Goal: Task Accomplishment & Management: Complete application form

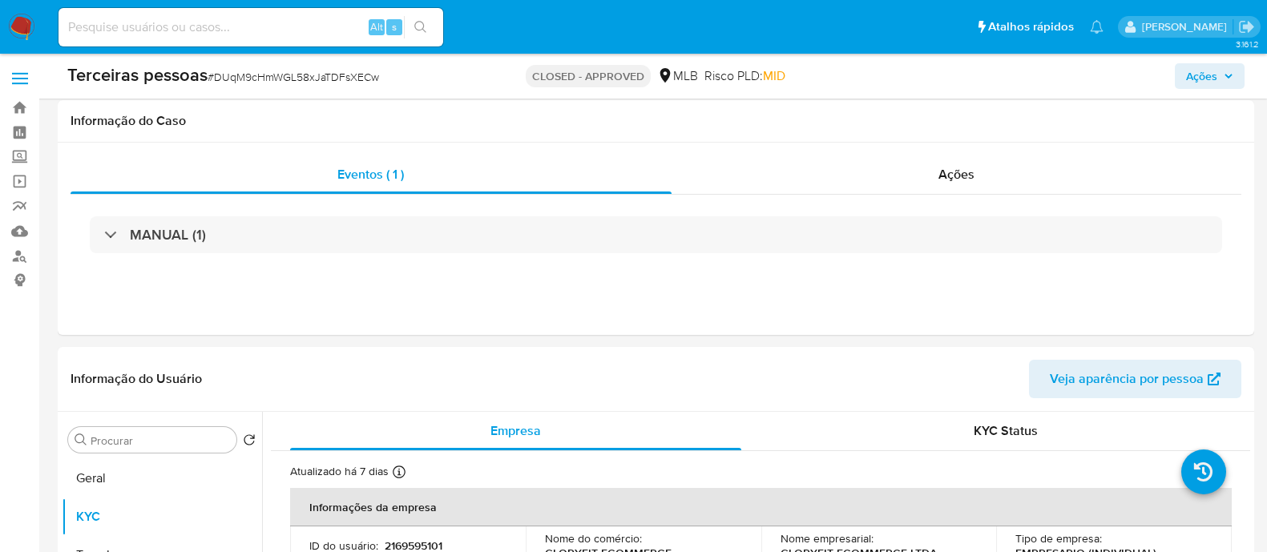
select select "10"
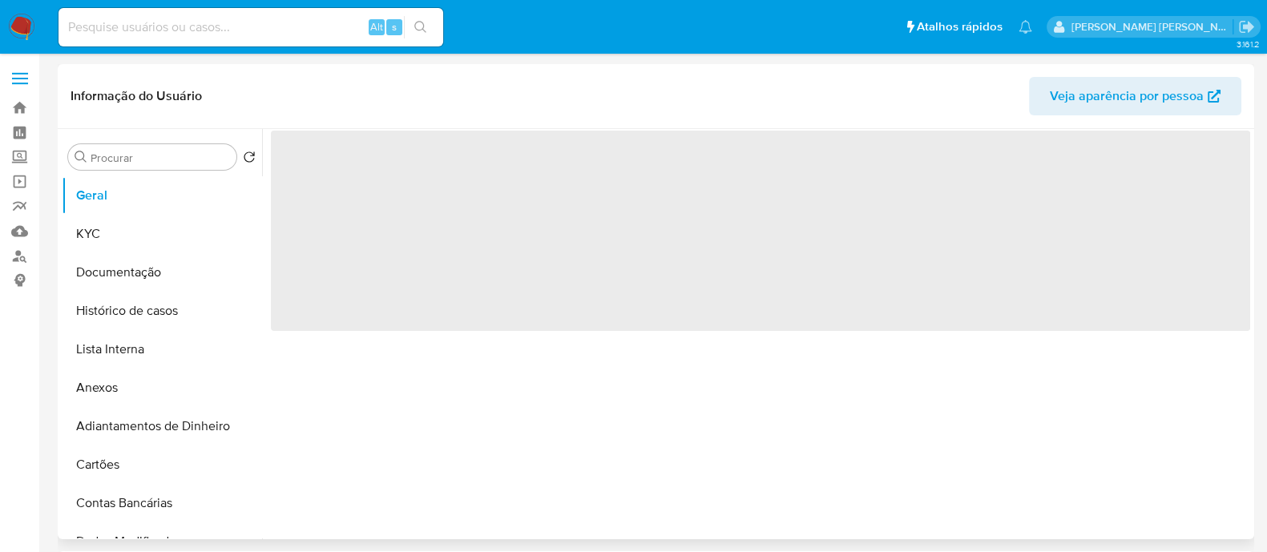
select select "10"
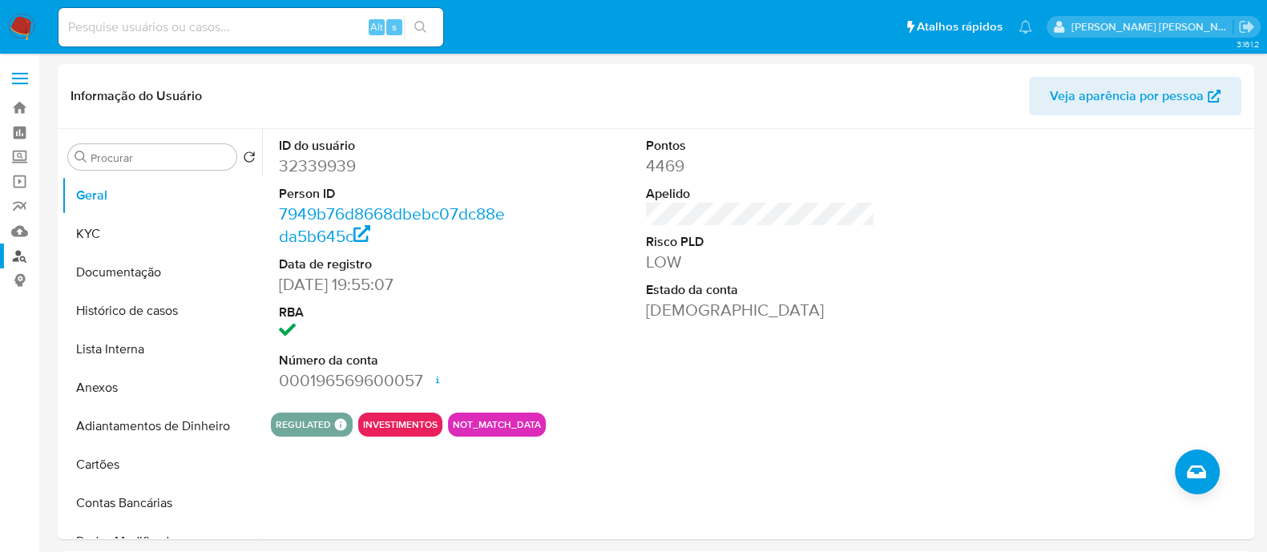
click at [28, 250] on link "Localizador de pessoas" at bounding box center [95, 256] width 191 height 25
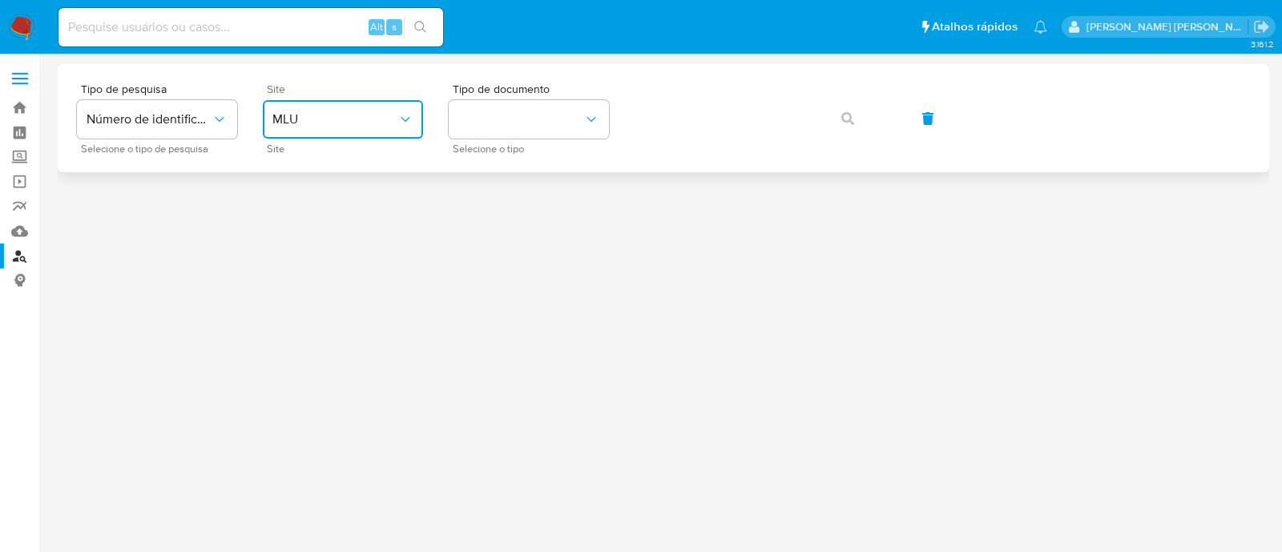
click at [352, 129] on button "MLU" at bounding box center [343, 119] width 160 height 38
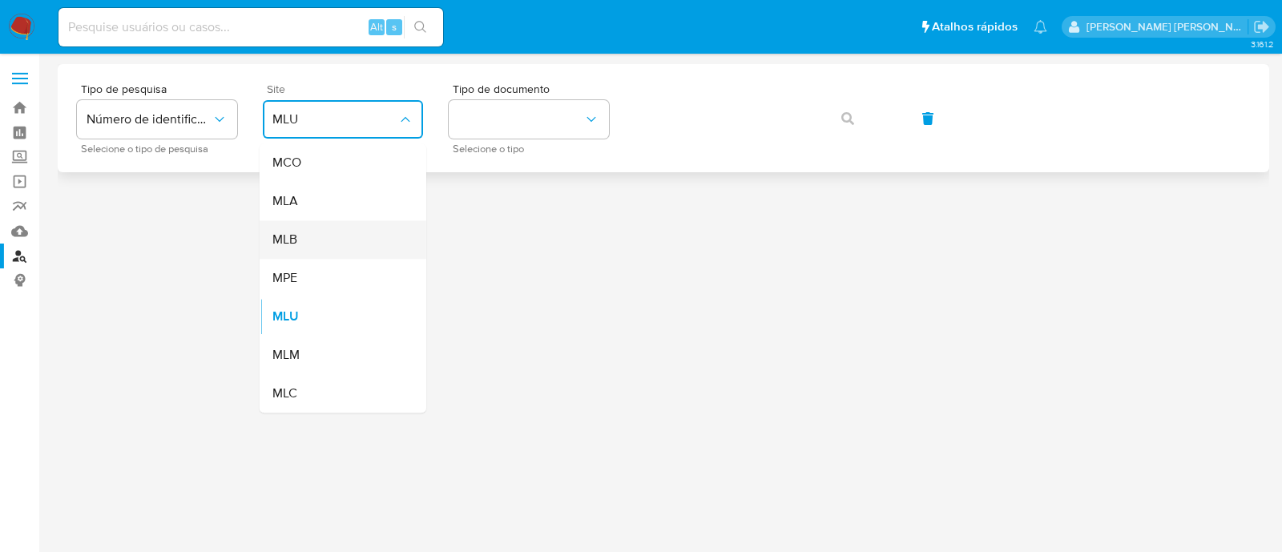
click at [332, 241] on div "MLB" at bounding box center [337, 239] width 131 height 38
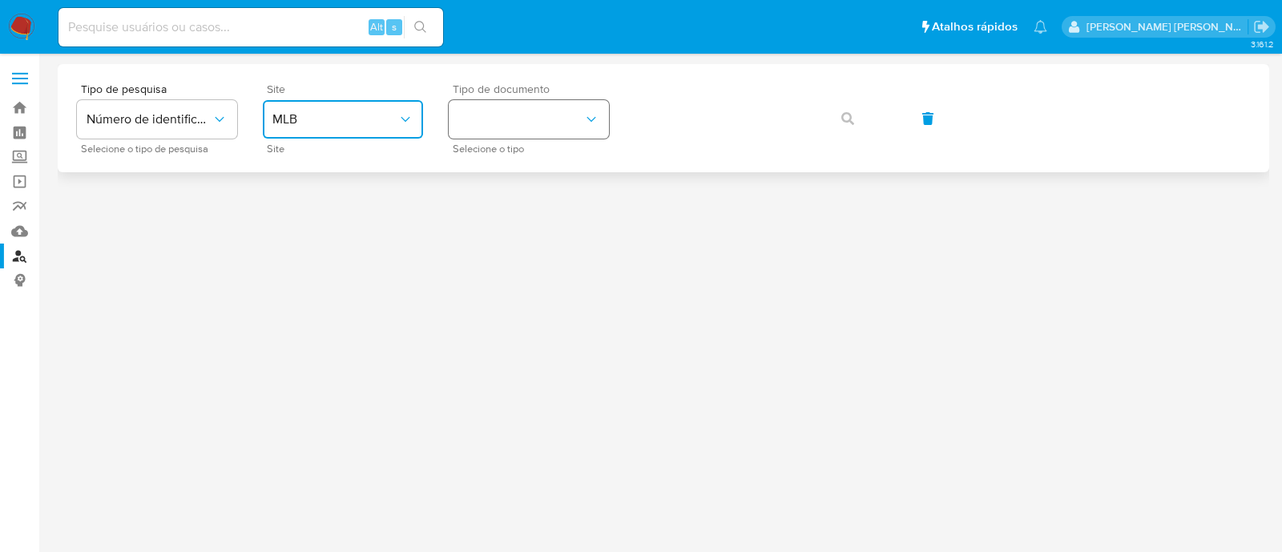
click at [481, 111] on button "identificationType" at bounding box center [529, 119] width 160 height 38
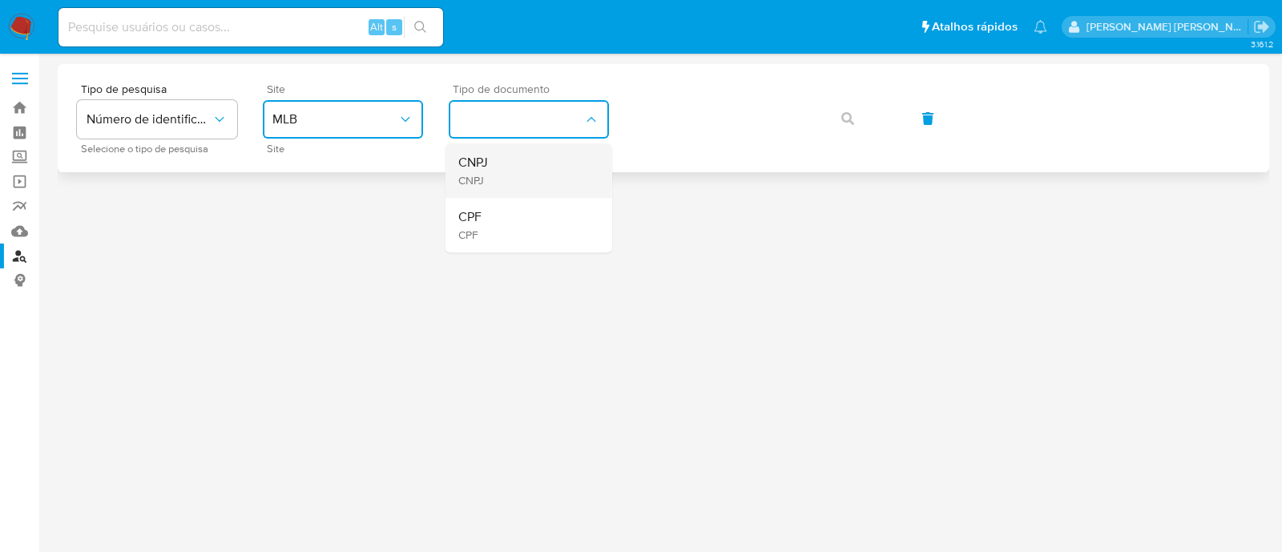
click at [561, 179] on div "CNPJ CNPJ" at bounding box center [523, 170] width 131 height 54
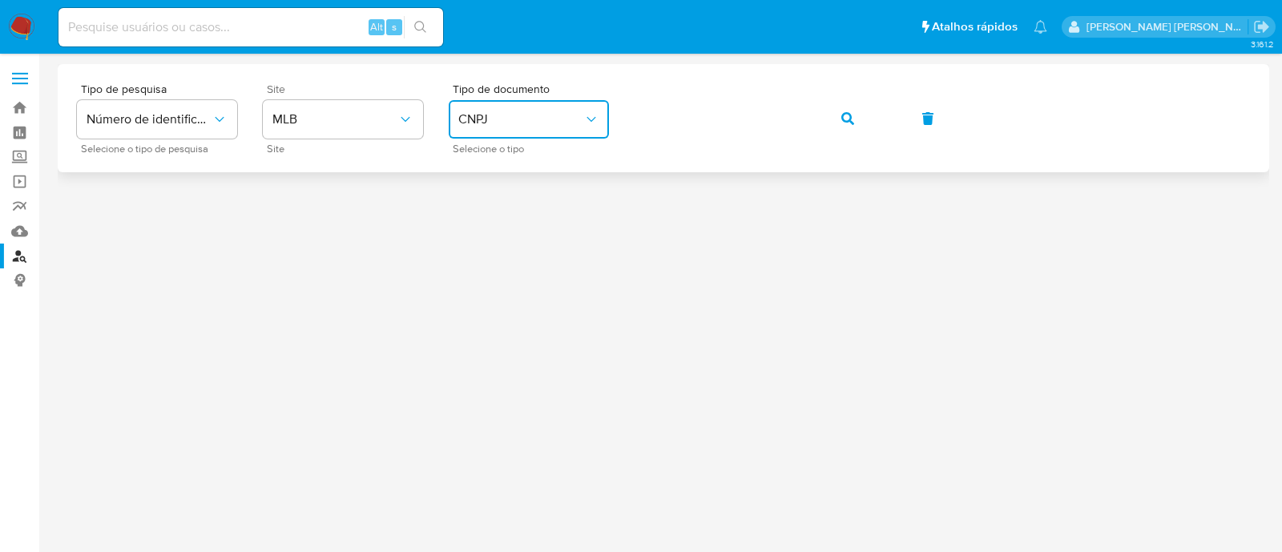
click at [834, 100] on button "button" at bounding box center [847, 118] width 54 height 38
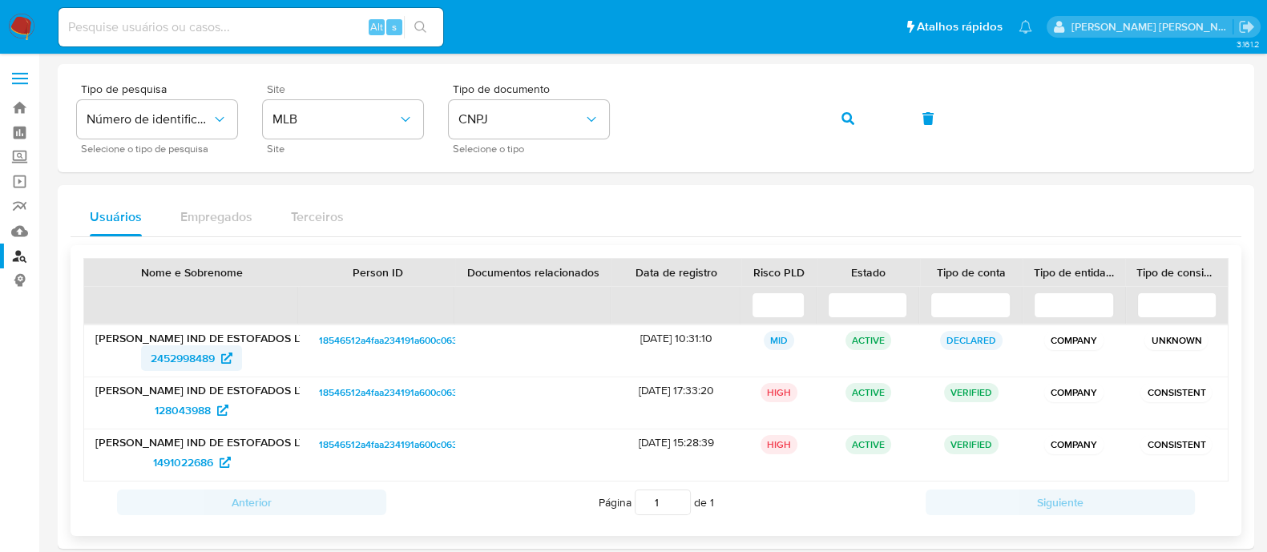
click at [232, 361] on icon at bounding box center [226, 357] width 11 height 11
click at [832, 115] on button "button" at bounding box center [847, 118] width 54 height 38
click at [212, 354] on span "2445804551" at bounding box center [182, 358] width 62 height 26
click at [865, 117] on button "button" at bounding box center [847, 118] width 54 height 38
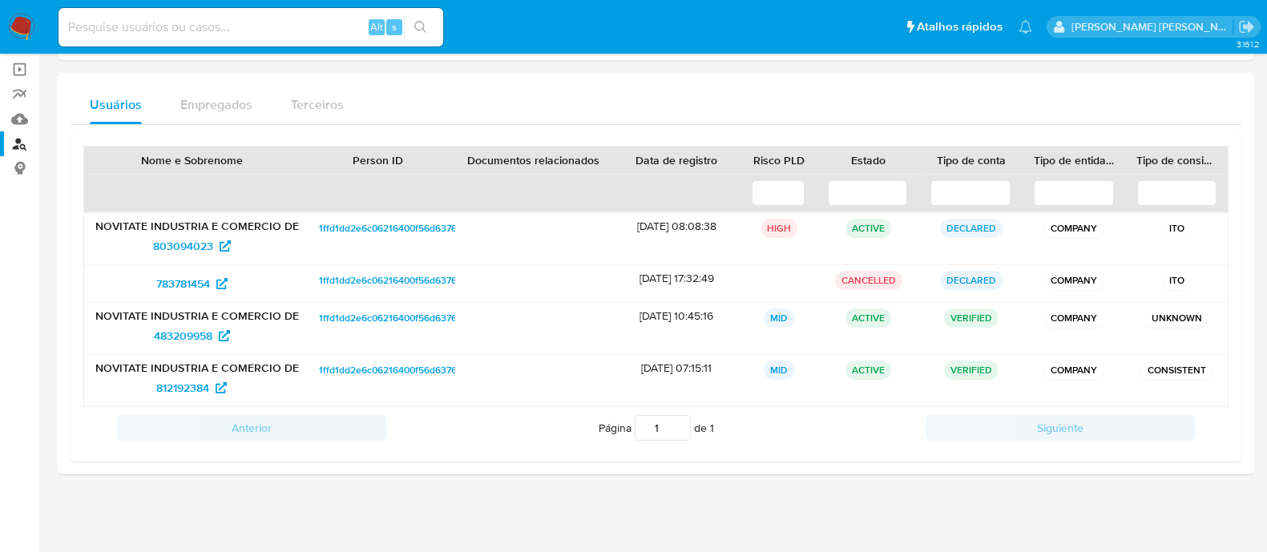
scroll to position [113, 0]
click at [209, 244] on span "803094023" at bounding box center [183, 245] width 60 height 26
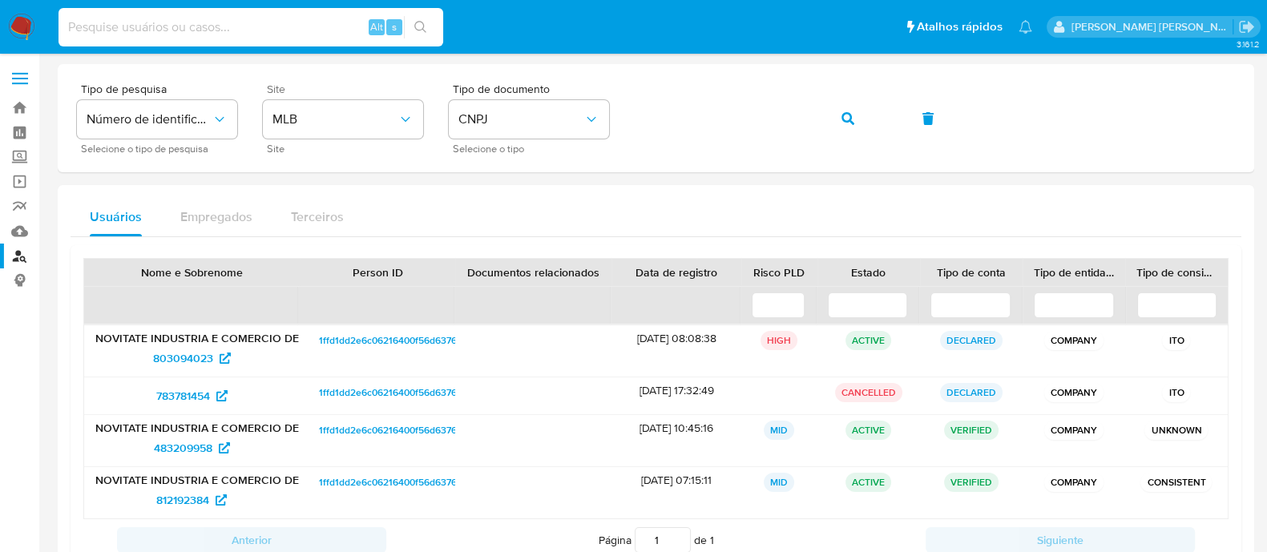
click at [223, 22] on input at bounding box center [250, 27] width 385 height 21
paste input "1534568241"
click at [413, 29] on button "search-icon" at bounding box center [420, 27] width 33 height 22
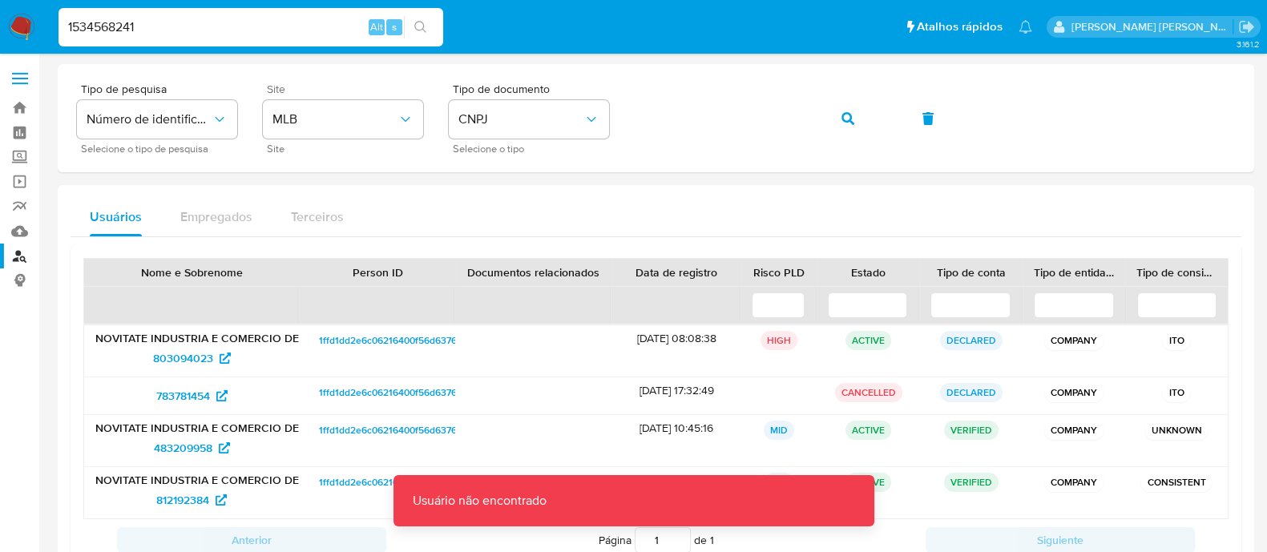
click at [196, 18] on input "1534568241" at bounding box center [250, 27] width 385 height 21
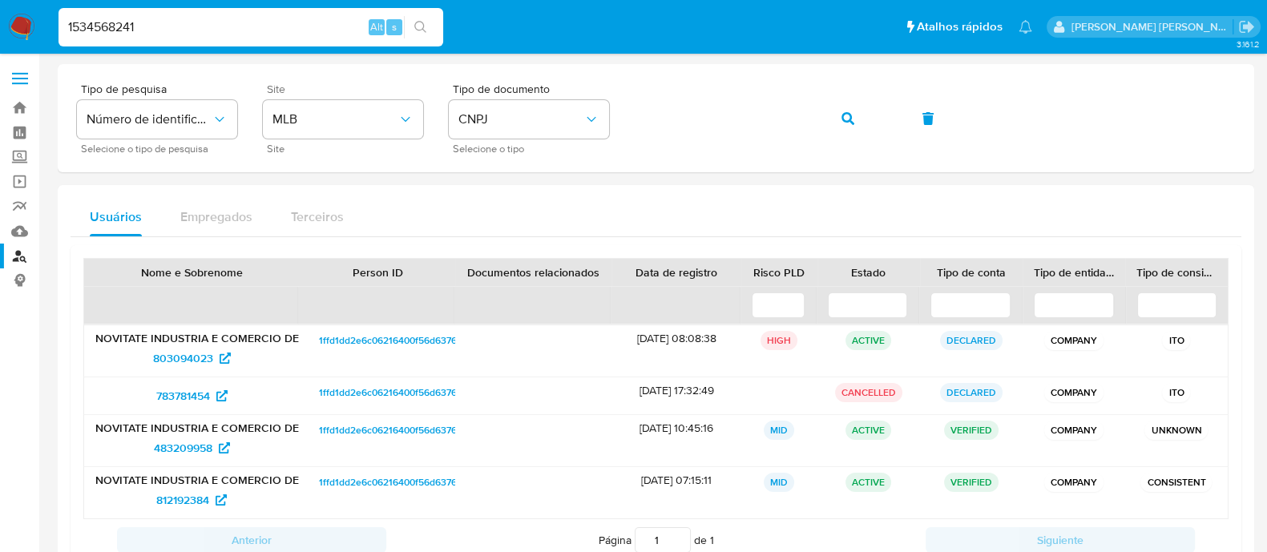
type input "1534568241"
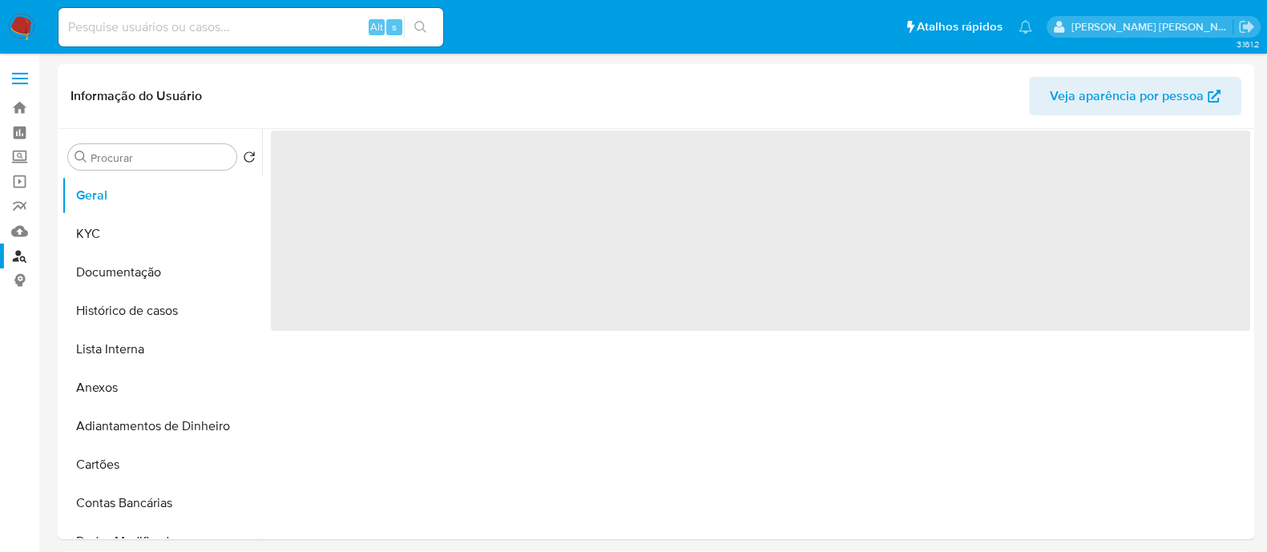
select select "10"
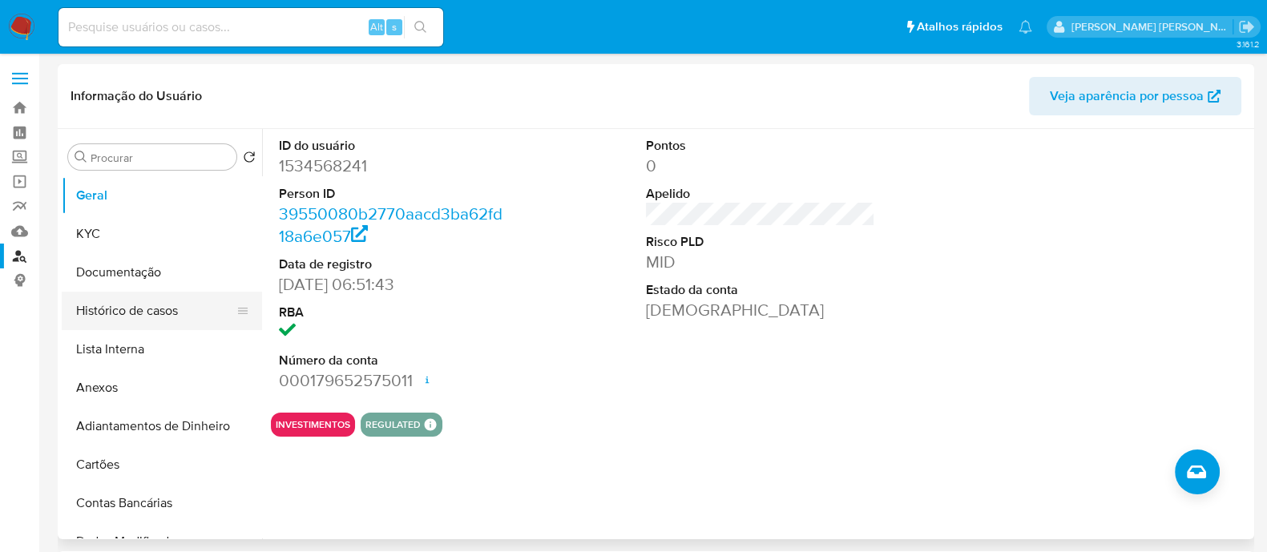
click at [95, 306] on button "Histórico de casos" at bounding box center [155, 311] width 187 height 38
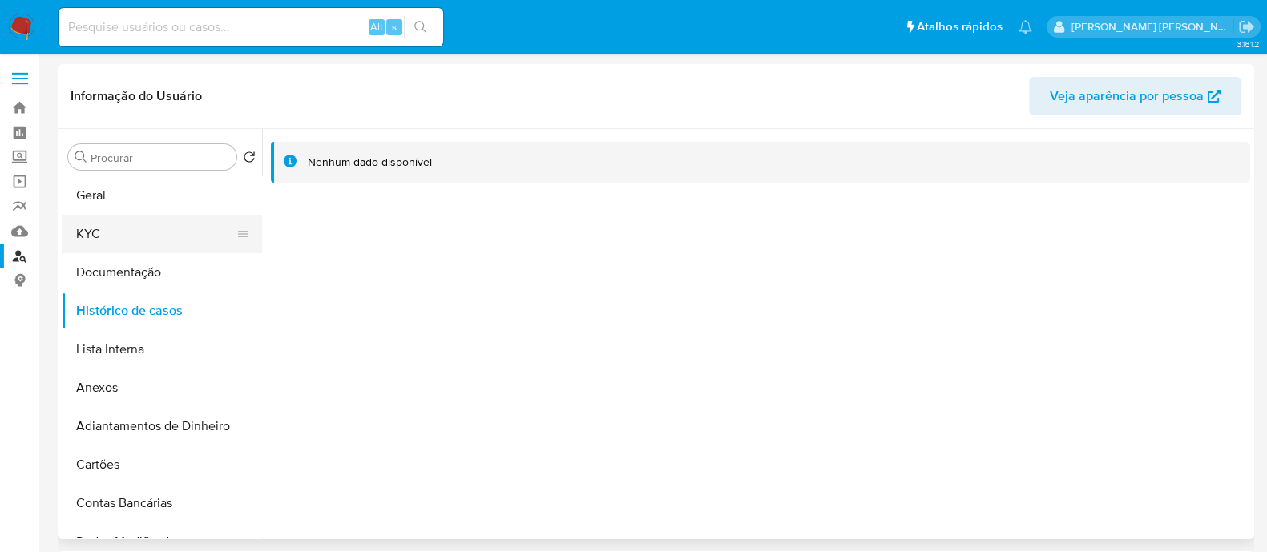
click at [164, 240] on button "KYC" at bounding box center [155, 234] width 187 height 38
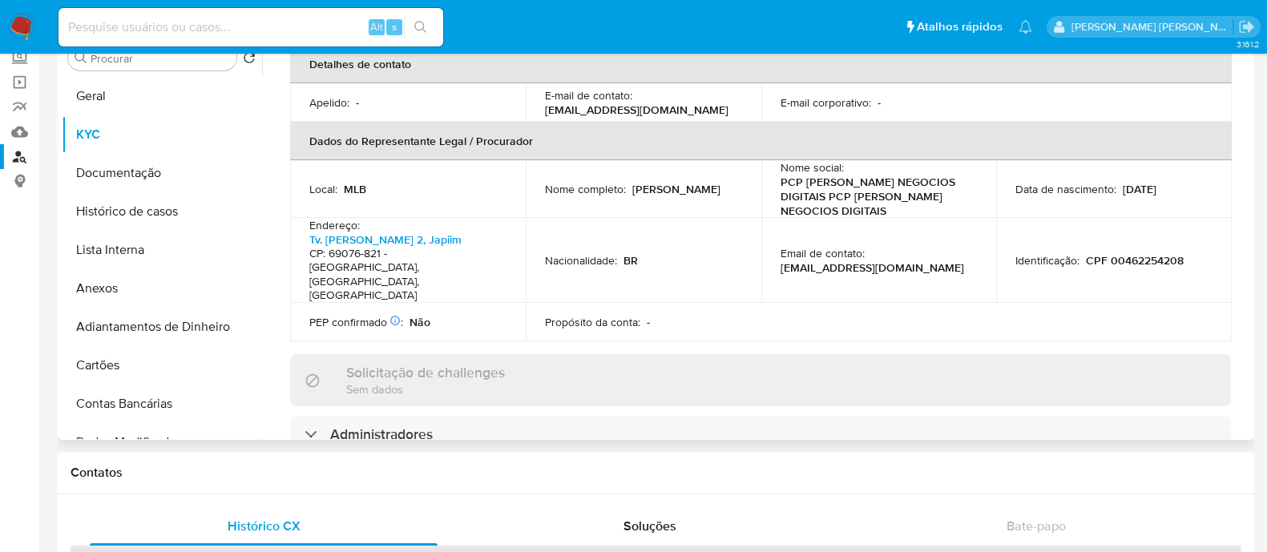
scroll to position [400, 0]
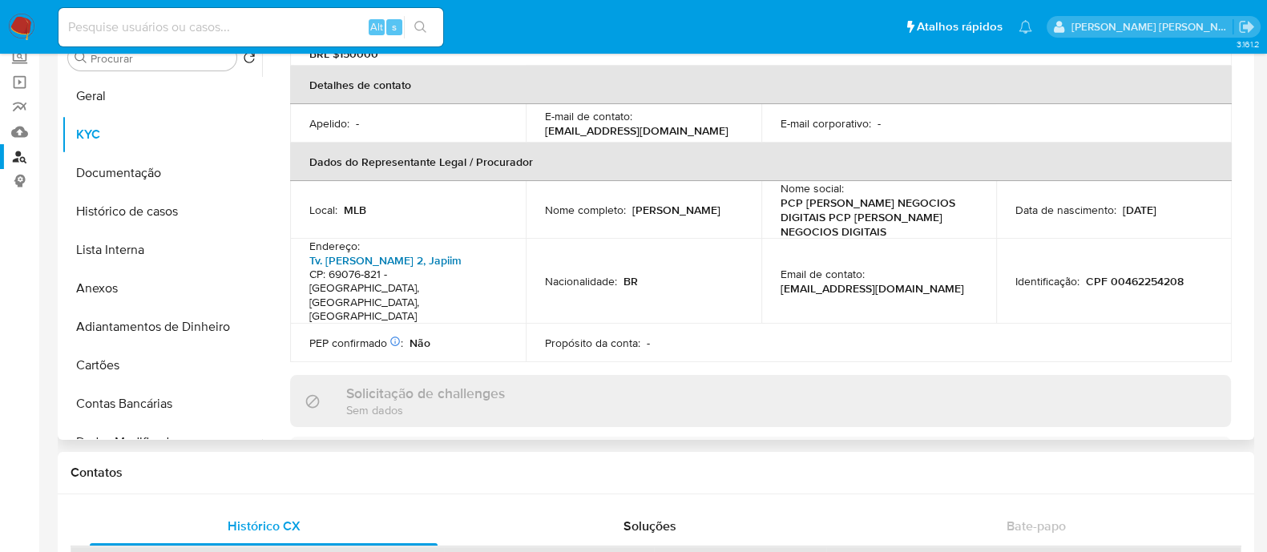
click at [401, 252] on link "Tv. Luiz Gama 2, Japiim" at bounding box center [385, 260] width 152 height 16
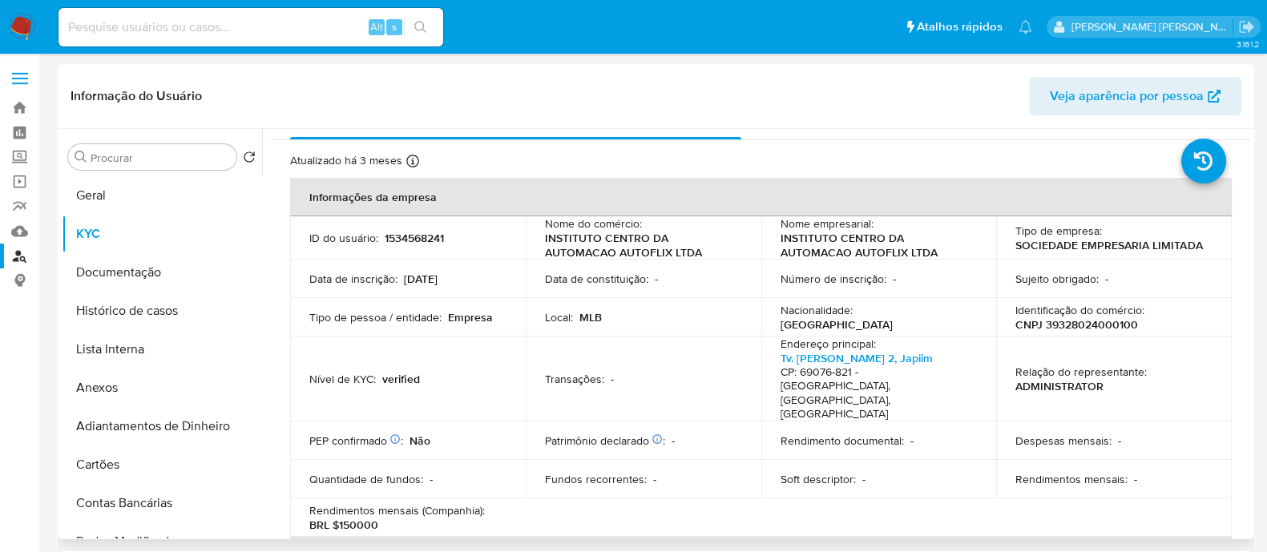
scroll to position [0, 0]
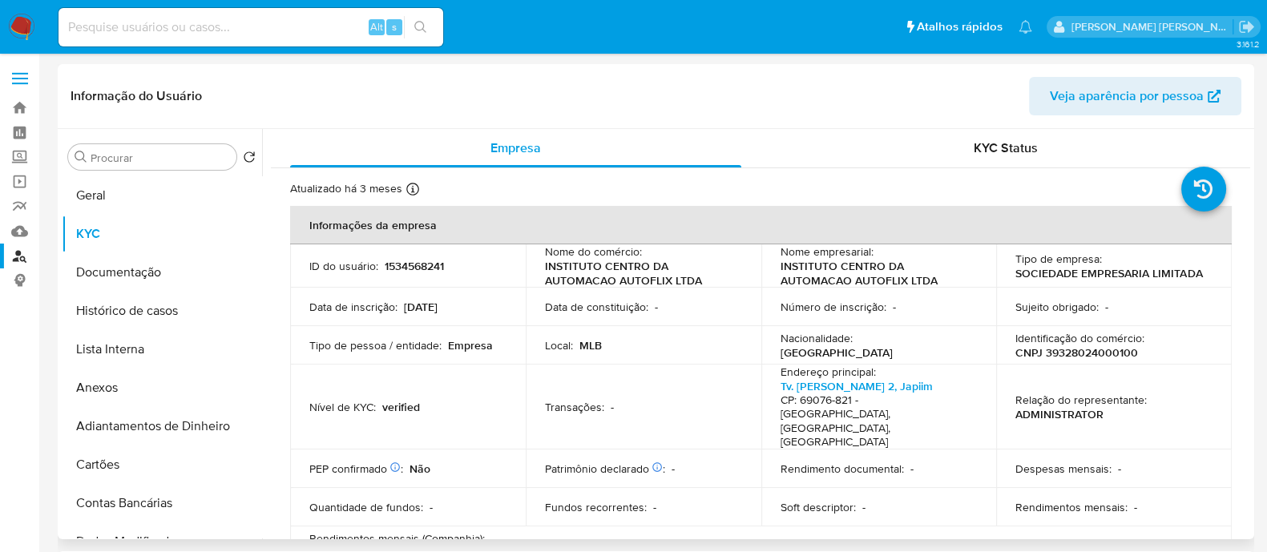
click at [1068, 351] on p "CNPJ 39328024000100" at bounding box center [1076, 352] width 123 height 14
copy p "39328024000100"
click at [232, 19] on input at bounding box center [250, 27] width 385 height 21
paste input "38827403"
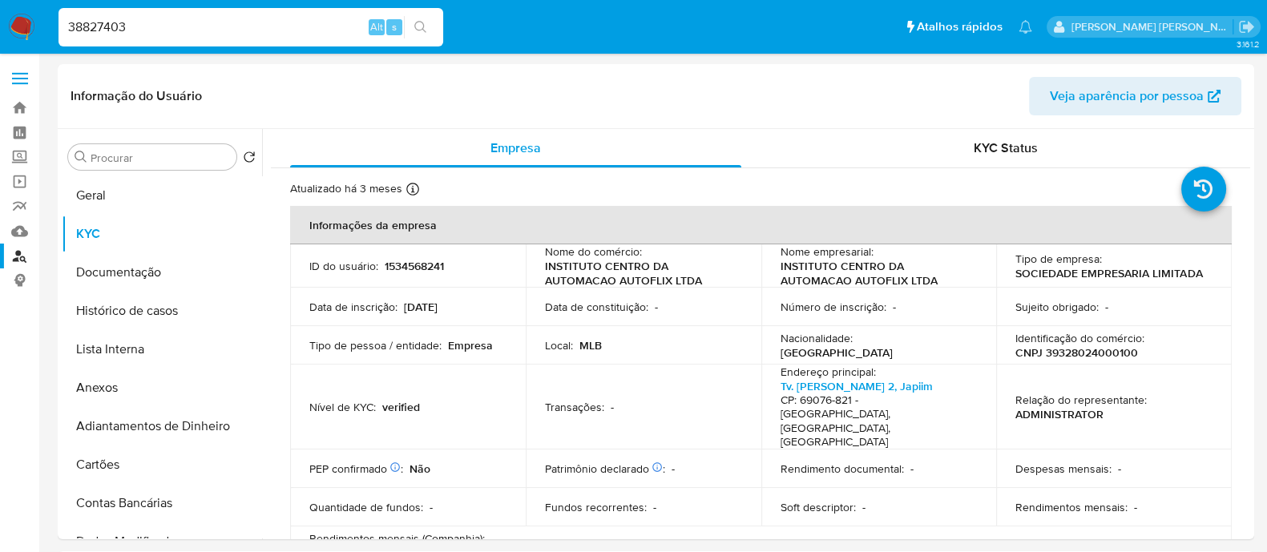
type input "38827403"
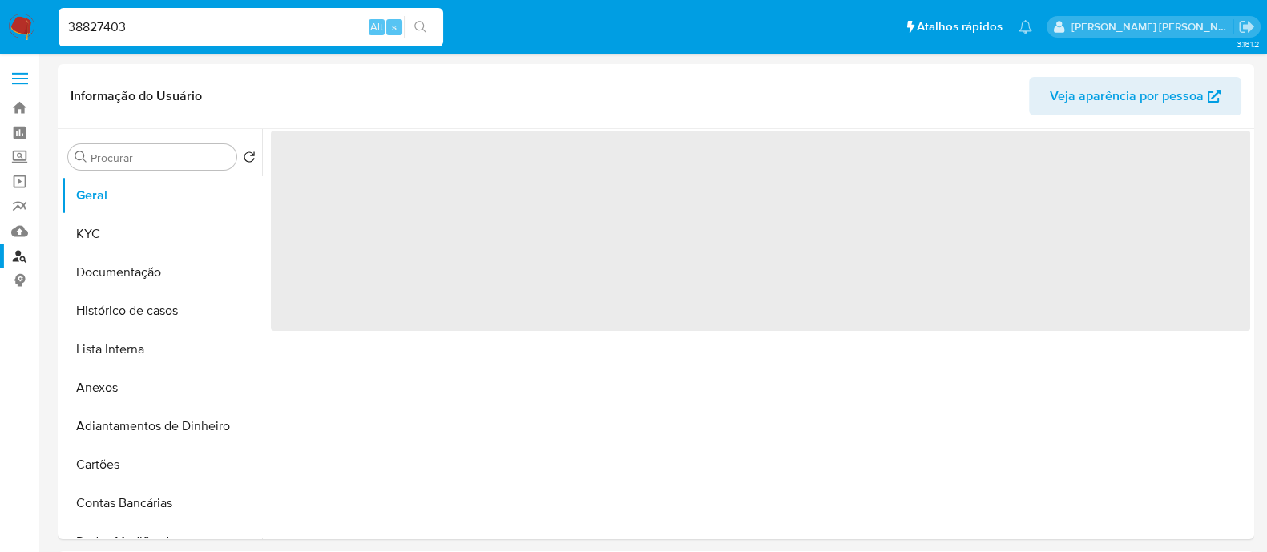
select select "10"
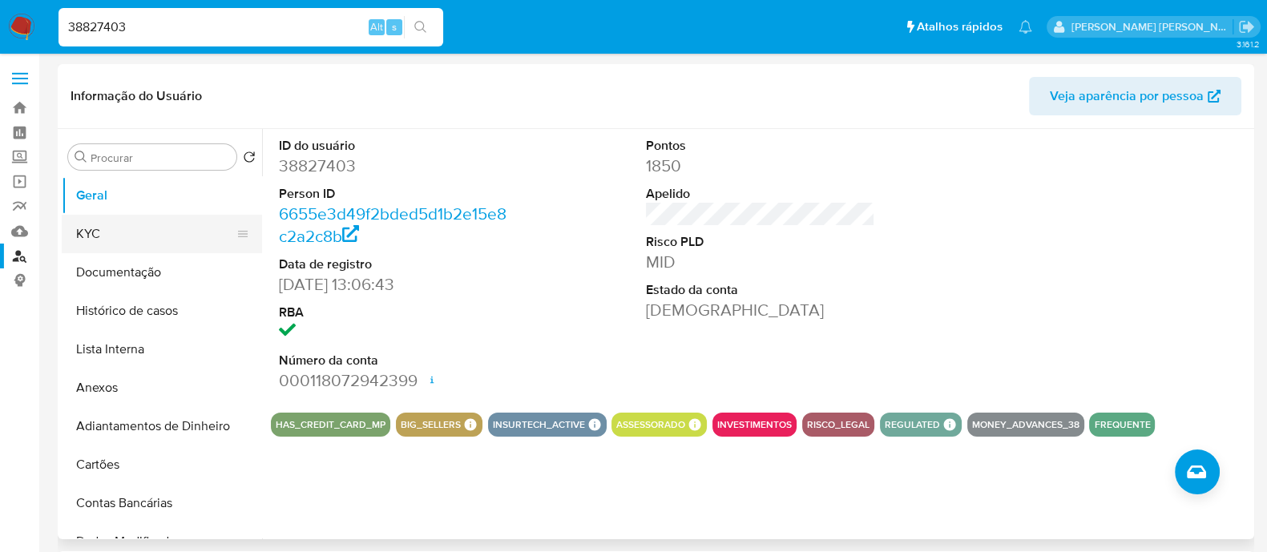
click at [139, 238] on button "KYC" at bounding box center [155, 234] width 187 height 38
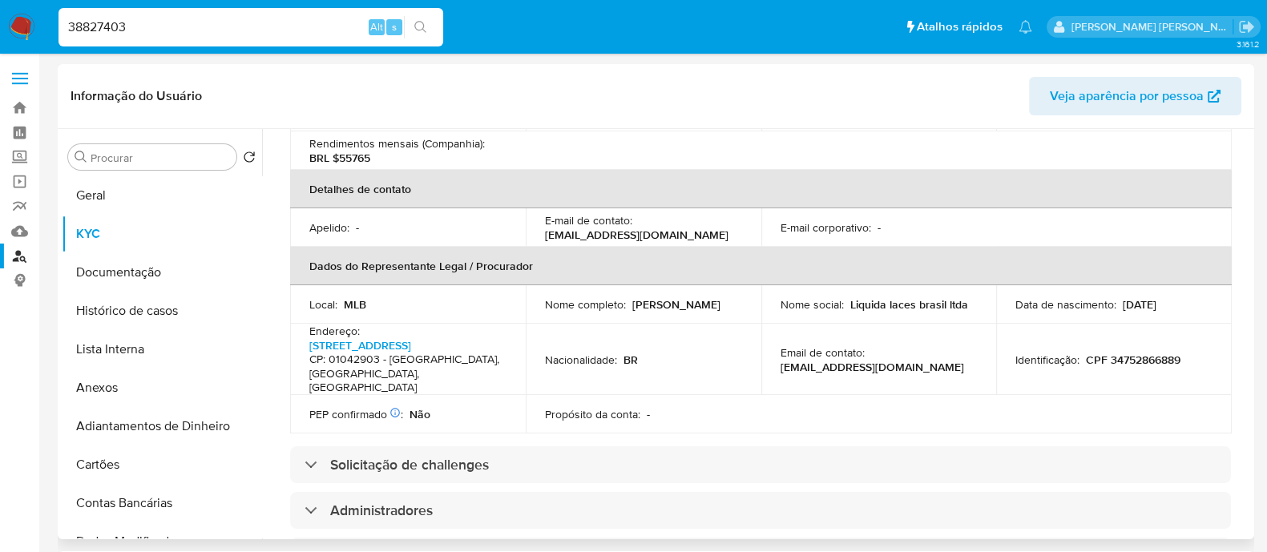
scroll to position [400, 0]
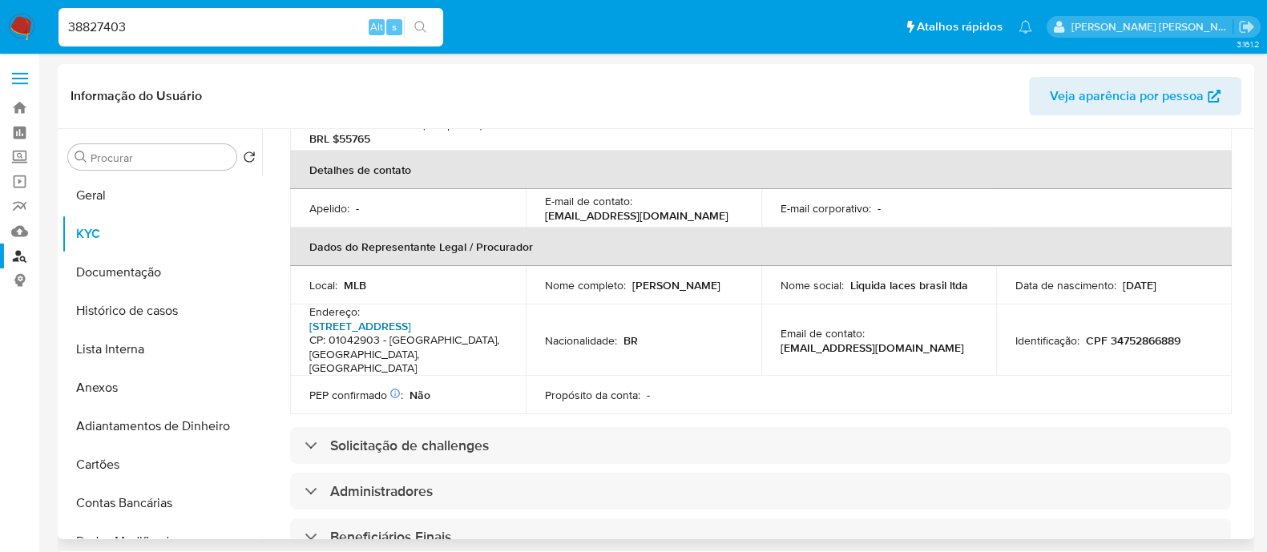
click at [339, 328] on link "Rua Barão De Itapetininga 93, República" at bounding box center [360, 326] width 102 height 16
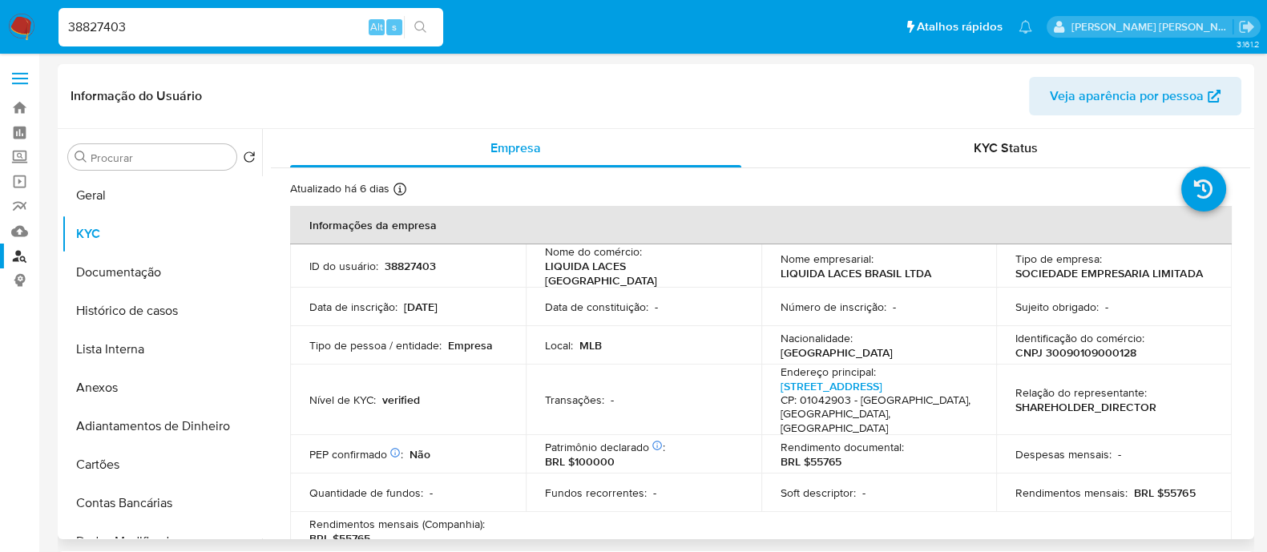
click at [1113, 351] on p "CNPJ 30090109000128" at bounding box center [1075, 352] width 121 height 14
copy p "30090109000128"
click at [91, 195] on button "Geral" at bounding box center [155, 195] width 187 height 38
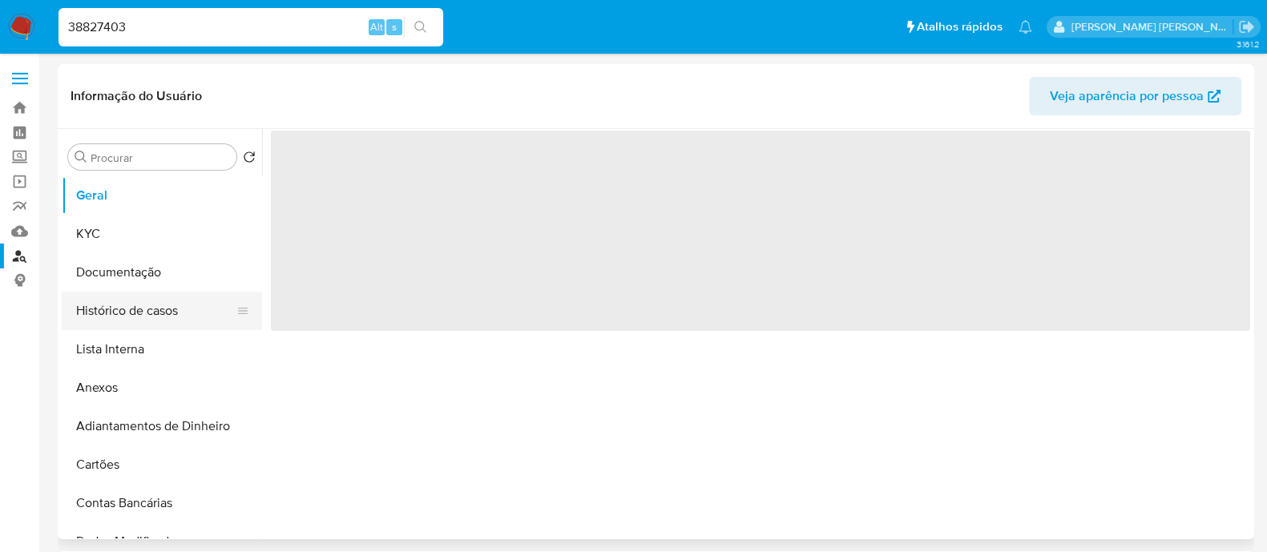
click at [148, 316] on button "Histórico de casos" at bounding box center [155, 311] width 187 height 38
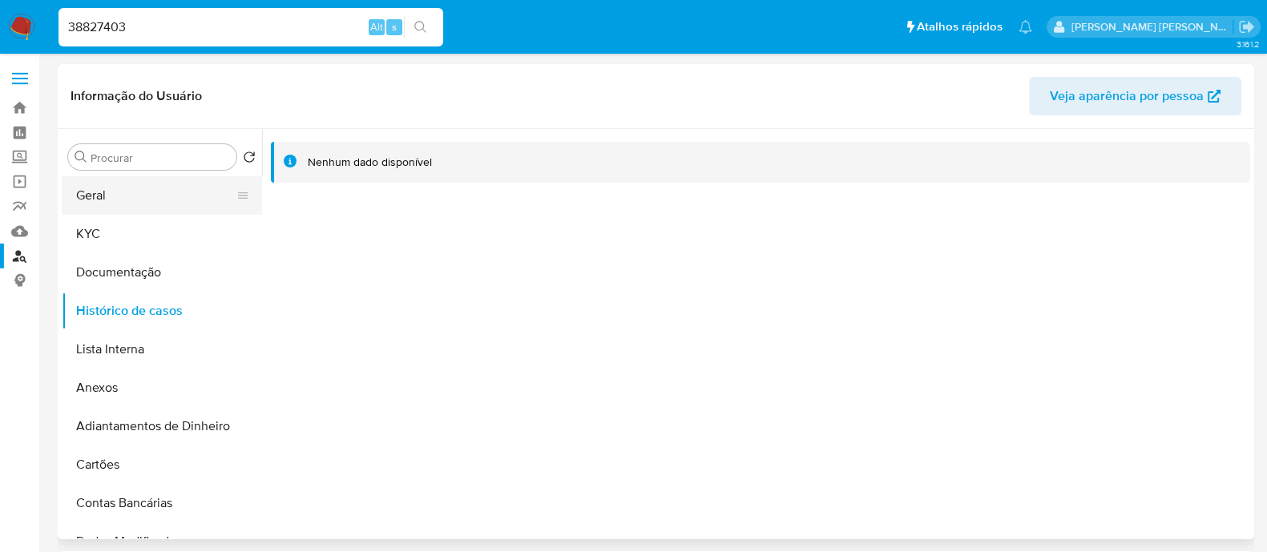
click at [132, 201] on button "Geral" at bounding box center [155, 195] width 187 height 38
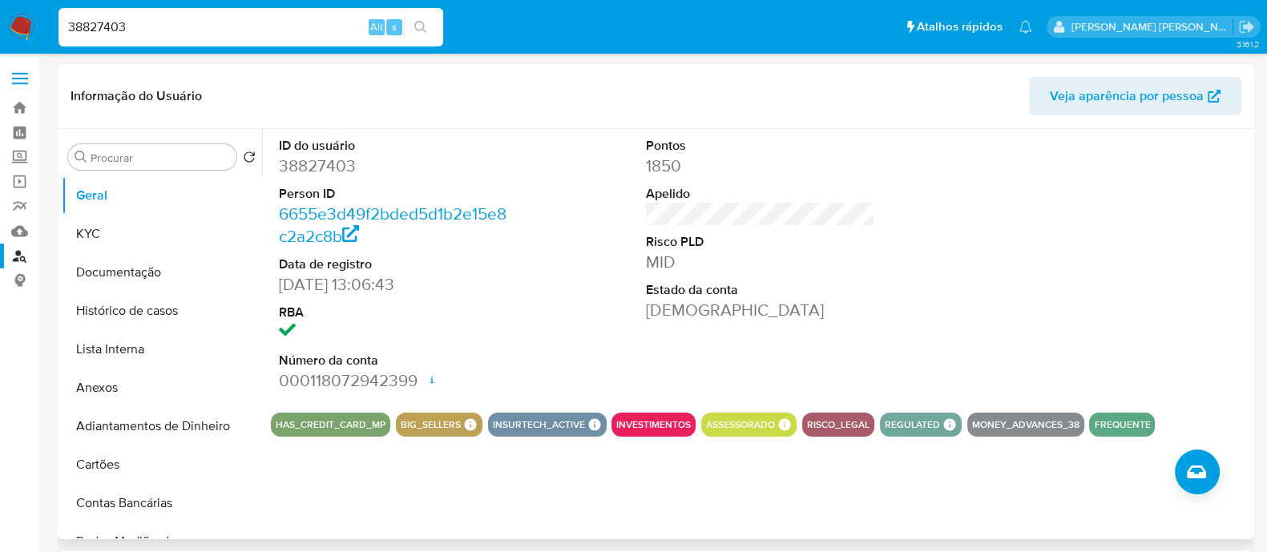
drag, startPoint x: 150, startPoint y: 226, endPoint x: 259, endPoint y: 234, distance: 109.2
click at [151, 225] on button "KYC" at bounding box center [162, 234] width 200 height 38
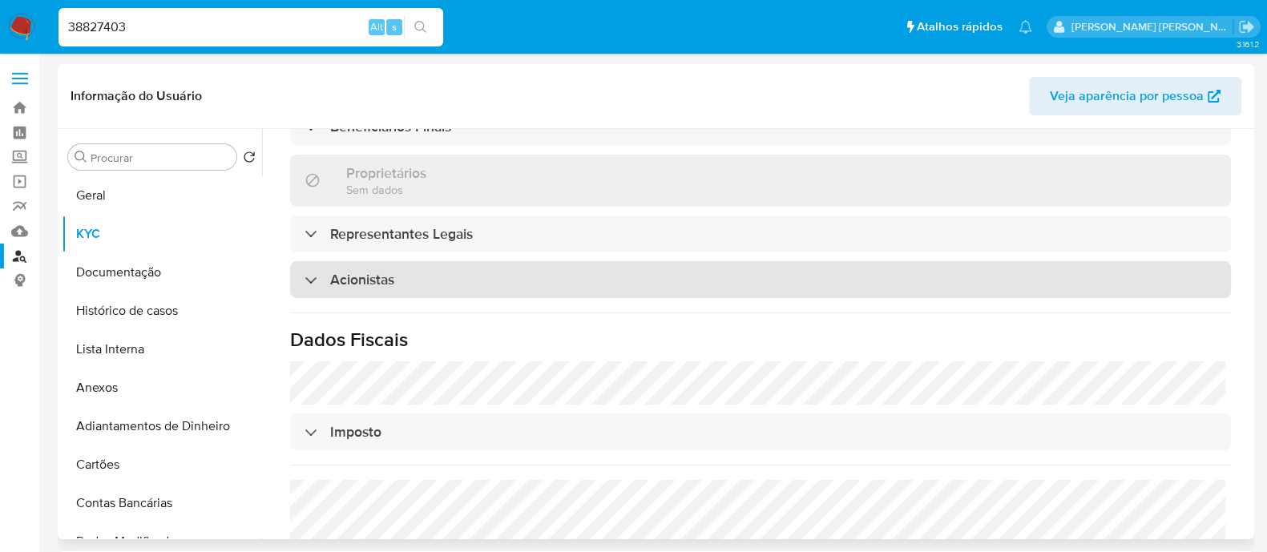
scroll to position [807, 0]
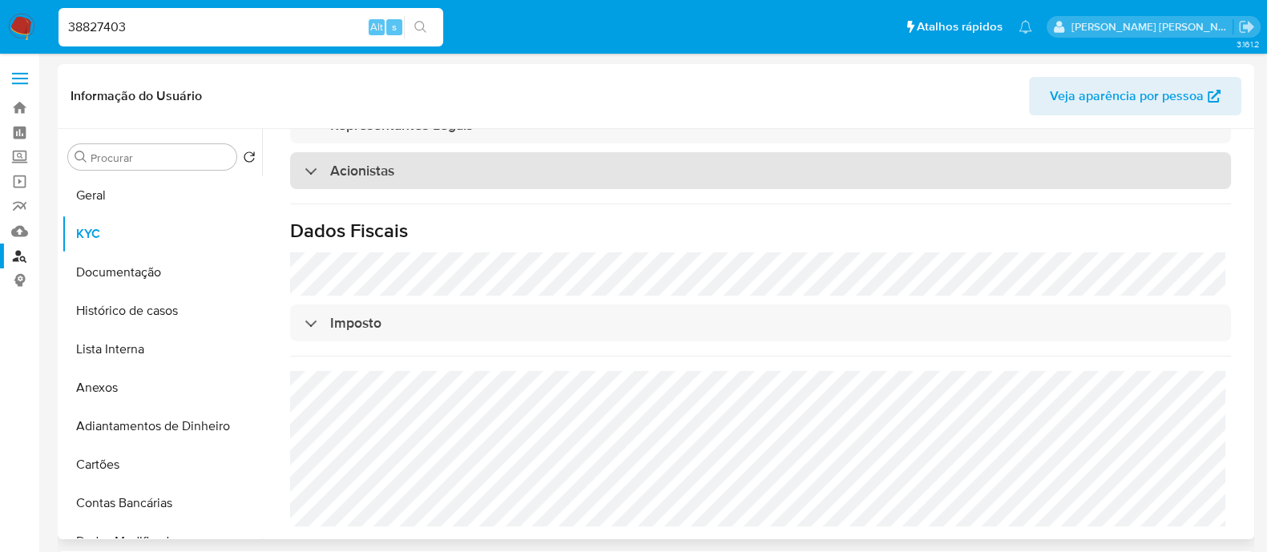
click at [449, 189] on div "Acionistas" at bounding box center [760, 170] width 941 height 37
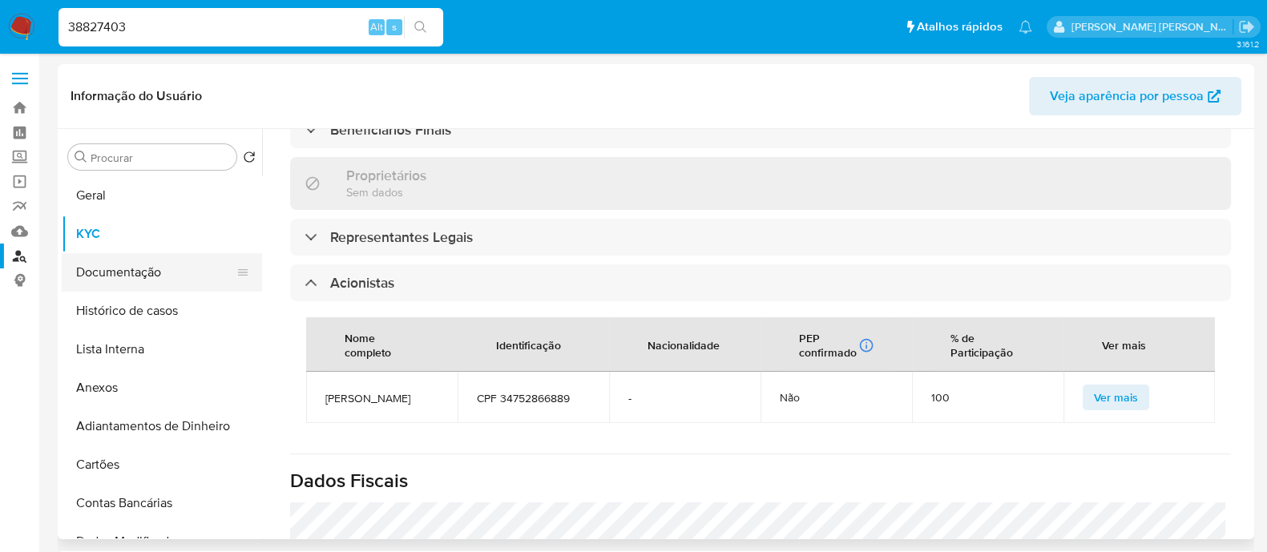
click at [126, 275] on button "Documentação" at bounding box center [155, 272] width 187 height 38
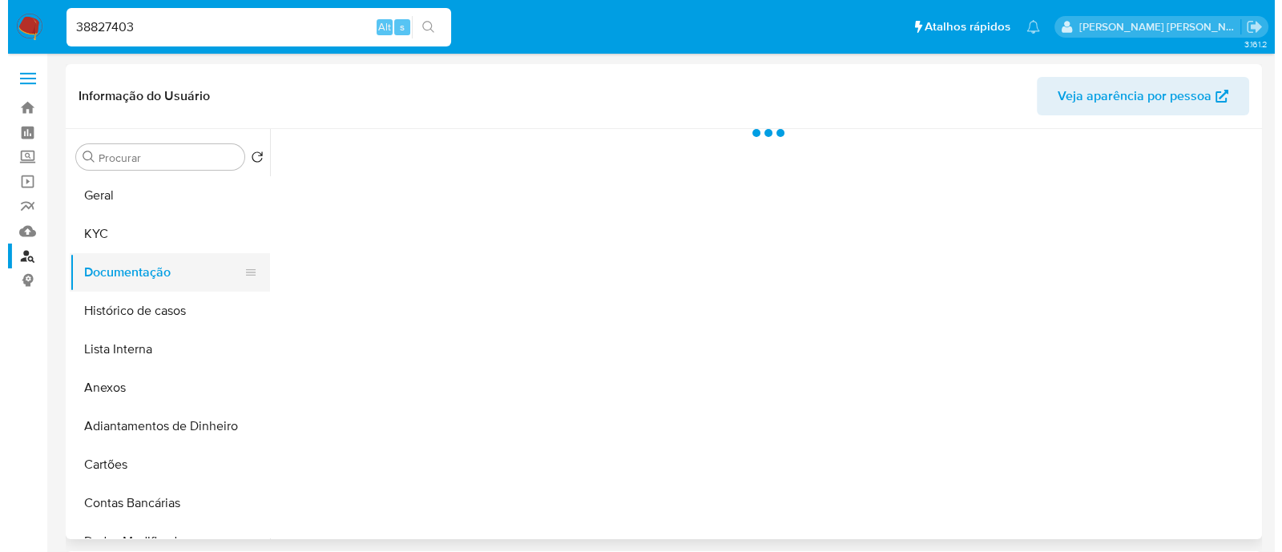
scroll to position [0, 0]
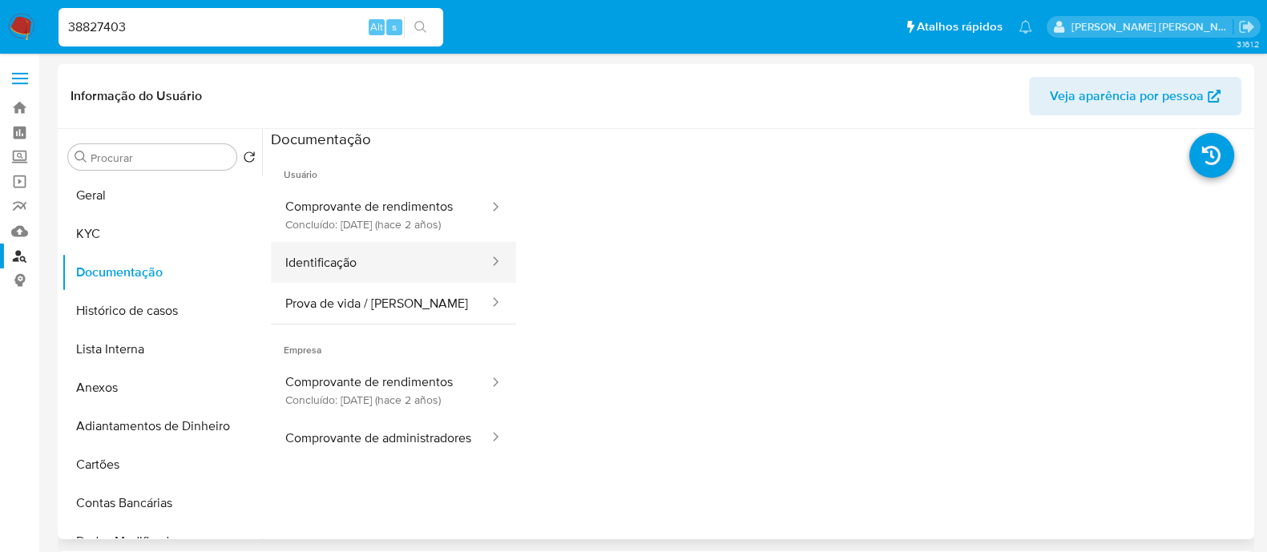
click at [425, 278] on button "Identificação" at bounding box center [381, 262] width 220 height 41
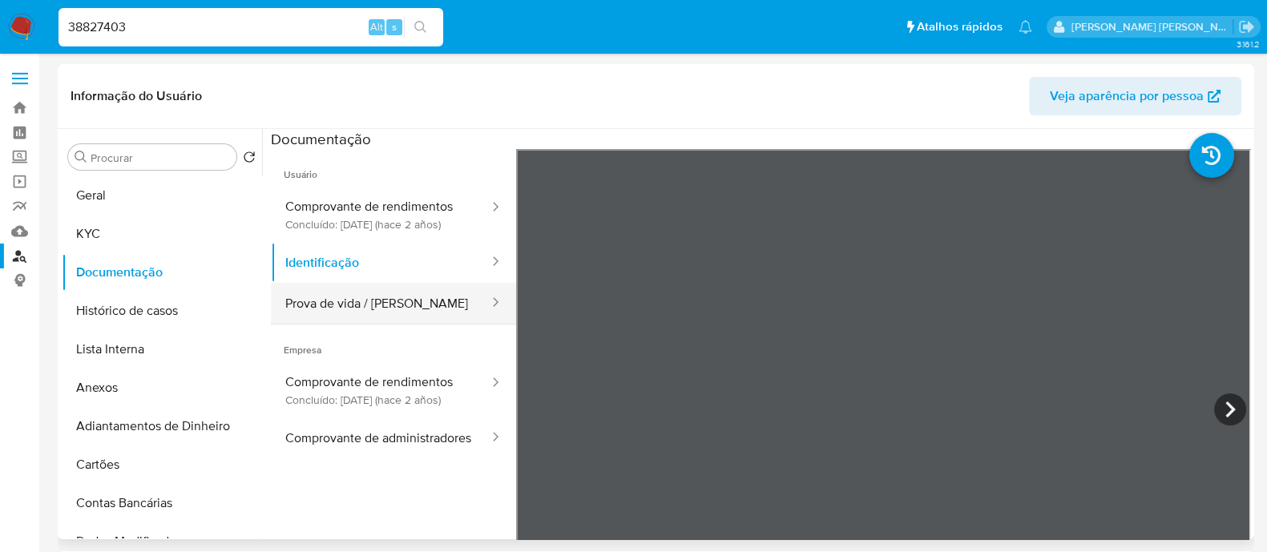
click at [393, 324] on button "Prova de vida / Selfie" at bounding box center [381, 303] width 220 height 41
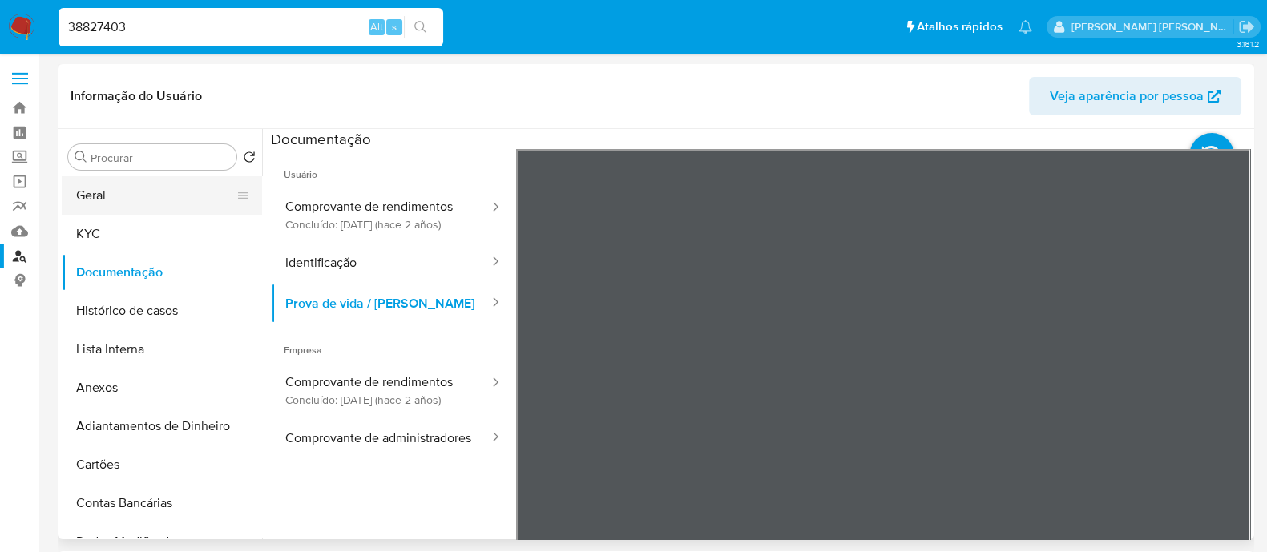
click at [159, 199] on button "Geral" at bounding box center [155, 195] width 187 height 38
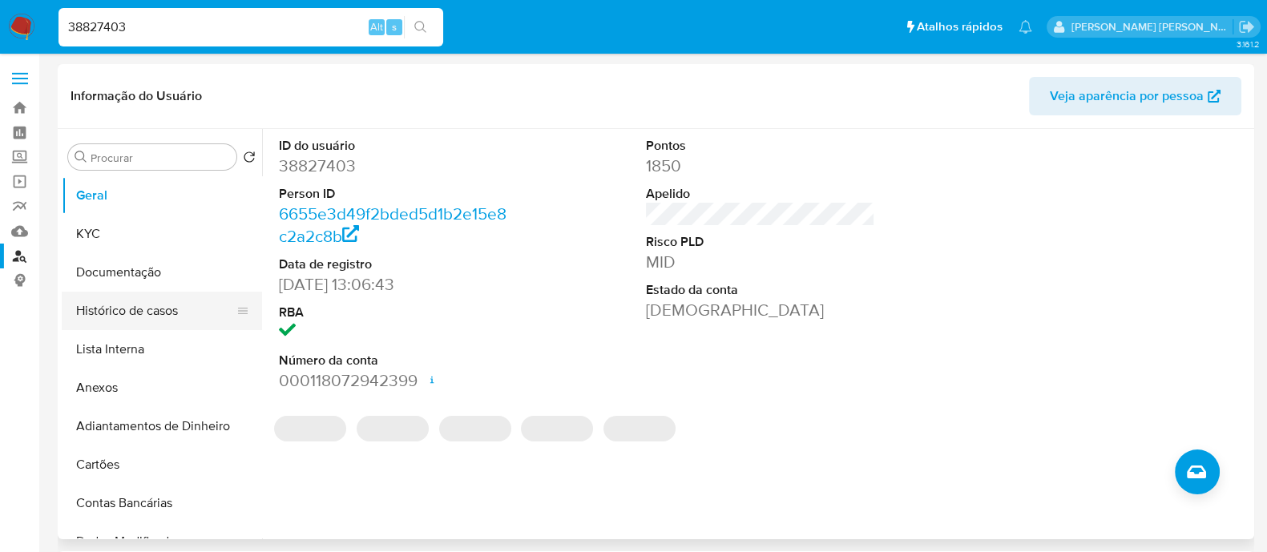
drag, startPoint x: 114, startPoint y: 312, endPoint x: 123, endPoint y: 310, distance: 9.7
click at [115, 311] on button "Histórico de casos" at bounding box center [155, 311] width 187 height 38
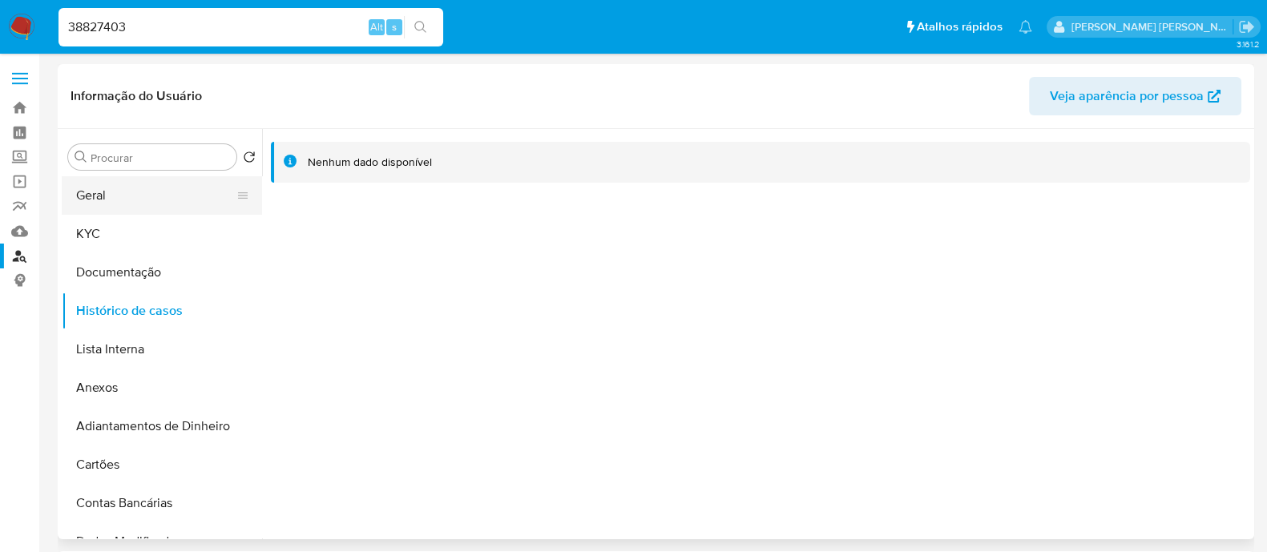
click at [198, 190] on button "Geral" at bounding box center [155, 195] width 187 height 38
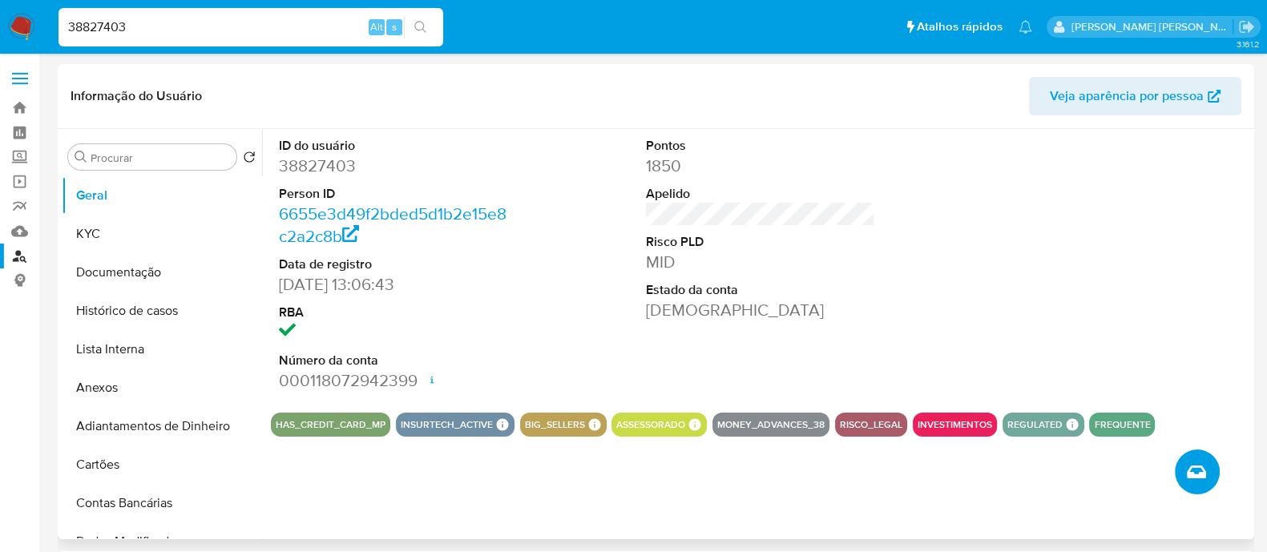
click at [1202, 473] on icon "Criar caso manual" at bounding box center [1195, 471] width 19 height 13
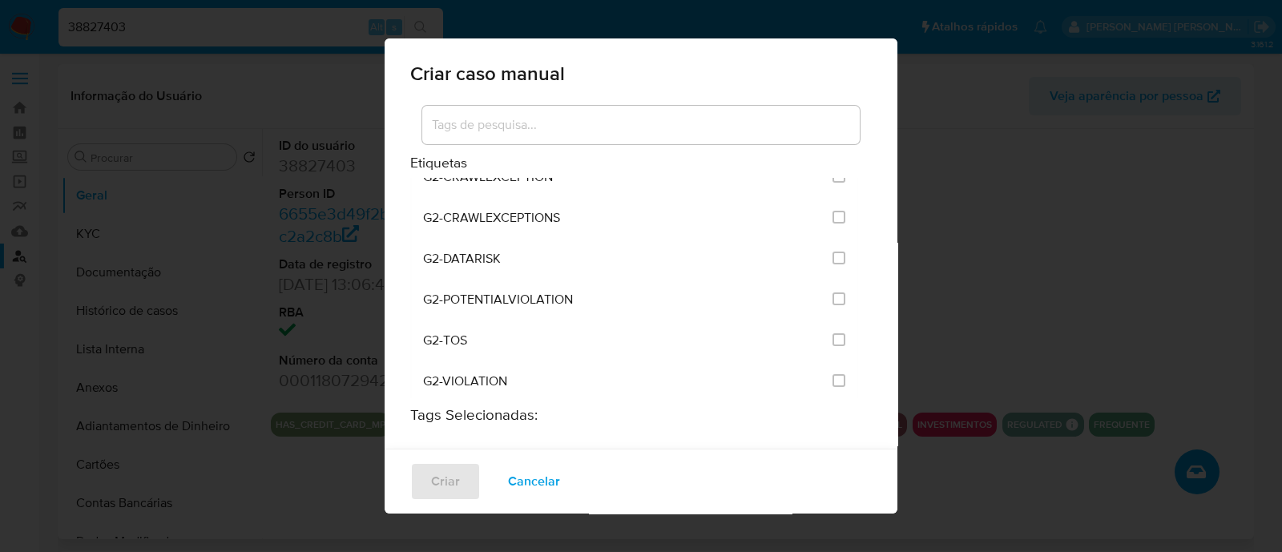
scroll to position [1301, 0]
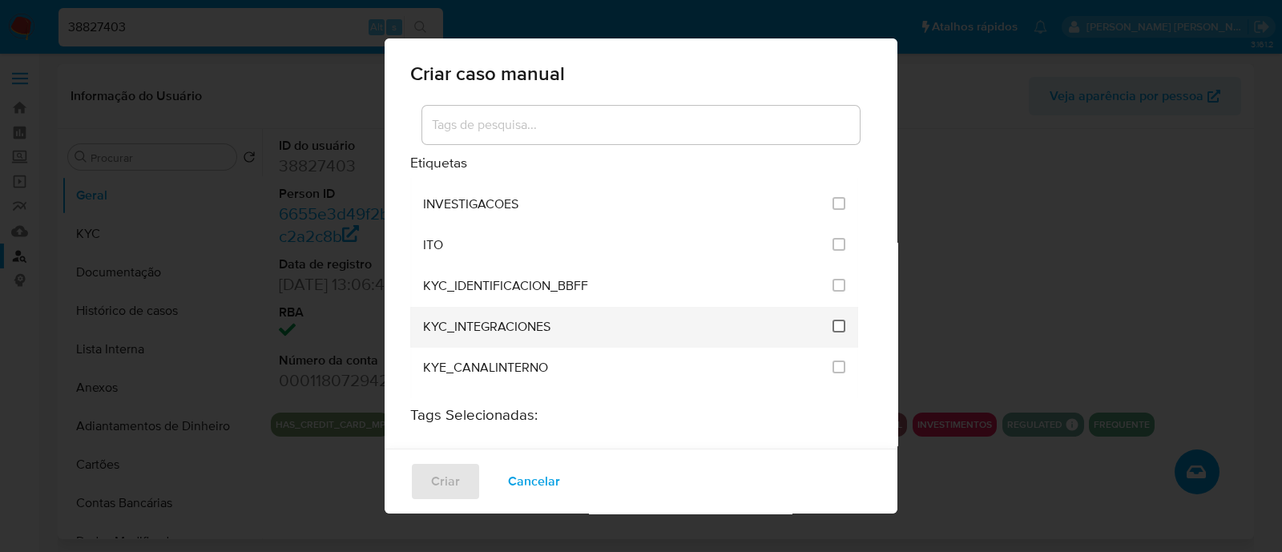
click at [832, 320] on input "2093" at bounding box center [838, 326] width 13 height 13
checkbox input "true"
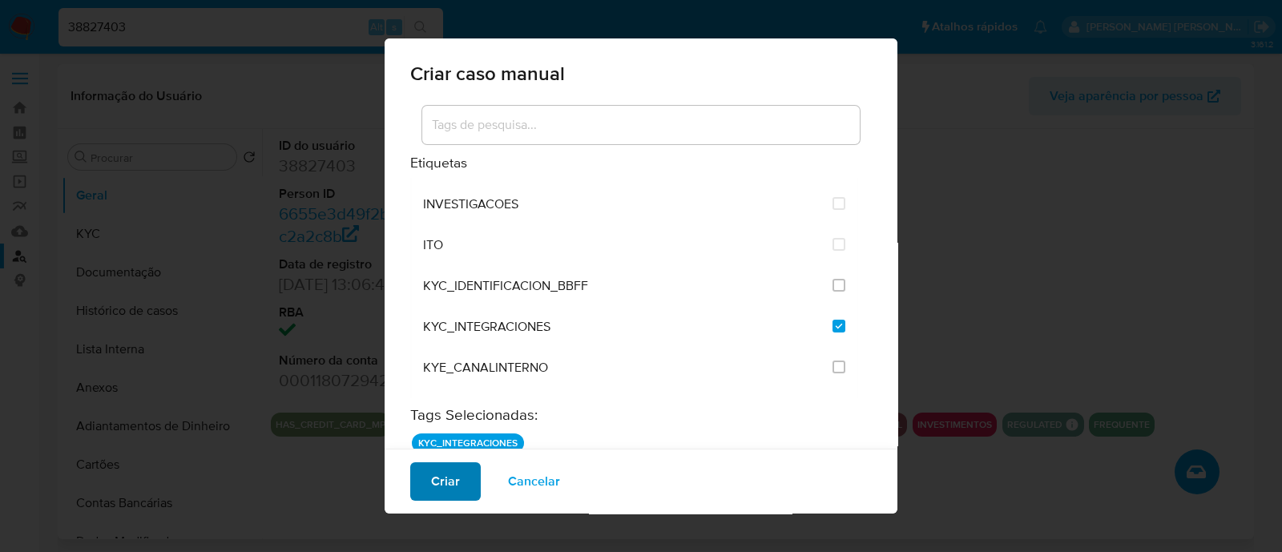
click at [446, 483] on span "Criar" at bounding box center [445, 481] width 29 height 35
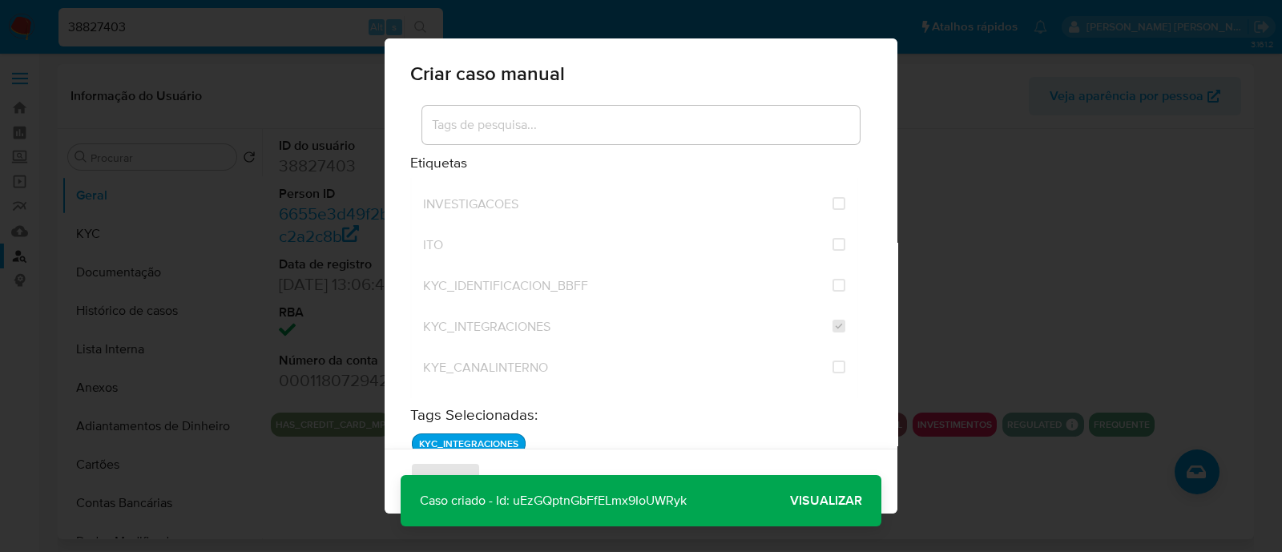
click at [845, 501] on span "Visualizar" at bounding box center [826, 501] width 72 height 0
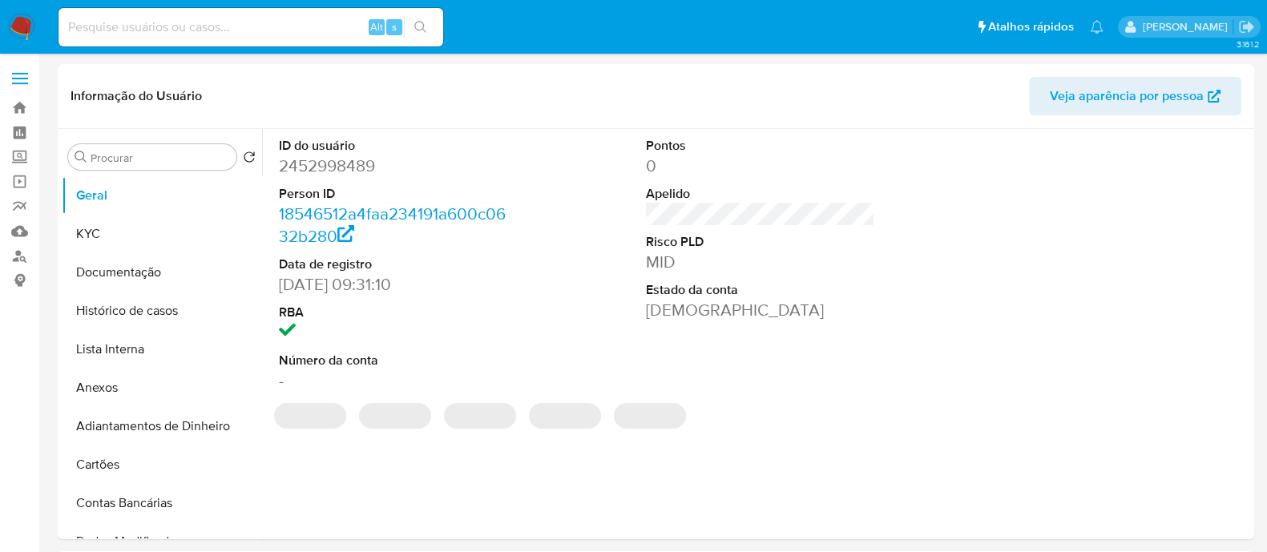
select select "10"
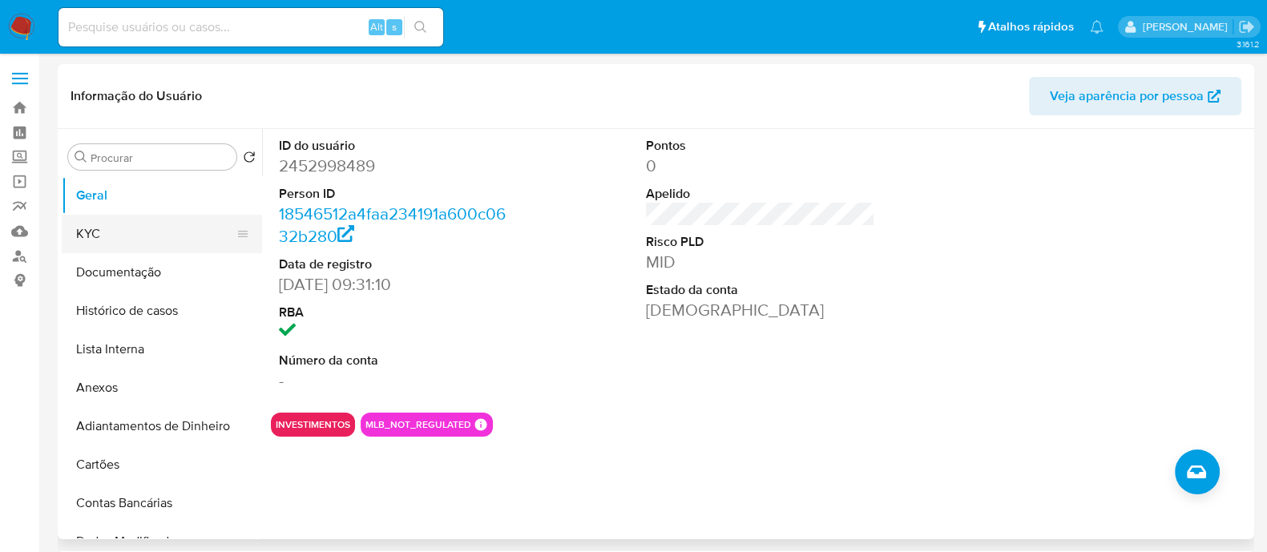
click at [180, 242] on button "KYC" at bounding box center [155, 234] width 187 height 38
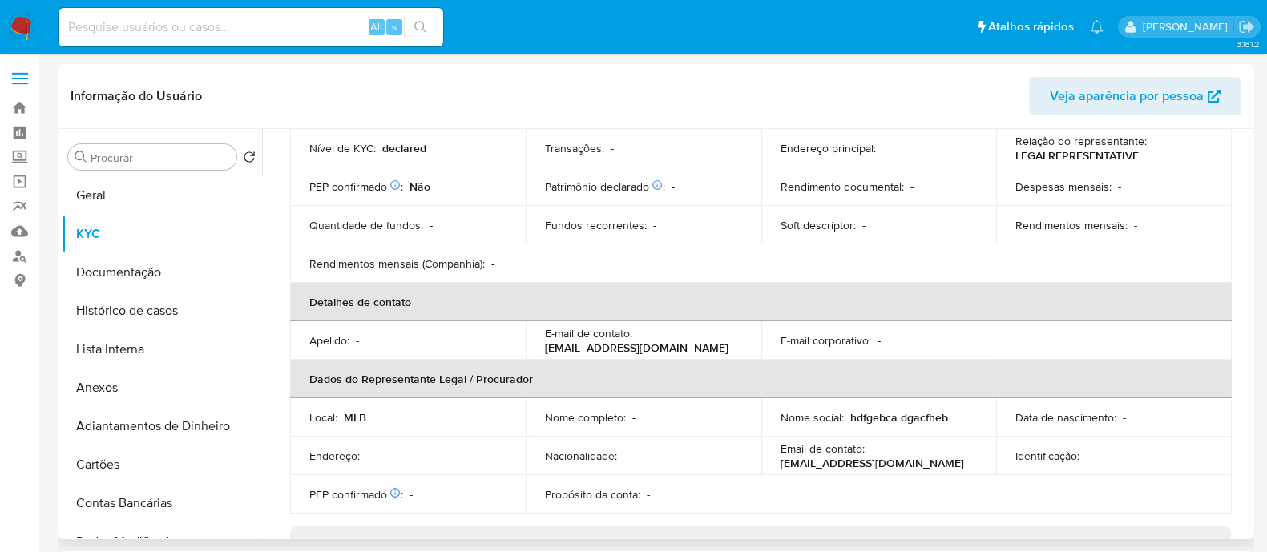
scroll to position [131, 0]
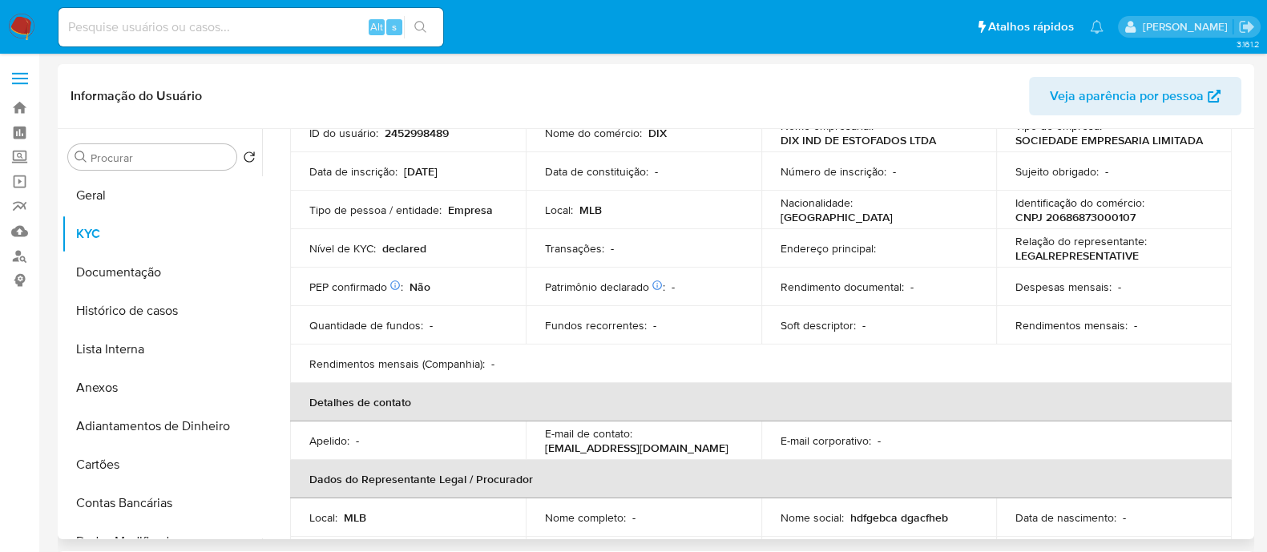
click at [1118, 210] on p "CNPJ 20686873000107" at bounding box center [1075, 217] width 120 height 14
copy p "20686873000107"
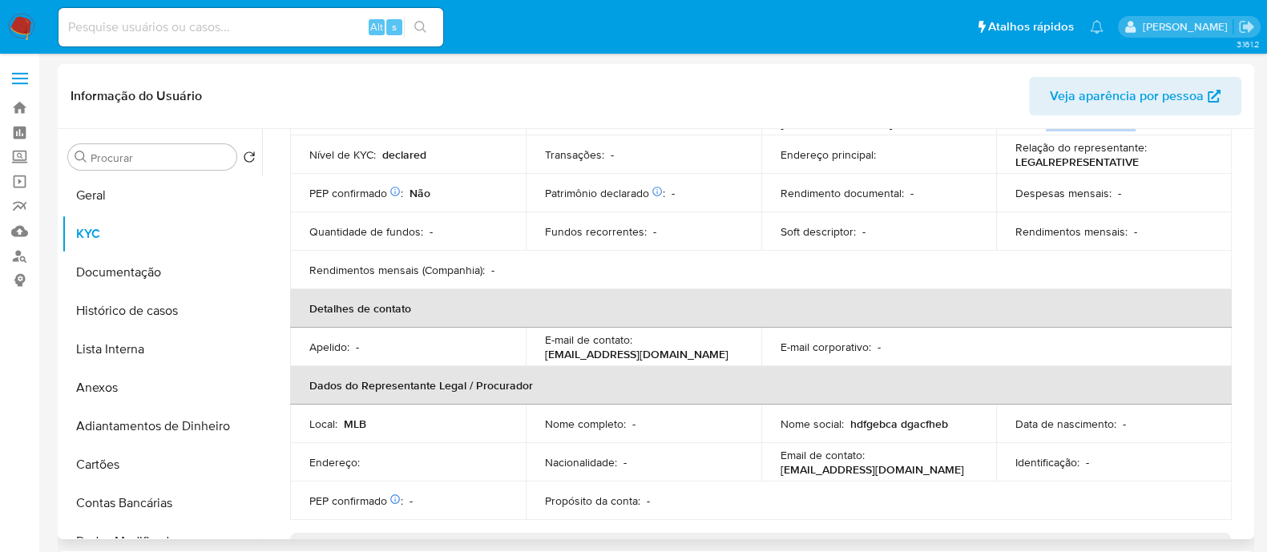
scroll to position [331, 0]
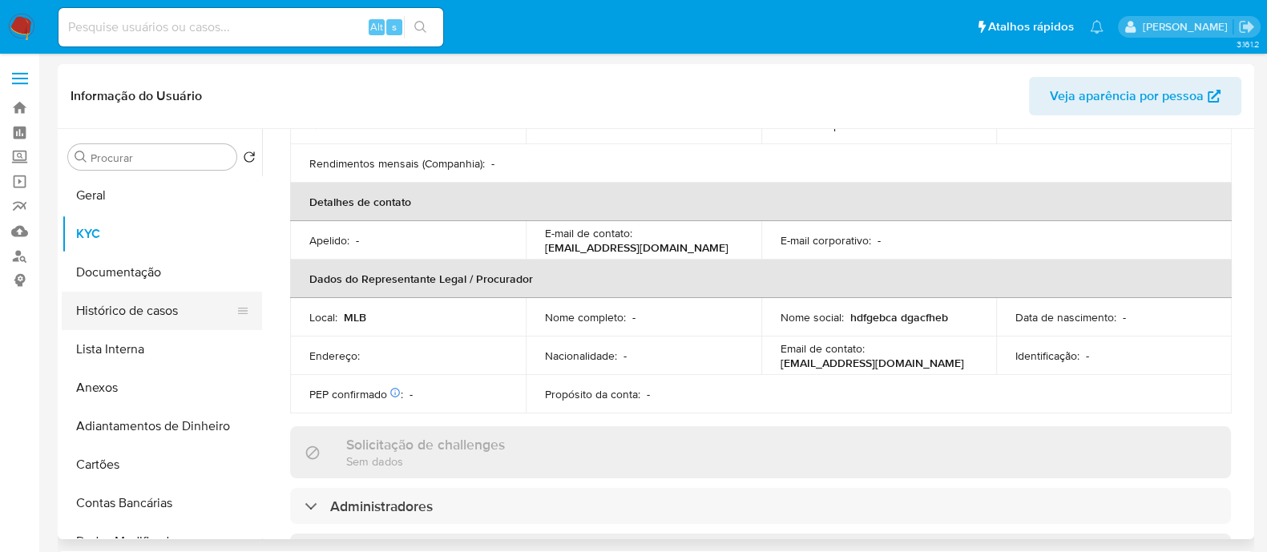
click at [88, 300] on button "Histórico de casos" at bounding box center [155, 311] width 187 height 38
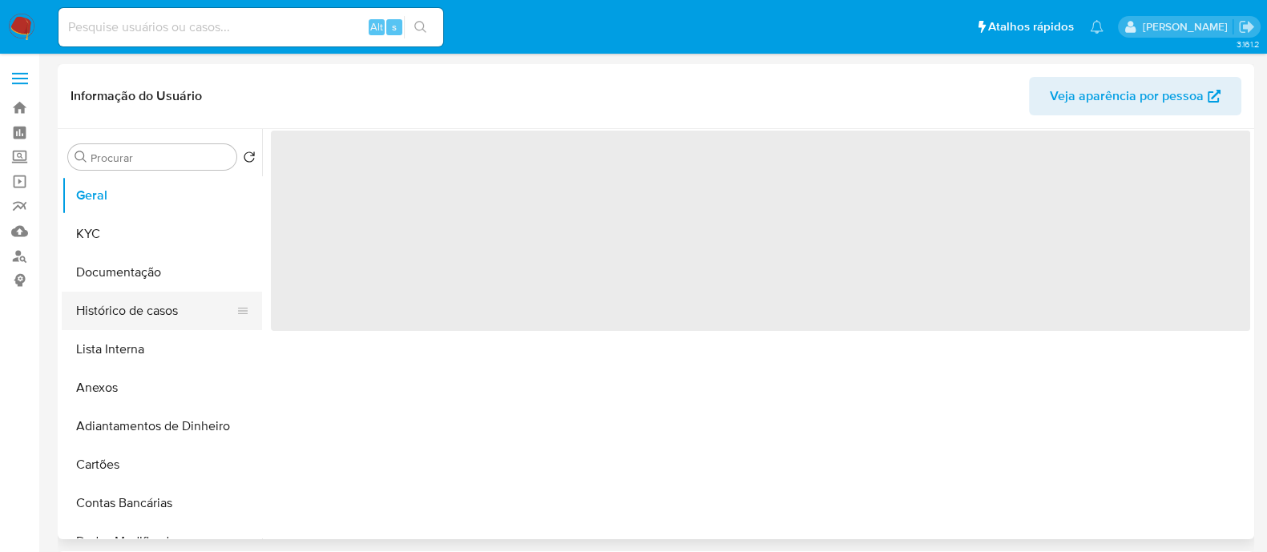
select select "10"
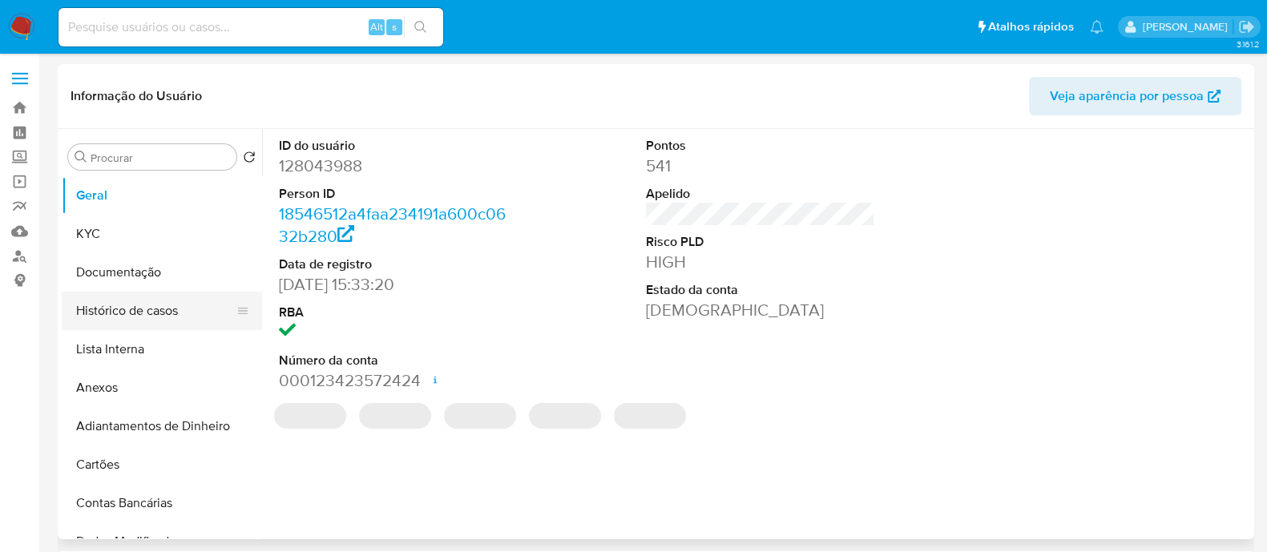
click at [107, 300] on button "Histórico de casos" at bounding box center [155, 311] width 187 height 38
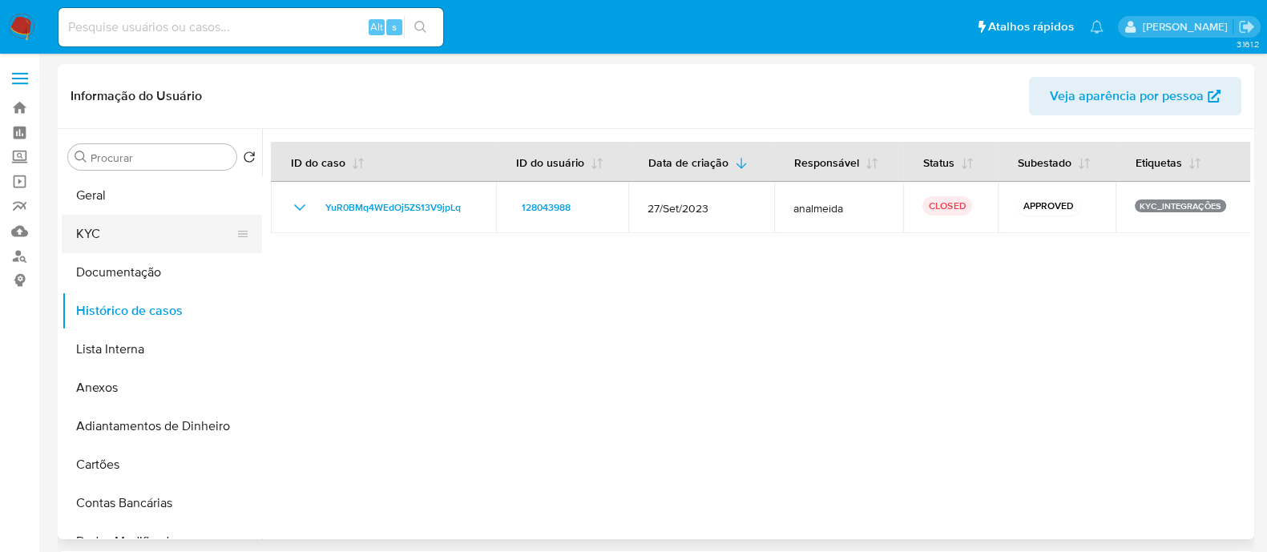
drag, startPoint x: 127, startPoint y: 239, endPoint x: 215, endPoint y: 248, distance: 88.6
click at [128, 239] on button "KYC" at bounding box center [155, 234] width 187 height 38
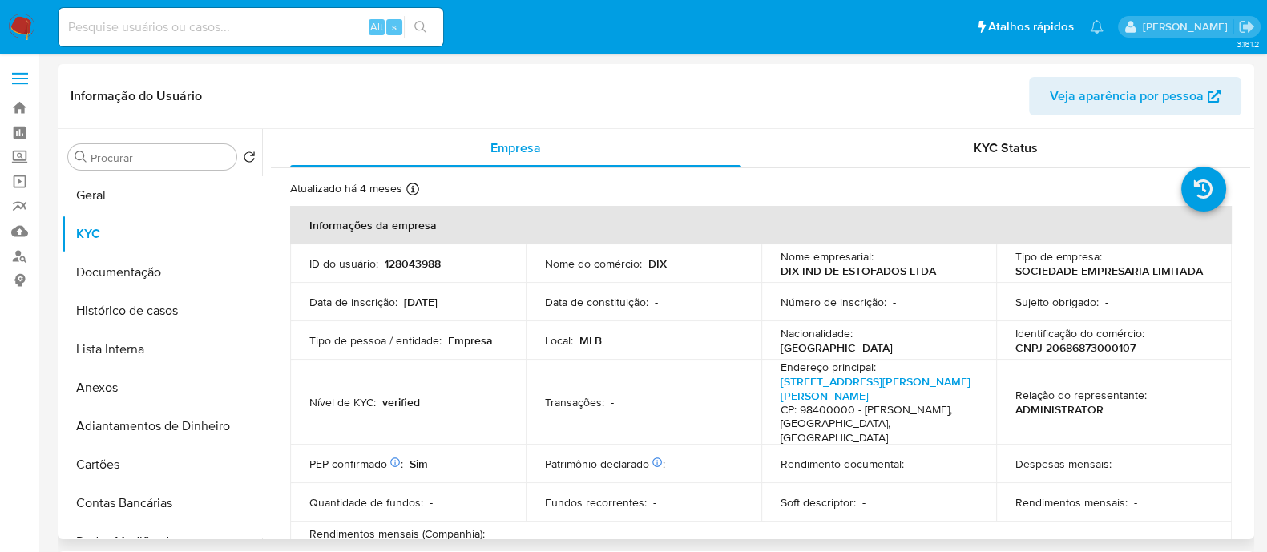
scroll to position [501, 0]
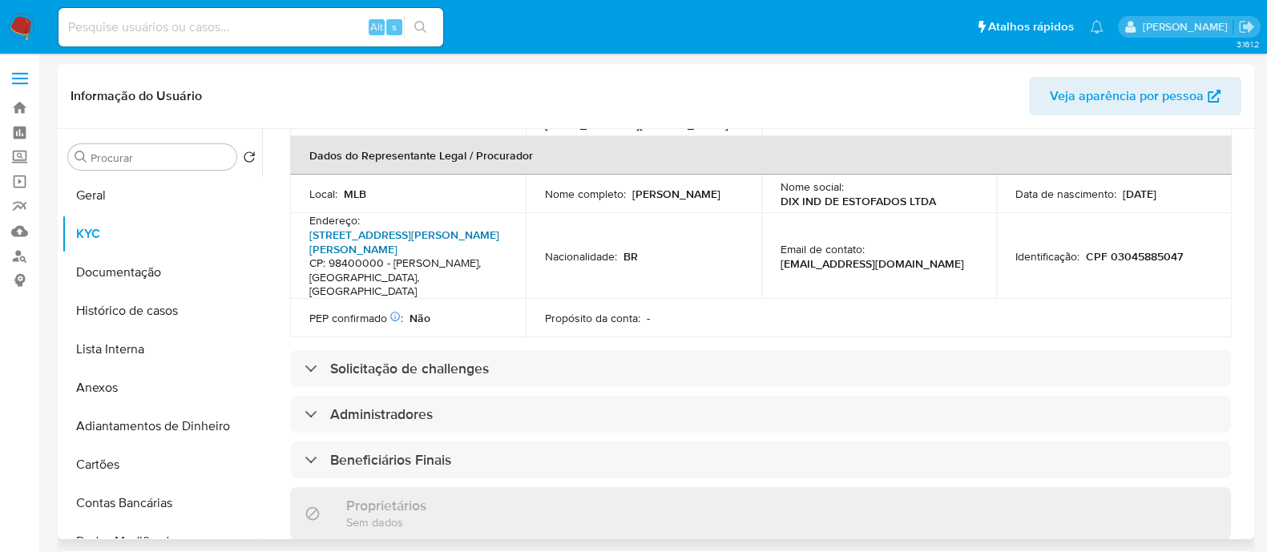
click at [421, 227] on link "Rua Oswaldo Edmundo Schwertz 1733, Frederico Westphalen" at bounding box center [404, 242] width 190 height 30
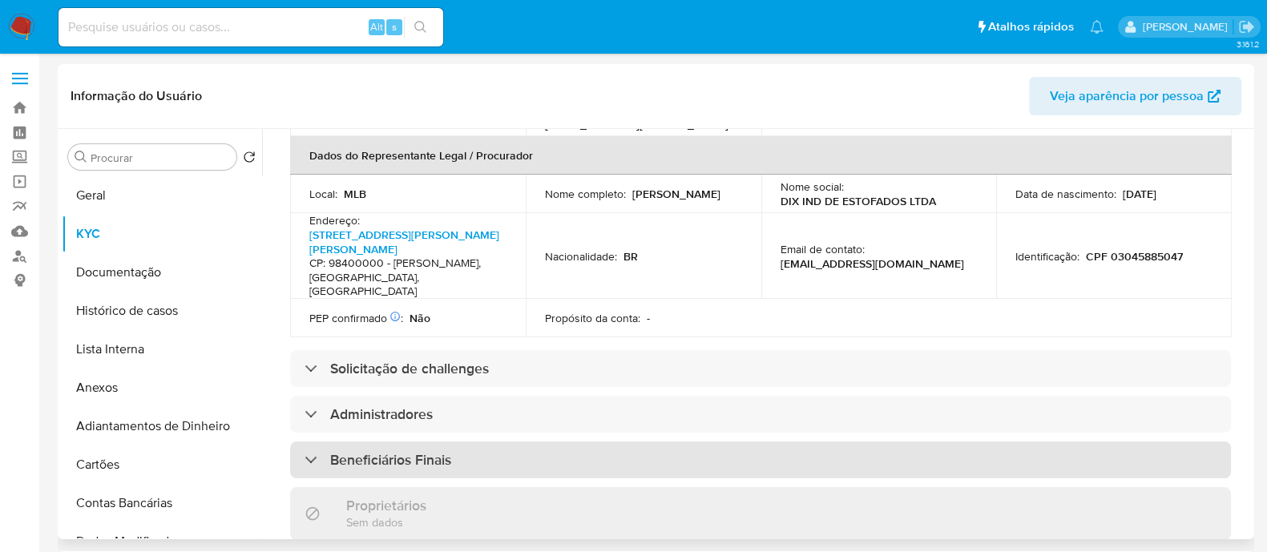
click at [586, 441] on div "Beneficiários Finais" at bounding box center [760, 459] width 941 height 37
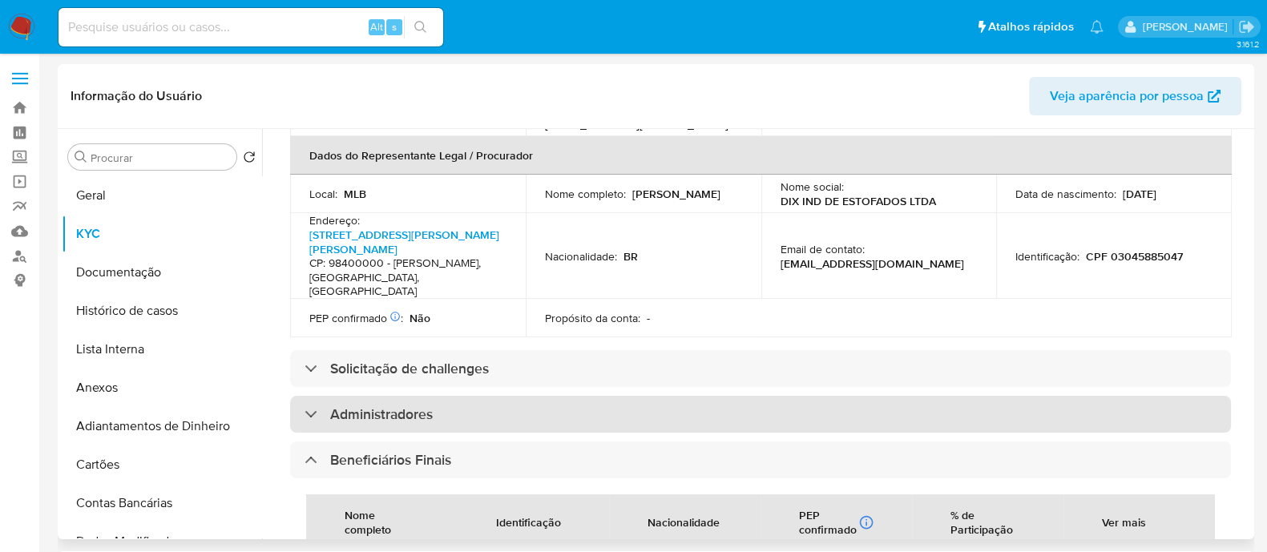
scroll to position [800, 0]
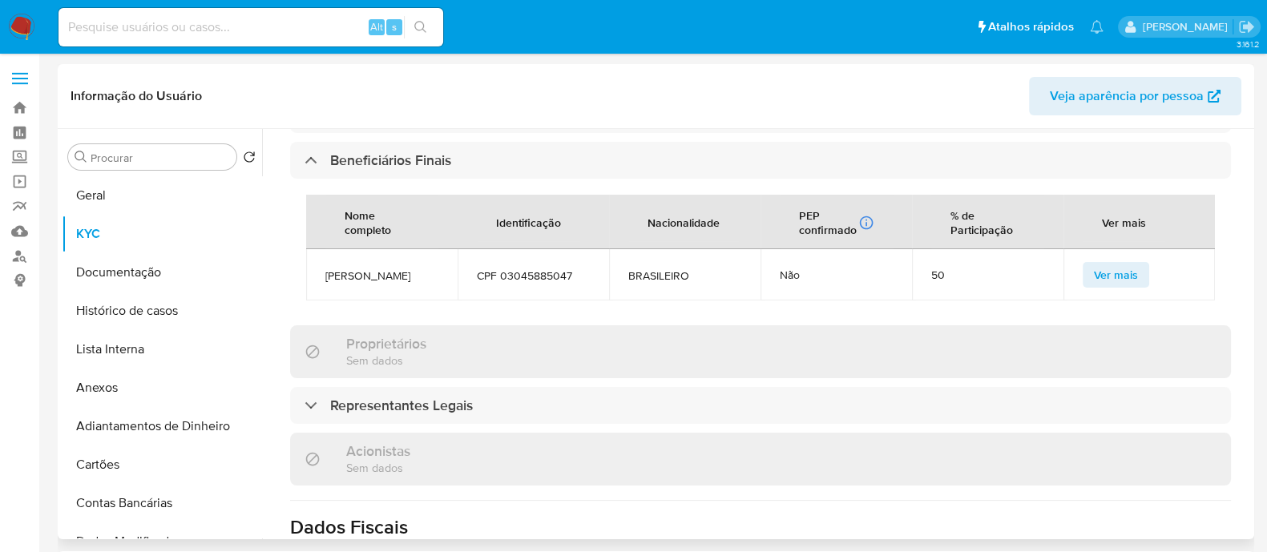
click at [373, 268] on span "ALISSON FRIZON" at bounding box center [381, 275] width 113 height 14
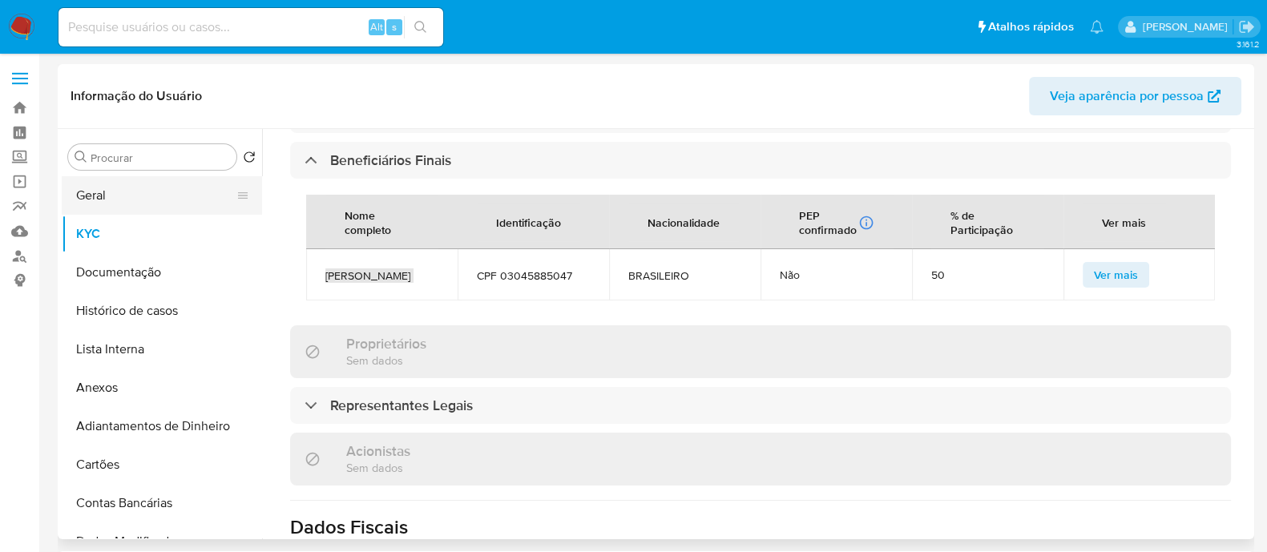
click at [100, 198] on button "Geral" at bounding box center [155, 195] width 187 height 38
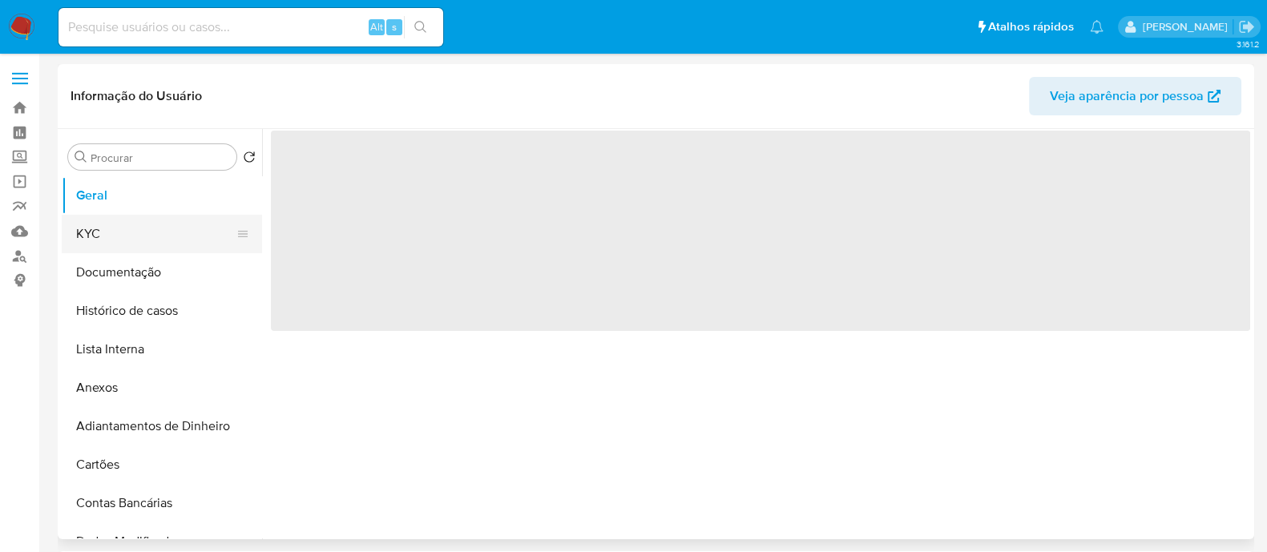
scroll to position [0, 0]
drag, startPoint x: 1058, startPoint y: 375, endPoint x: 1161, endPoint y: 382, distance: 102.8
click at [1161, 382] on div "‌" at bounding box center [756, 334] width 988 height 410
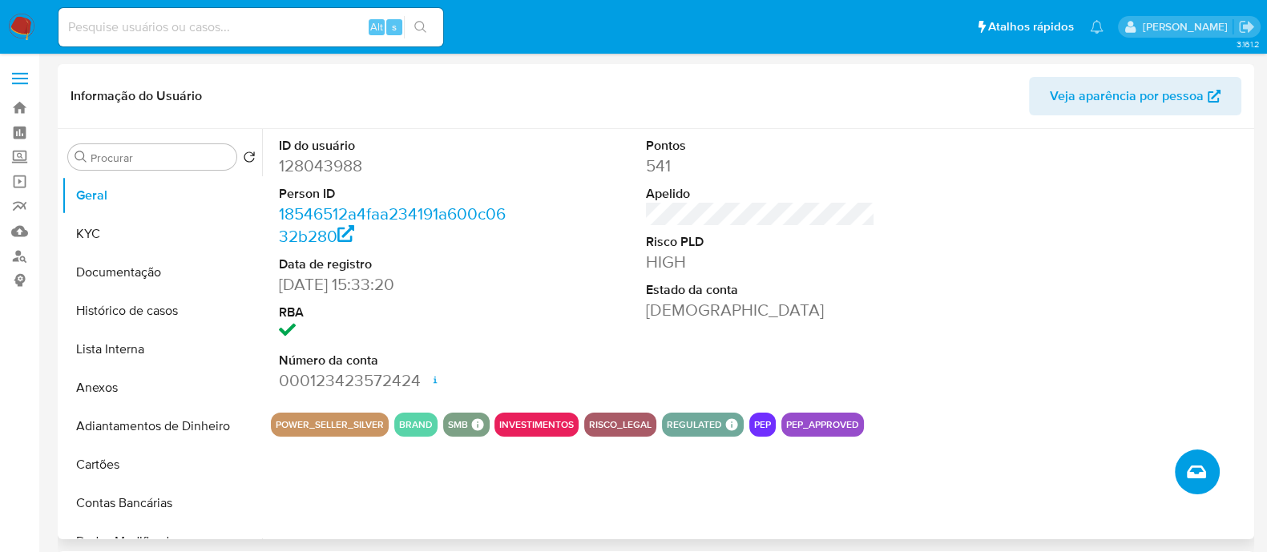
click at [1183, 465] on button "Criar caso manual" at bounding box center [1196, 471] width 45 height 45
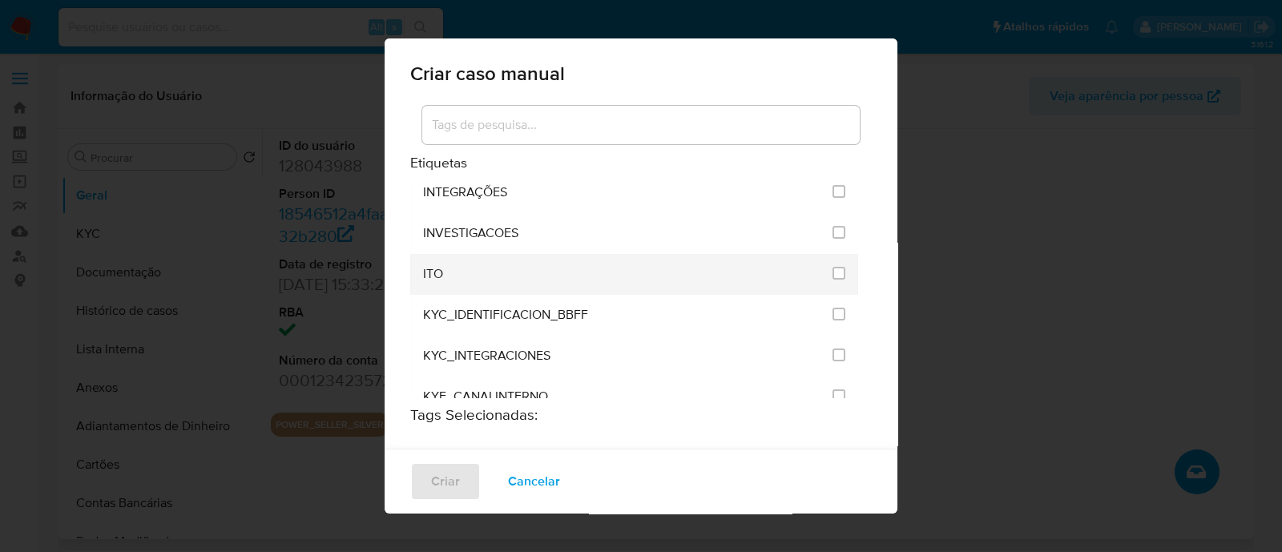
scroll to position [1301, 0]
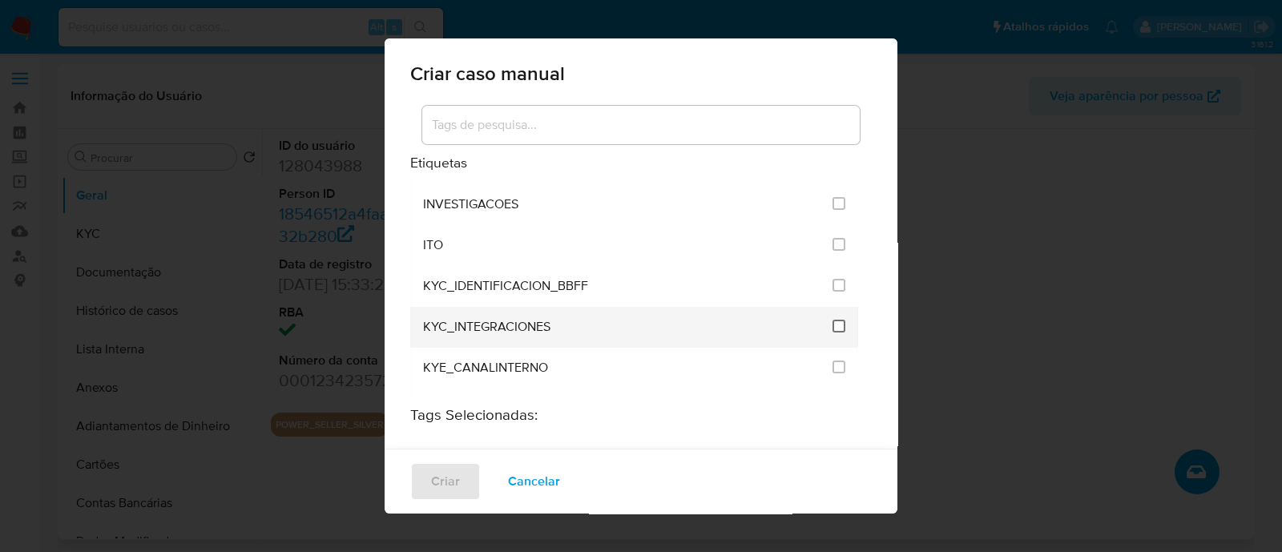
click at [832, 320] on input "2093" at bounding box center [838, 326] width 13 height 13
checkbox input "true"
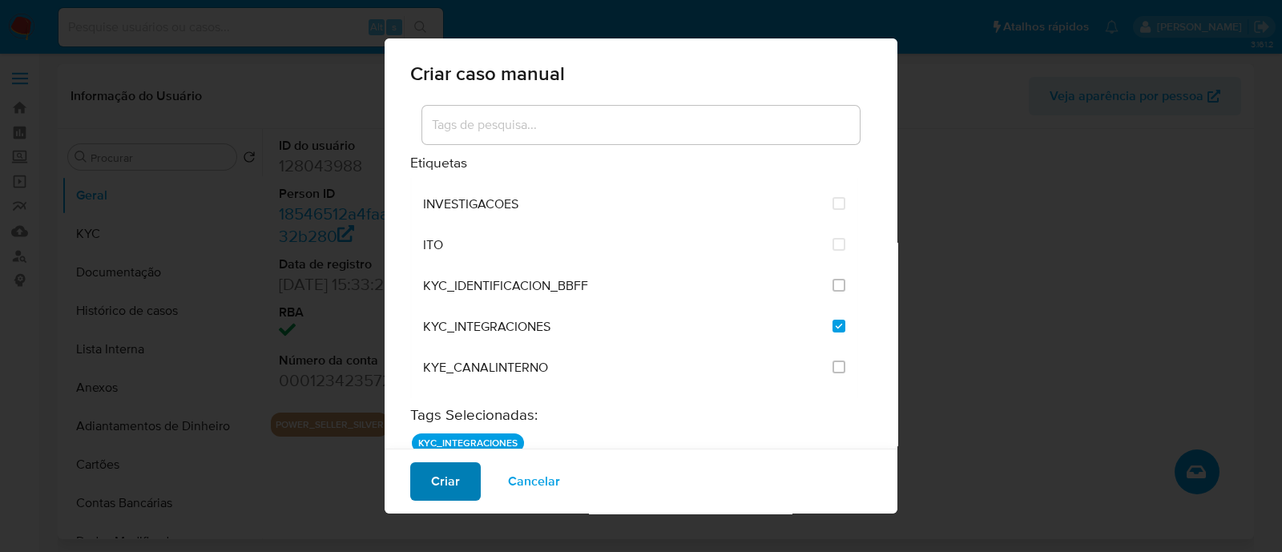
click at [417, 485] on button "Criar" at bounding box center [445, 481] width 70 height 38
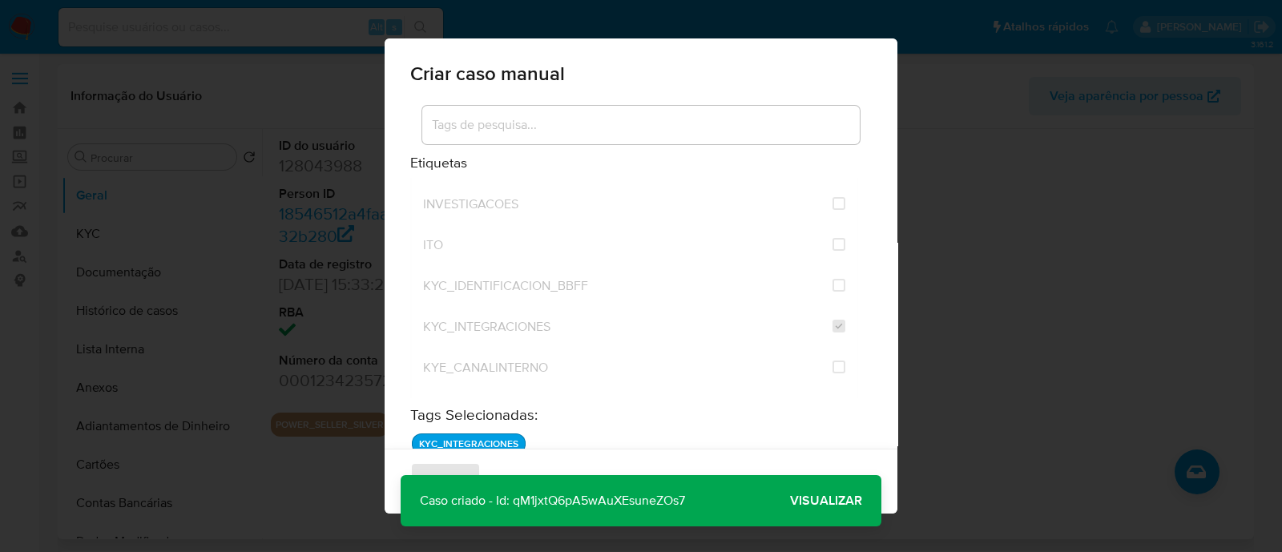
click at [837, 501] on span "Visualizar" at bounding box center [826, 501] width 72 height 0
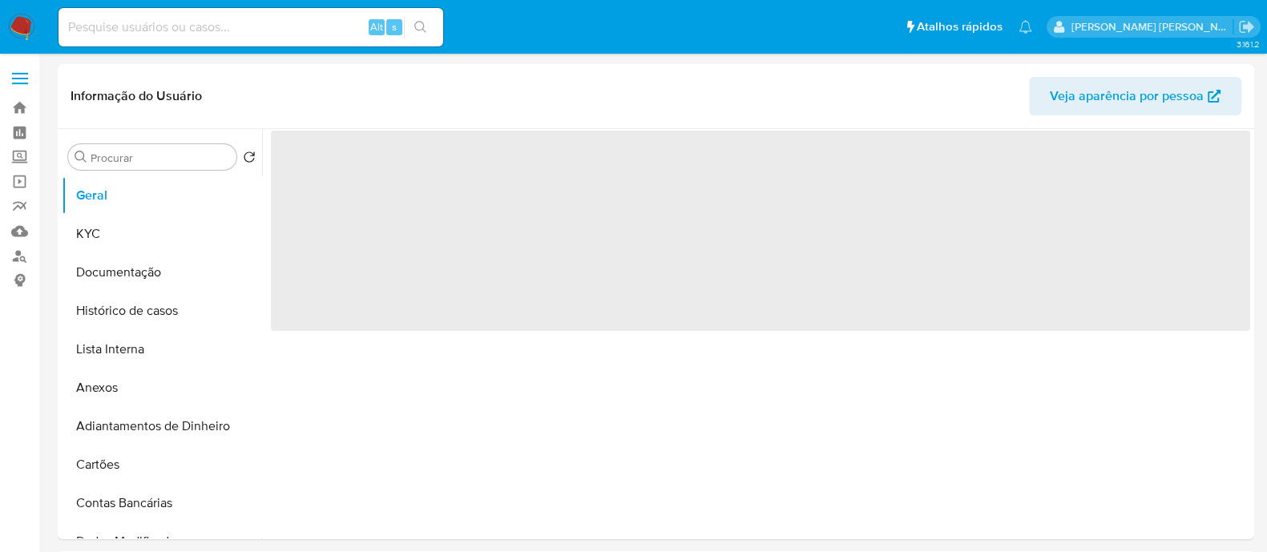
select select "10"
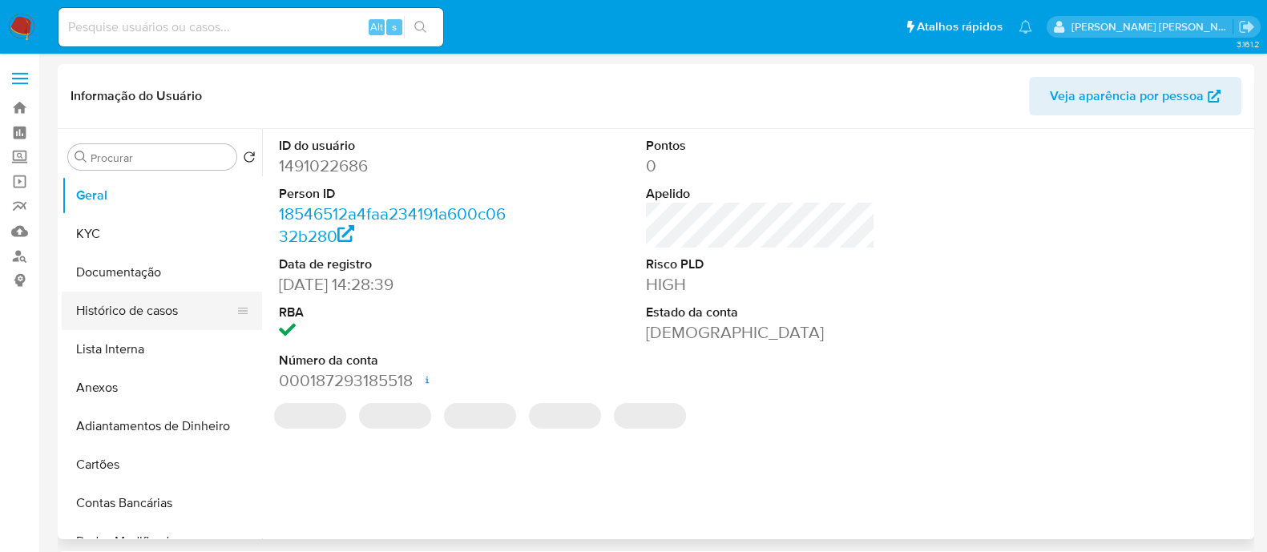
click at [108, 322] on button "Histórico de casos" at bounding box center [155, 311] width 187 height 38
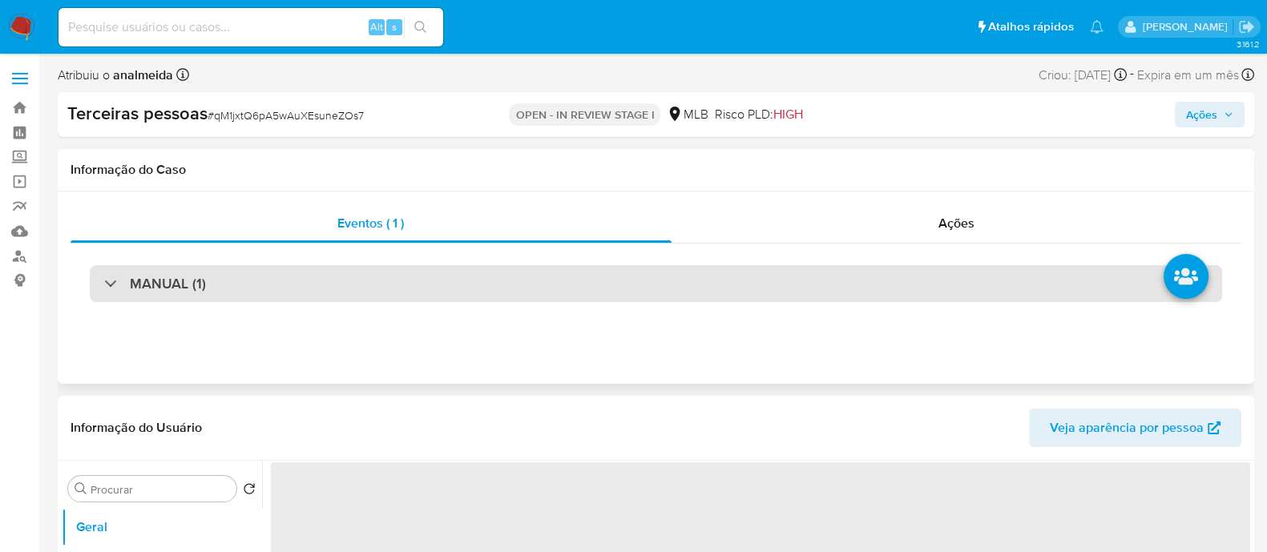
scroll to position [400, 0]
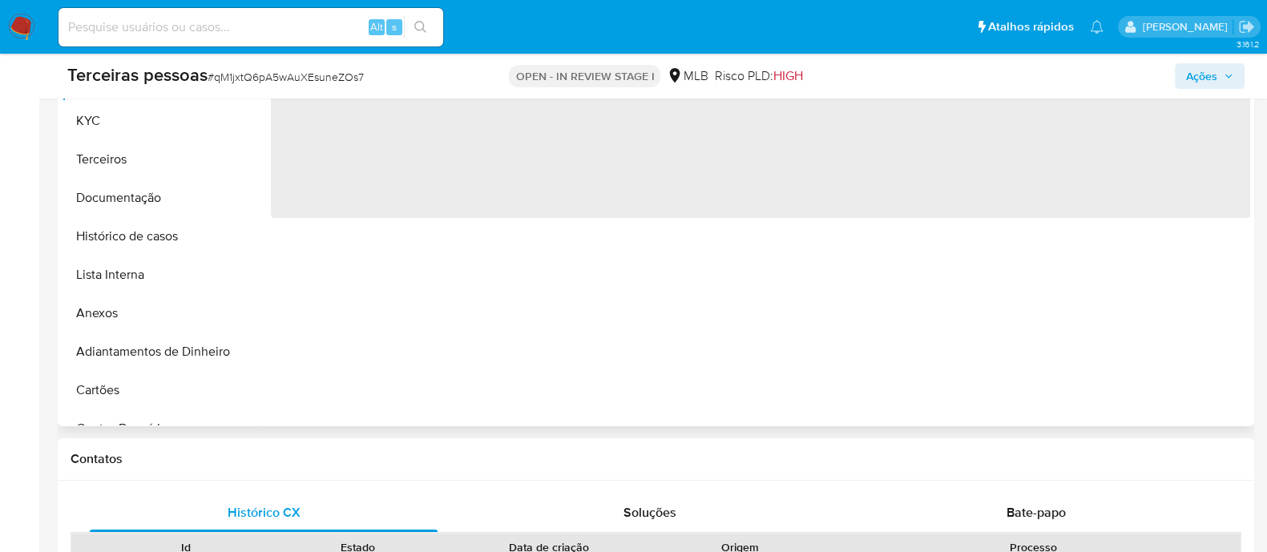
select select "10"
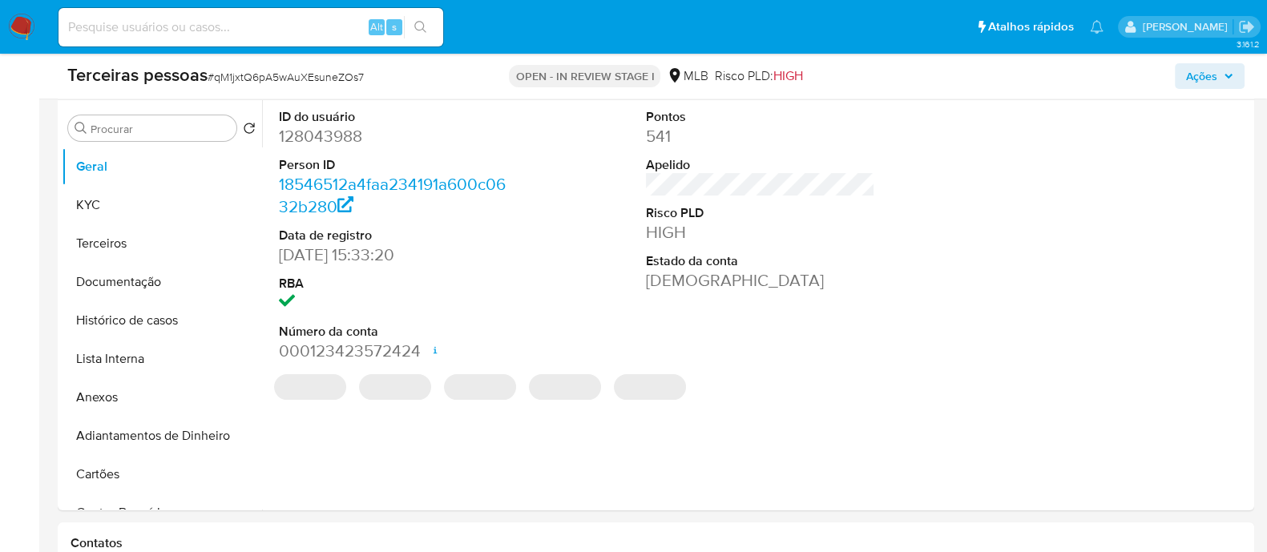
scroll to position [199, 0]
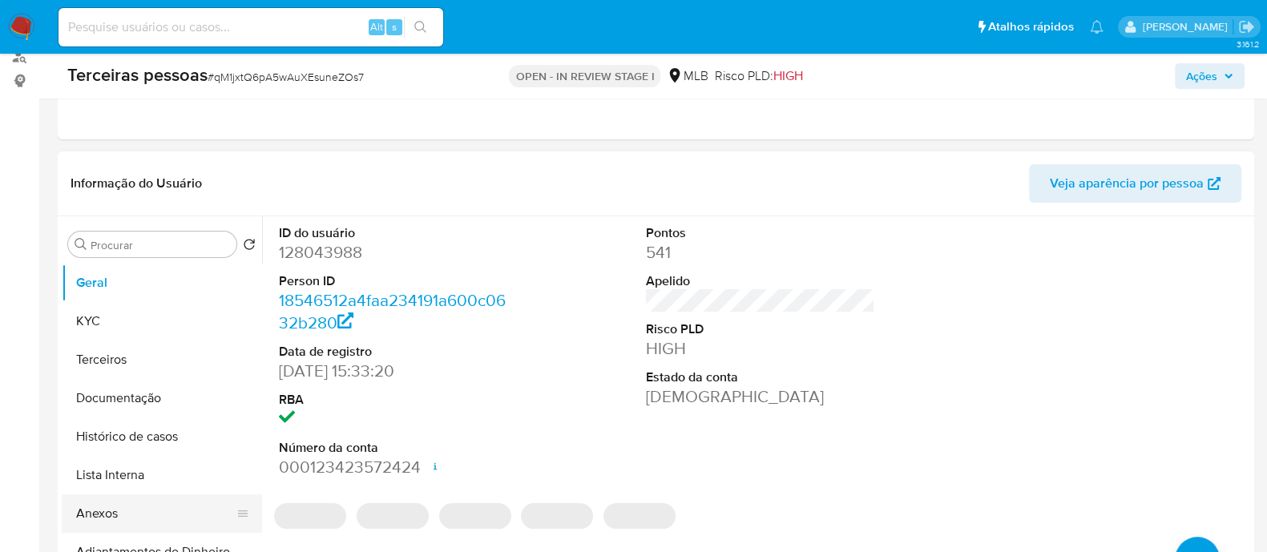
click at [143, 506] on button "Anexos" at bounding box center [155, 513] width 187 height 38
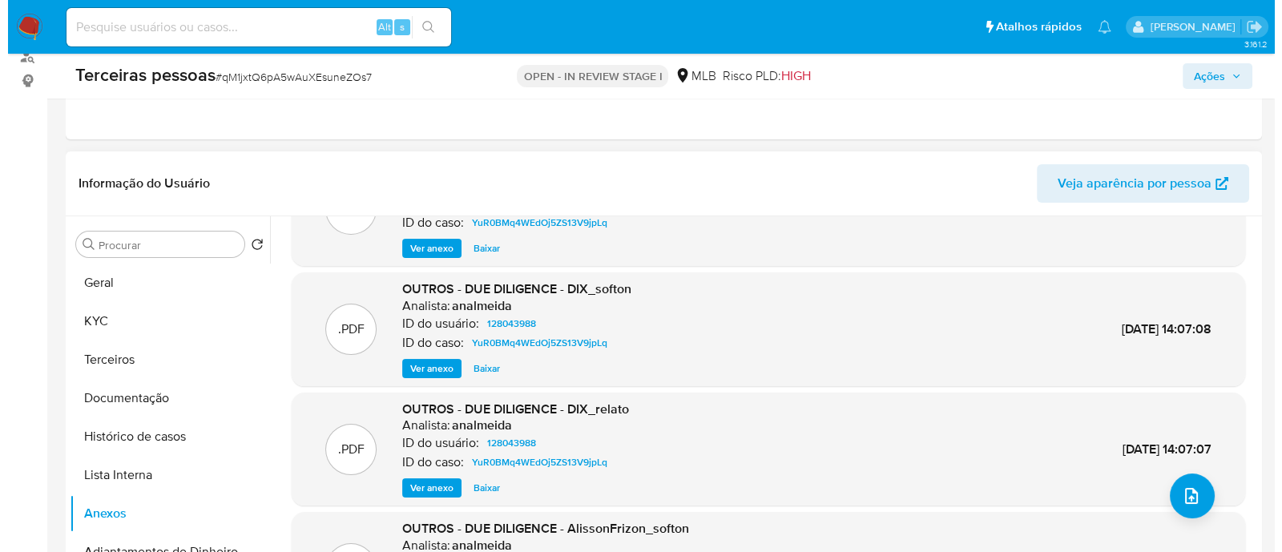
scroll to position [135, 0]
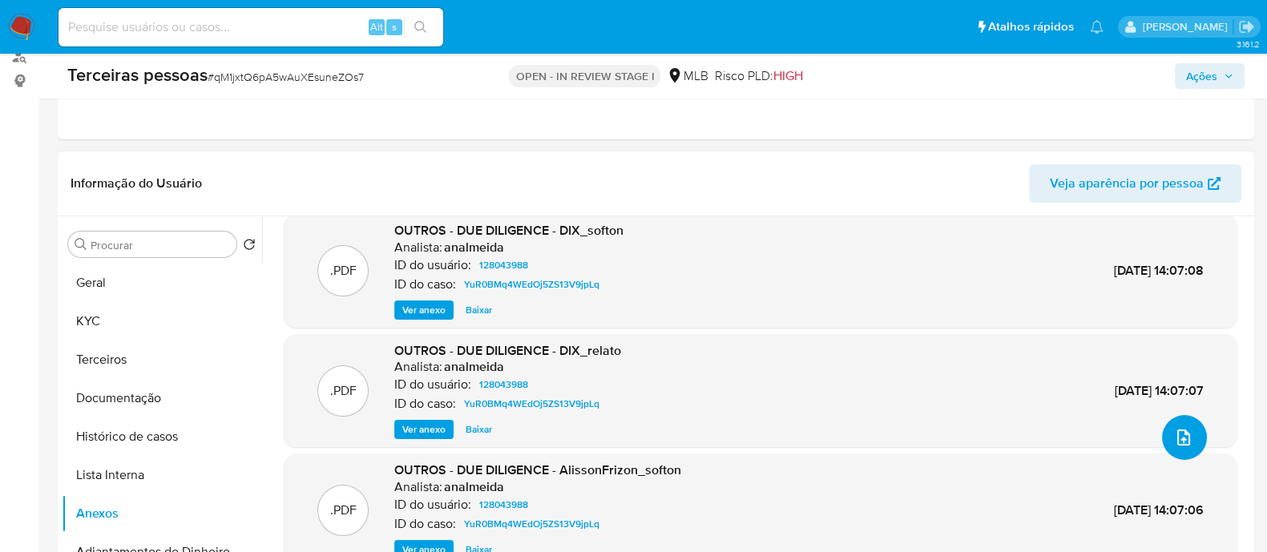
click at [1184, 446] on button "upload-file" at bounding box center [1184, 437] width 45 height 45
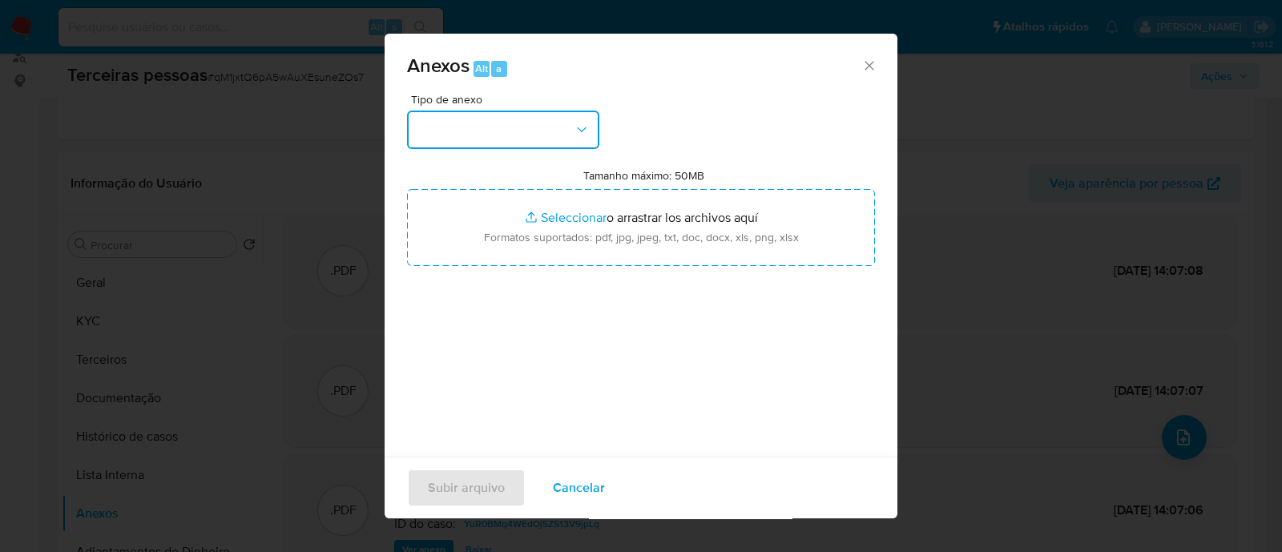
click at [449, 123] on button "button" at bounding box center [503, 130] width 192 height 38
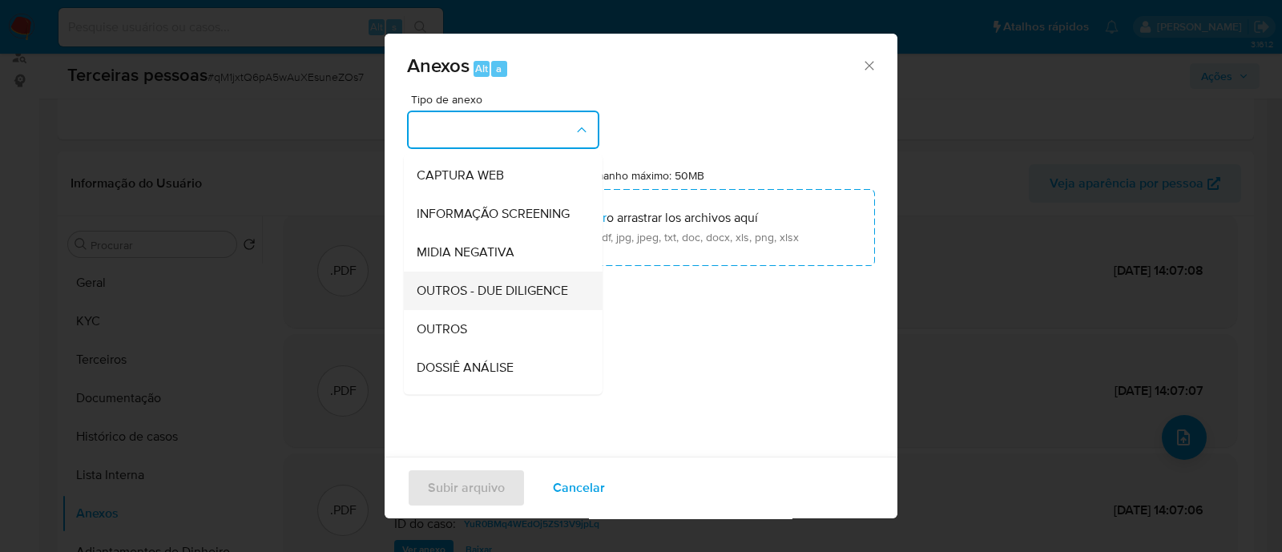
scroll to position [247, 0]
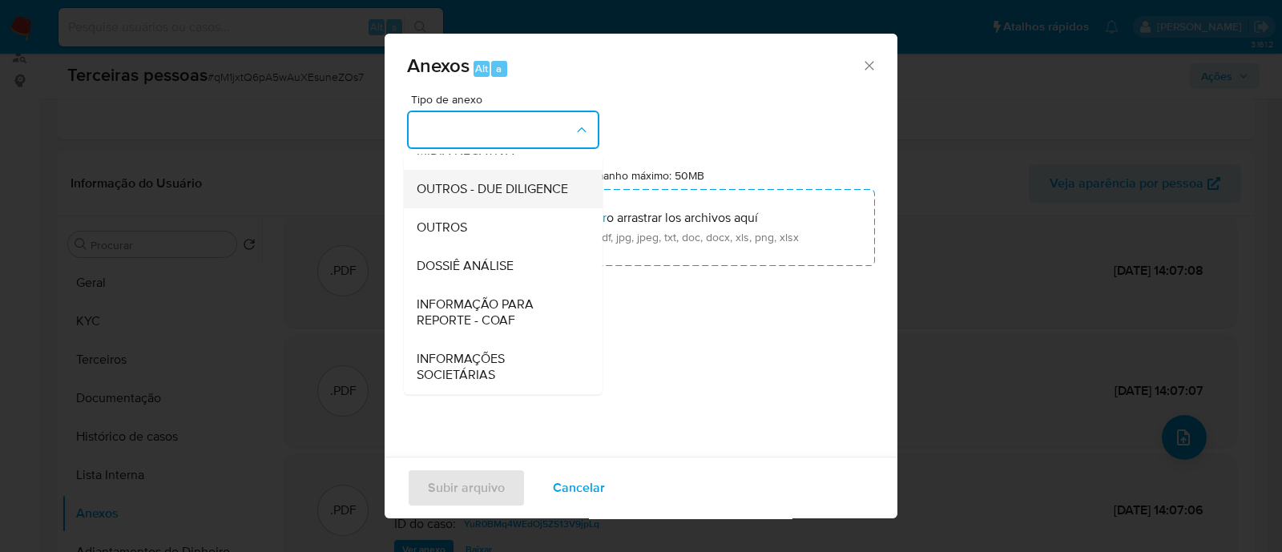
click at [461, 181] on span "OUTROS - DUE DILIGENCE" at bounding box center [492, 189] width 151 height 16
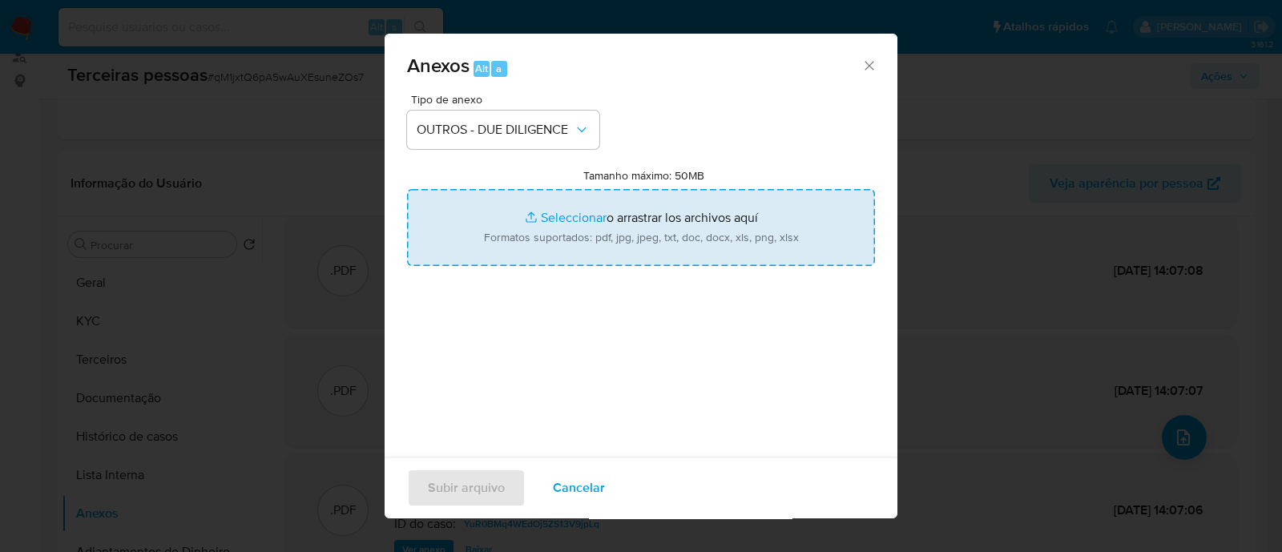
click at [549, 201] on input "Tamanho máximo: 50MB Seleccionar archivos" at bounding box center [641, 227] width 468 height 77
type input "C:\fakepath\ALISSON FRIZON softon.pdf"
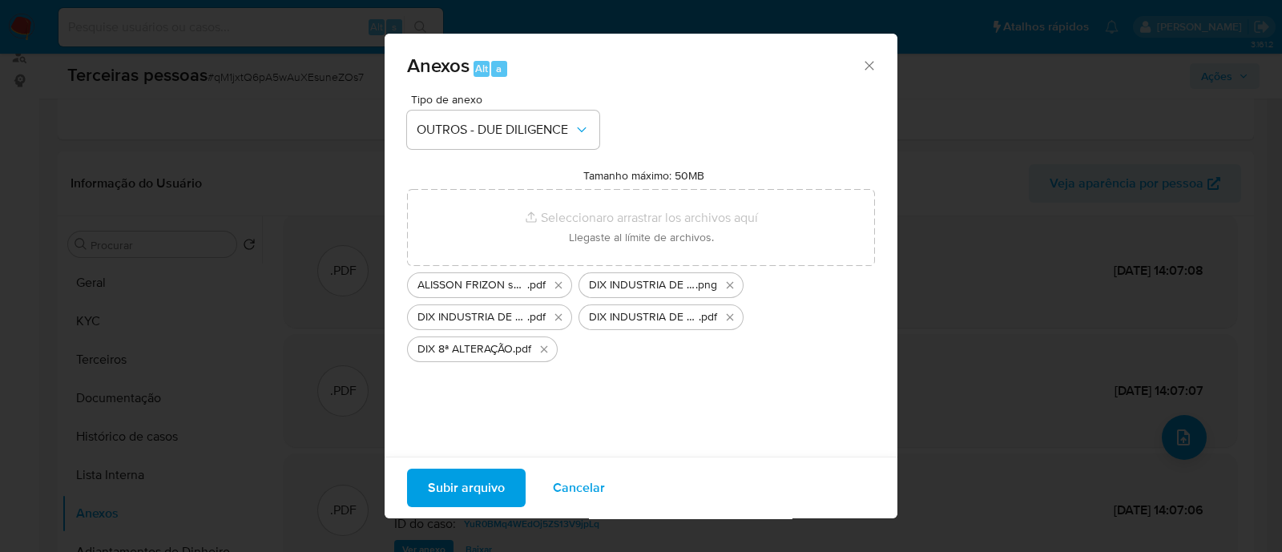
click at [473, 489] on span "Subir arquivo" at bounding box center [466, 487] width 77 height 35
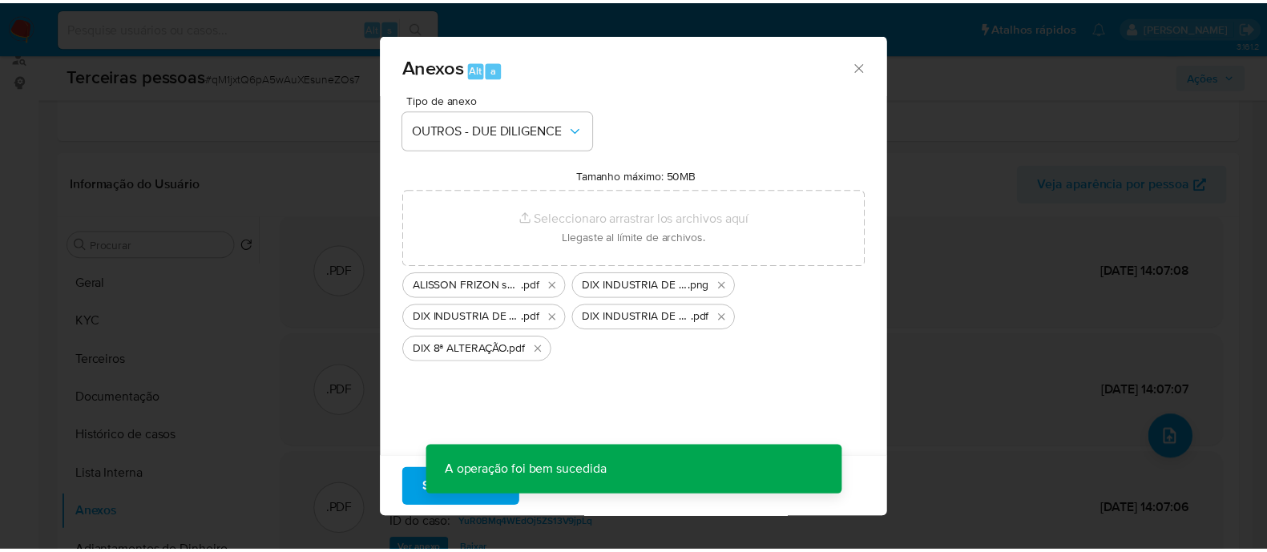
scroll to position [58, 0]
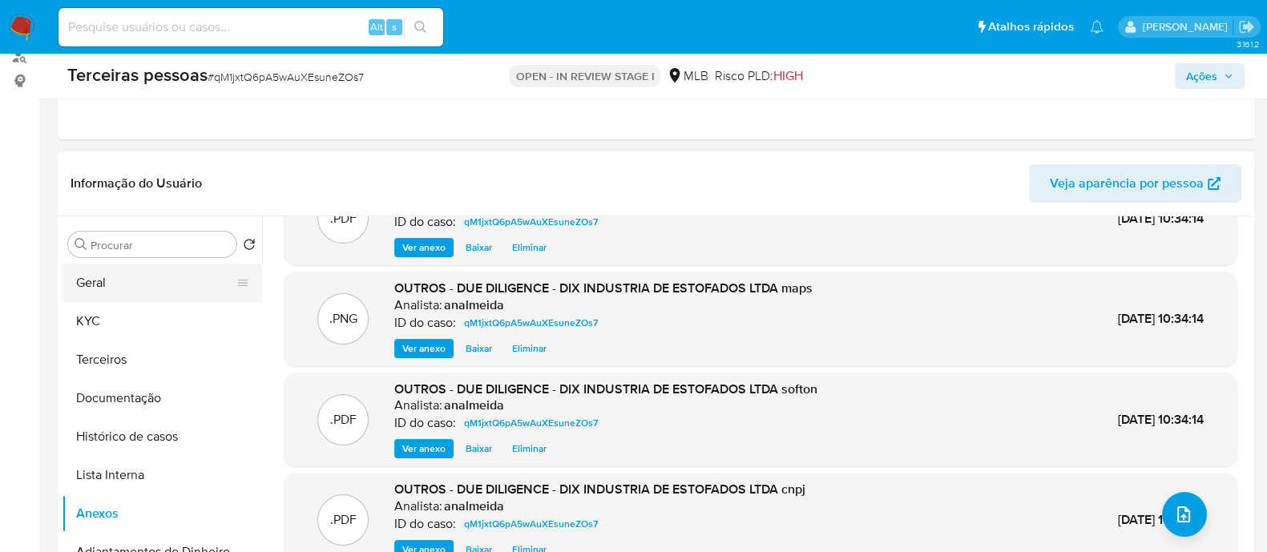
click at [101, 298] on button "Geral" at bounding box center [155, 283] width 187 height 38
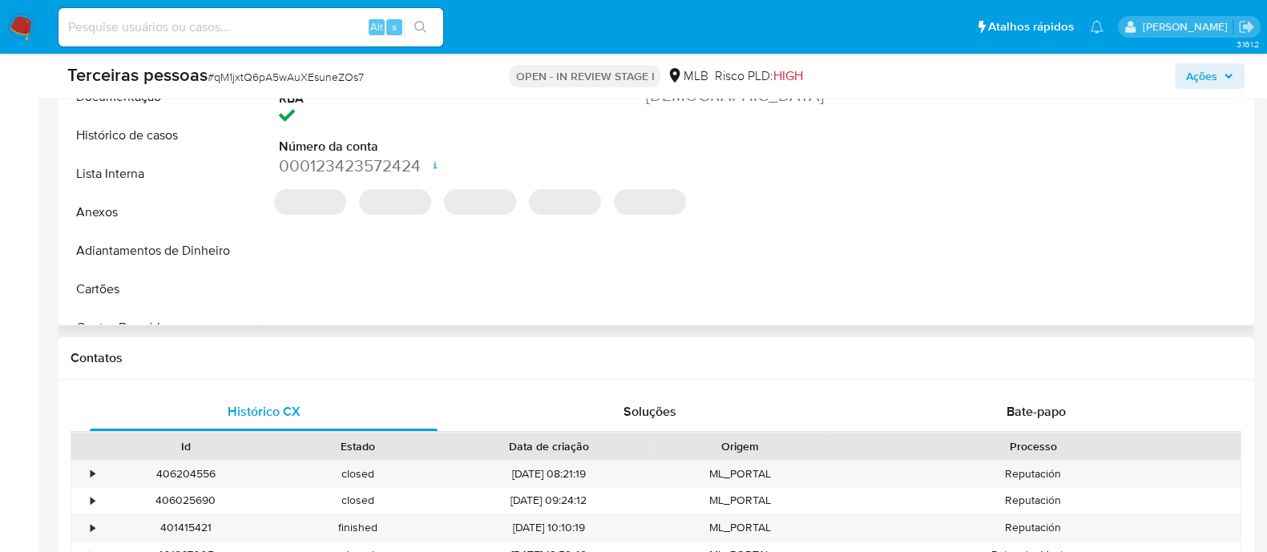
scroll to position [300, 0]
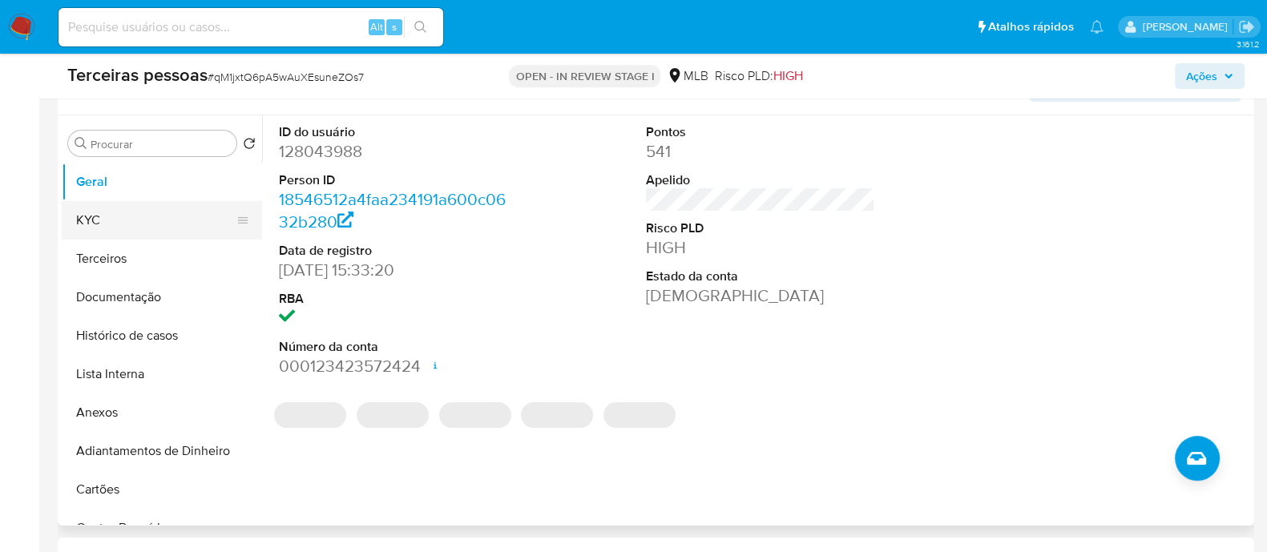
click at [95, 224] on button "KYC" at bounding box center [155, 220] width 187 height 38
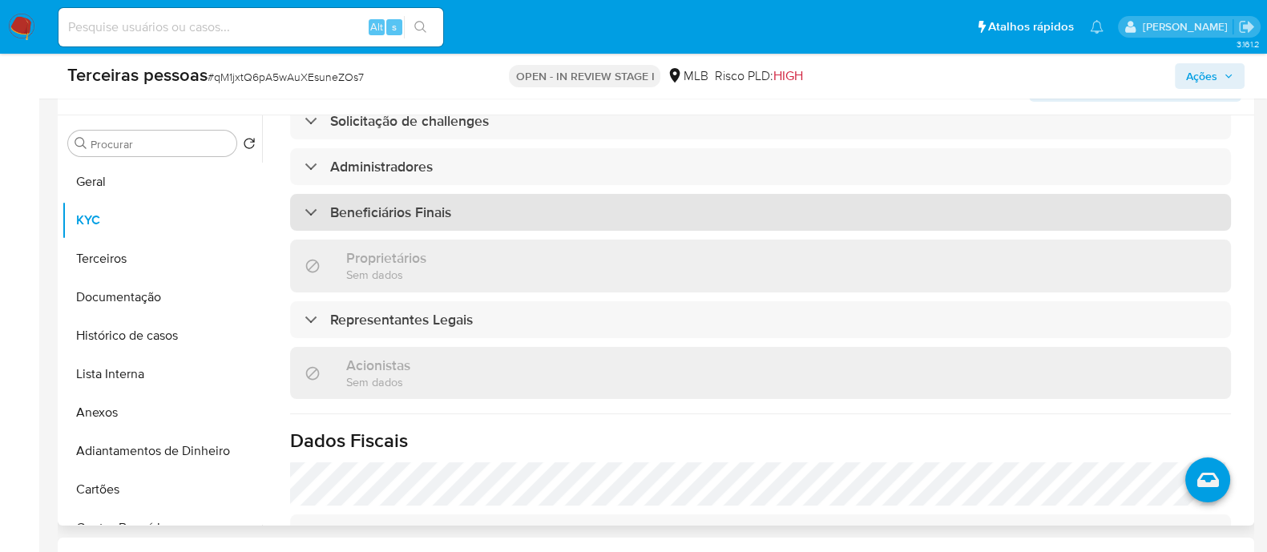
click at [389, 213] on h3 "Beneficiários Finais" at bounding box center [390, 212] width 121 height 18
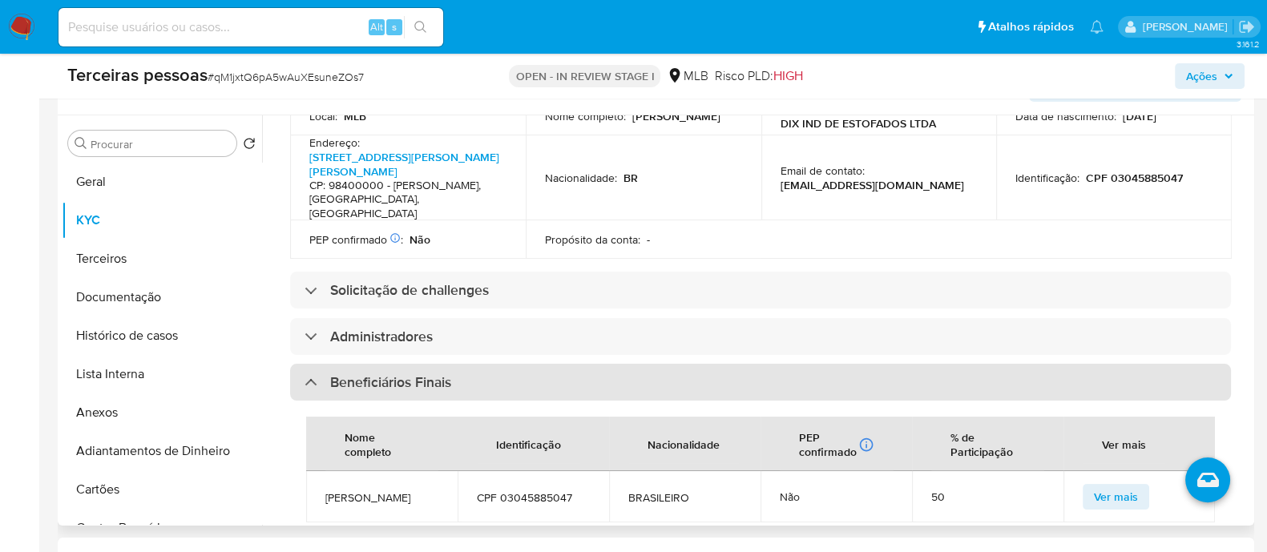
scroll to position [606, 0]
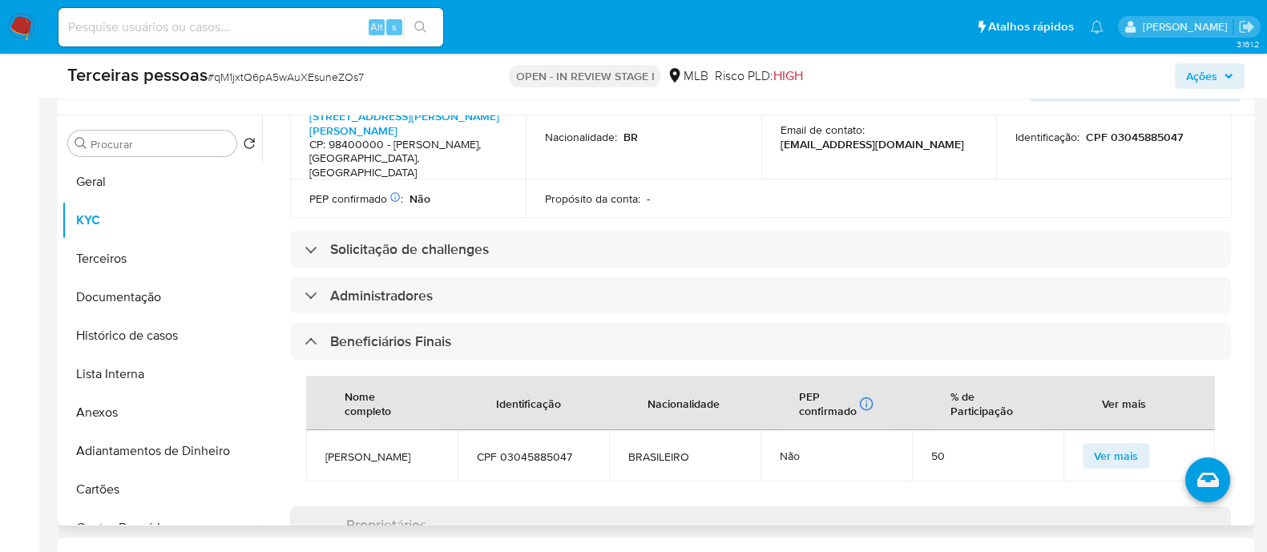
click at [533, 449] on span "CPF 03045885047" at bounding box center [533, 456] width 113 height 14
copy span "03045885047"
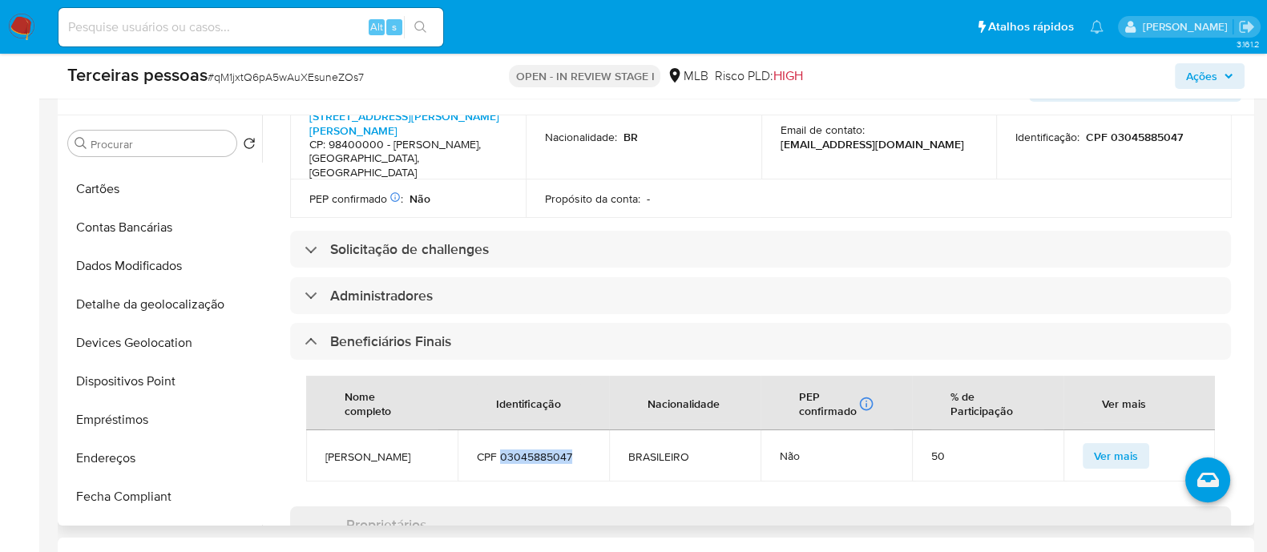
scroll to position [0, 0]
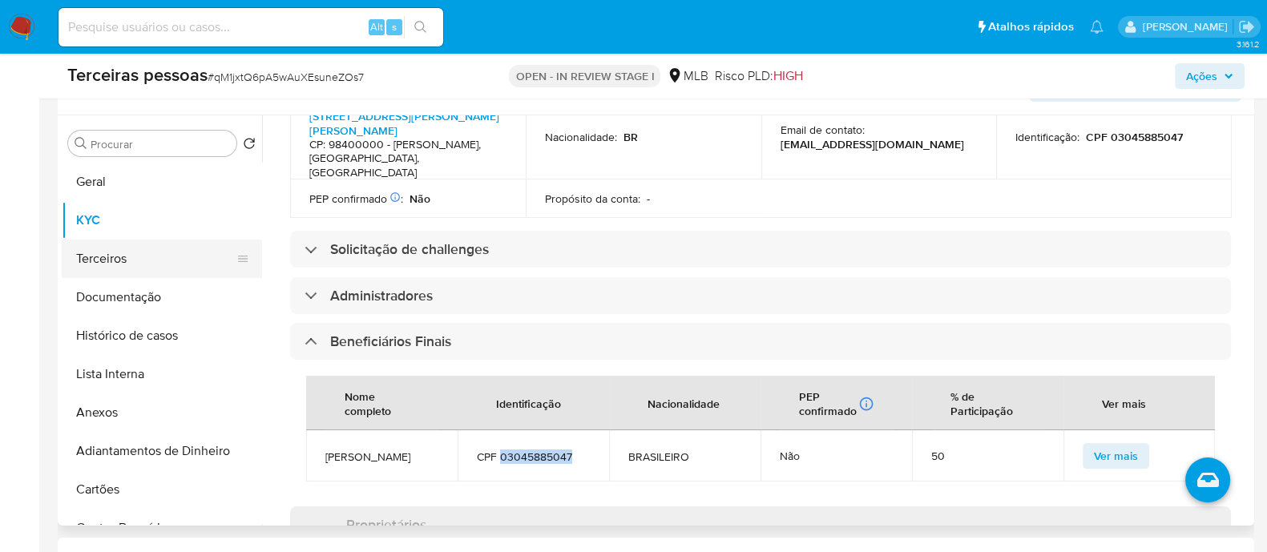
drag, startPoint x: 128, startPoint y: 250, endPoint x: 196, endPoint y: 260, distance: 68.8
click at [128, 250] on button "Terceiros" at bounding box center [155, 259] width 187 height 38
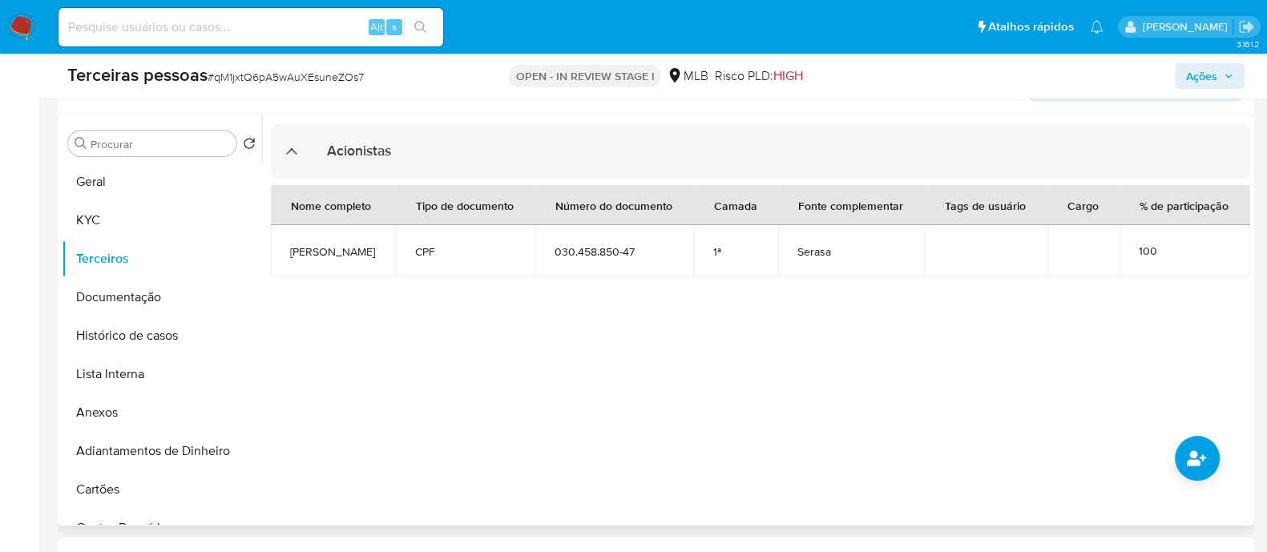
click at [1148, 339] on div at bounding box center [756, 320] width 988 height 410
click at [119, 412] on button "Anexos" at bounding box center [155, 412] width 187 height 38
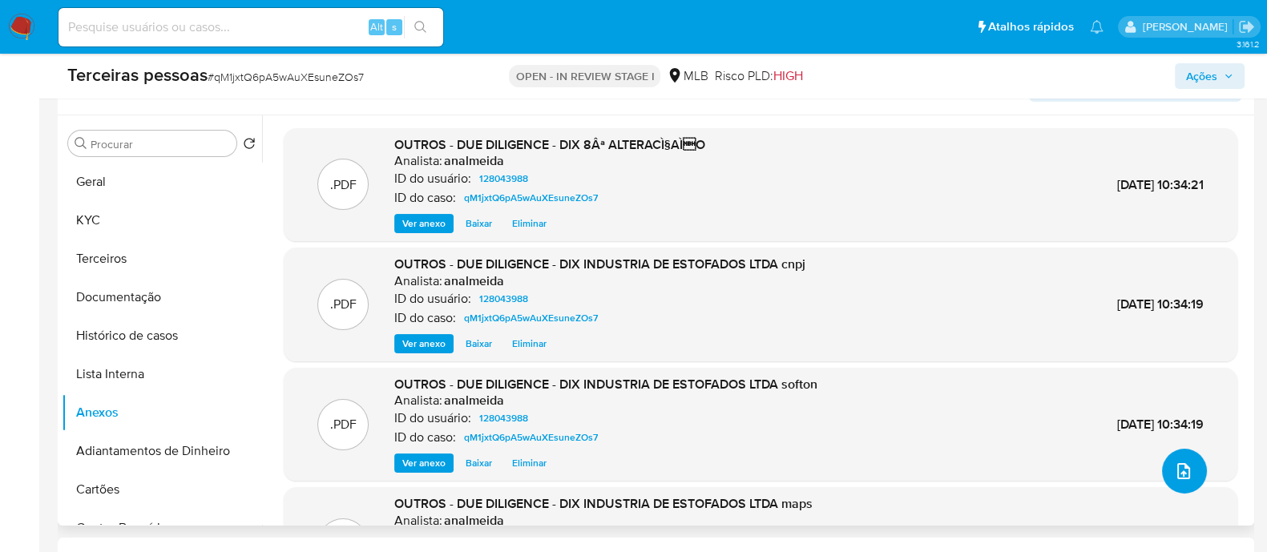
click at [1174, 477] on icon "upload-file" at bounding box center [1183, 470] width 19 height 19
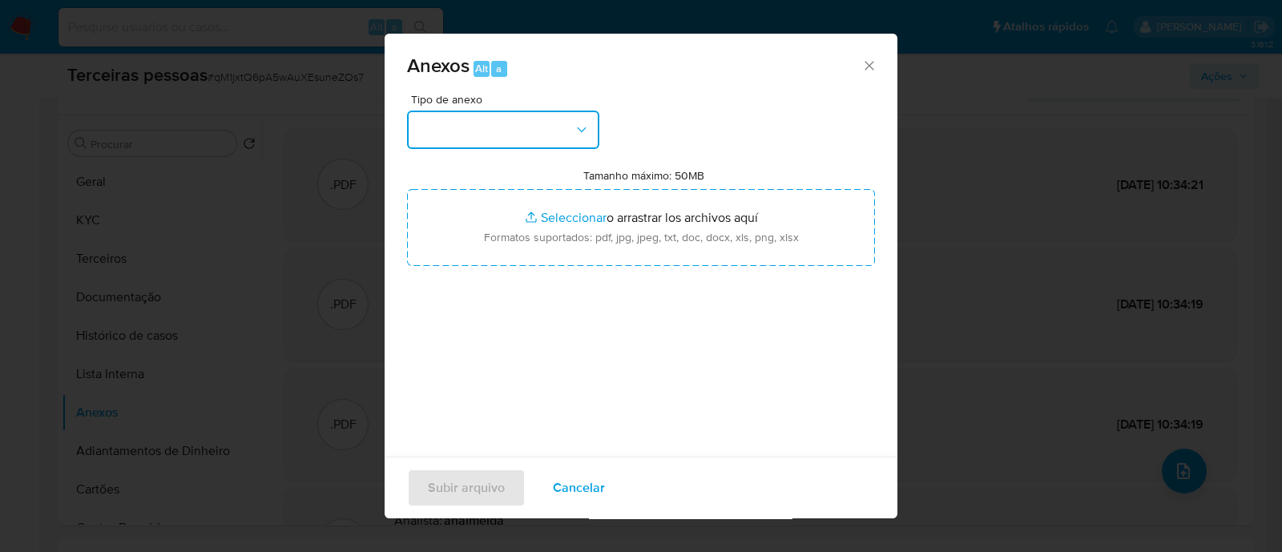
click at [533, 136] on button "button" at bounding box center [503, 130] width 192 height 38
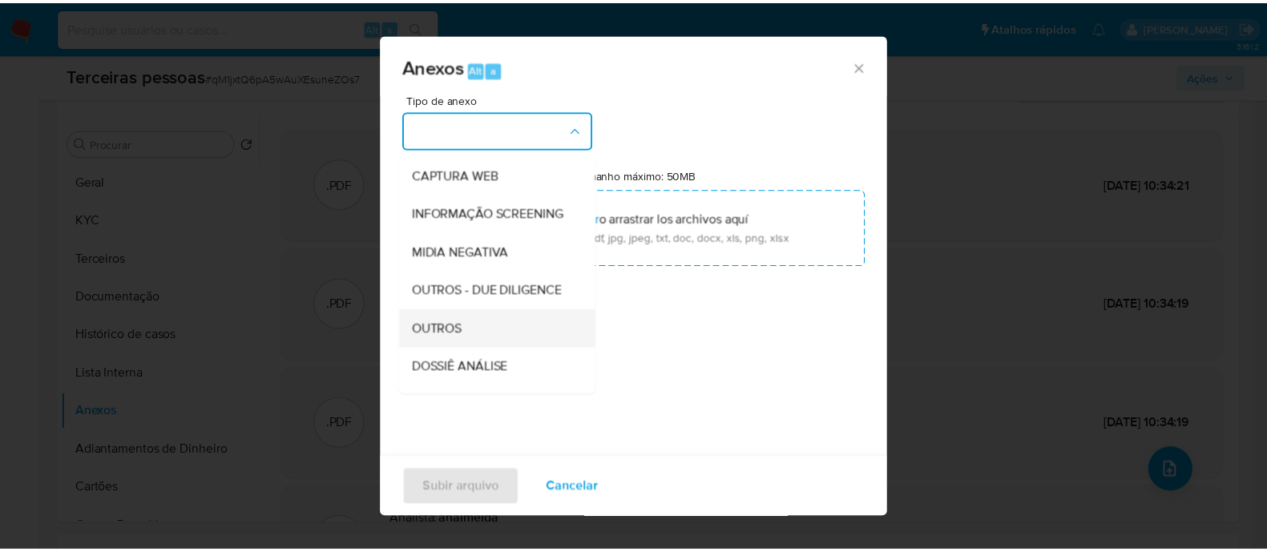
scroll to position [247, 0]
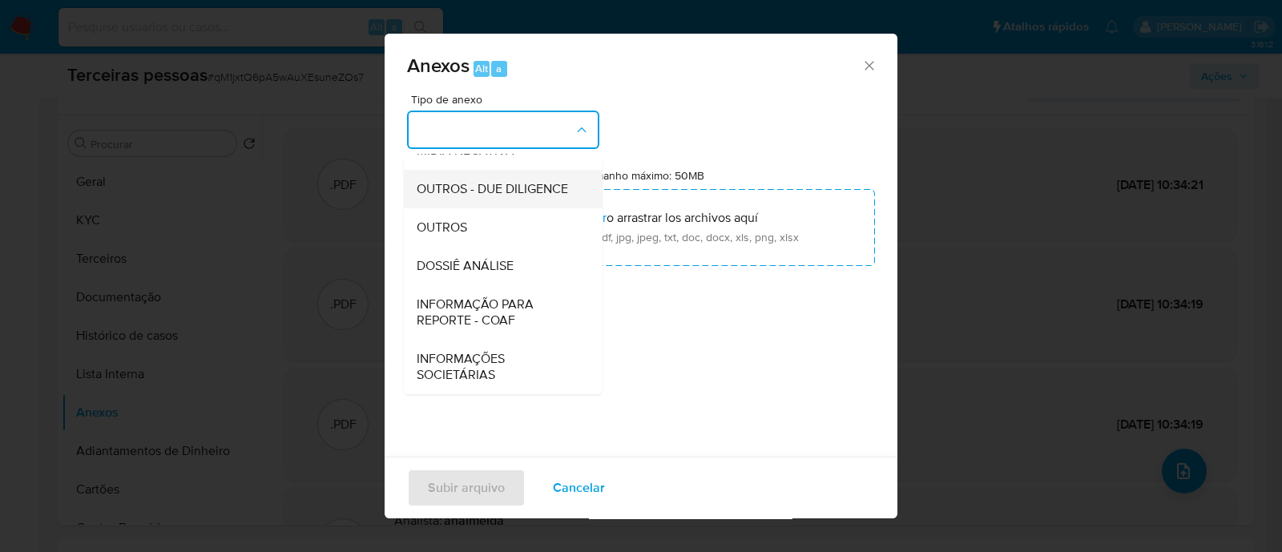
click at [504, 190] on span "OUTROS - DUE DILIGENCE" at bounding box center [492, 189] width 151 height 16
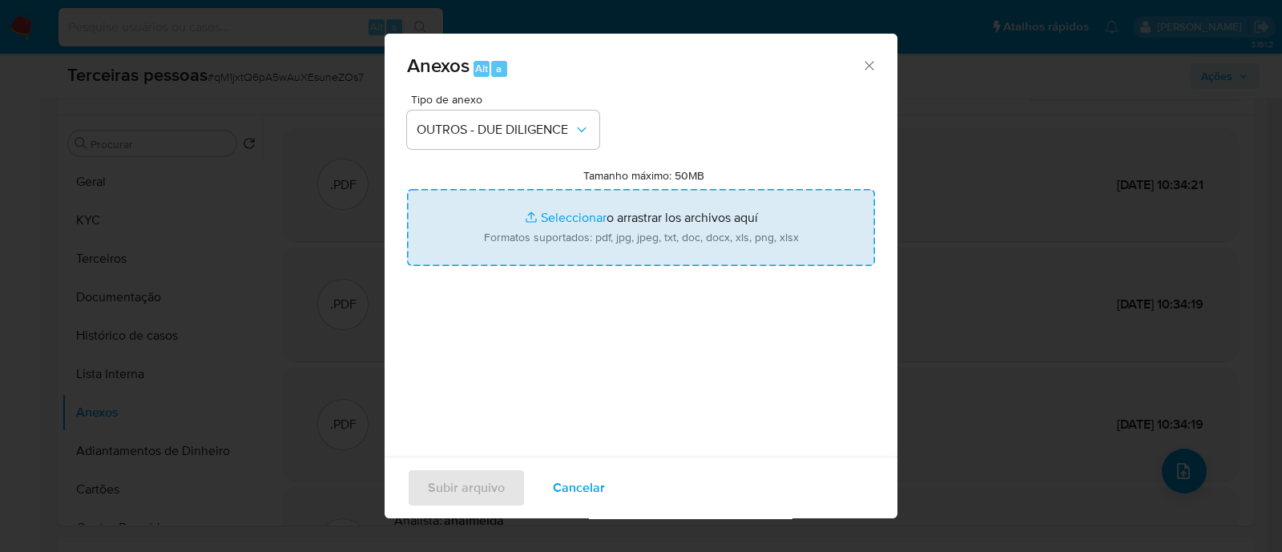
click at [619, 230] on input "Tamanho máximo: 50MB Seleccionar archivos" at bounding box center [641, 227] width 468 height 77
type input "C:\fakepath\Matriz de Risco - DIX INDUSTRIA DE ESTOFADOS LTDA.pdf"
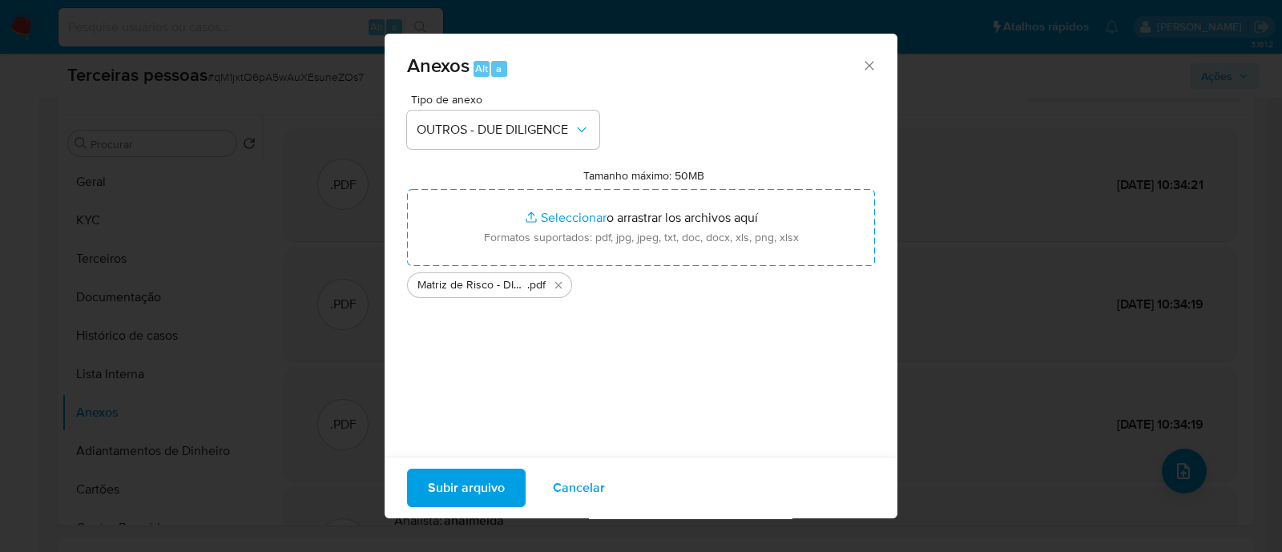
click at [445, 487] on span "Subir arquivo" at bounding box center [466, 487] width 77 height 35
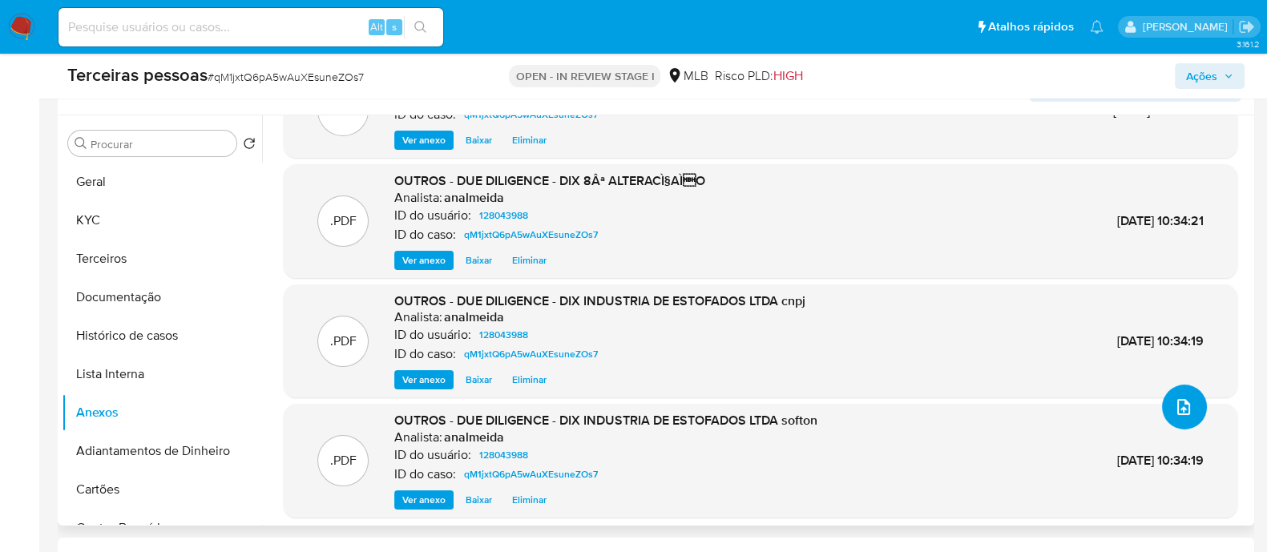
scroll to position [116, 0]
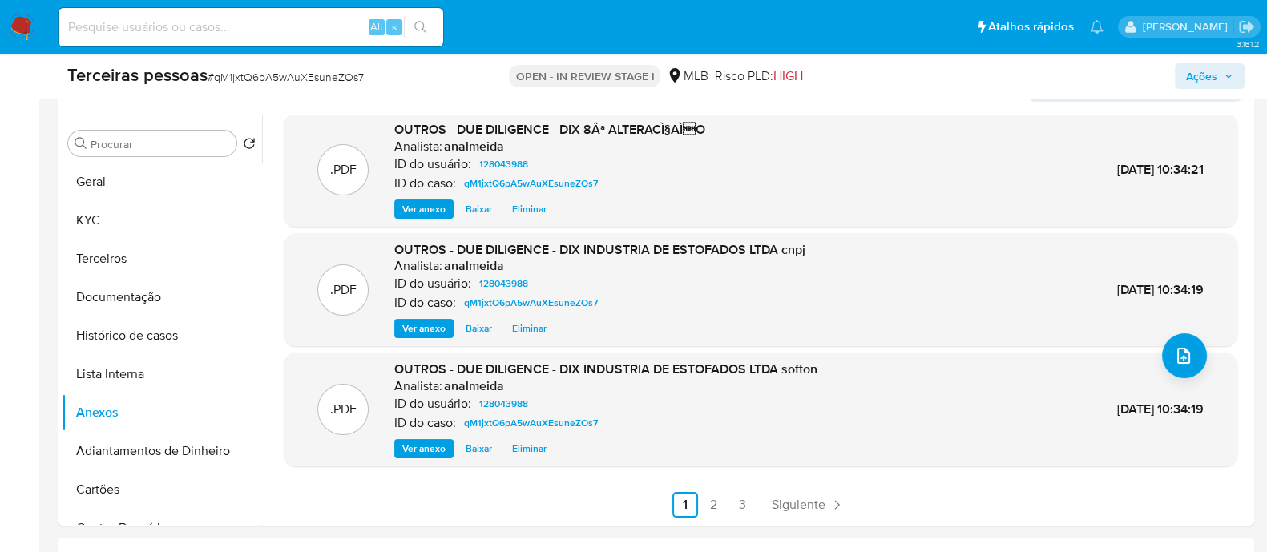
click at [1203, 80] on span "Ações" at bounding box center [1201, 76] width 31 height 26
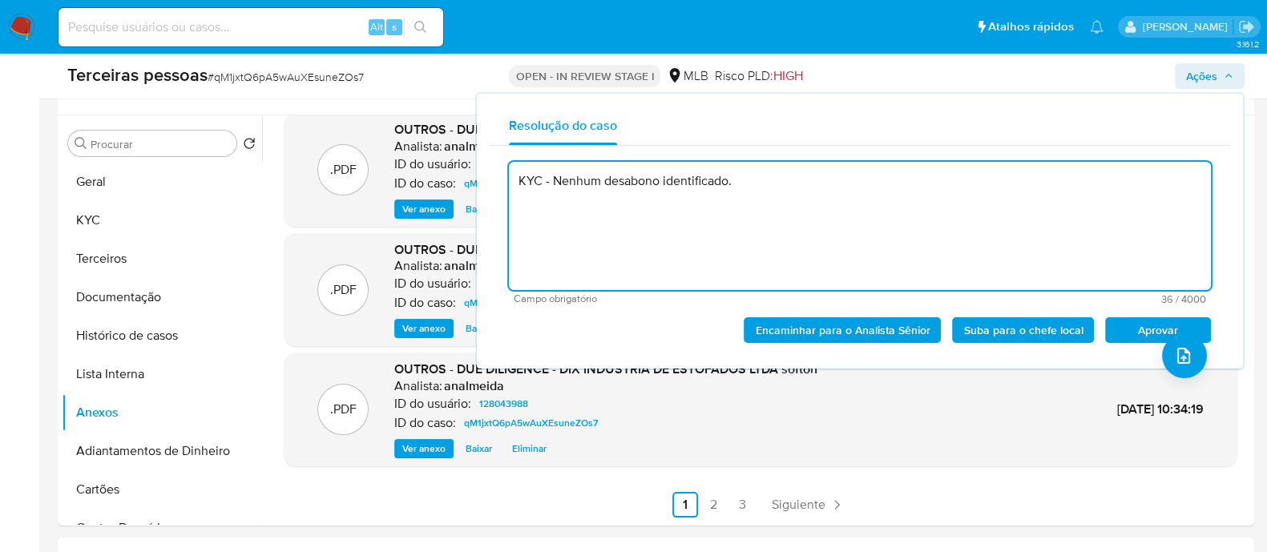
click at [1121, 327] on span "Aprovar" at bounding box center [1157, 330] width 83 height 22
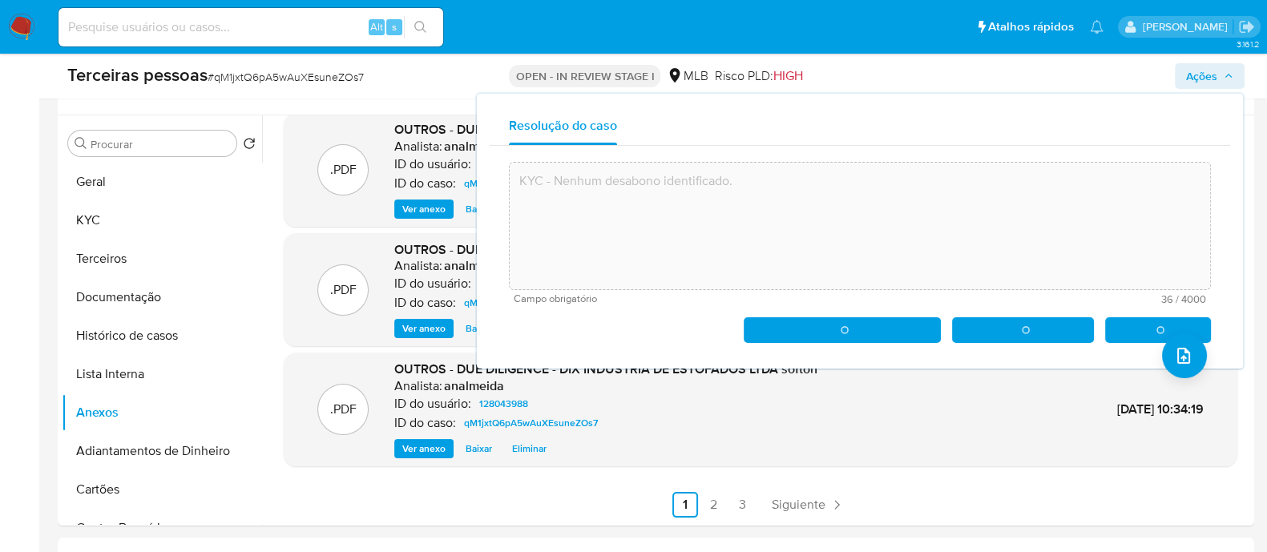
type textarea "KYC - Nenhum desabono identificado."
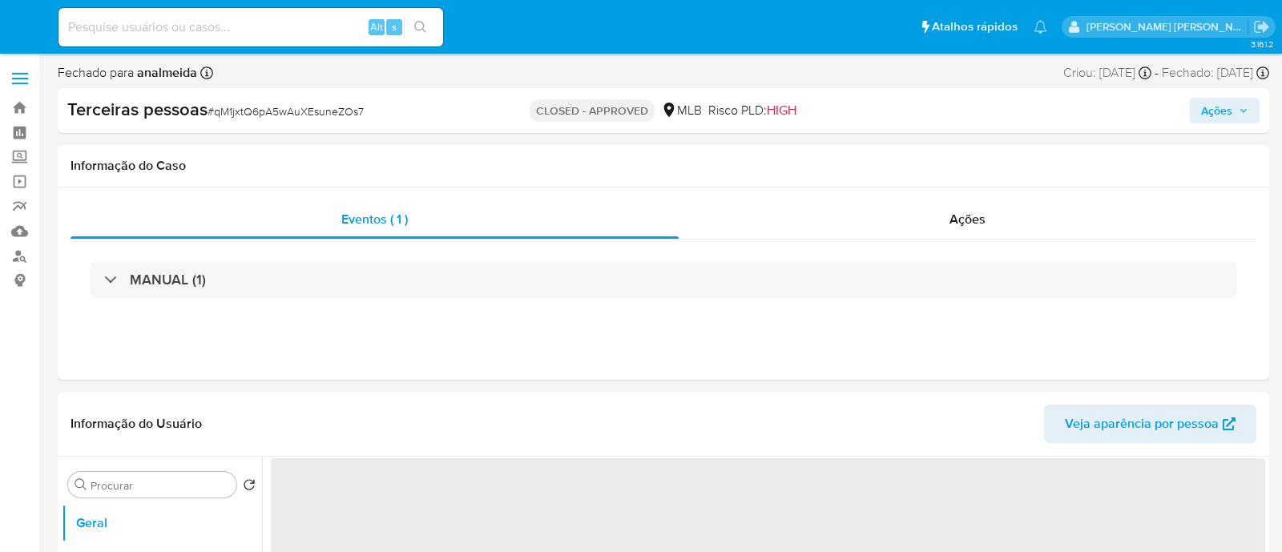
select select "10"
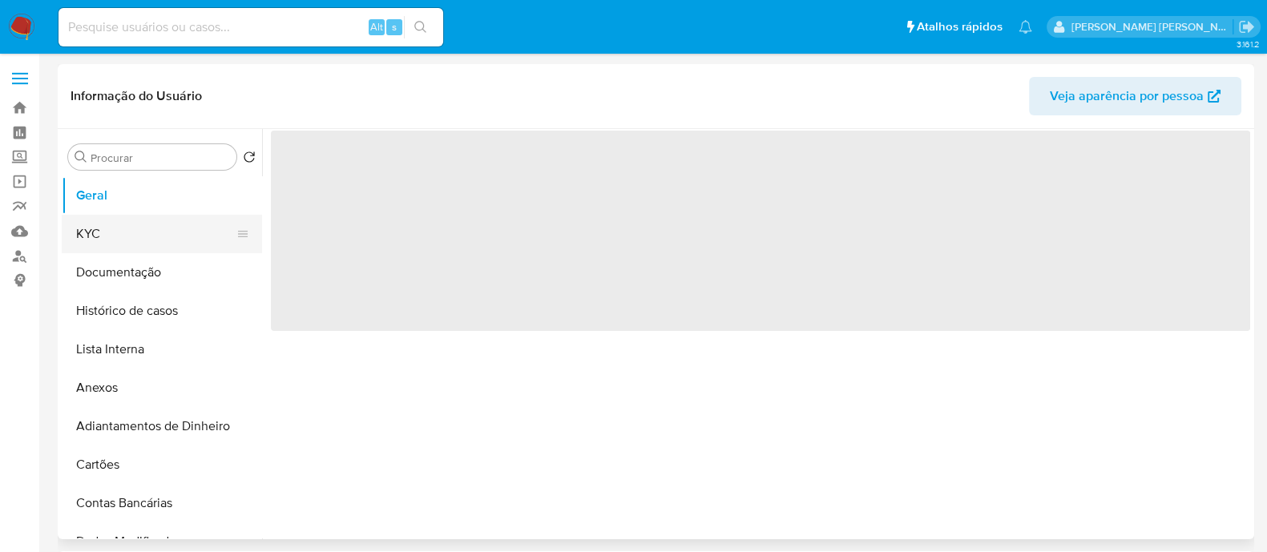
click at [105, 230] on button "KYC" at bounding box center [155, 234] width 187 height 38
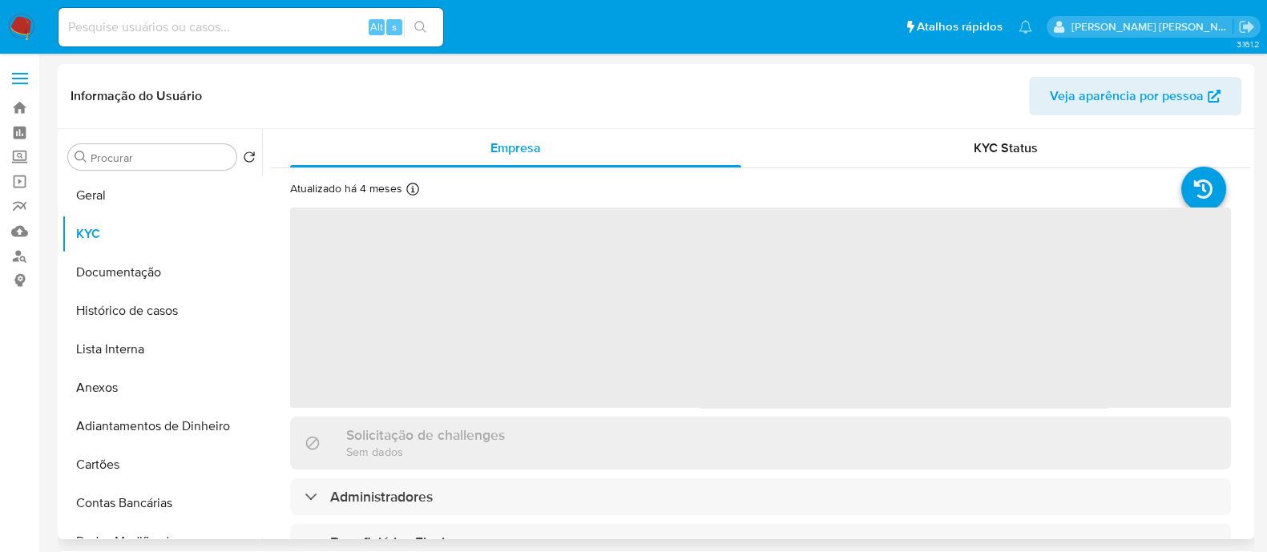
select select "10"
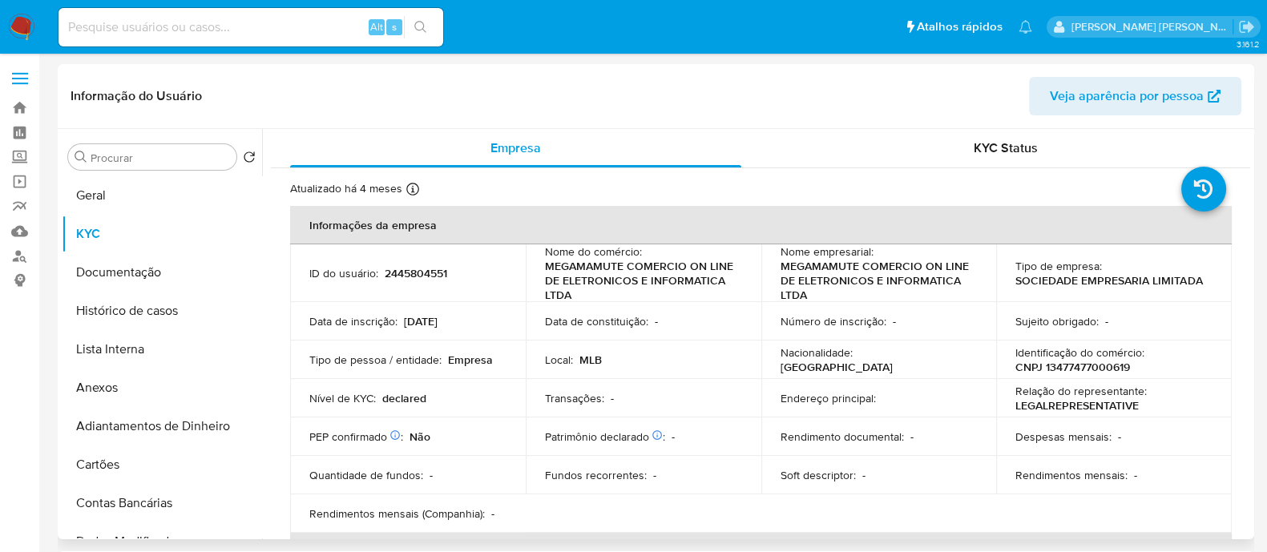
scroll to position [501, 0]
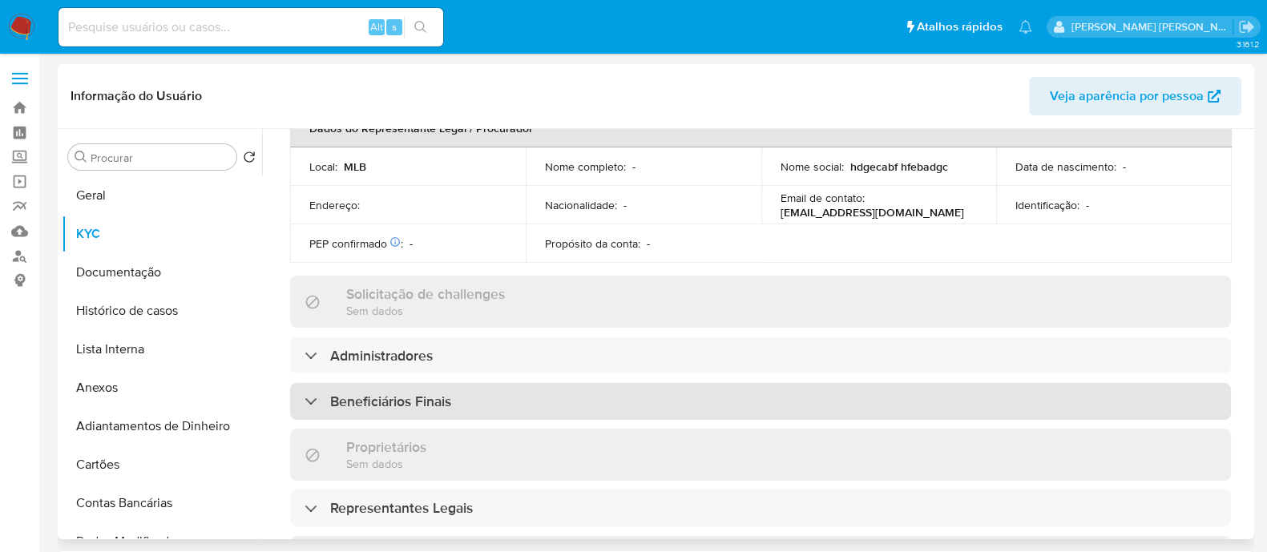
click at [526, 406] on div "Beneficiários Finais" at bounding box center [760, 401] width 941 height 37
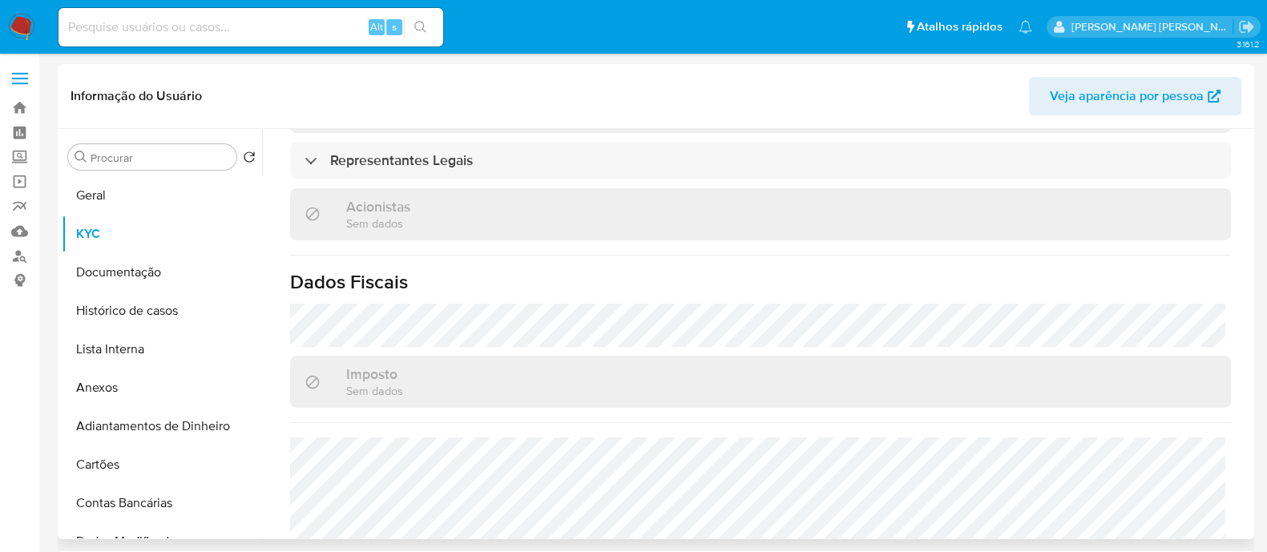
scroll to position [1001, 0]
click at [142, 268] on button "Documentação" at bounding box center [155, 272] width 187 height 38
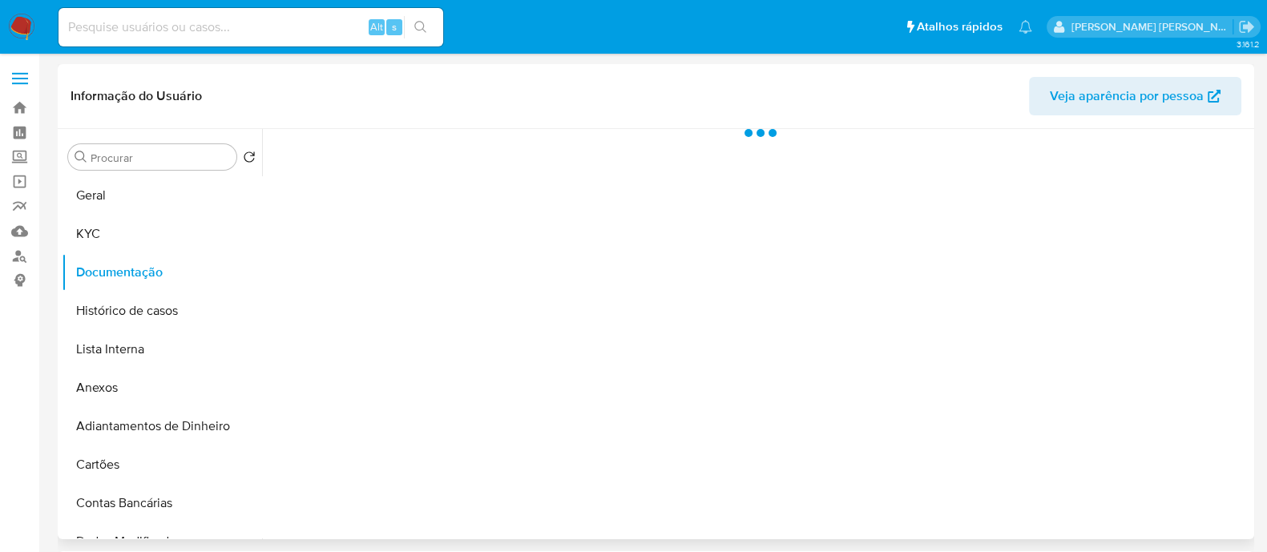
scroll to position [0, 0]
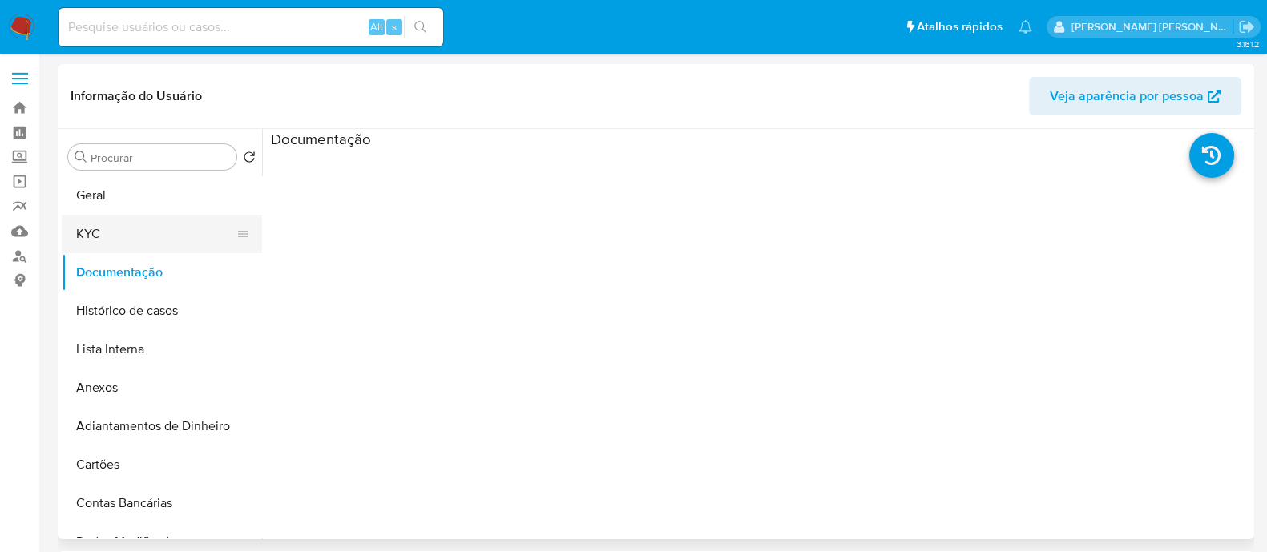
click at [144, 233] on button "KYC" at bounding box center [155, 234] width 187 height 38
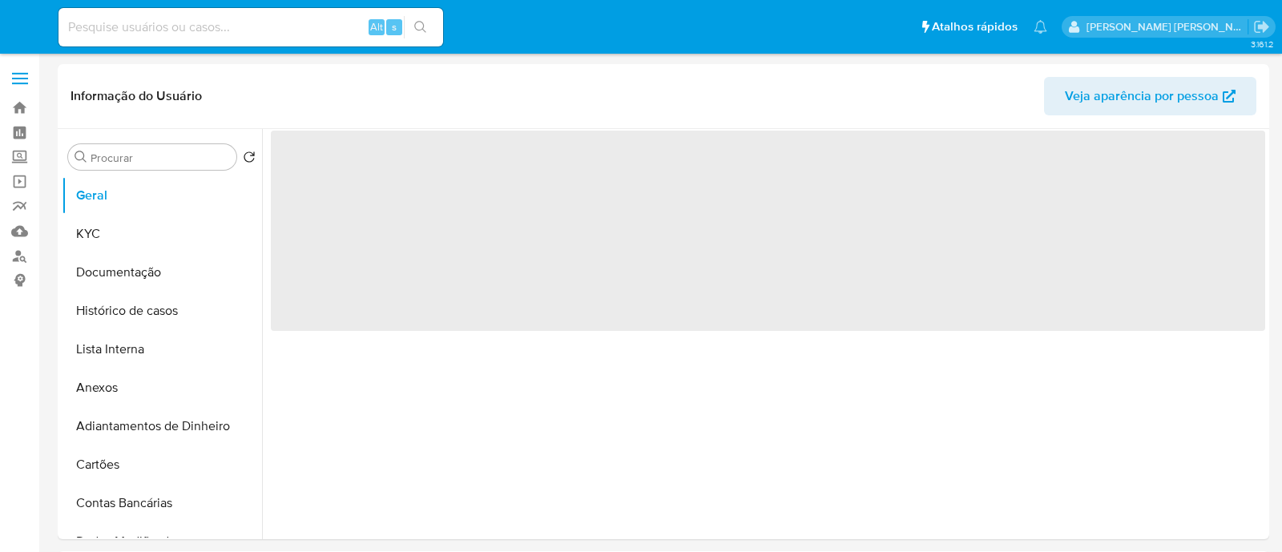
select select "10"
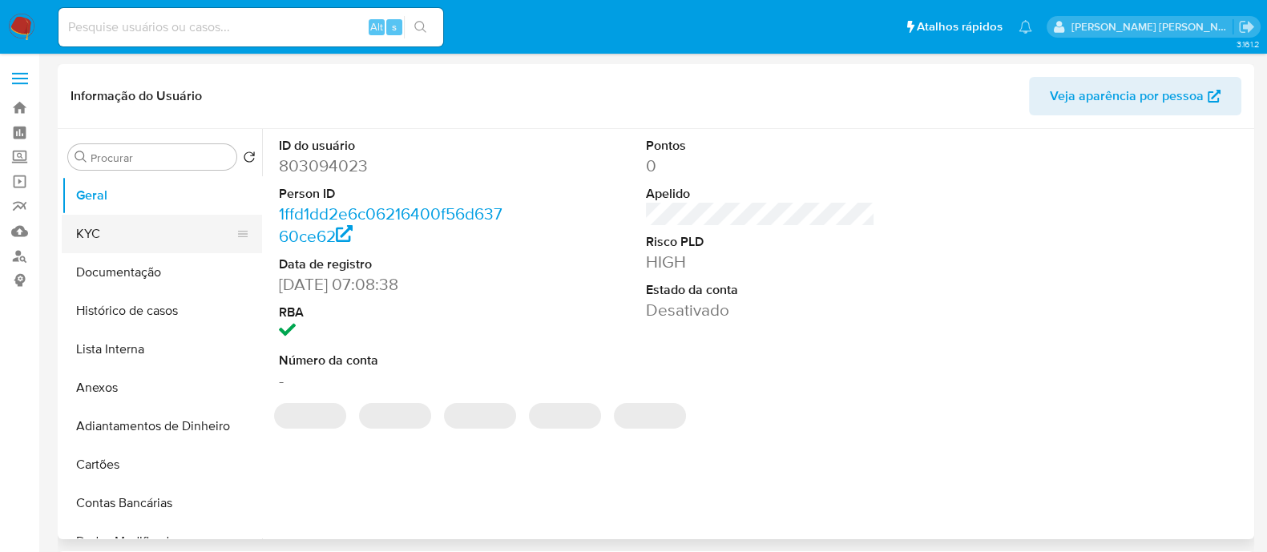
click at [156, 232] on button "KYC" at bounding box center [155, 234] width 187 height 38
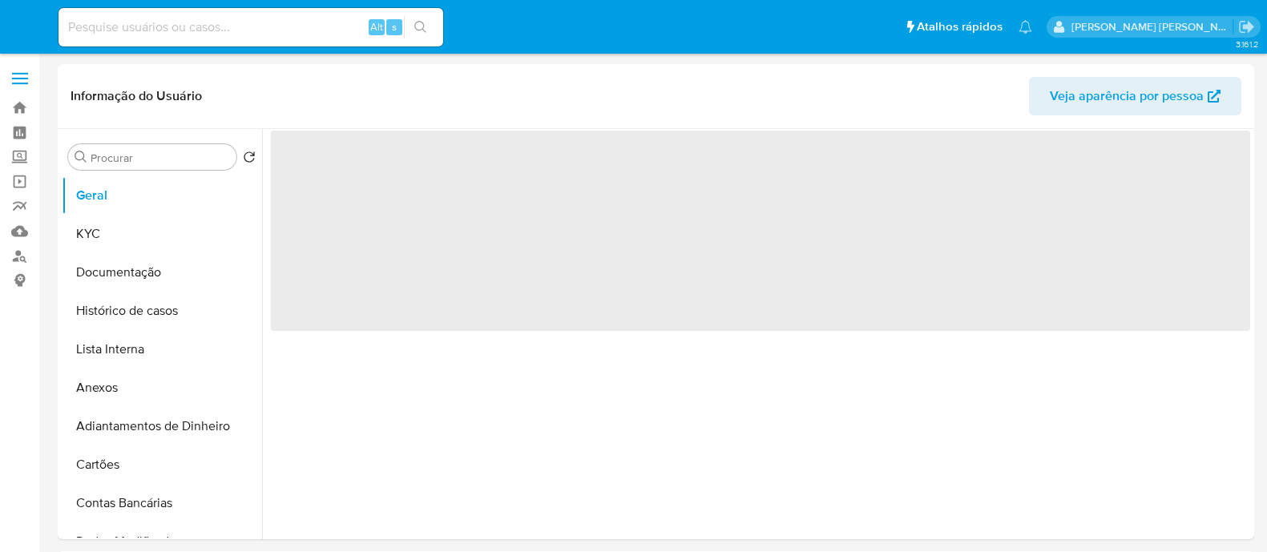
select select "10"
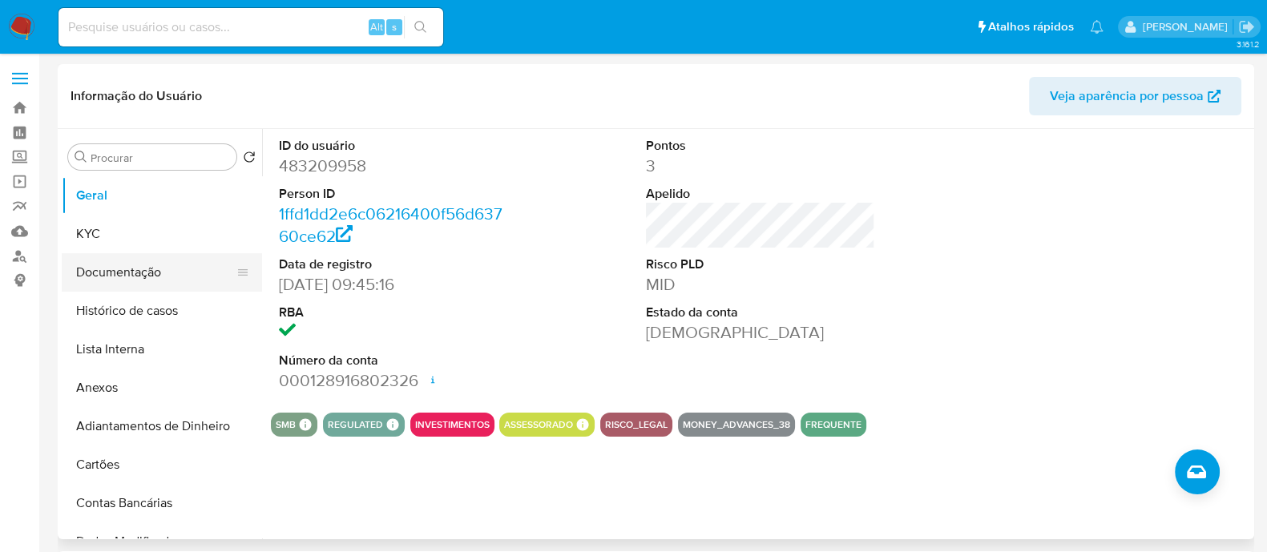
click at [128, 269] on button "Documentação" at bounding box center [155, 272] width 187 height 38
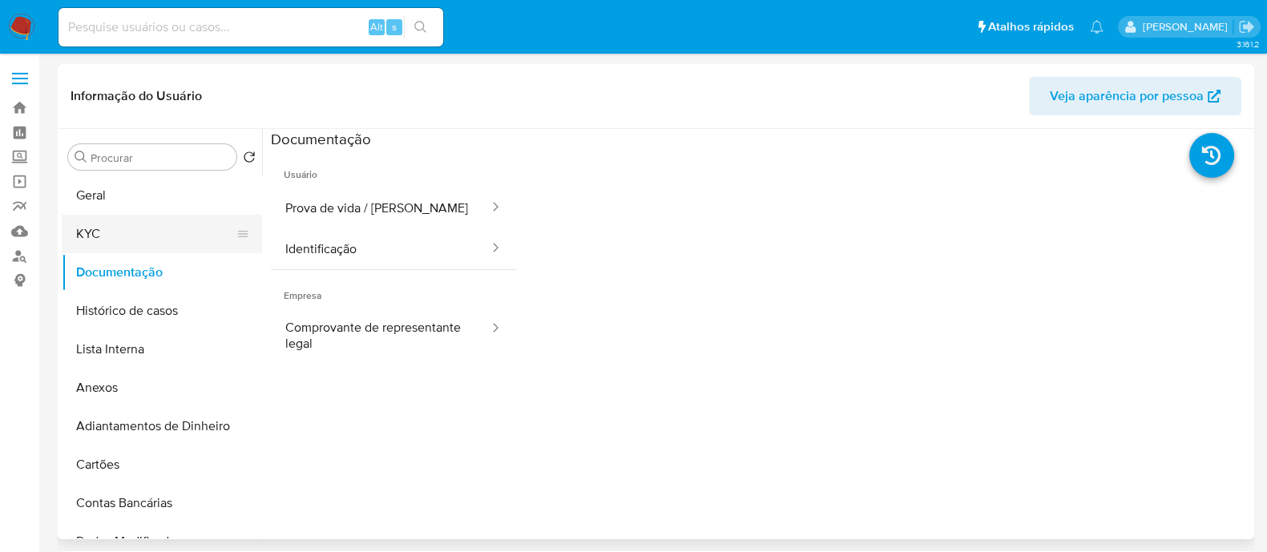
click at [144, 230] on button "KYC" at bounding box center [155, 234] width 187 height 38
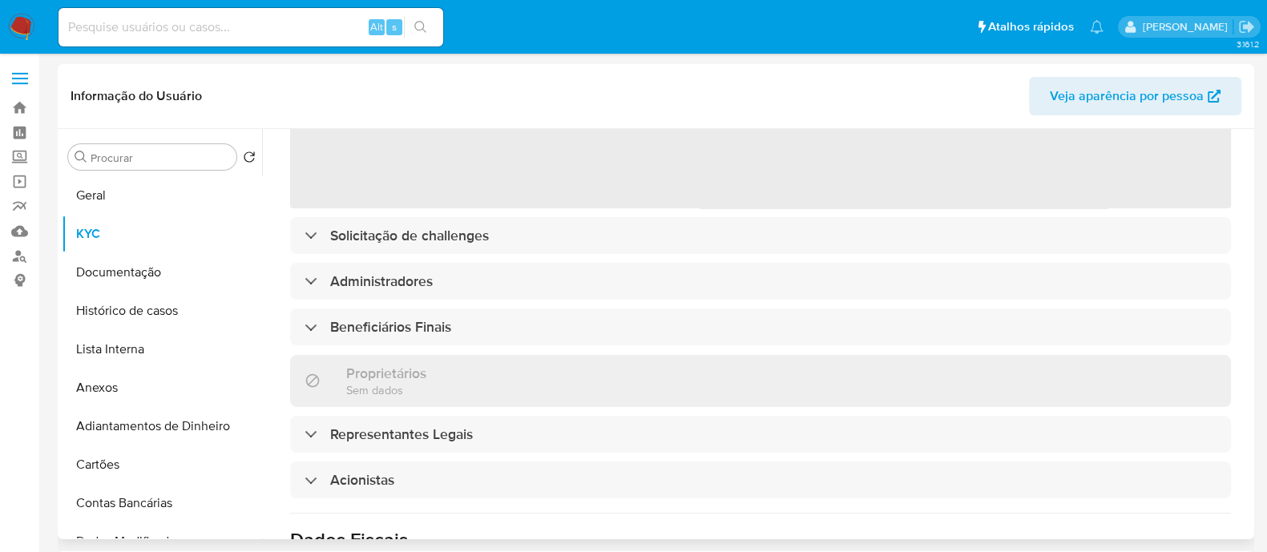
scroll to position [199, 0]
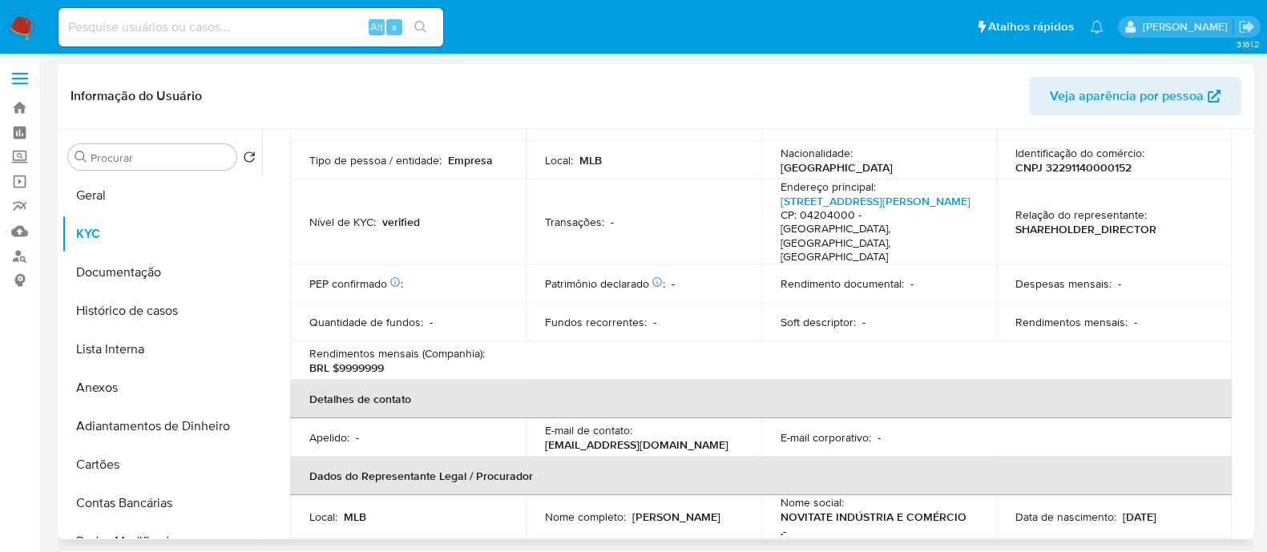
click at [668, 319] on table "Informações da empresa ID do usuário : 483209958 Nome do comércio : CADERNO INT…" at bounding box center [760, 333] width 941 height 655
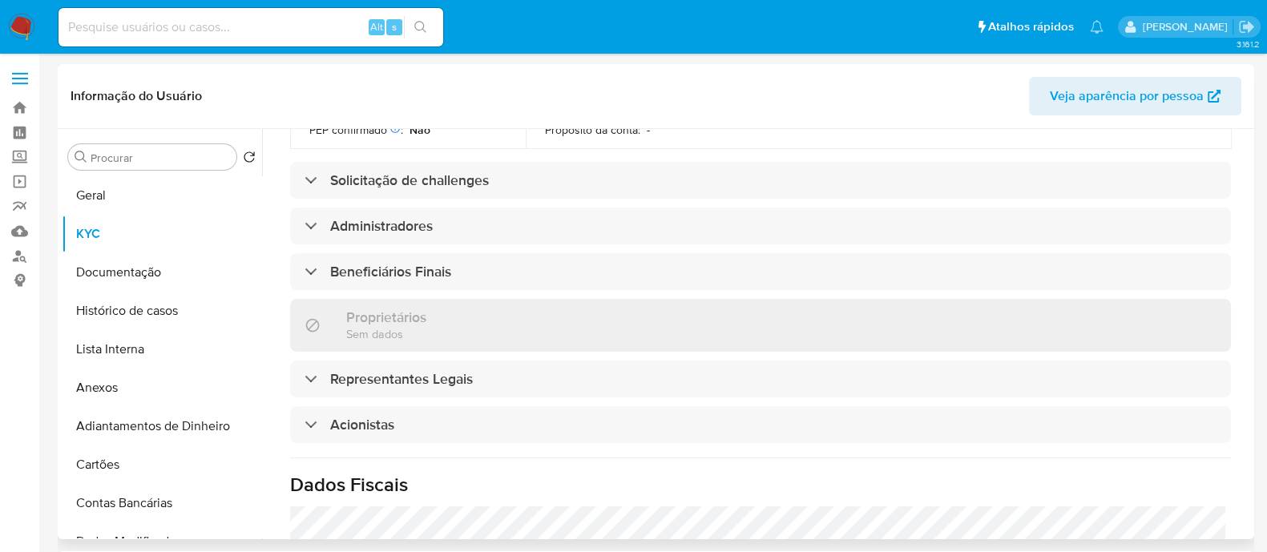
scroll to position [800, 0]
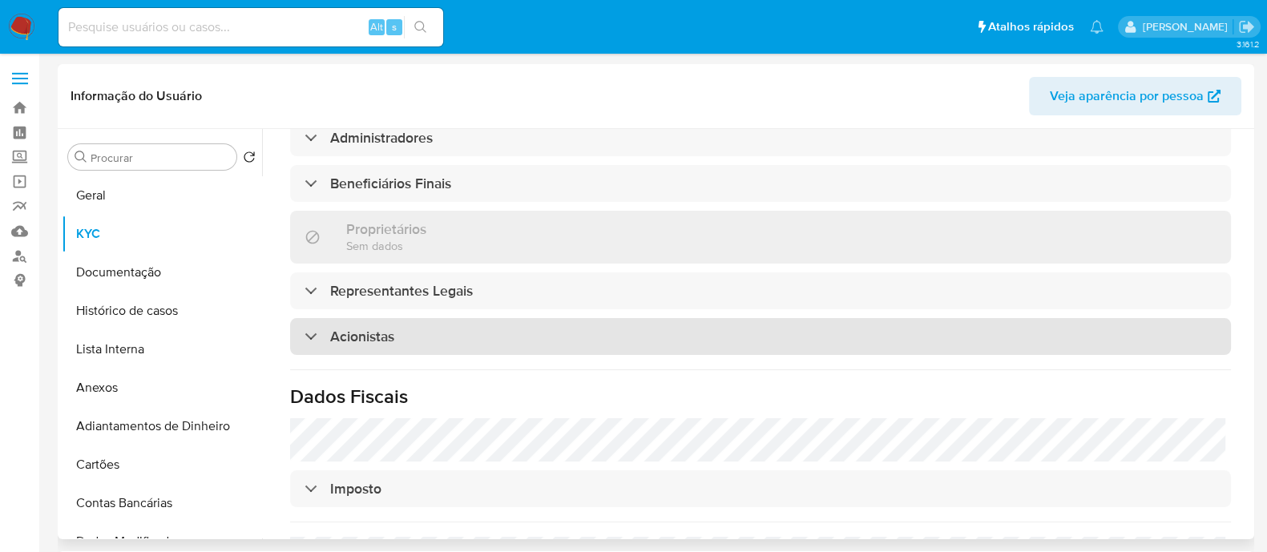
click at [477, 318] on div "Acionistas" at bounding box center [760, 336] width 941 height 37
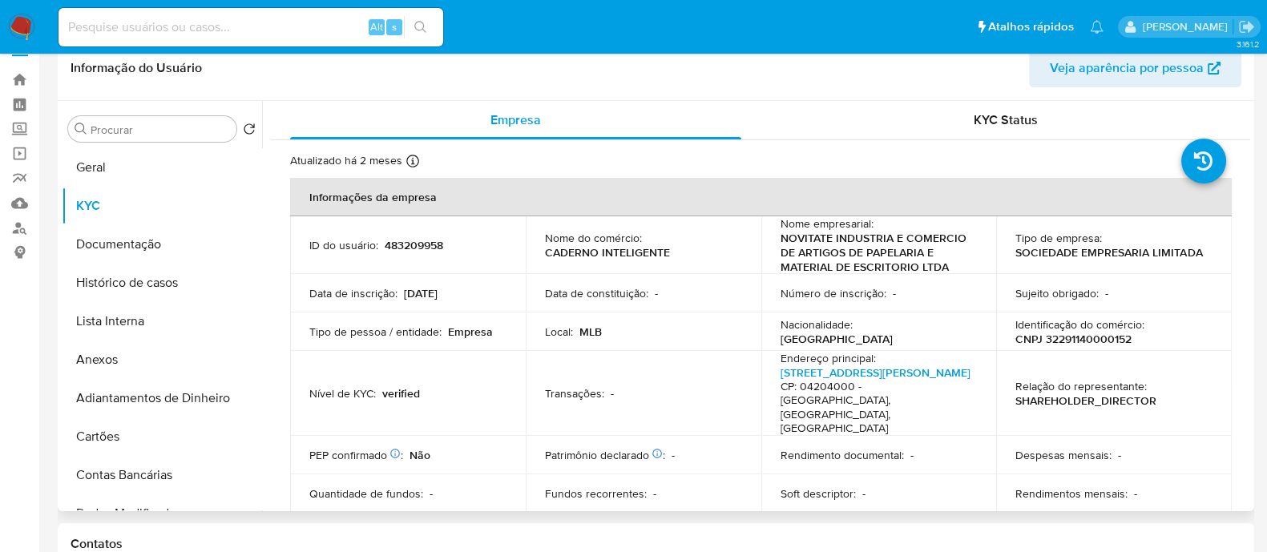
scroll to position [0, 0]
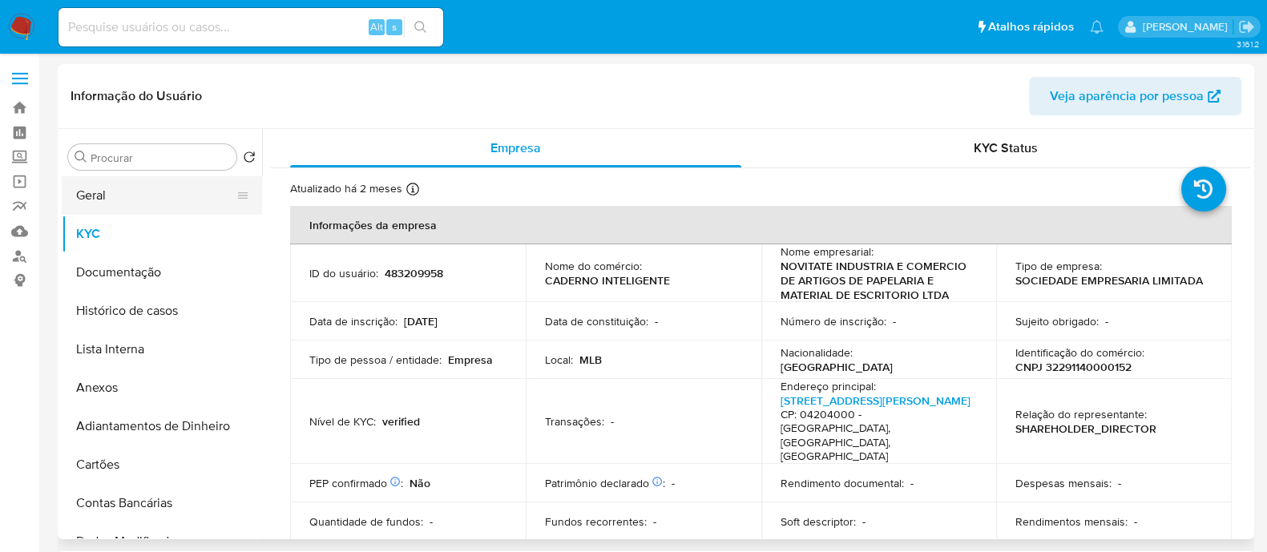
click at [144, 205] on button "Geral" at bounding box center [155, 195] width 187 height 38
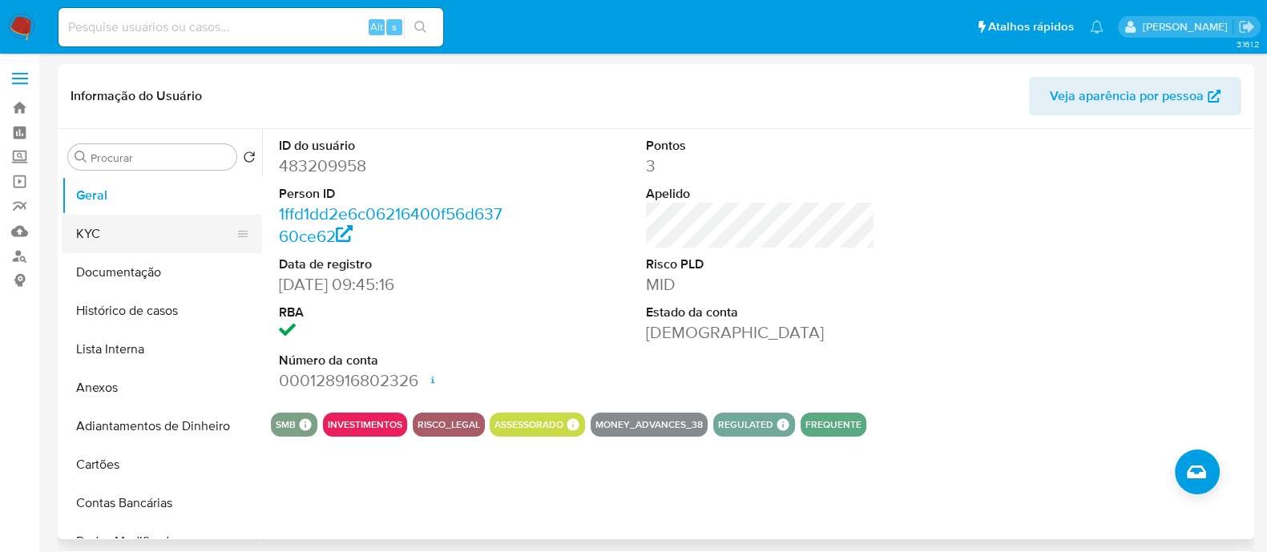
click at [120, 237] on button "KYC" at bounding box center [155, 234] width 187 height 38
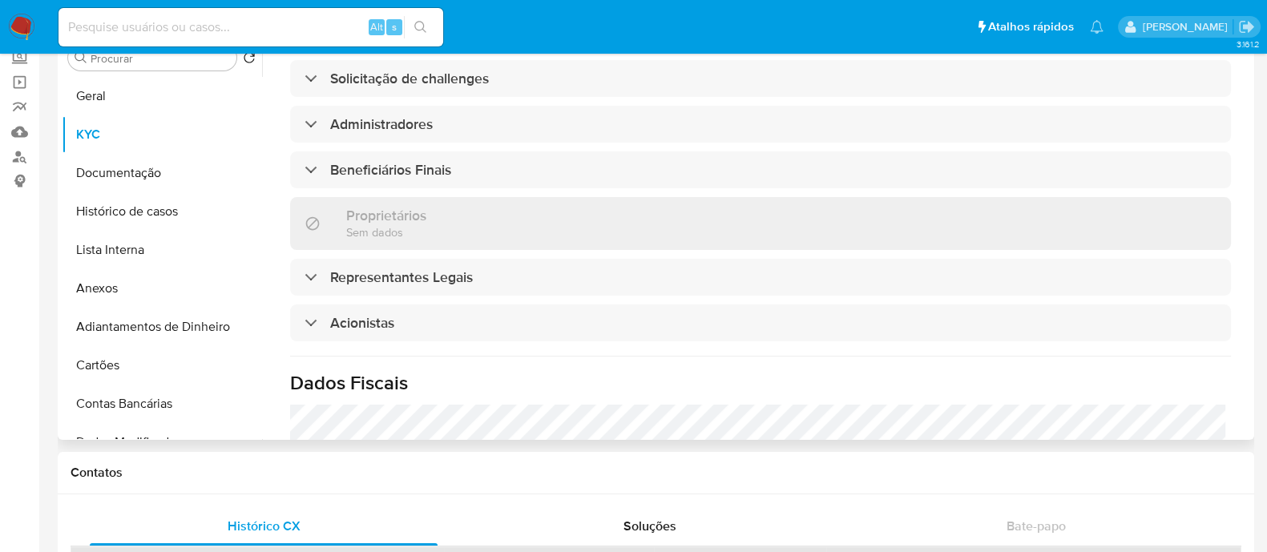
scroll to position [800, 0]
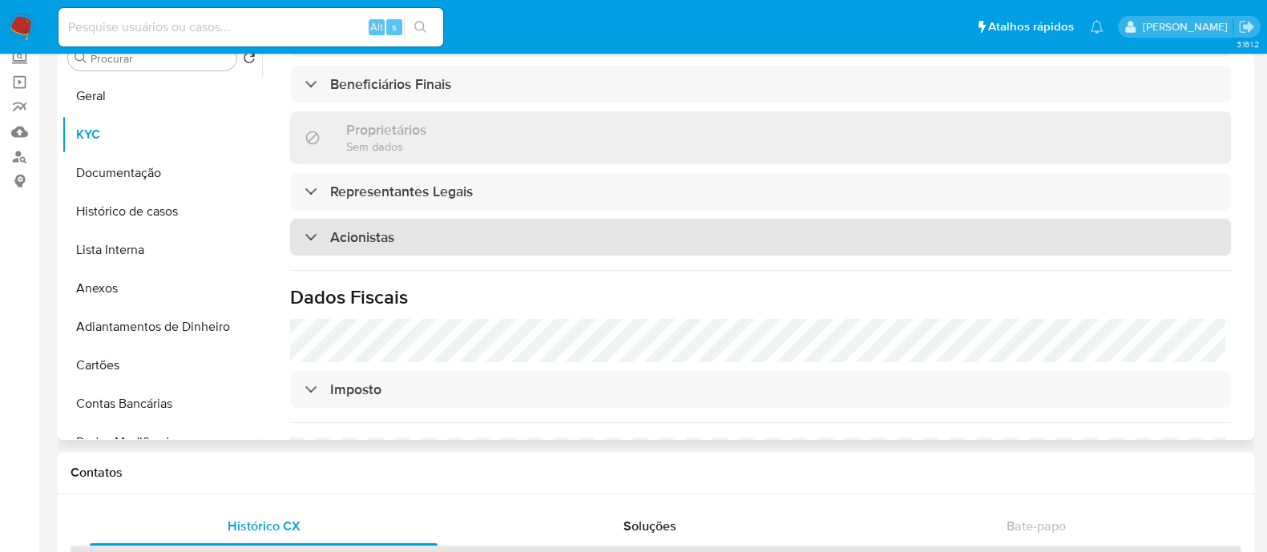
click at [458, 219] on div "Acionistas" at bounding box center [760, 237] width 941 height 37
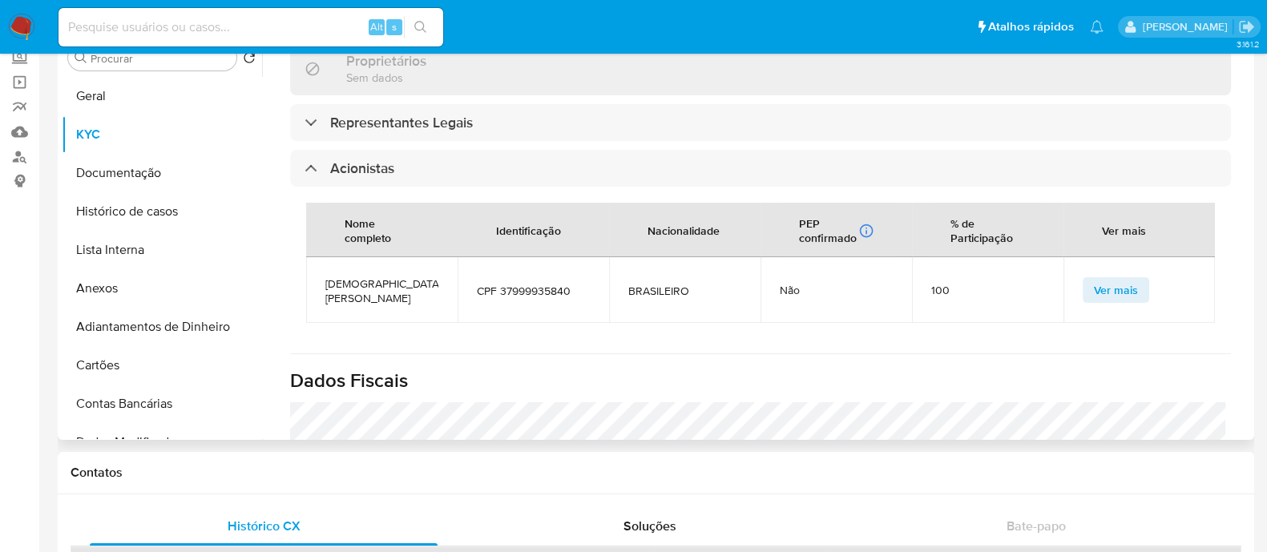
drag, startPoint x: 500, startPoint y: 340, endPoint x: 566, endPoint y: 296, distance: 79.5
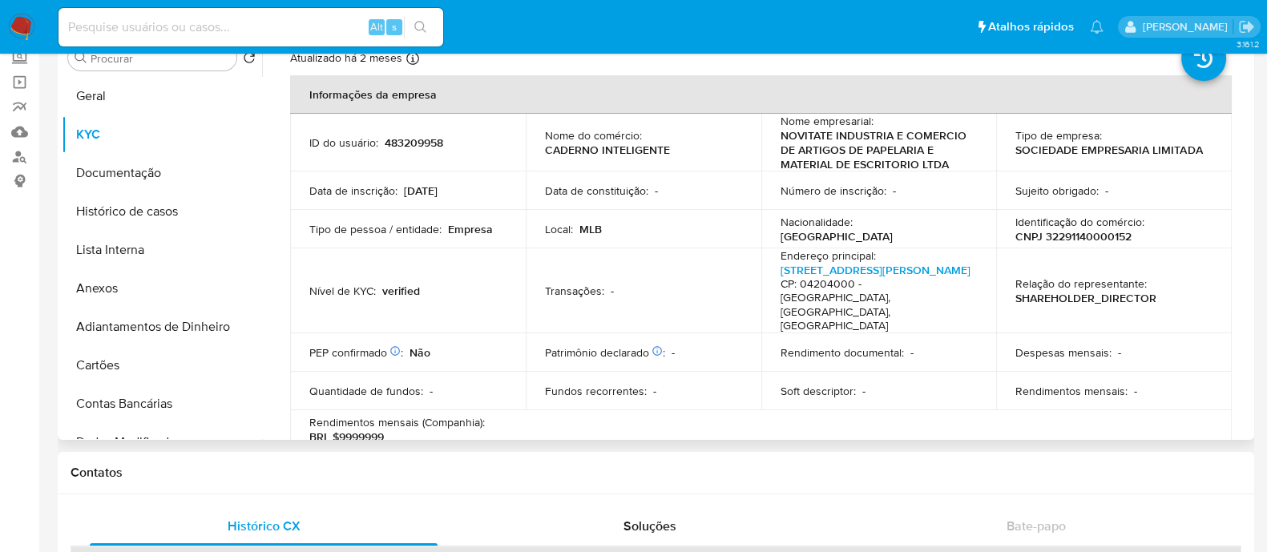
scroll to position [0, 0]
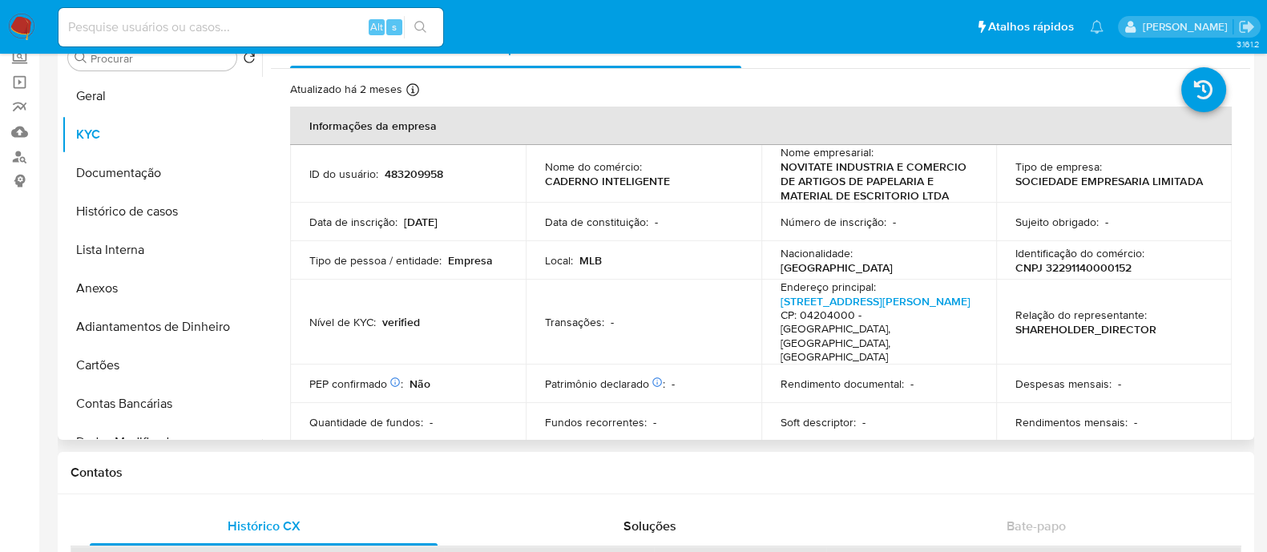
click at [1069, 265] on p "CNPJ 32291140000152" at bounding box center [1073, 267] width 116 height 14
copy p "32291140000152"
click at [877, 302] on link "Rua Costa Aguiar 781, Ipiranga" at bounding box center [875, 301] width 190 height 16
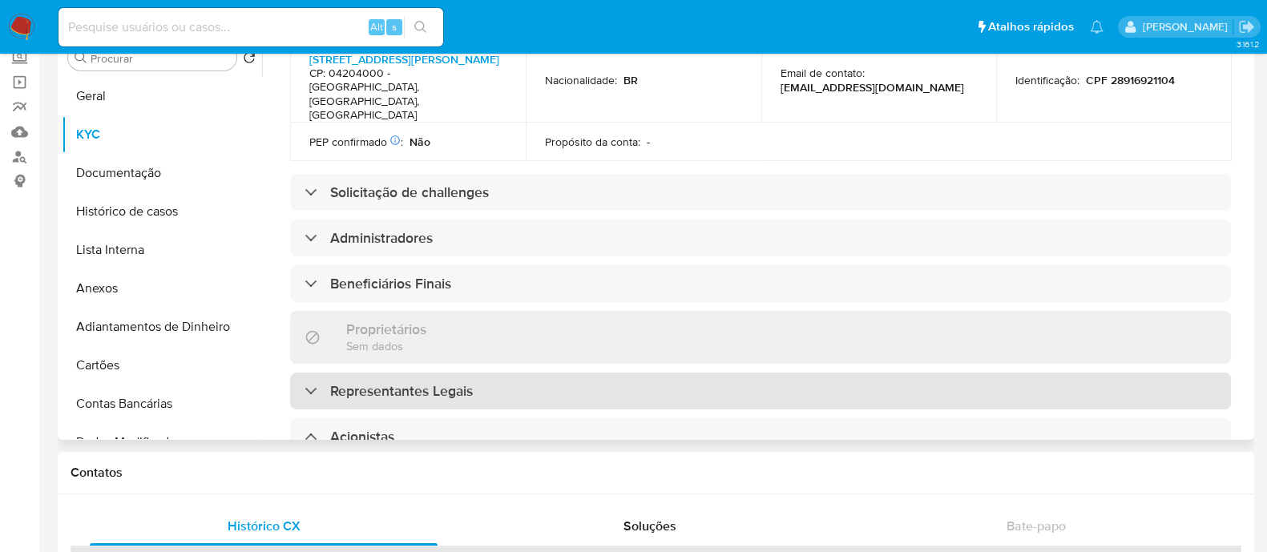
scroll to position [901, 0]
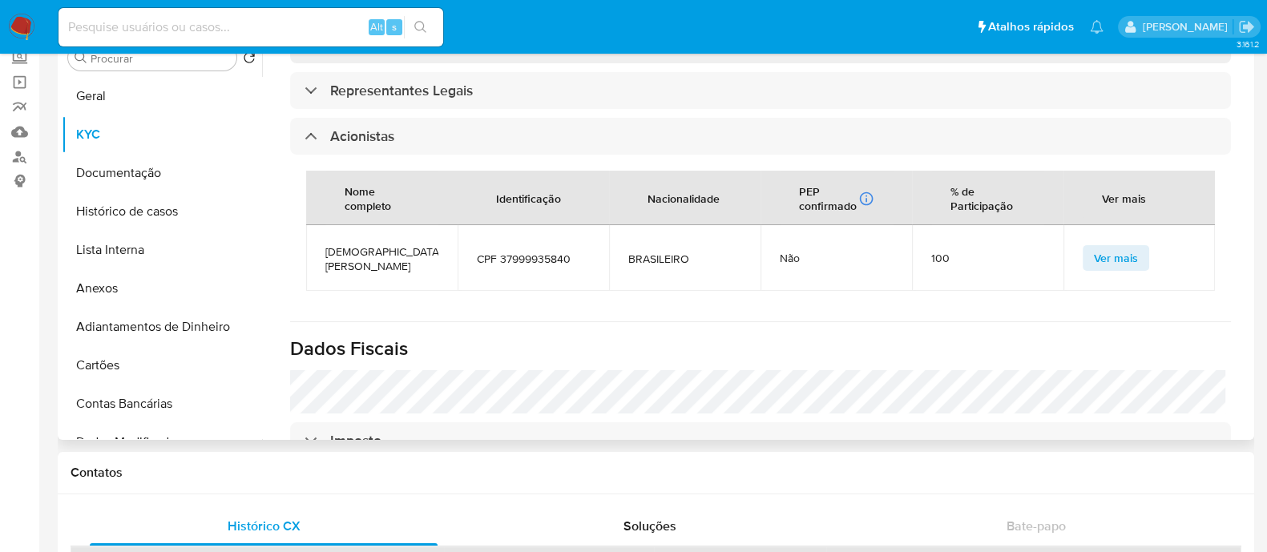
click at [336, 244] on span "CRISTIANE BARROZO RIBEIRO" at bounding box center [381, 258] width 113 height 29
copy span "CRISTIANE BARROZO RIBEIRO"
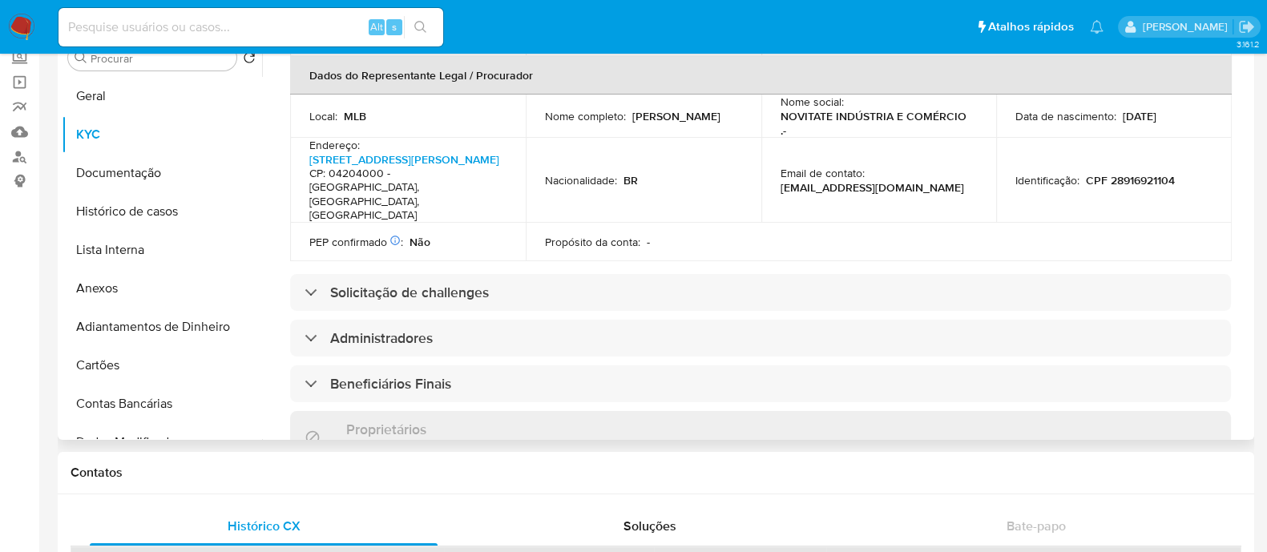
scroll to position [0, 0]
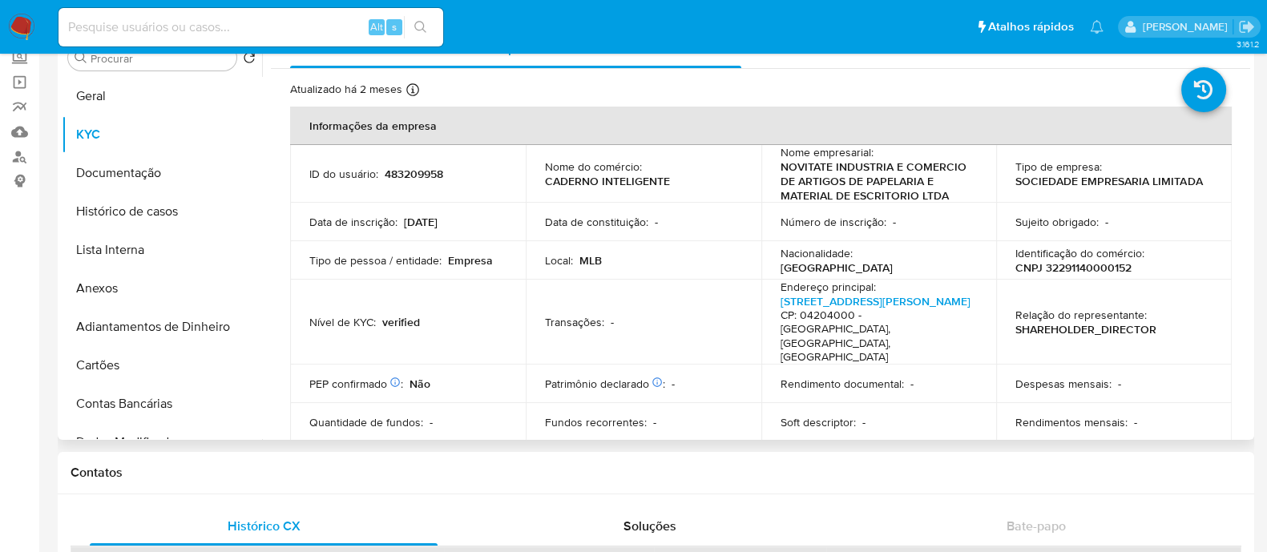
click at [1069, 262] on p "CNPJ 32291140000152" at bounding box center [1073, 267] width 116 height 14
copy p "32291140000152"
click at [106, 95] on button "Geral" at bounding box center [155, 96] width 187 height 38
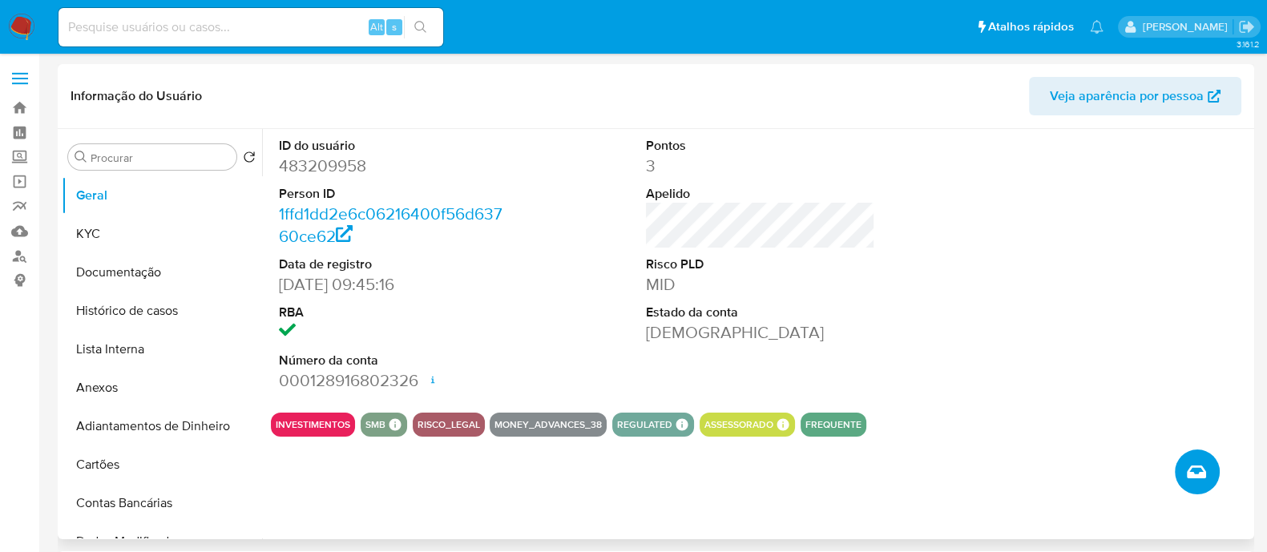
click at [1206, 463] on button "Criar caso manual" at bounding box center [1196, 471] width 45 height 45
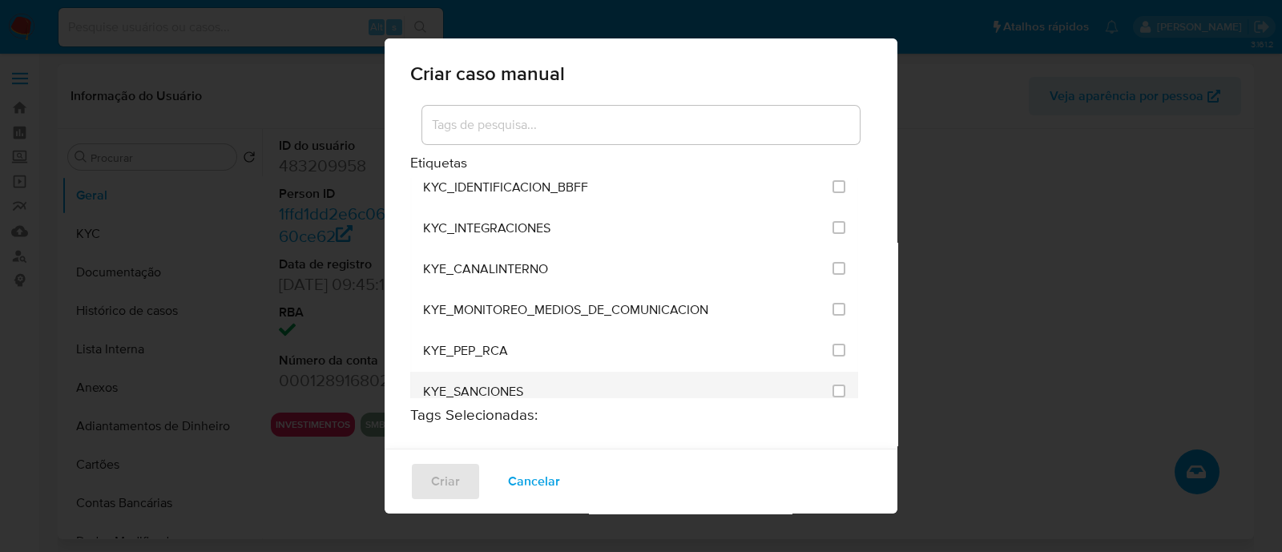
scroll to position [1401, 0]
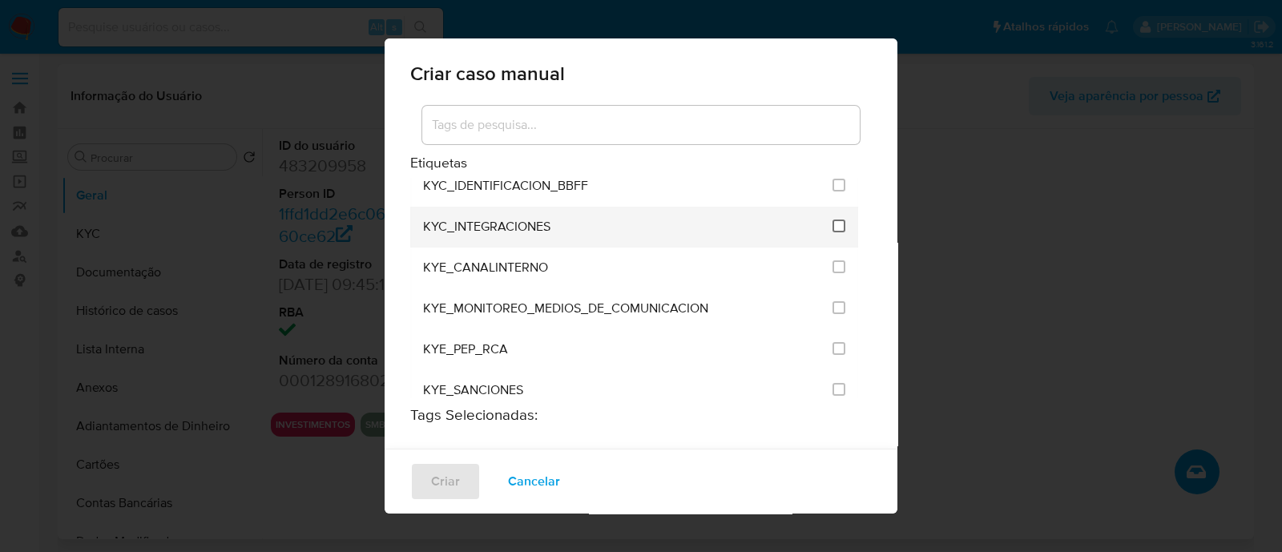
click at [832, 220] on input "2093" at bounding box center [838, 226] width 13 height 13
checkbox input "true"
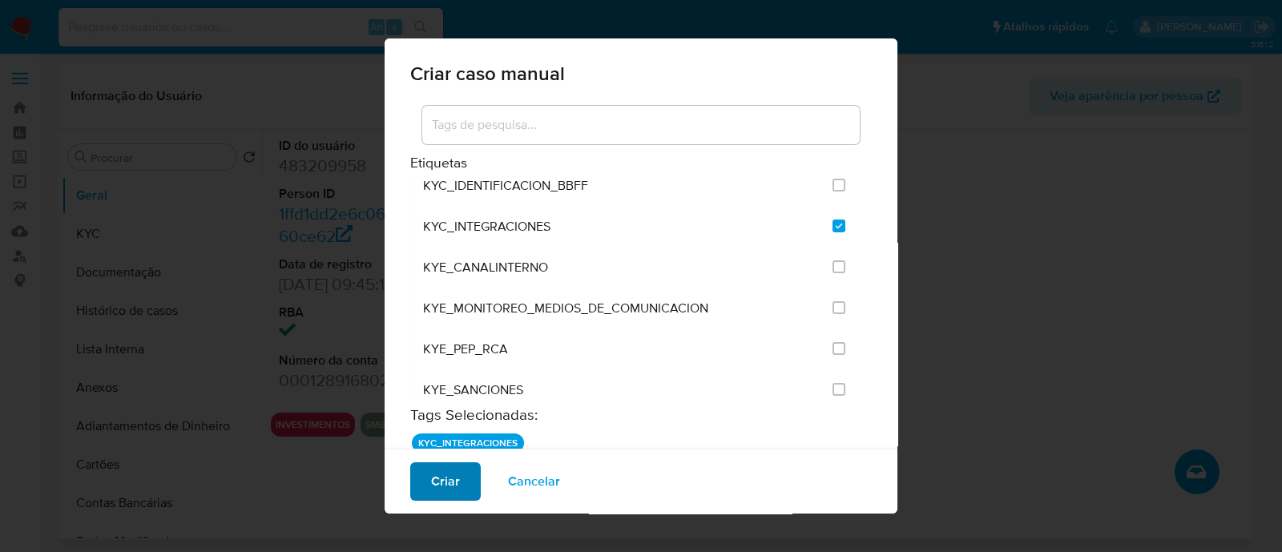
click at [452, 481] on span "Criar" at bounding box center [445, 481] width 29 height 35
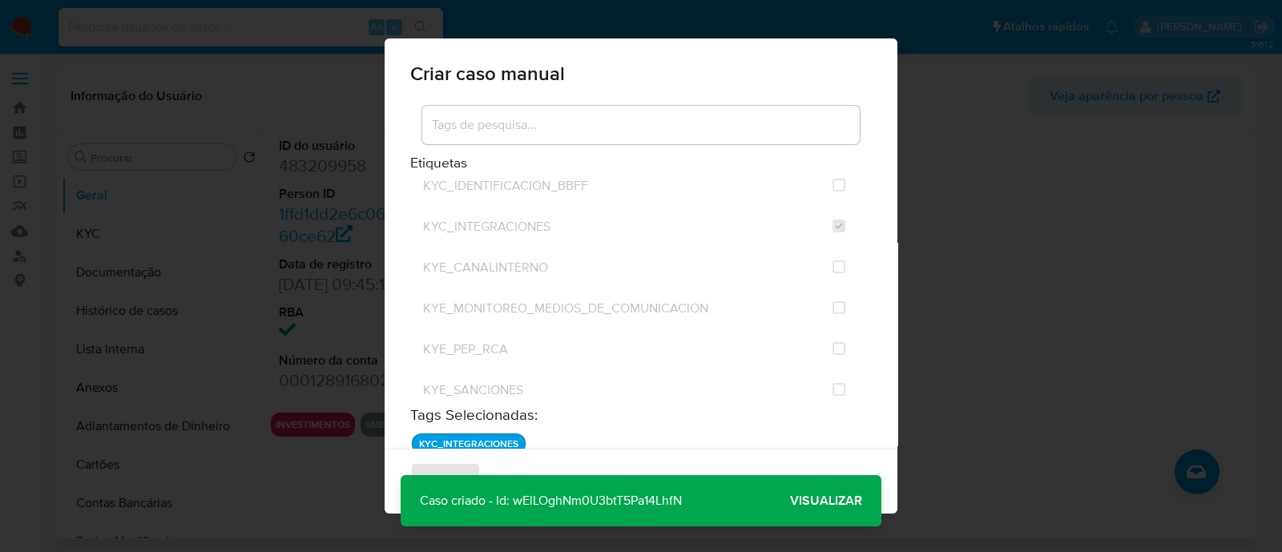
click at [813, 501] on span "Visualizar" at bounding box center [826, 501] width 72 height 0
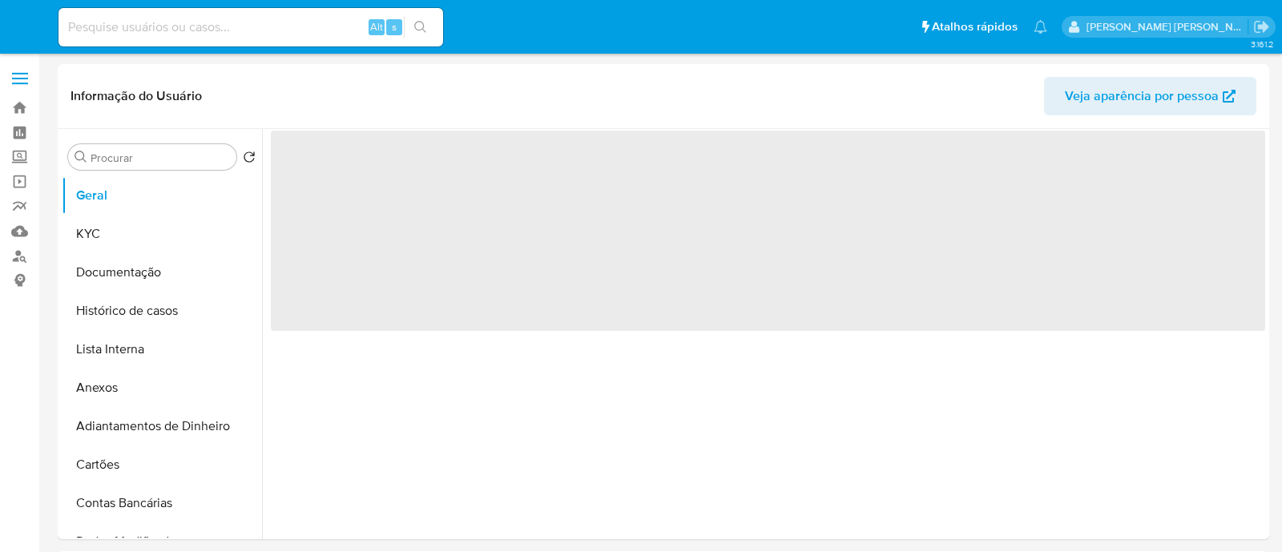
select select "10"
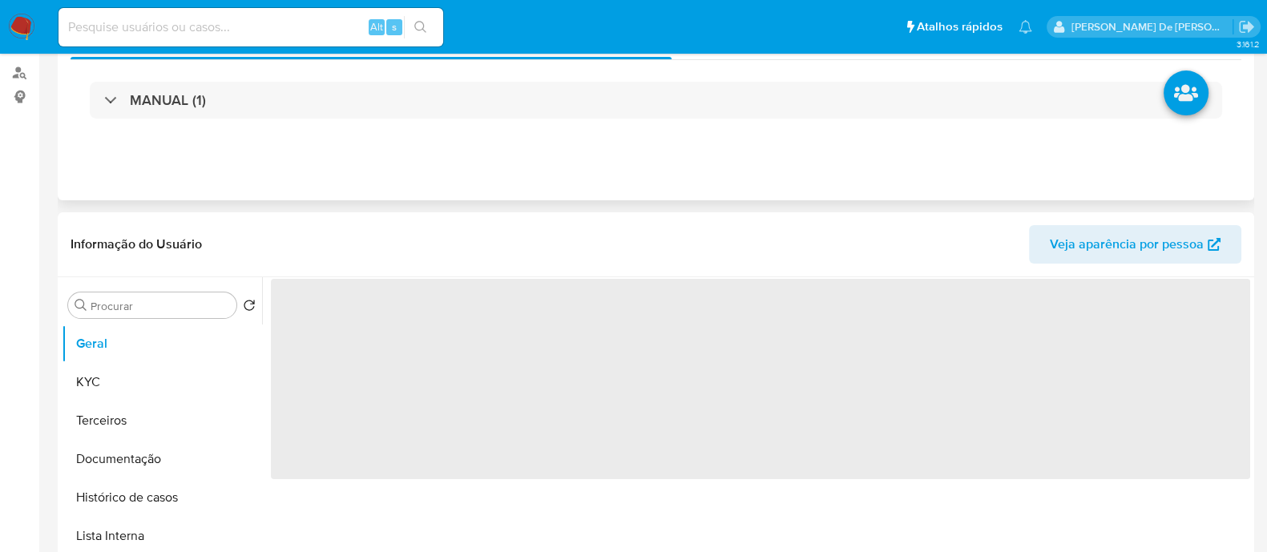
scroll to position [400, 0]
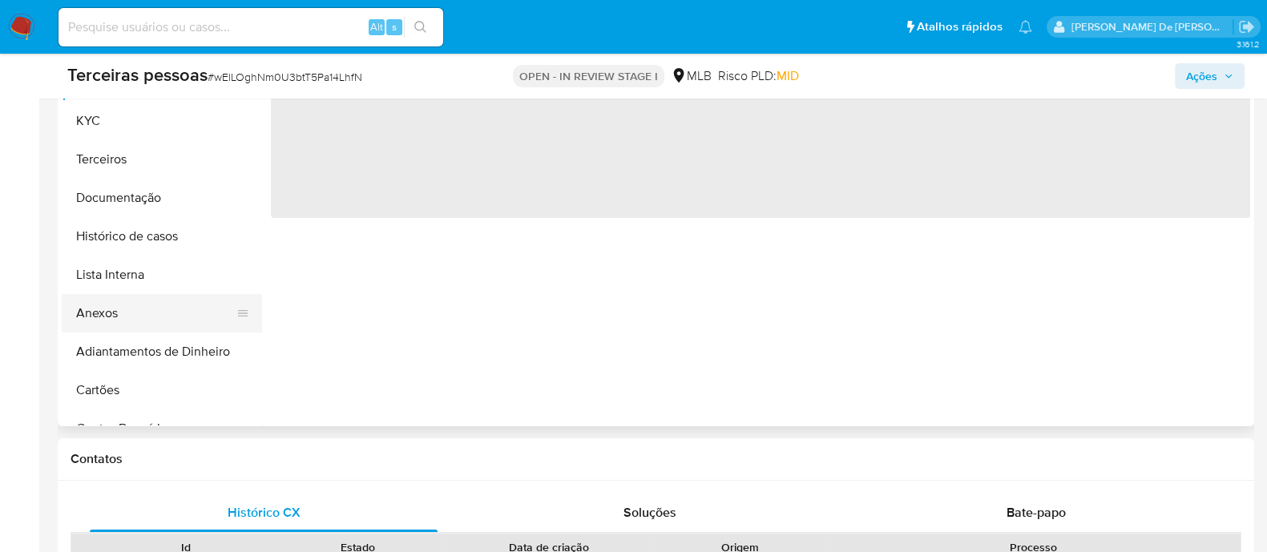
select select "10"
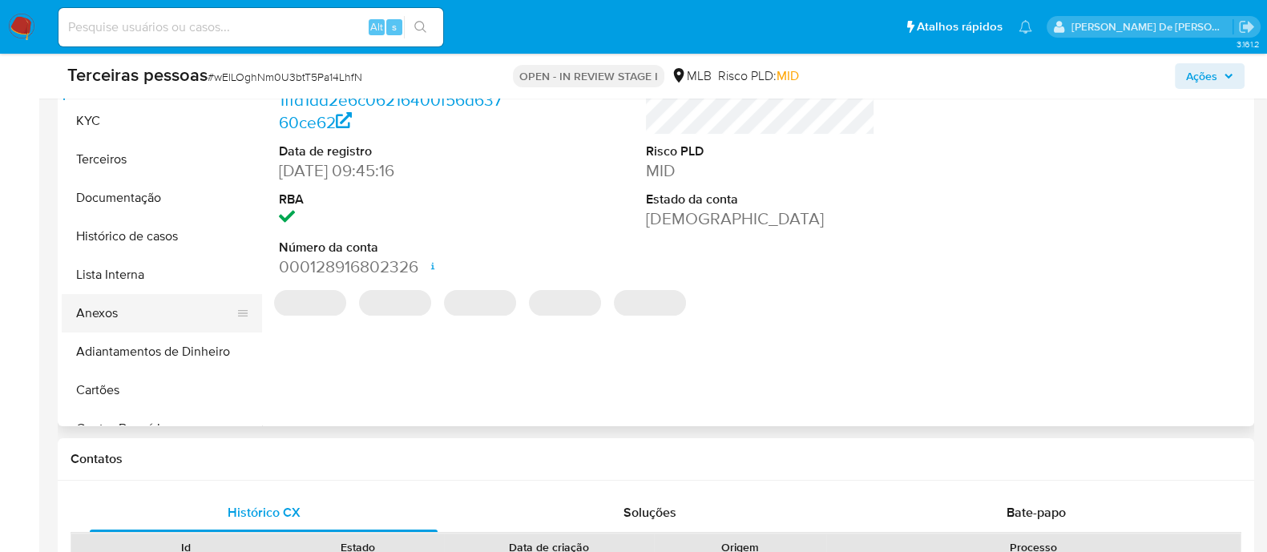
click at [111, 316] on button "Anexos" at bounding box center [155, 313] width 187 height 38
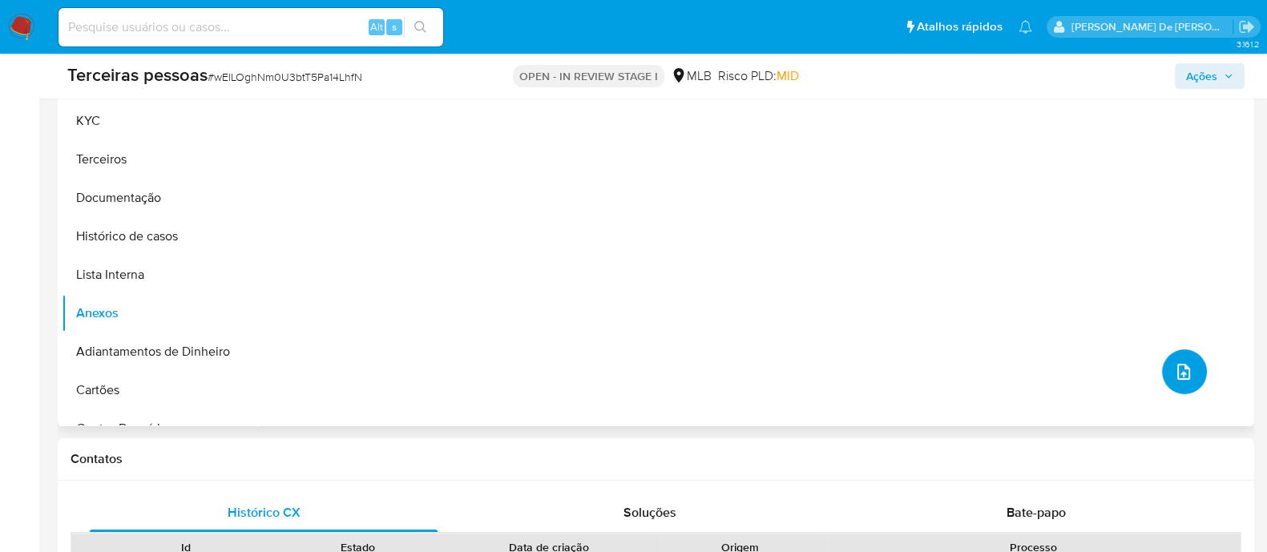
click at [1162, 362] on button "upload-file" at bounding box center [1184, 371] width 45 height 45
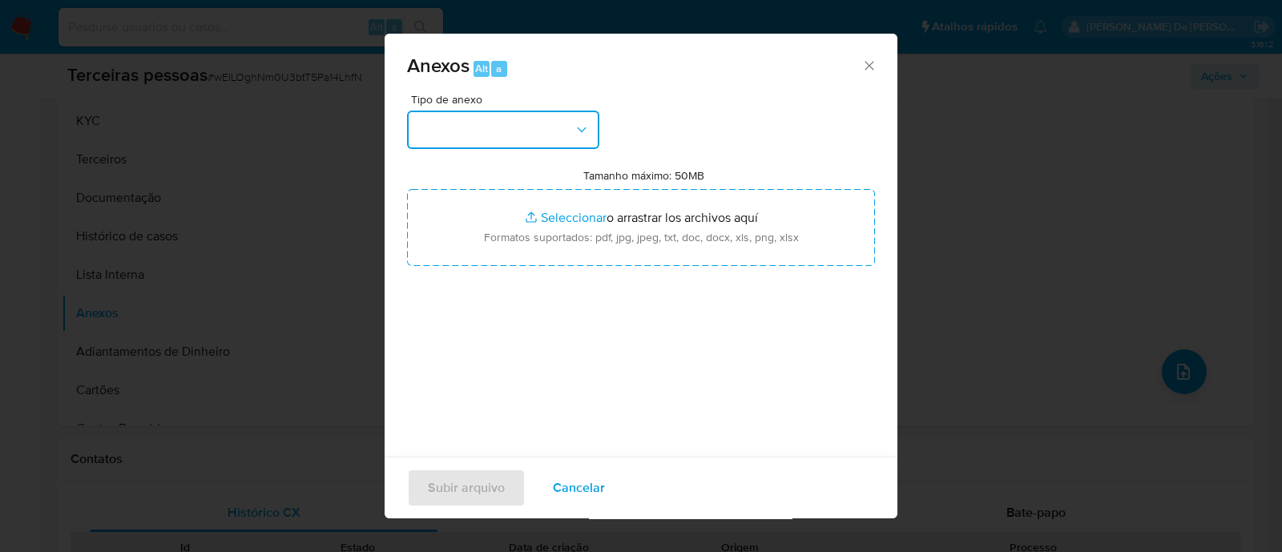
click at [496, 130] on button "button" at bounding box center [503, 130] width 192 height 38
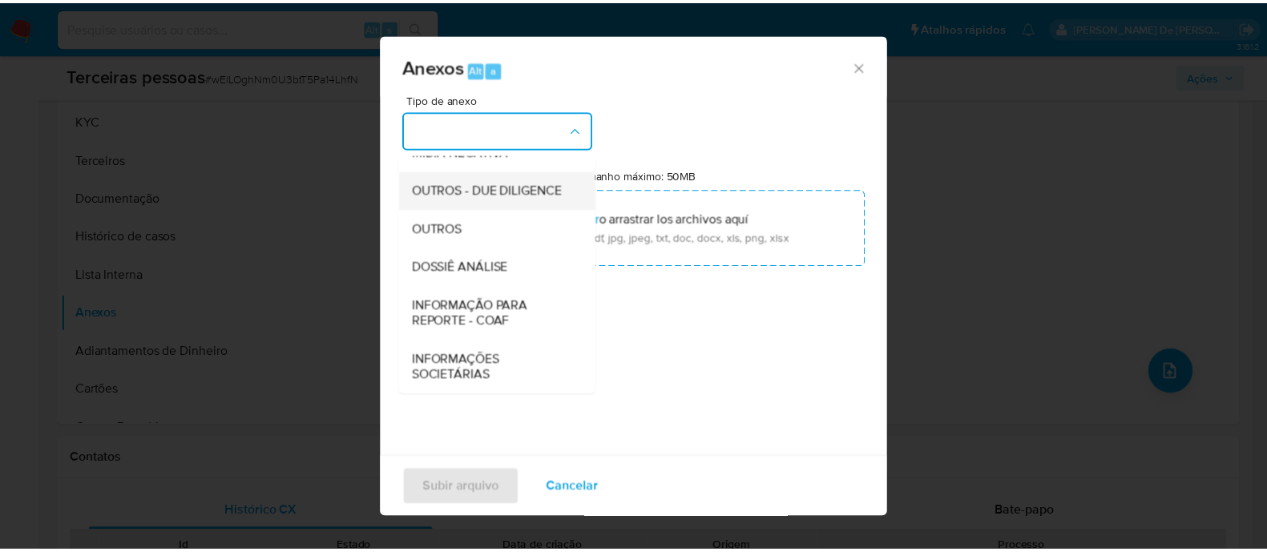
scroll to position [247, 0]
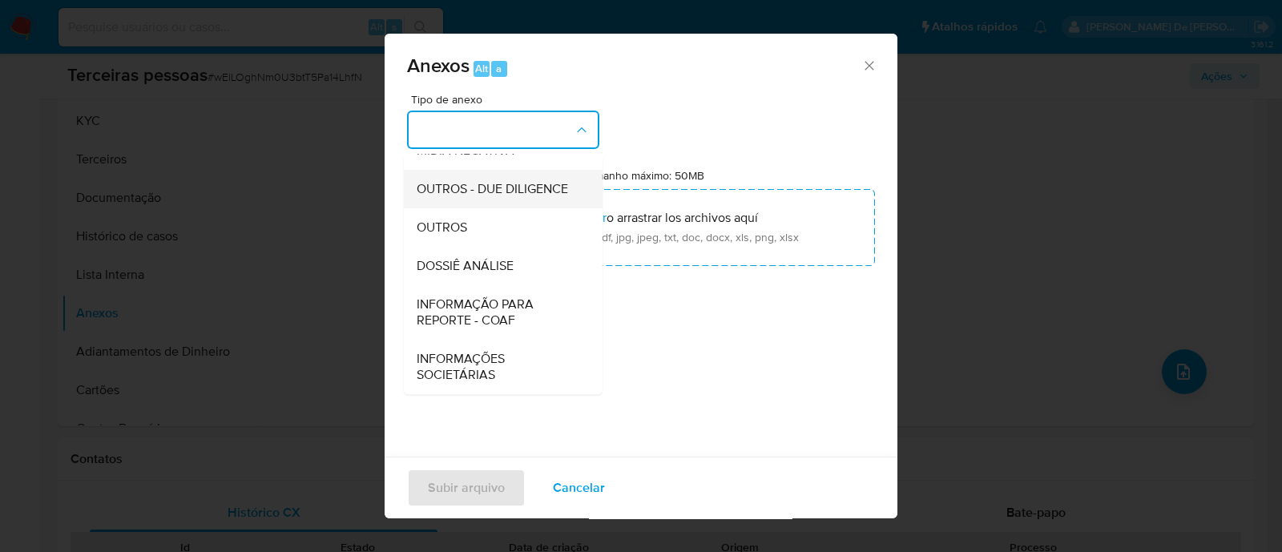
click at [448, 186] on span "OUTROS - DUE DILIGENCE" at bounding box center [492, 189] width 151 height 16
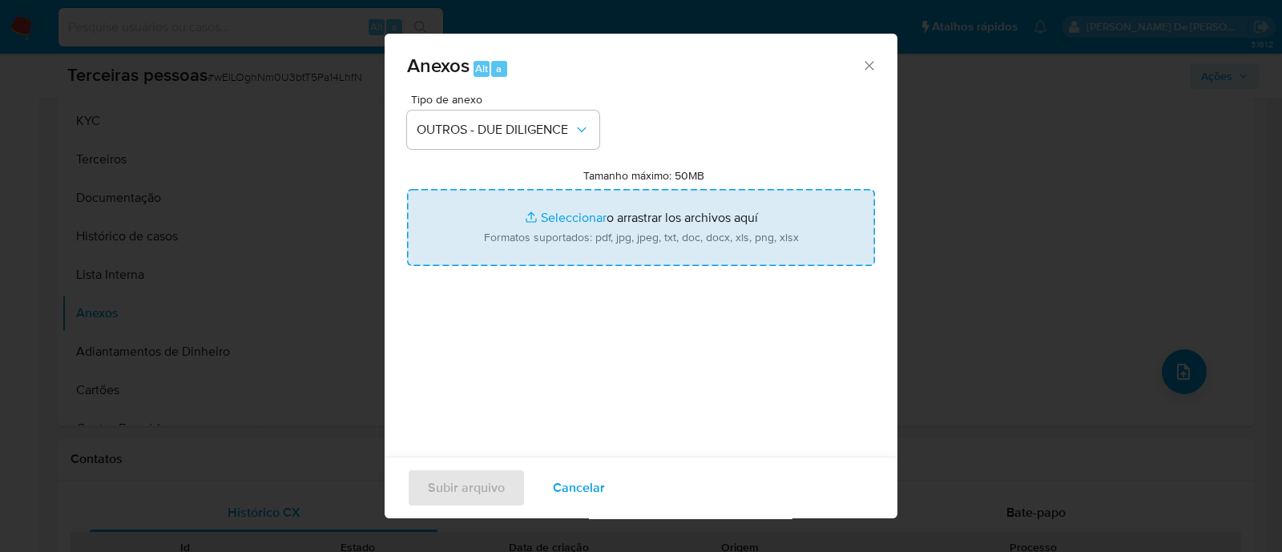
click at [628, 242] on input "Tamanho máximo: 50MB Seleccionar archivos" at bounding box center [641, 227] width 468 height 77
type input "C:\fakepath\Matriz de Risco - NOVITATE INDUSTRIA E COMERCIO DE ARTIGOS DE PAPEL…"
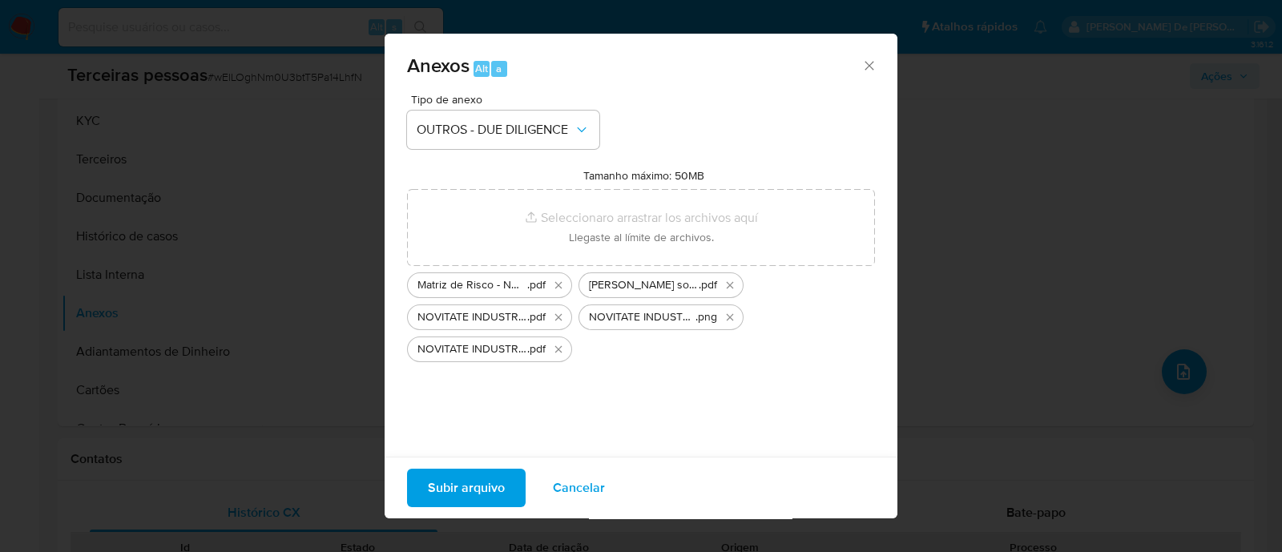
click at [473, 486] on span "Subir arquivo" at bounding box center [466, 487] width 77 height 35
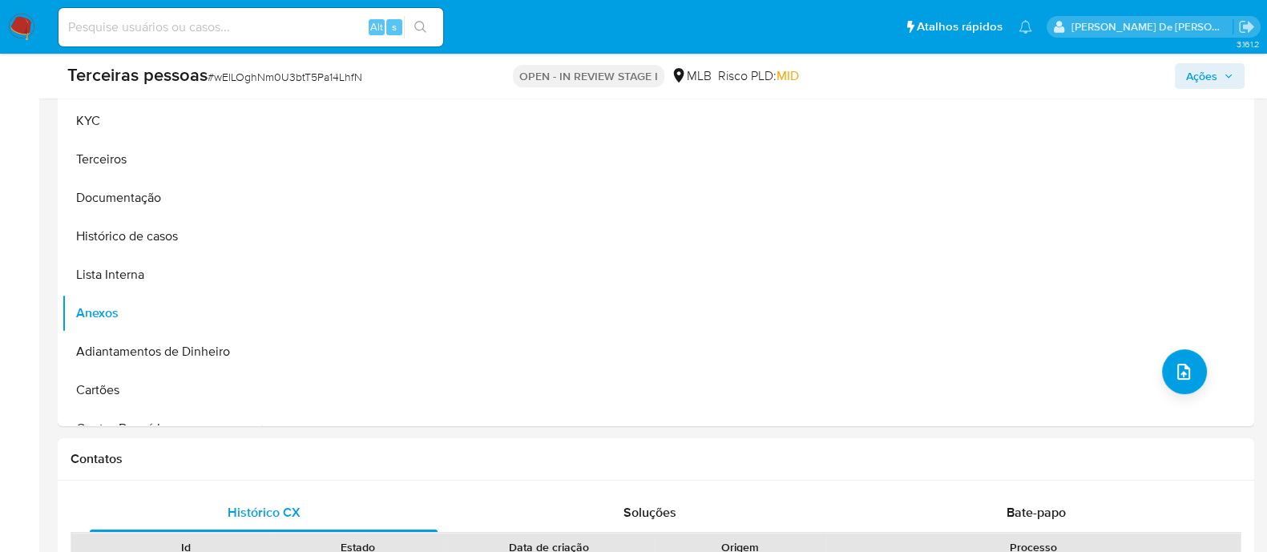
click at [1207, 75] on span "Ações" at bounding box center [1201, 76] width 31 height 26
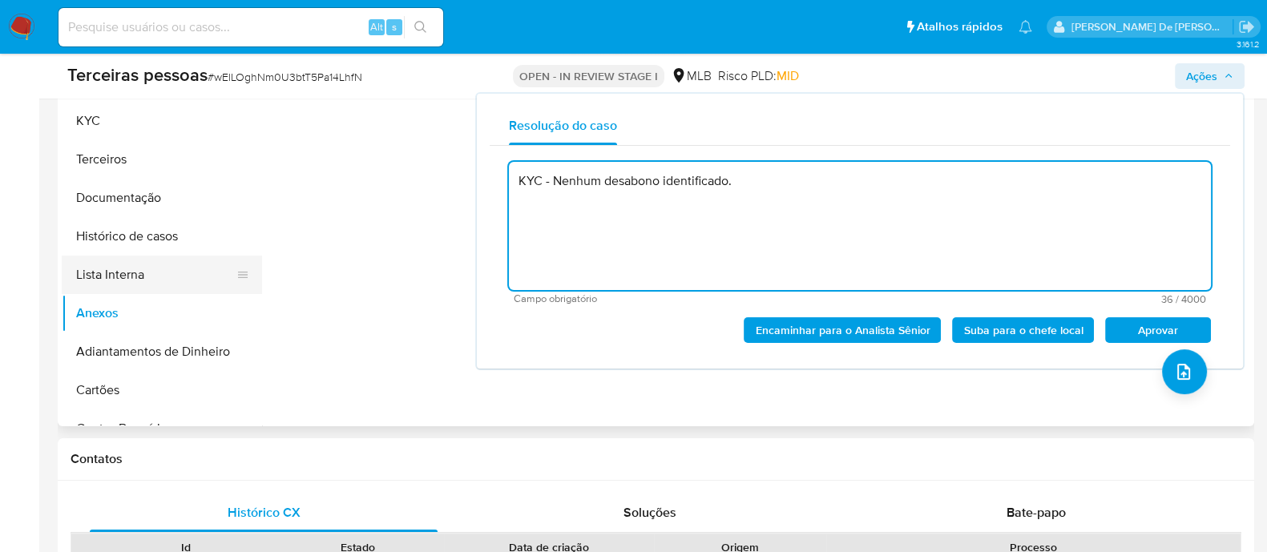
type textarea "KYC - Nenhum desabono identificado."
click at [152, 272] on button "Lista Interna" at bounding box center [155, 275] width 187 height 38
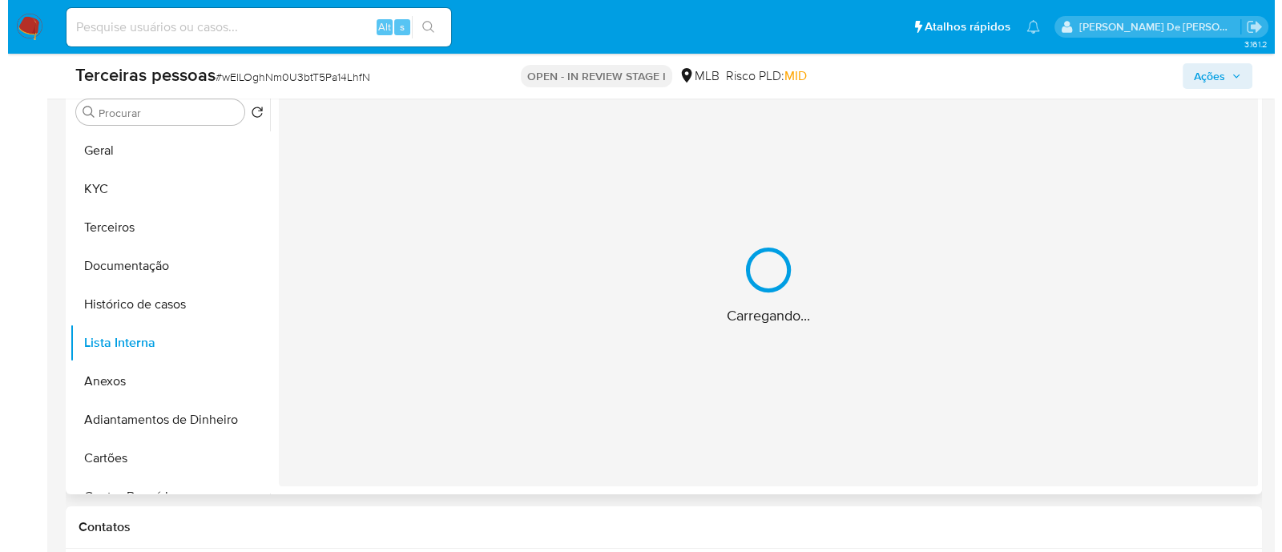
scroll to position [300, 0]
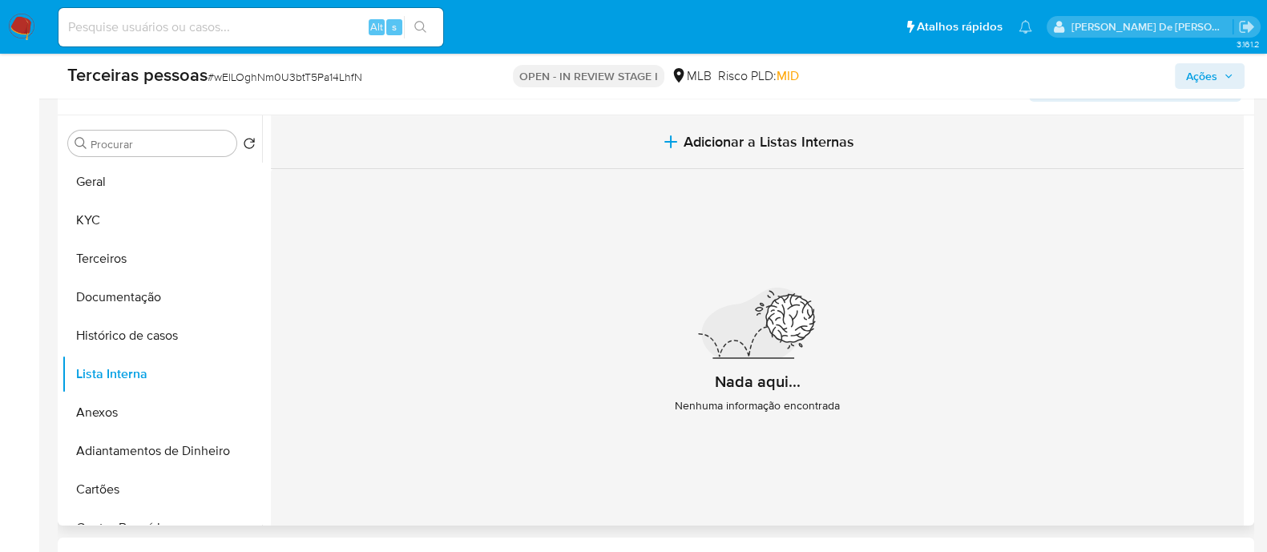
click at [822, 163] on button "Adicionar a Listas Internas" at bounding box center [757, 142] width 973 height 54
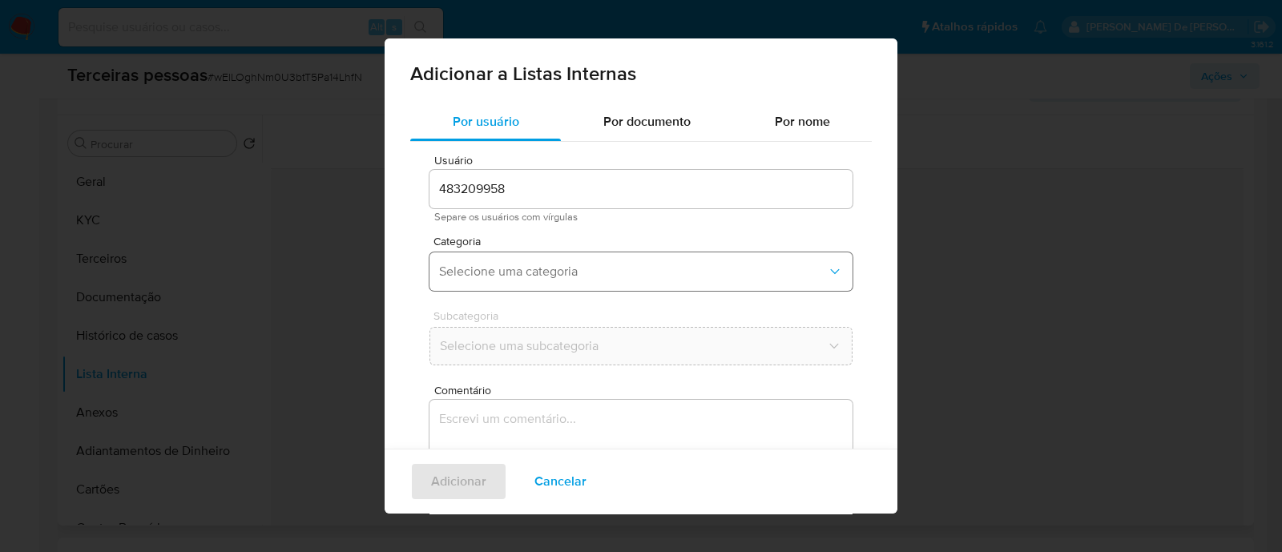
click at [533, 262] on button "Selecione uma categoria" at bounding box center [640, 271] width 423 height 38
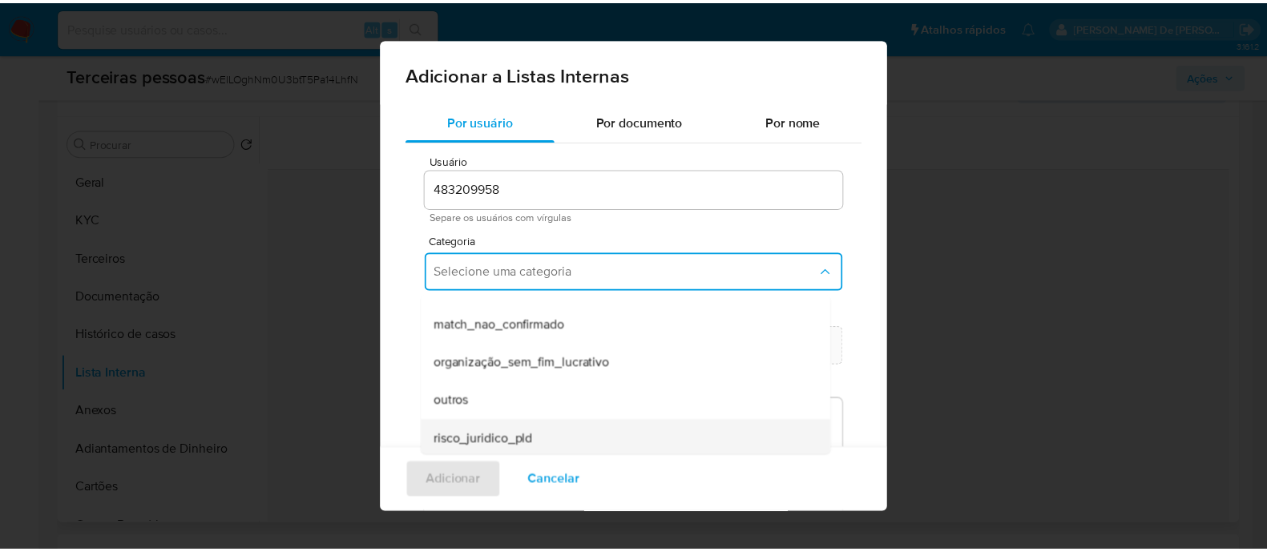
scroll to position [377, 0]
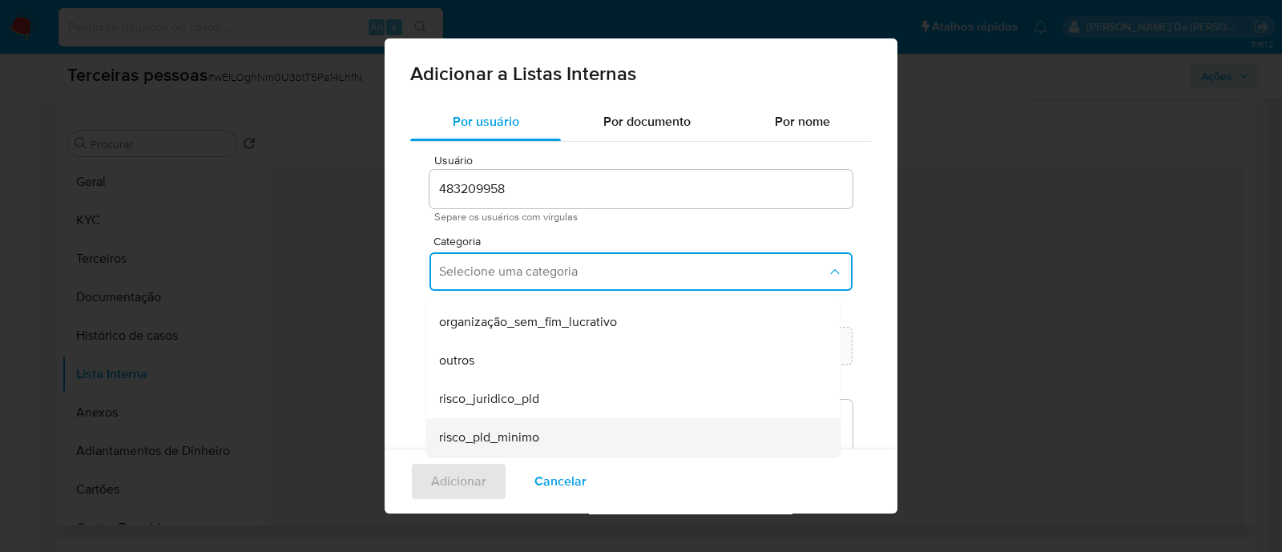
click at [546, 433] on div "risco_pld_minimo" at bounding box center [628, 437] width 379 height 38
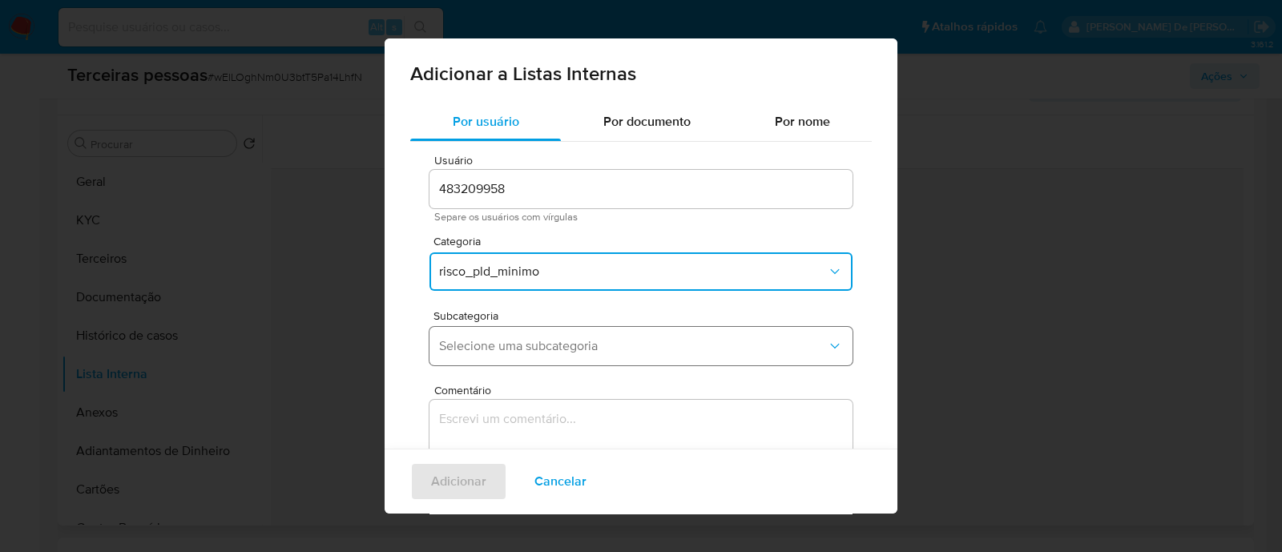
click at [538, 348] on span "Selecione uma subcategoria" at bounding box center [633, 346] width 388 height 16
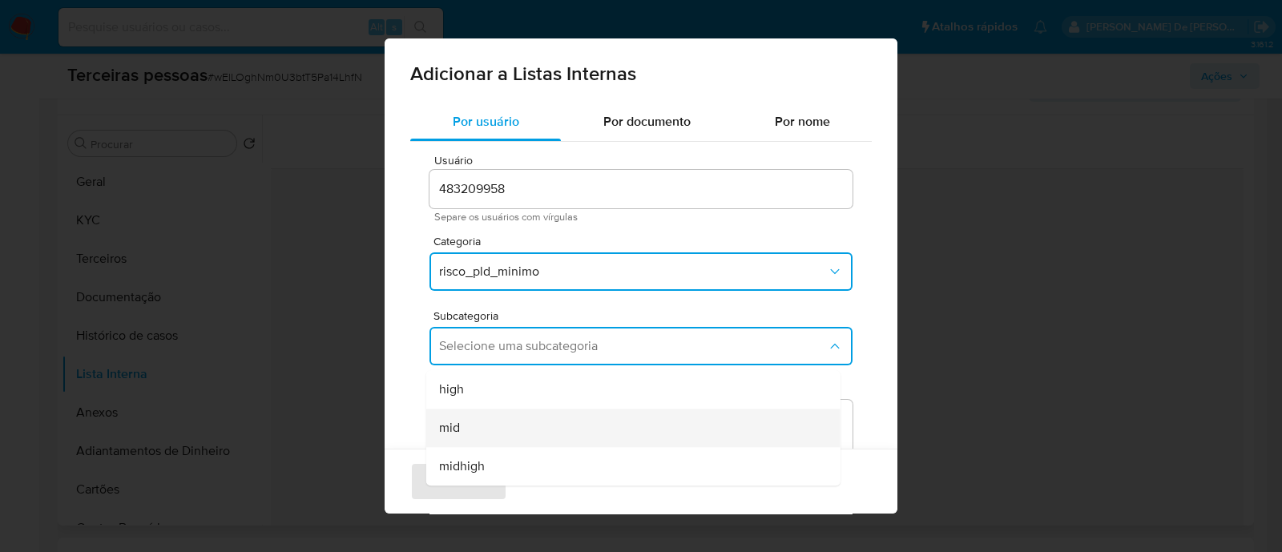
click at [515, 421] on div "mid" at bounding box center [628, 428] width 379 height 38
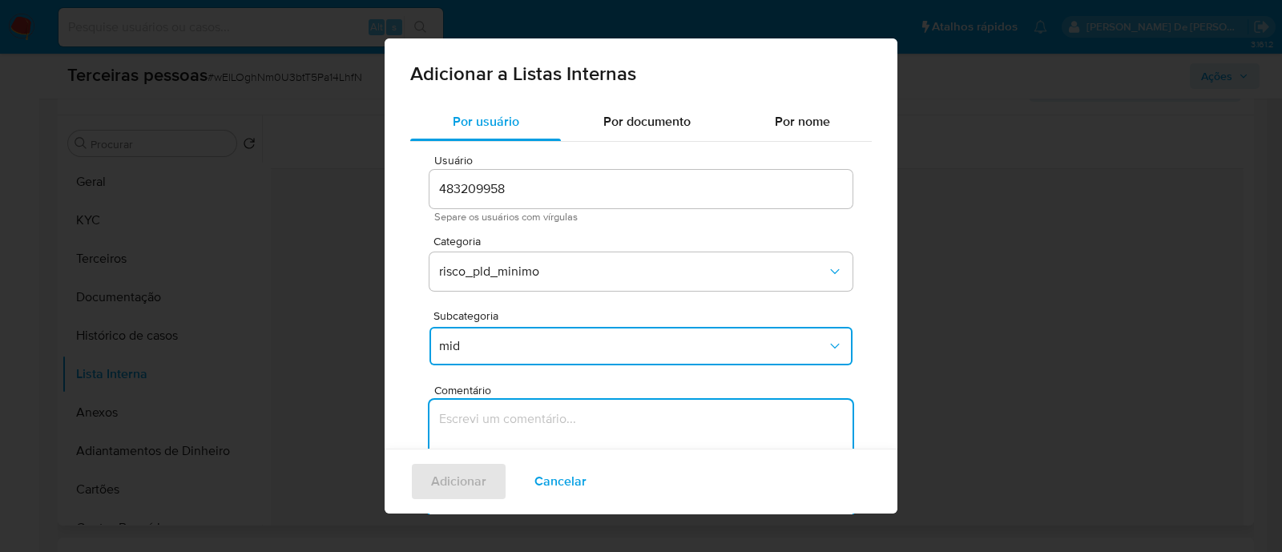
click at [642, 421] on textarea "Comentário" at bounding box center [640, 477] width 423 height 154
type textarea "Conforme Risco PLD"
click at [434, 495] on span "Adicionar" at bounding box center [458, 481] width 55 height 35
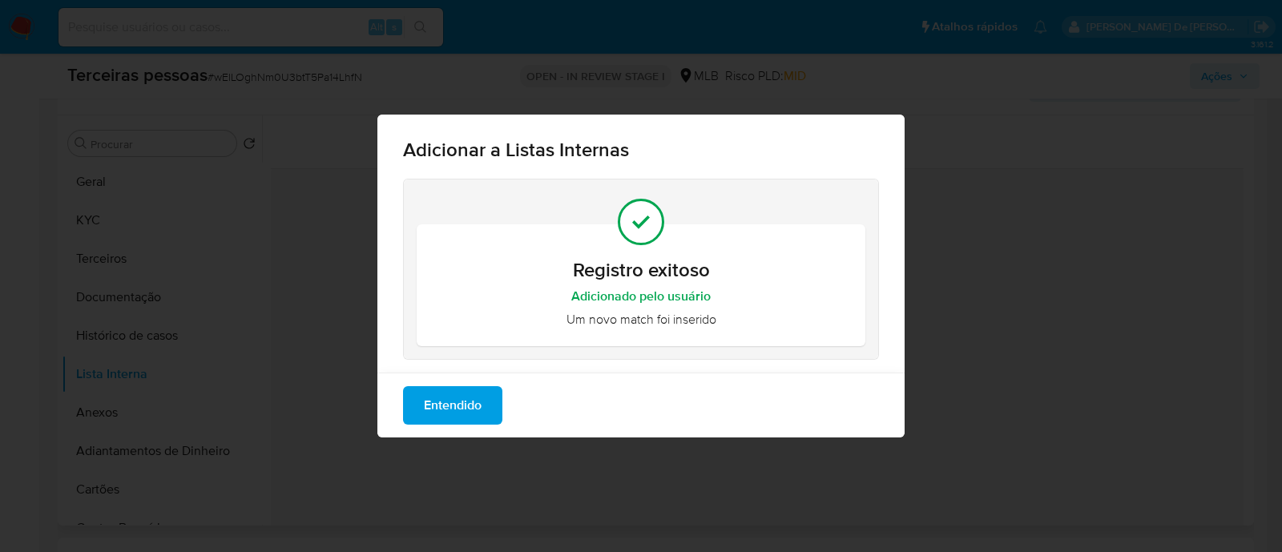
click at [454, 402] on span "Entendido" at bounding box center [453, 405] width 58 height 35
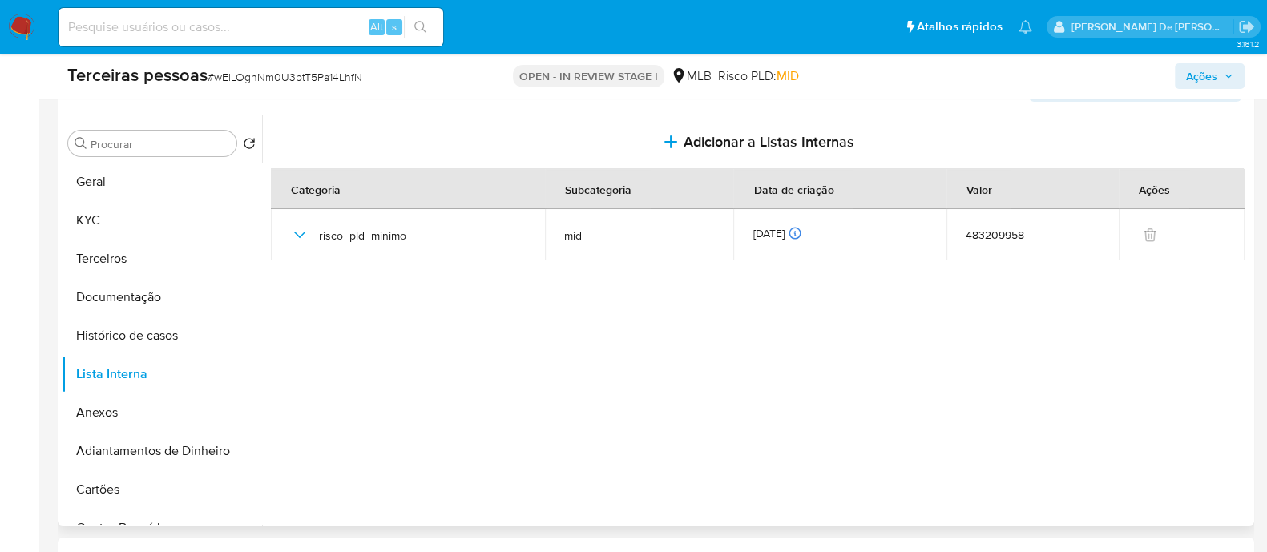
click at [1218, 83] on span "Ações" at bounding box center [1209, 76] width 47 height 22
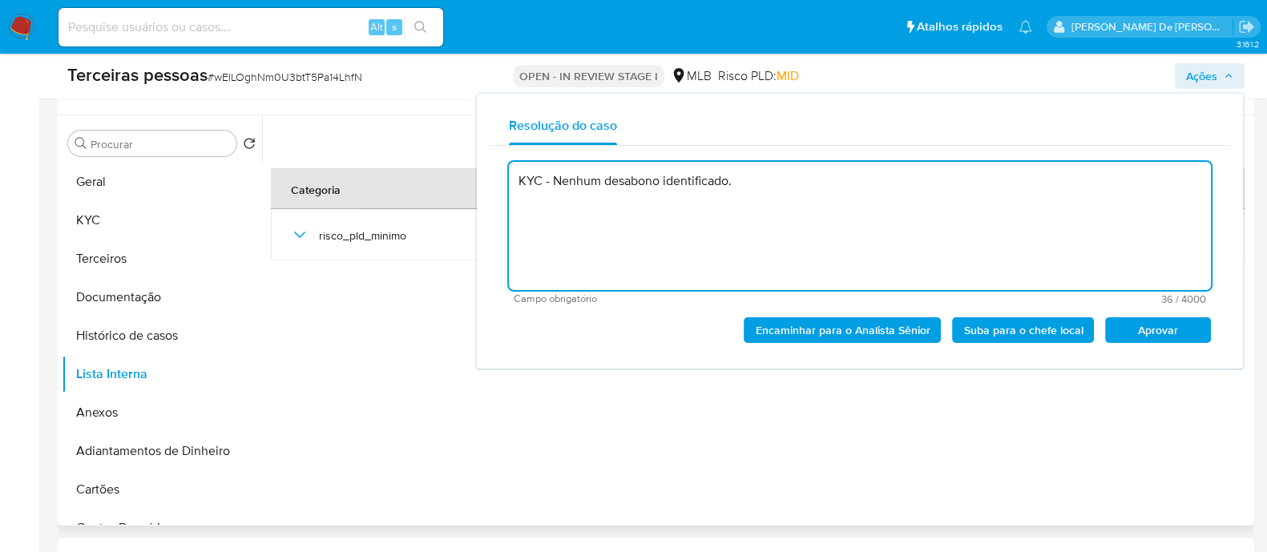
click at [1146, 327] on span "Aprovar" at bounding box center [1157, 330] width 83 height 22
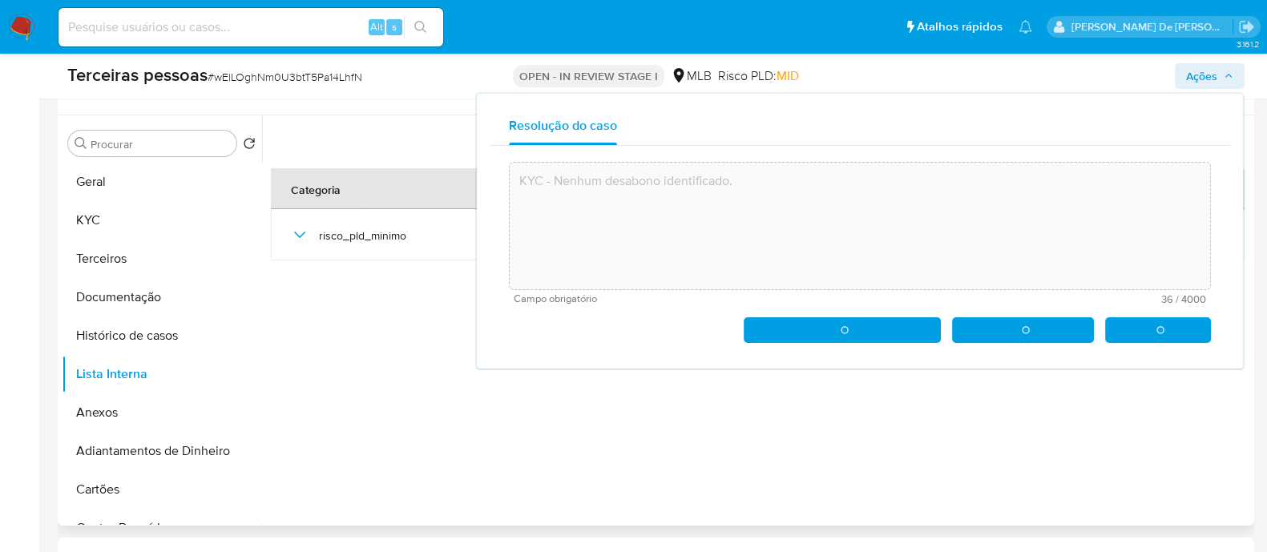
type textarea "KYC - Nenhum desabono identificado."
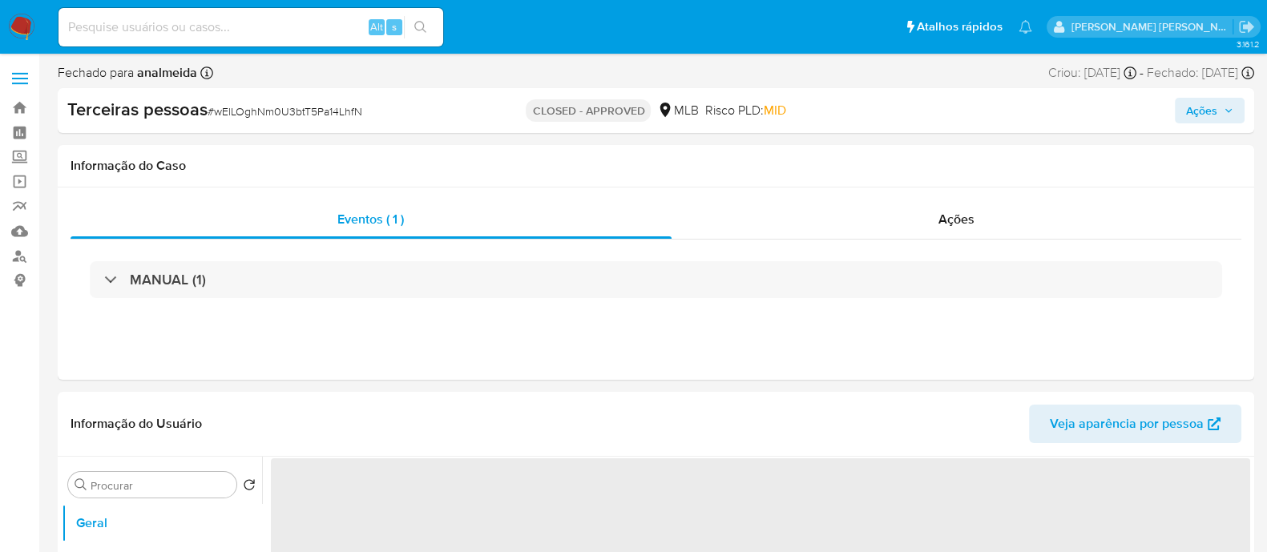
select select "10"
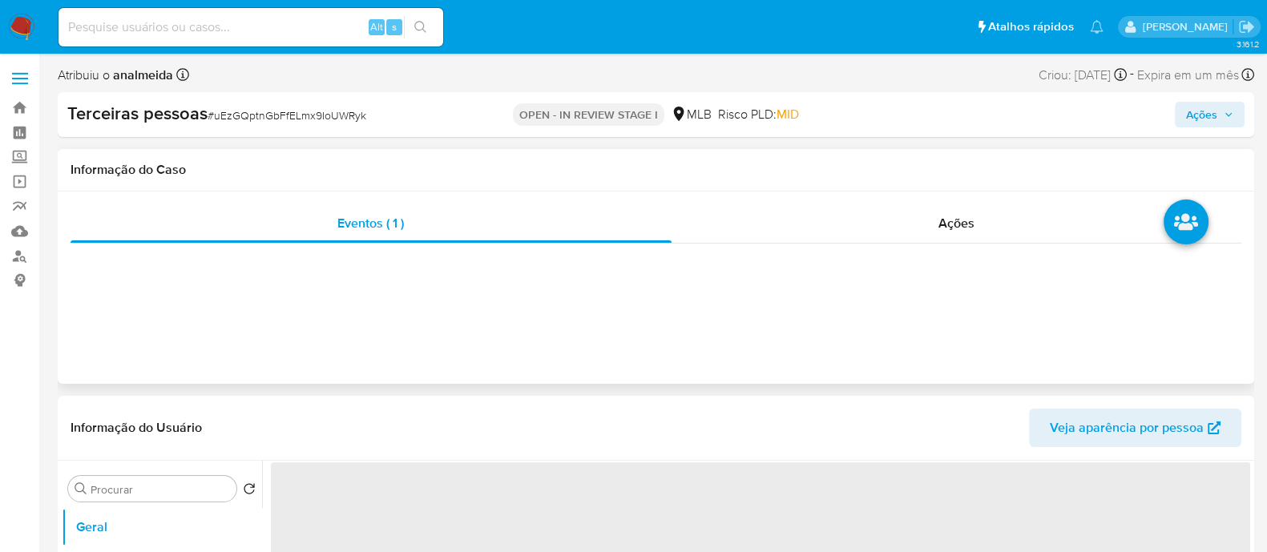
select select "10"
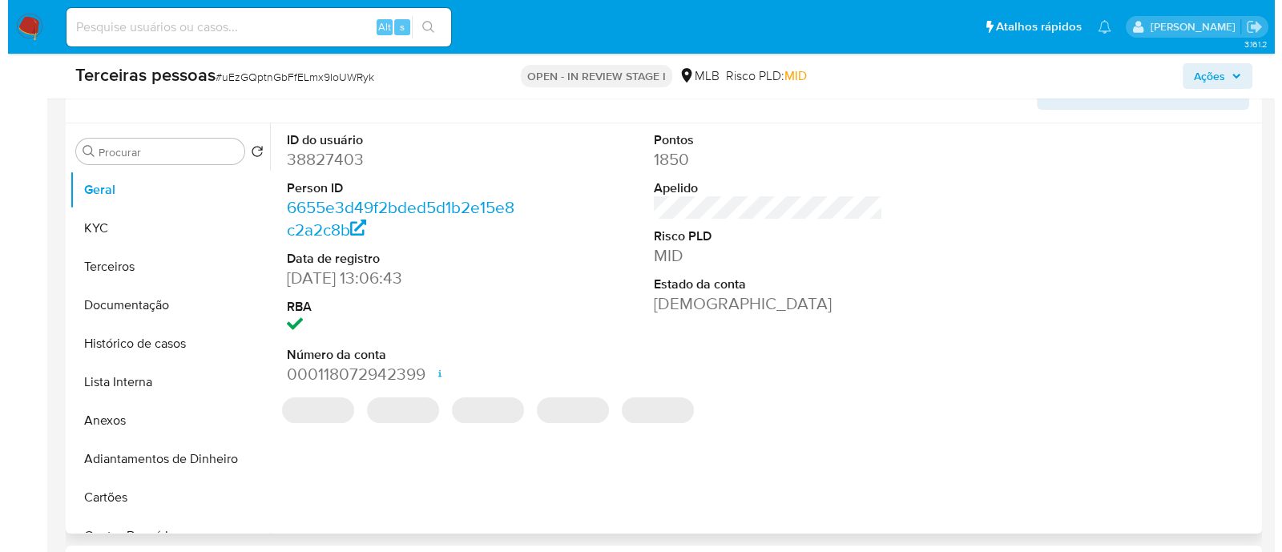
scroll to position [400, 0]
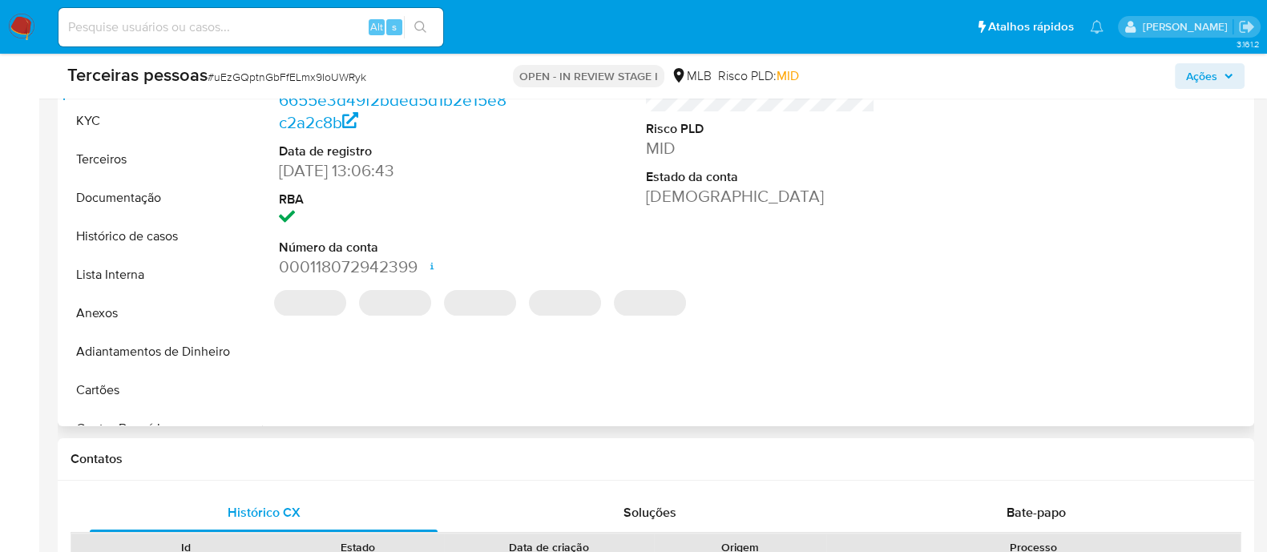
click at [112, 296] on button "Anexos" at bounding box center [162, 313] width 200 height 38
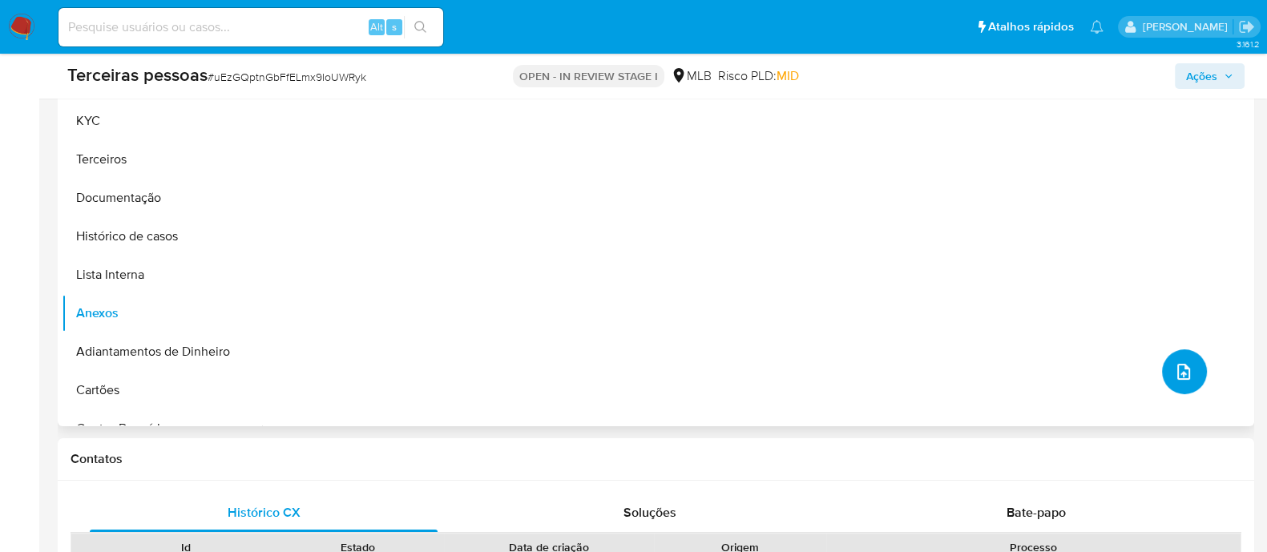
click at [1186, 368] on icon "upload-file" at bounding box center [1183, 371] width 19 height 19
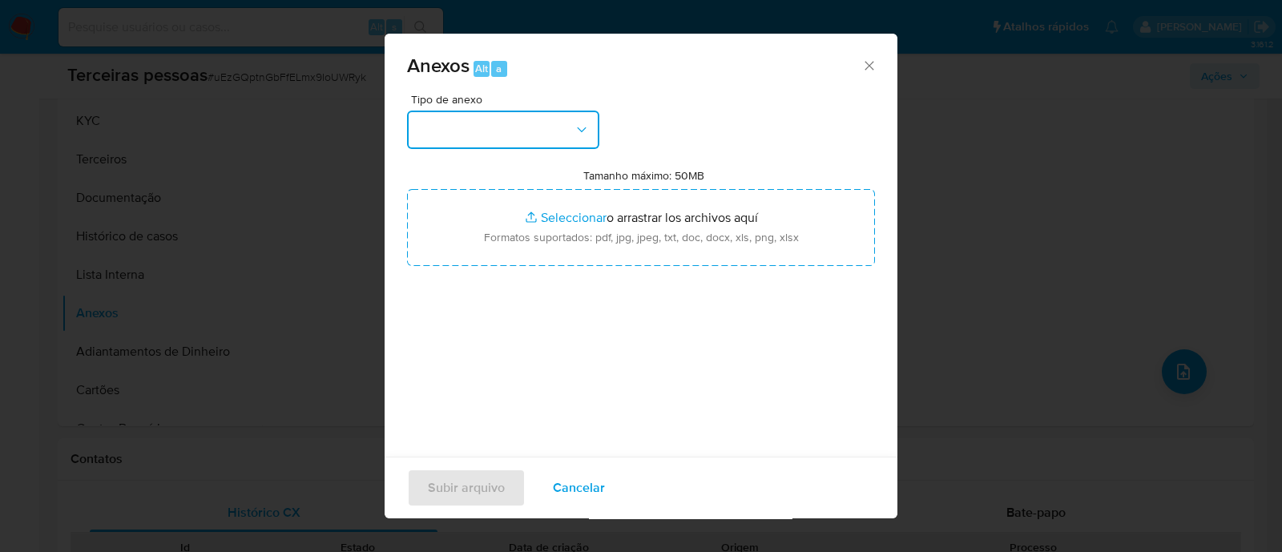
click at [459, 121] on button "button" at bounding box center [503, 130] width 192 height 38
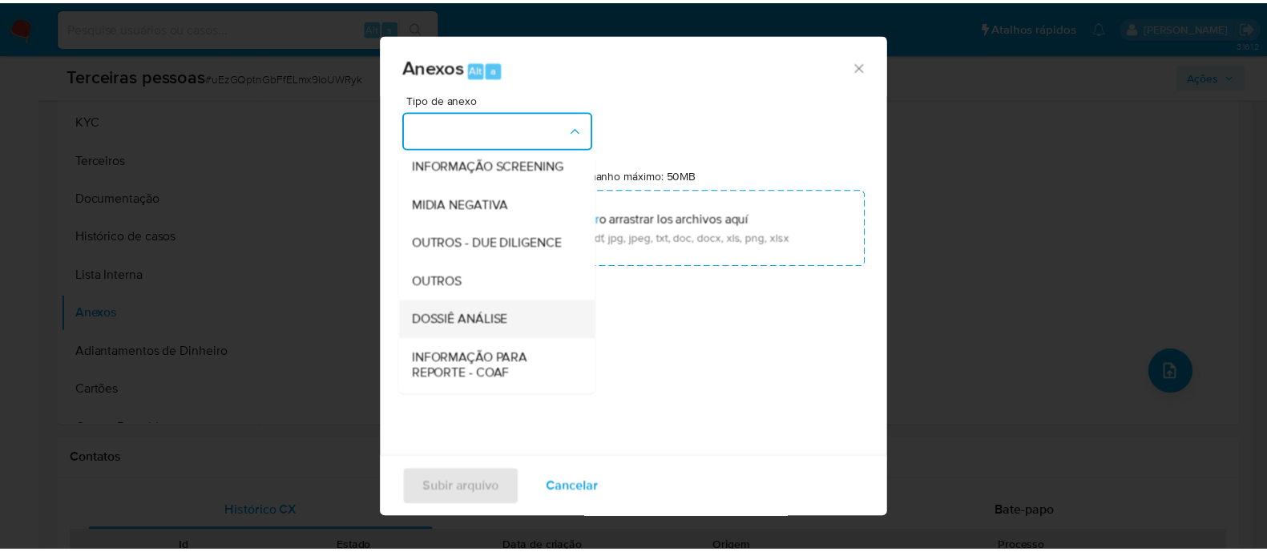
scroll to position [247, 0]
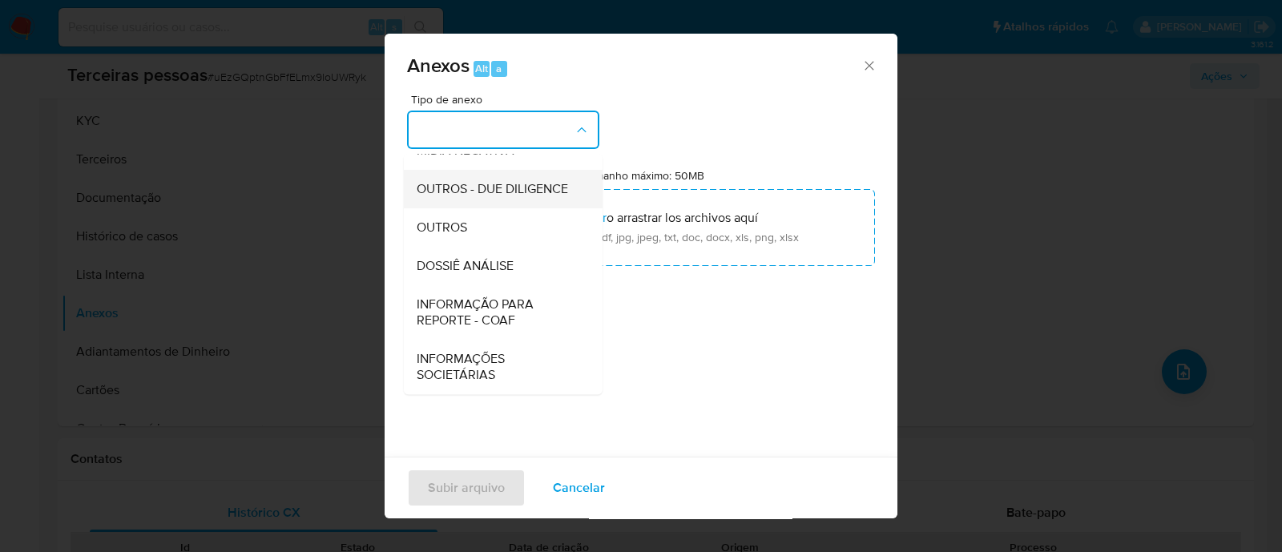
click at [437, 181] on span "OUTROS - DUE DILIGENCE" at bounding box center [492, 189] width 151 height 16
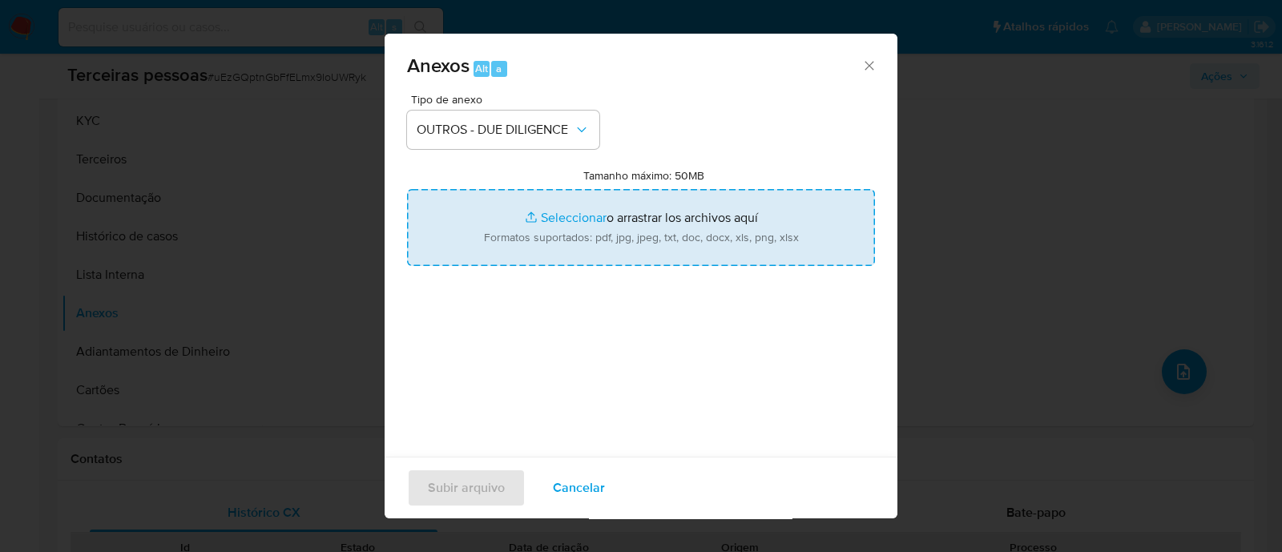
click at [598, 206] on input "Tamanho máximo: 50MB Seleccionar archivos" at bounding box center [641, 227] width 468 height 77
type input "C:\fakepath\Matriz de Risco - LIQUIDA LACES BRASIL LTDA.pdf"
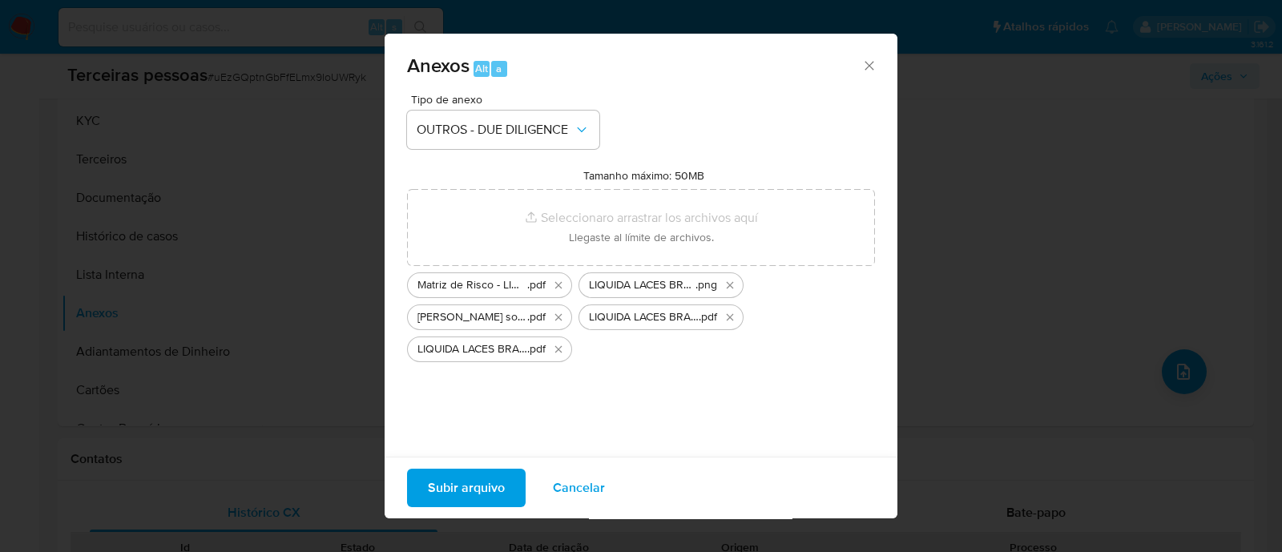
click at [484, 492] on span "Subir arquivo" at bounding box center [466, 487] width 77 height 35
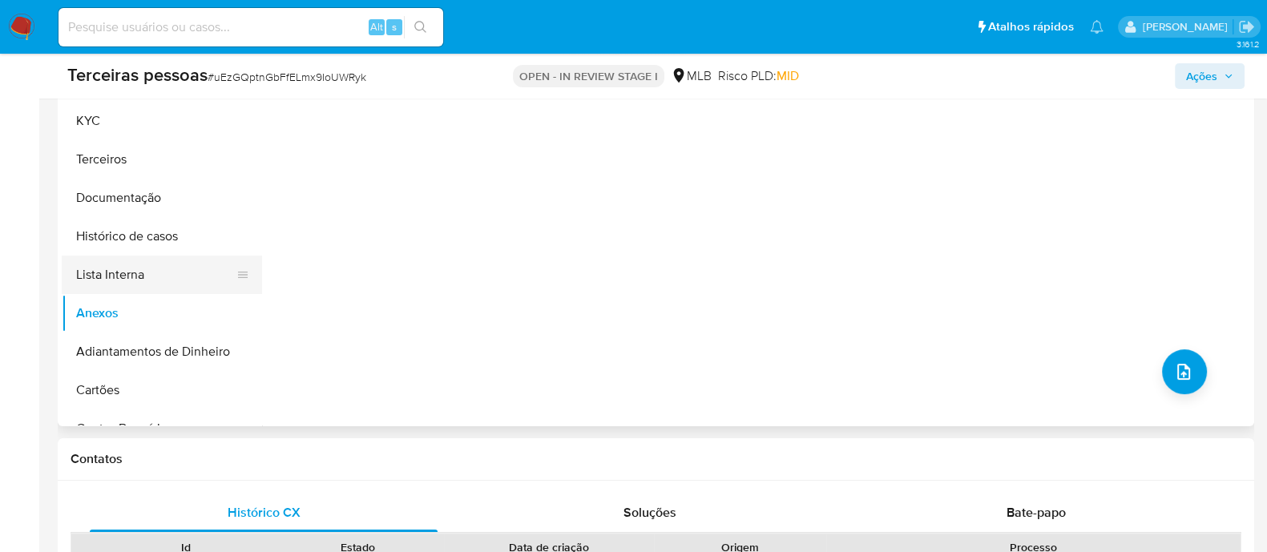
click at [131, 276] on button "Lista Interna" at bounding box center [155, 275] width 187 height 38
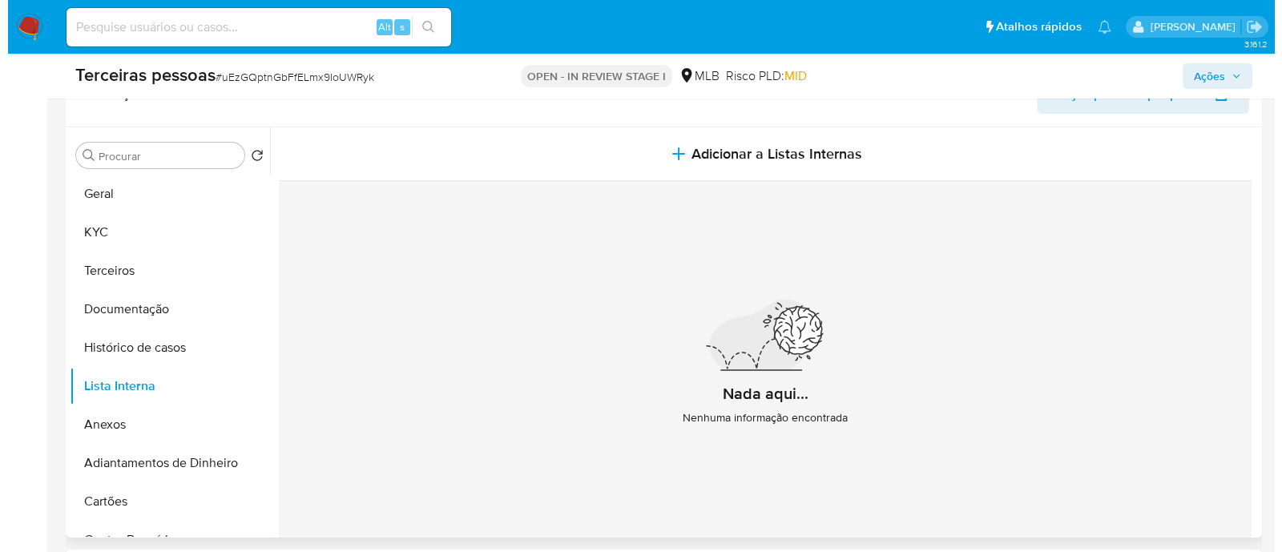
scroll to position [199, 0]
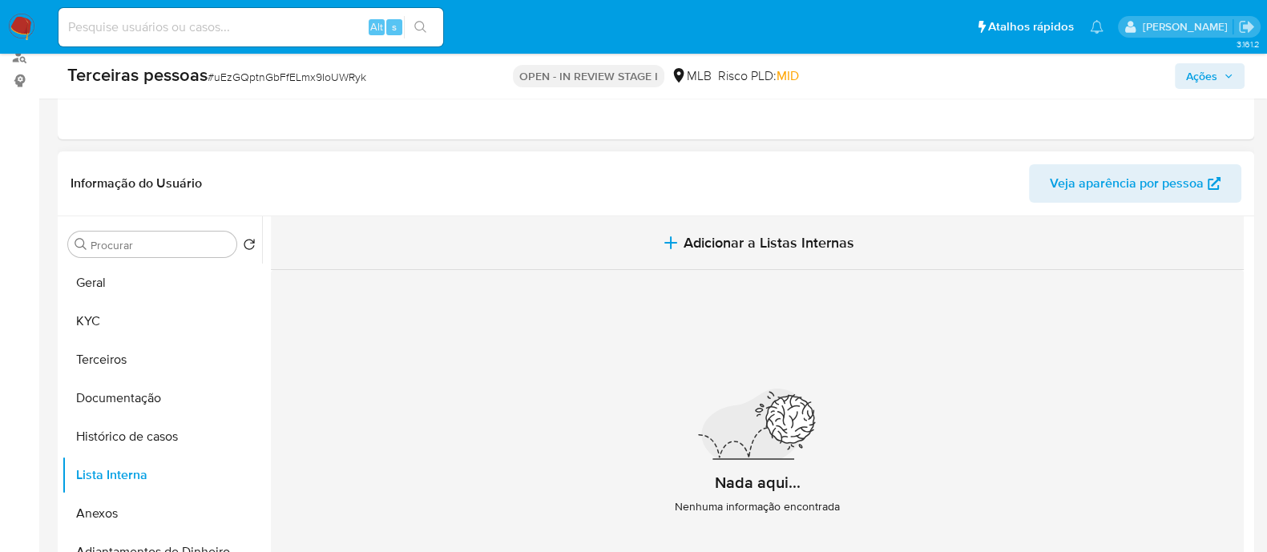
click at [752, 245] on span "Adicionar a Listas Internas" at bounding box center [768, 243] width 171 height 18
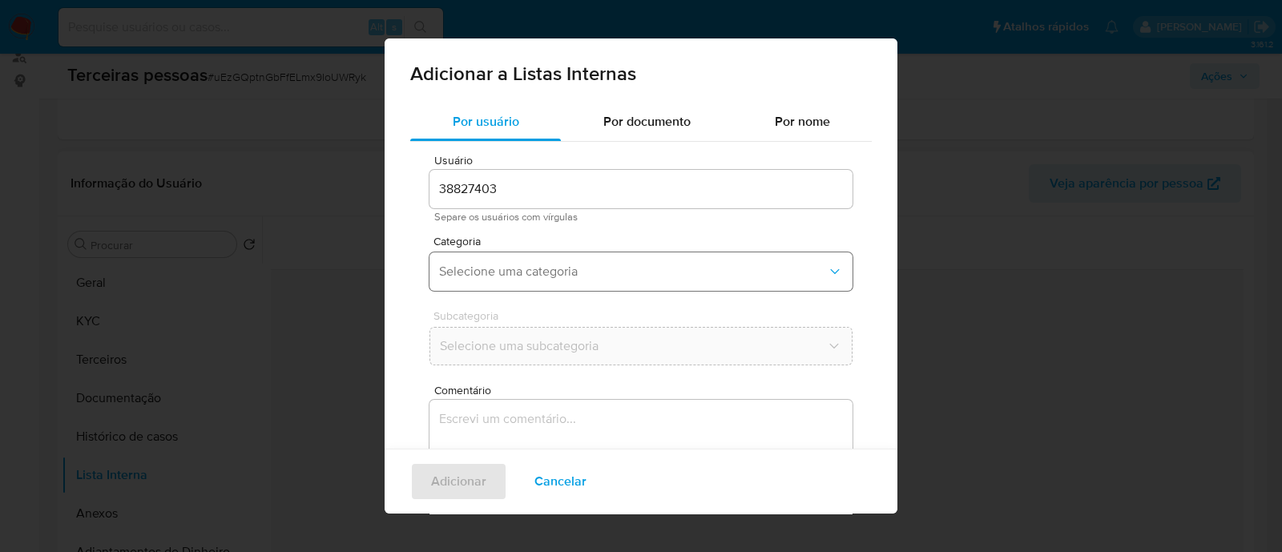
click at [514, 261] on button "Selecione uma categoria" at bounding box center [640, 271] width 423 height 38
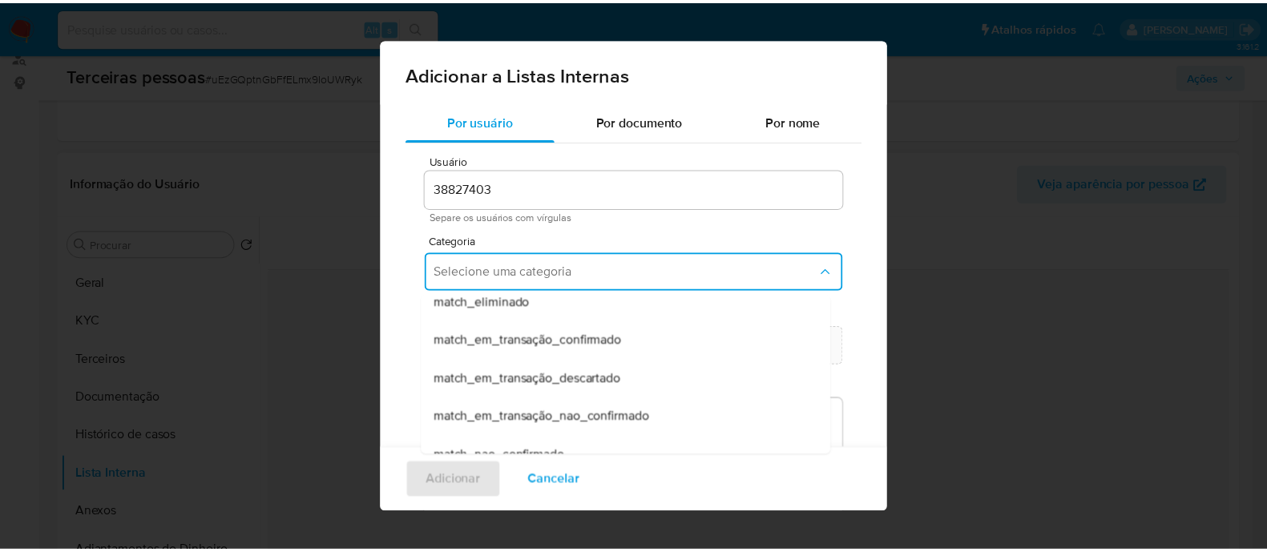
scroll to position [377, 0]
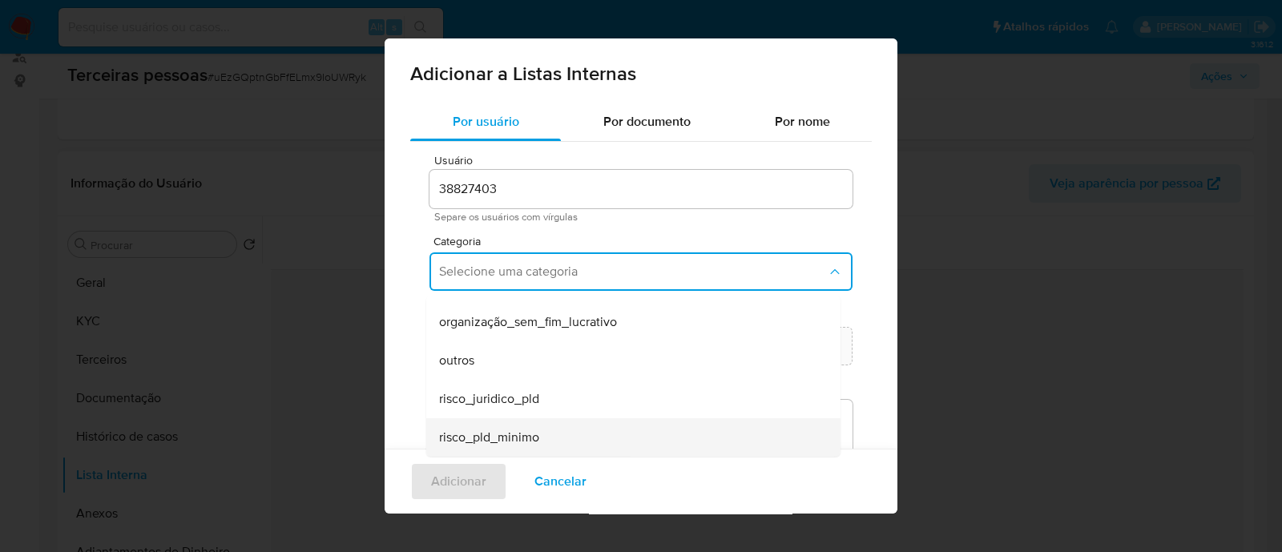
click at [556, 430] on div "risco_pld_minimo" at bounding box center [628, 437] width 379 height 38
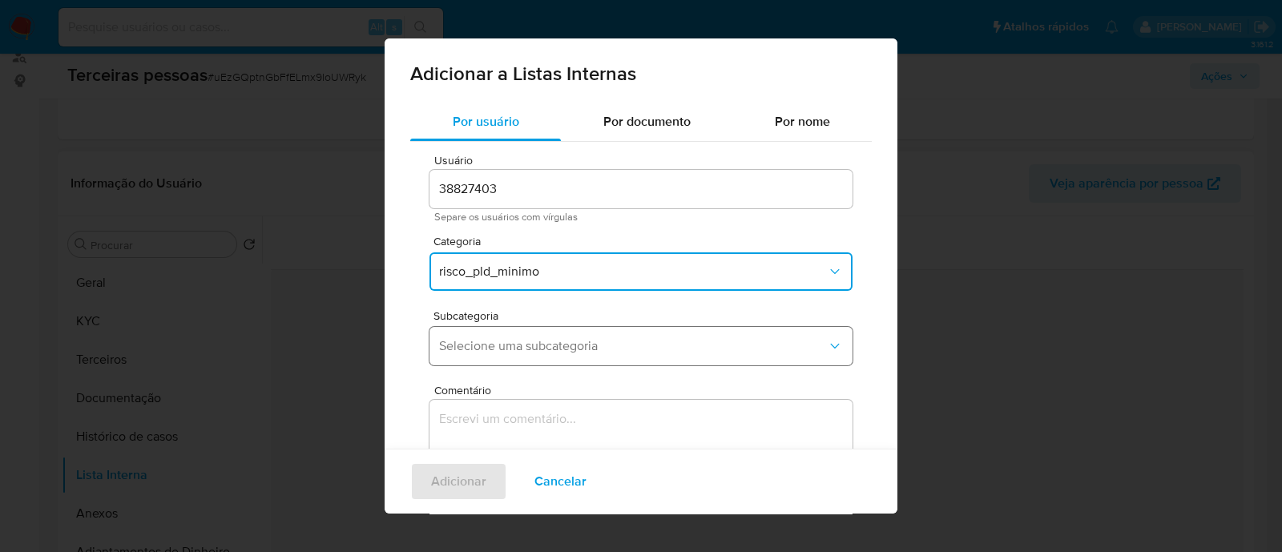
click at [521, 355] on button "Selecione uma subcategoria" at bounding box center [640, 346] width 423 height 38
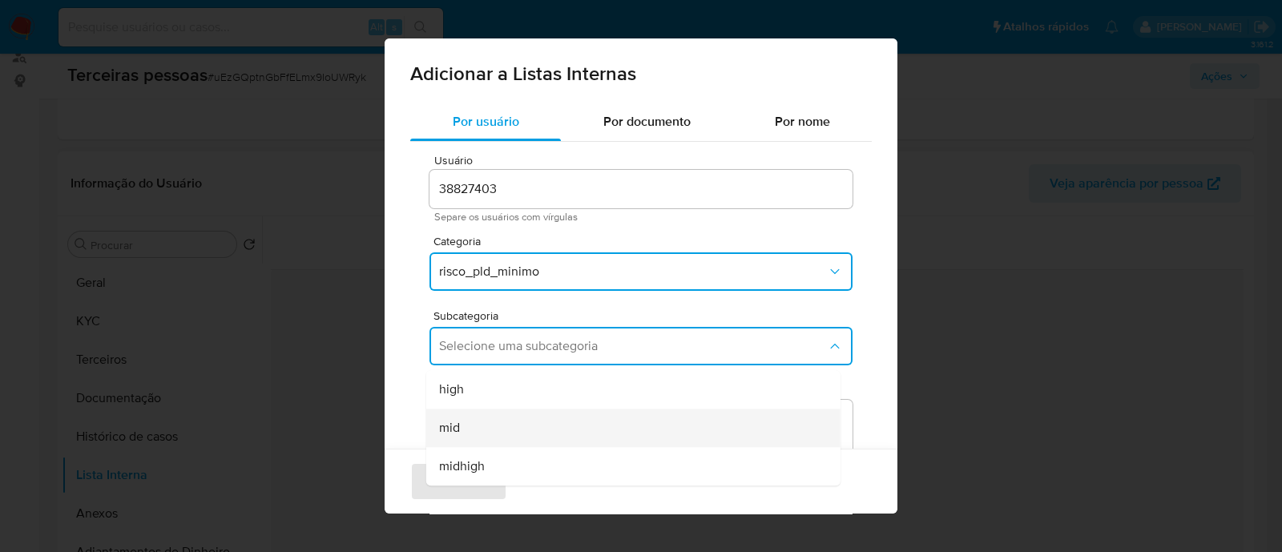
click at [505, 422] on div "mid" at bounding box center [628, 428] width 379 height 38
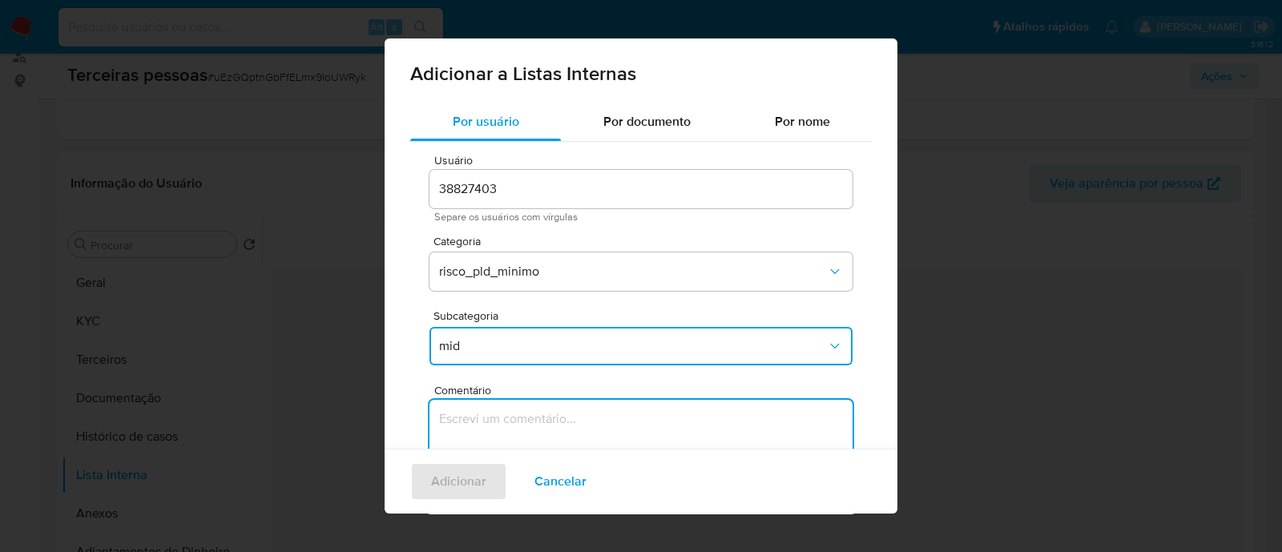
click at [585, 417] on textarea "Comentário" at bounding box center [640, 477] width 423 height 154
type textarea "Conforme Risco PLD"
click at [449, 491] on span "Adicionar" at bounding box center [458, 481] width 55 height 35
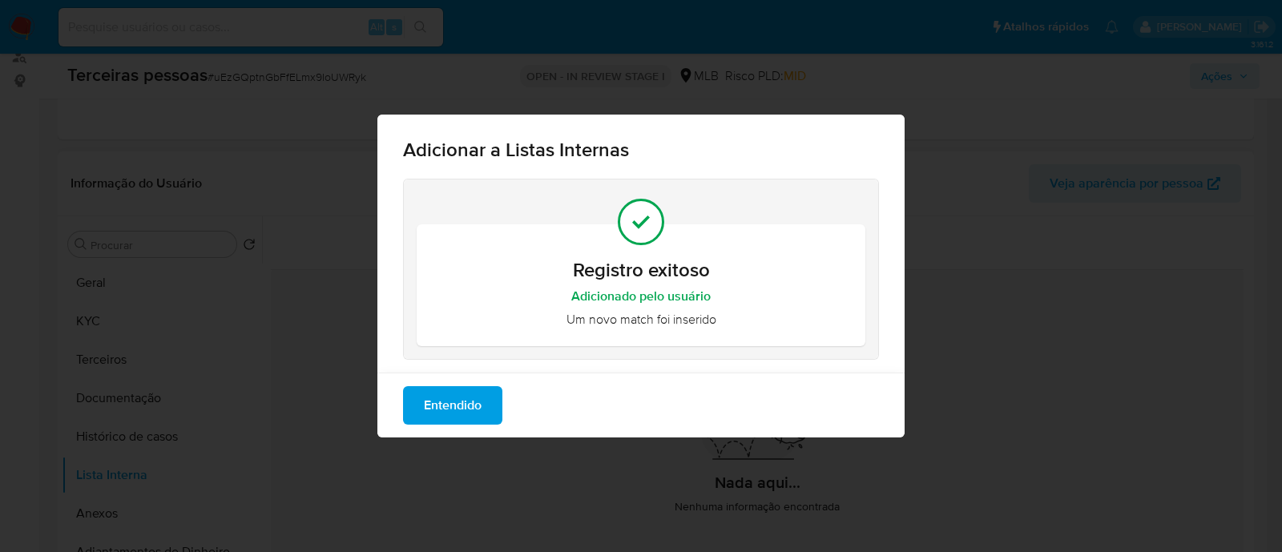
click at [445, 409] on span "Entendido" at bounding box center [453, 405] width 58 height 35
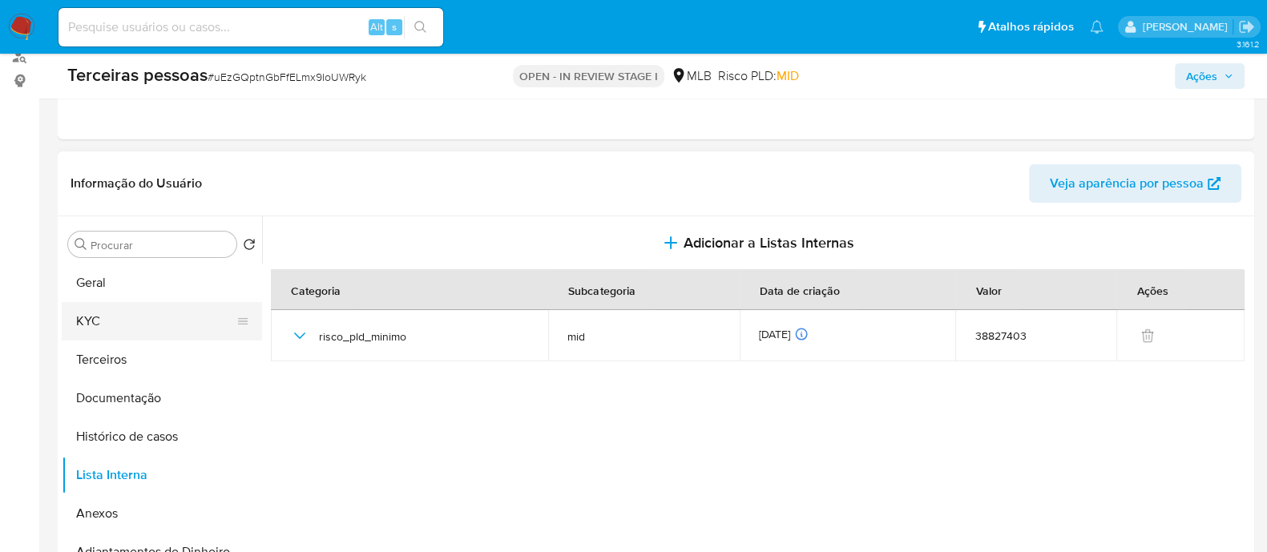
click at [131, 326] on button "KYC" at bounding box center [155, 321] width 187 height 38
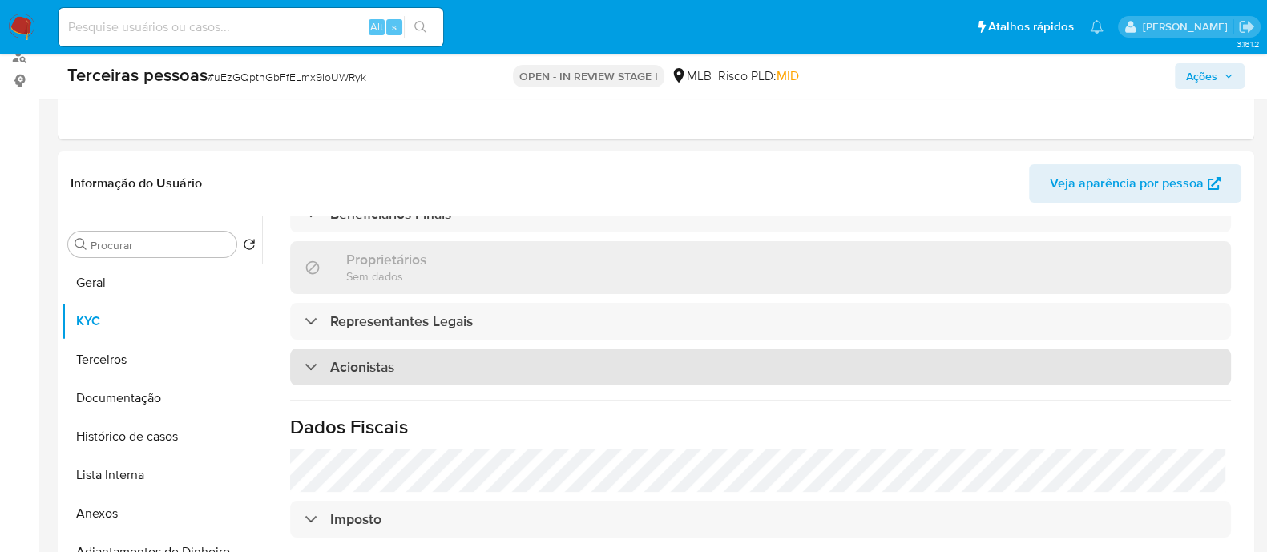
scroll to position [807, 0]
drag, startPoint x: 513, startPoint y: 360, endPoint x: 590, endPoint y: 369, distance: 77.4
click at [515, 359] on div "Acionistas" at bounding box center [760, 370] width 941 height 37
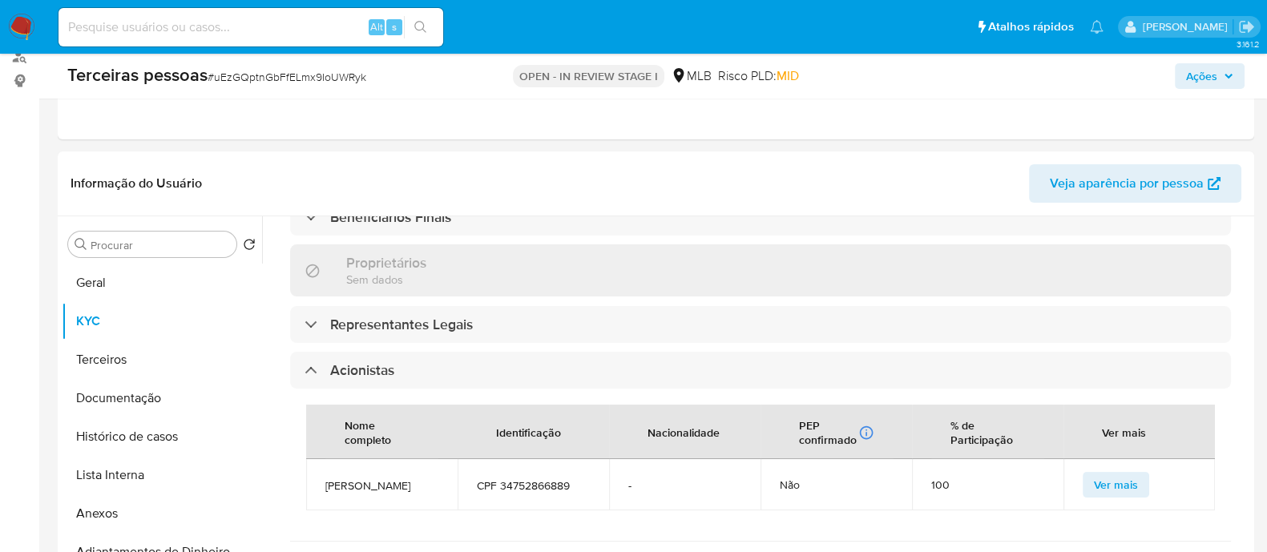
click at [1226, 71] on icon "button" at bounding box center [1228, 76] width 10 height 10
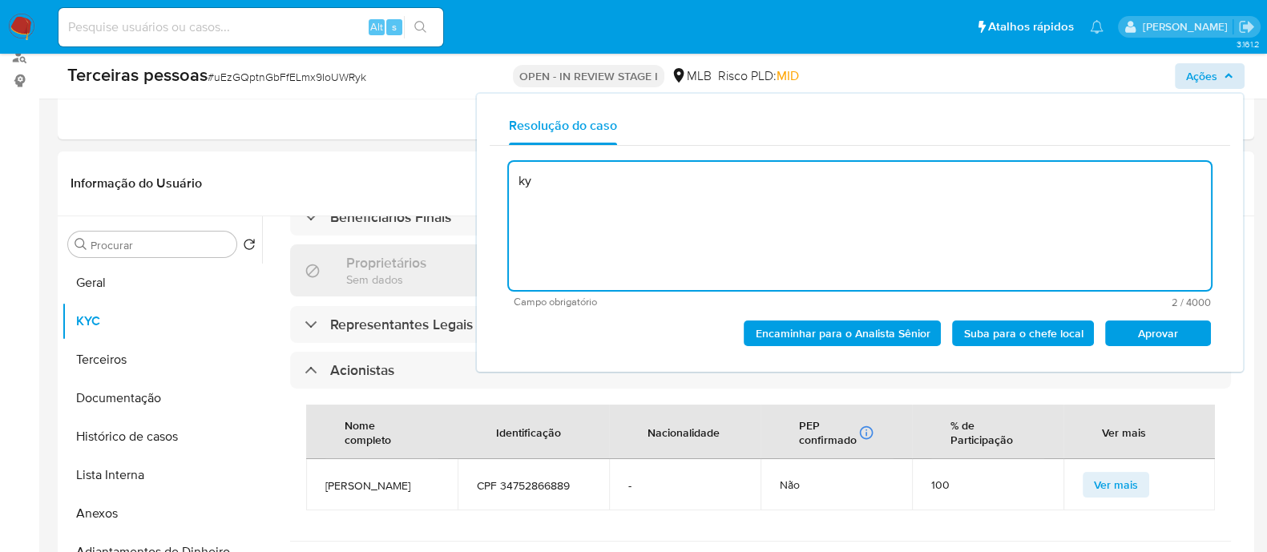
type textarea "k"
click at [1177, 338] on span "Aprovar" at bounding box center [1157, 333] width 83 height 22
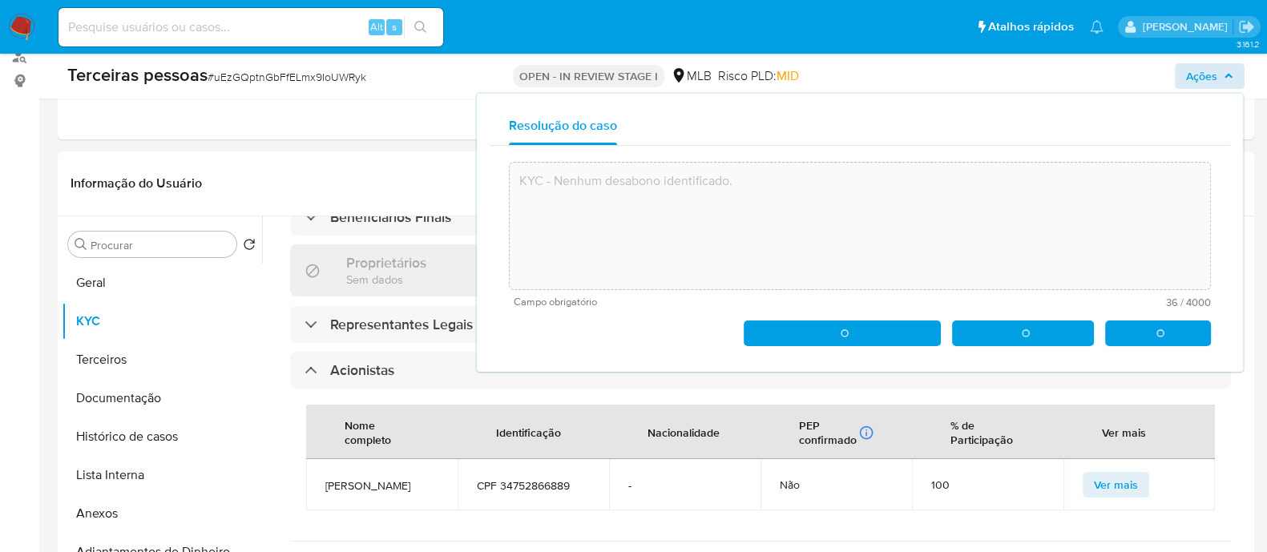
type textarea "KYC - Nenhum desabono identificado."
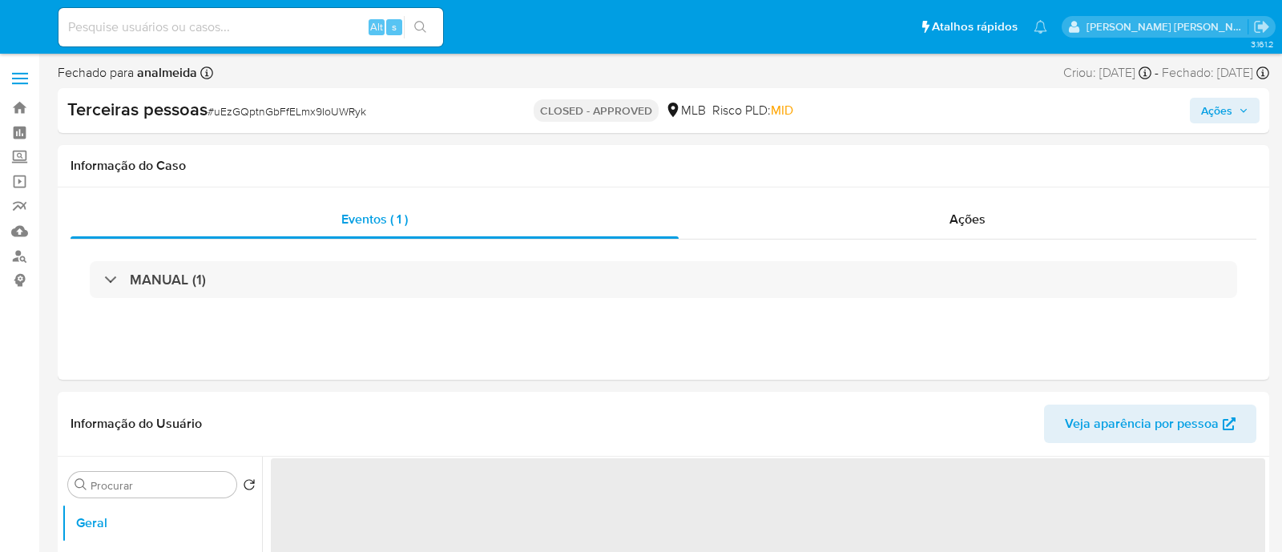
select select "10"
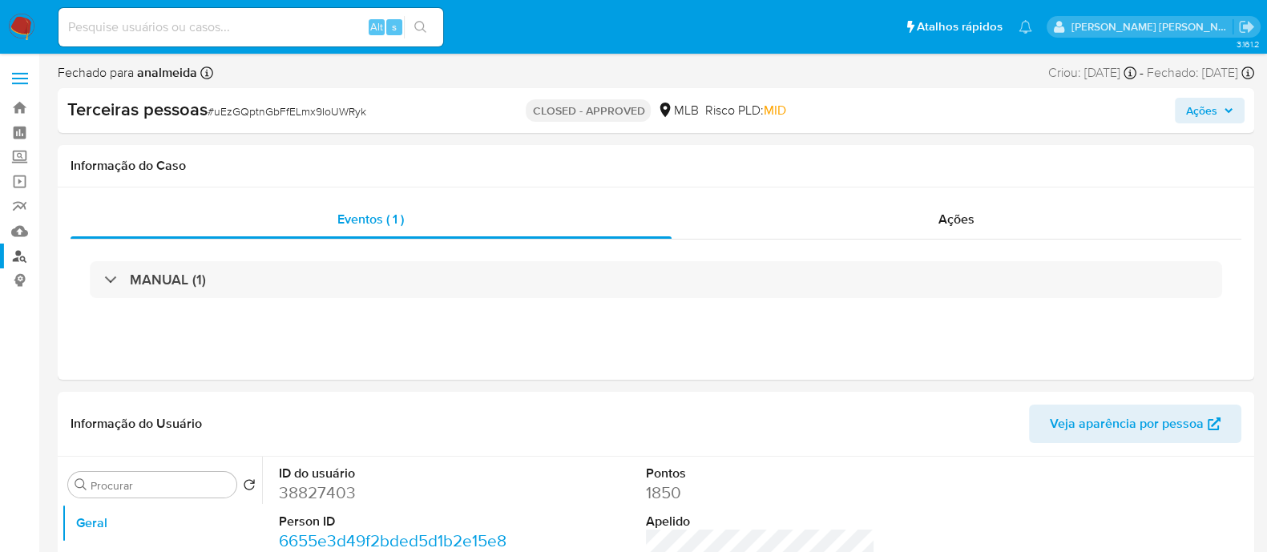
click at [17, 246] on link "Localizador de pessoas" at bounding box center [95, 256] width 191 height 25
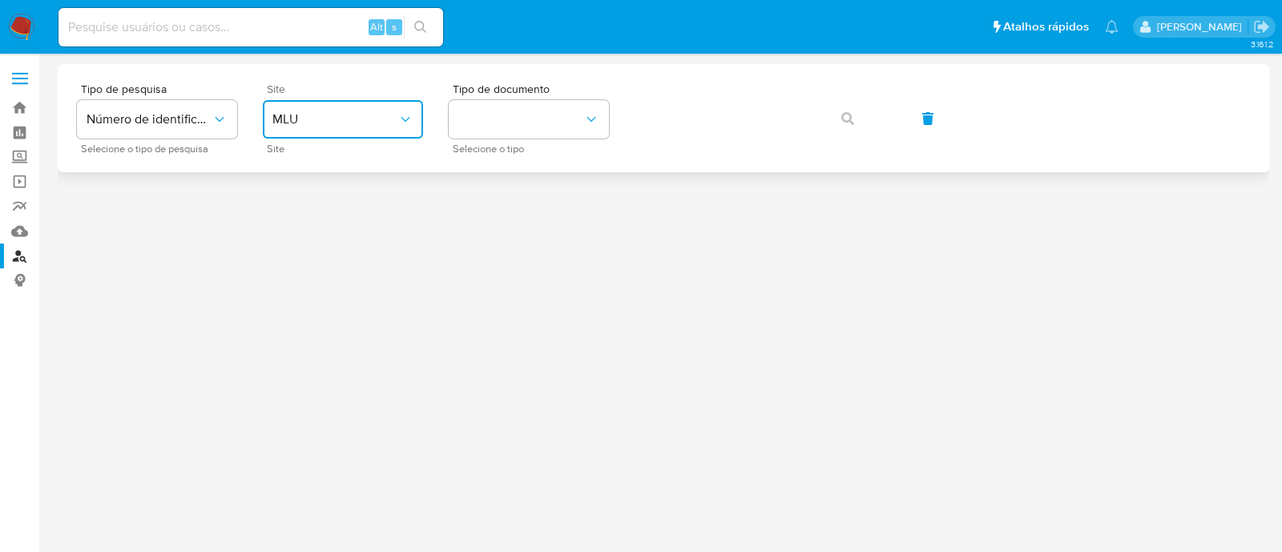
click at [368, 124] on span "MLU" at bounding box center [334, 119] width 125 height 16
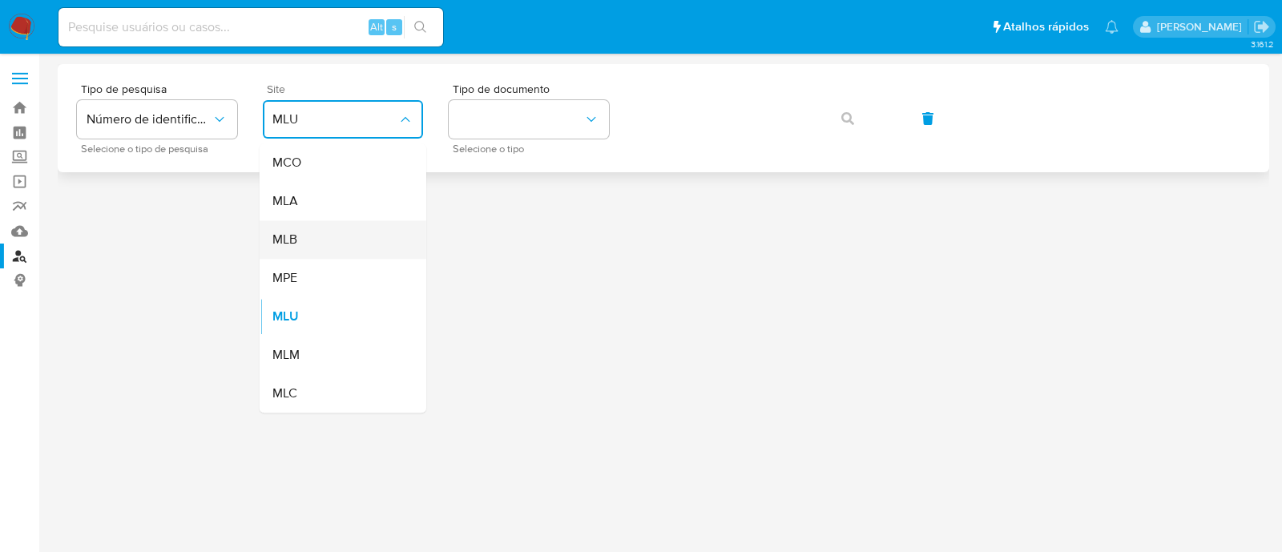
click at [349, 230] on div "MLB" at bounding box center [337, 239] width 131 height 38
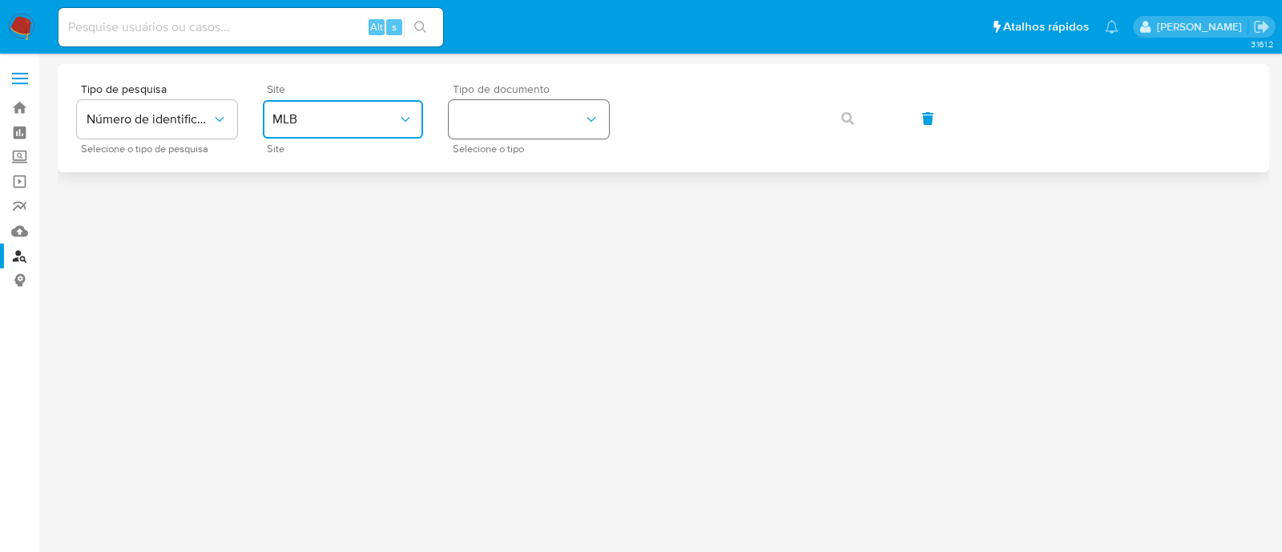
click at [565, 108] on button "identificationType" at bounding box center [529, 119] width 160 height 38
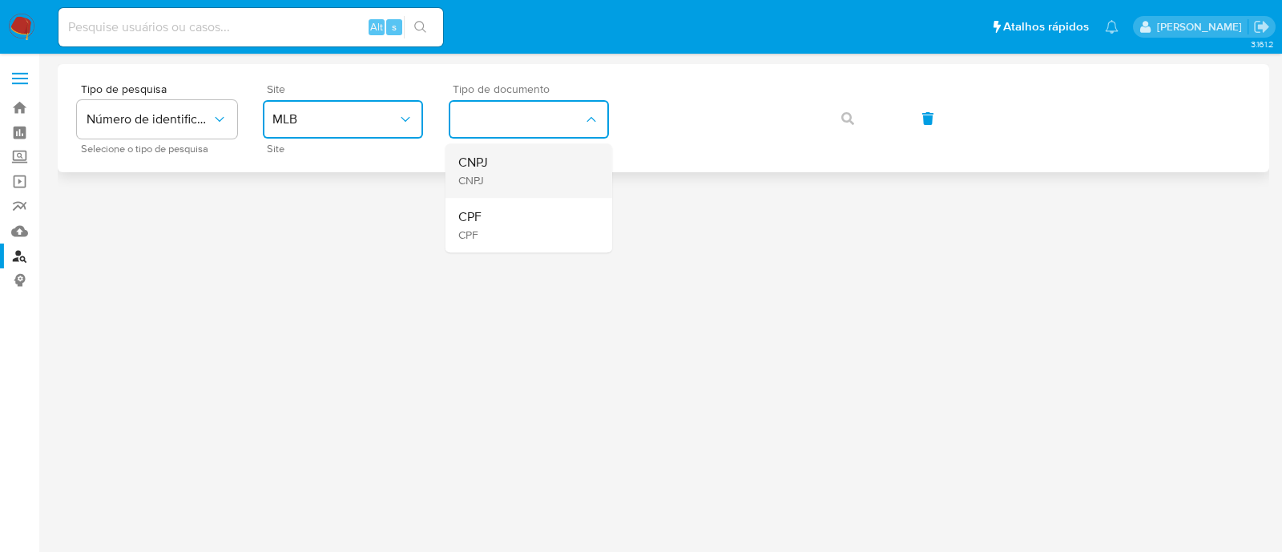
click at [556, 182] on div "CNPJ CNPJ" at bounding box center [523, 170] width 131 height 54
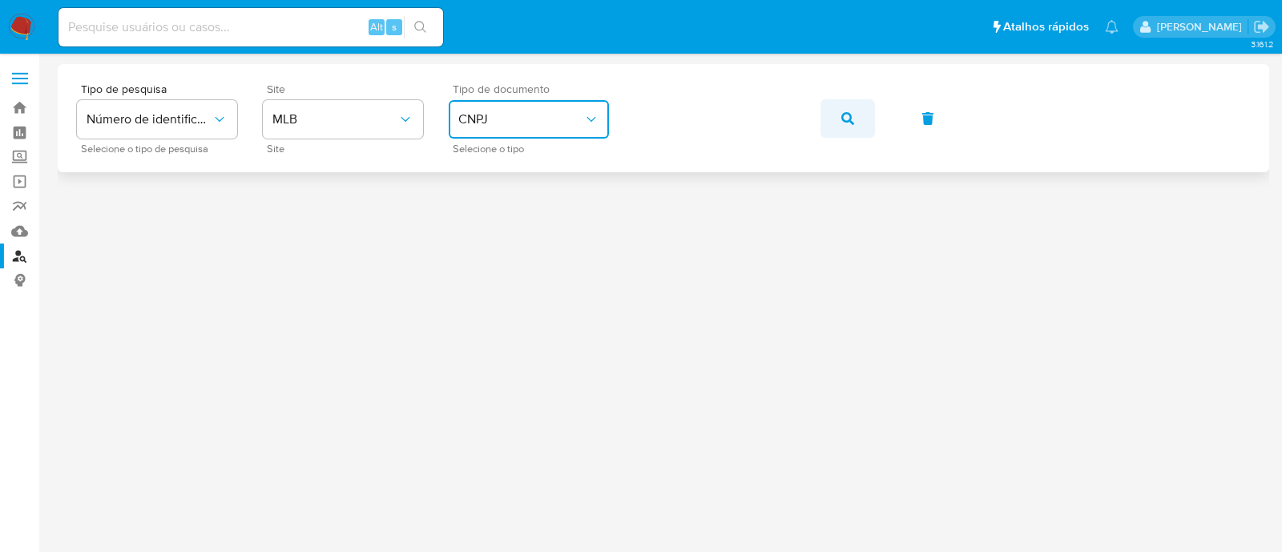
click at [844, 117] on icon "button" at bounding box center [847, 118] width 13 height 13
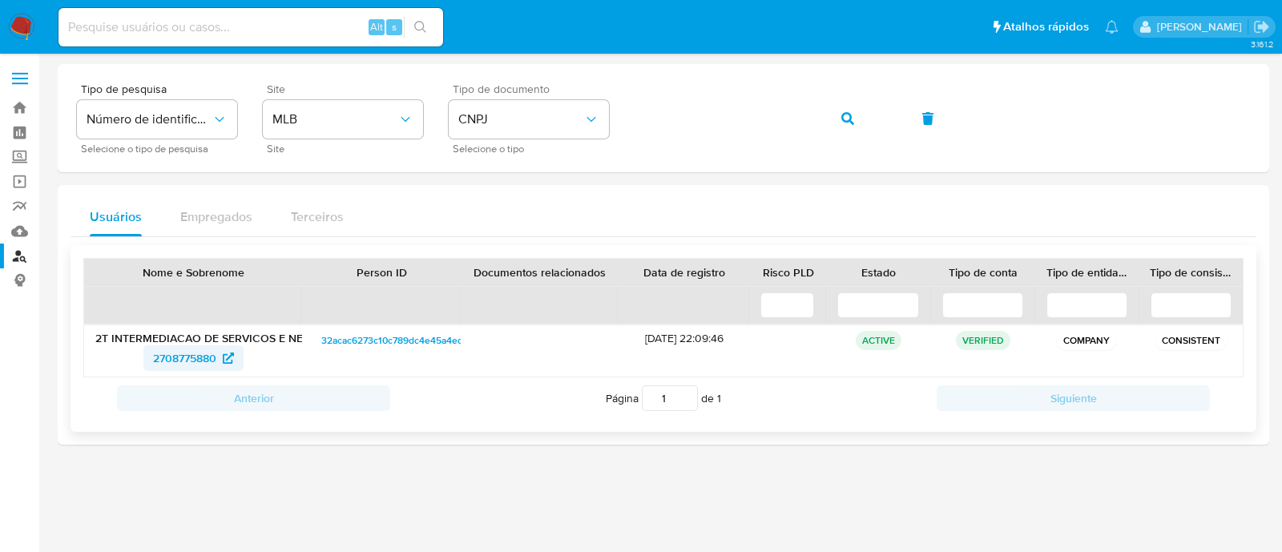
click at [172, 352] on span "2708775880" at bounding box center [184, 358] width 63 height 26
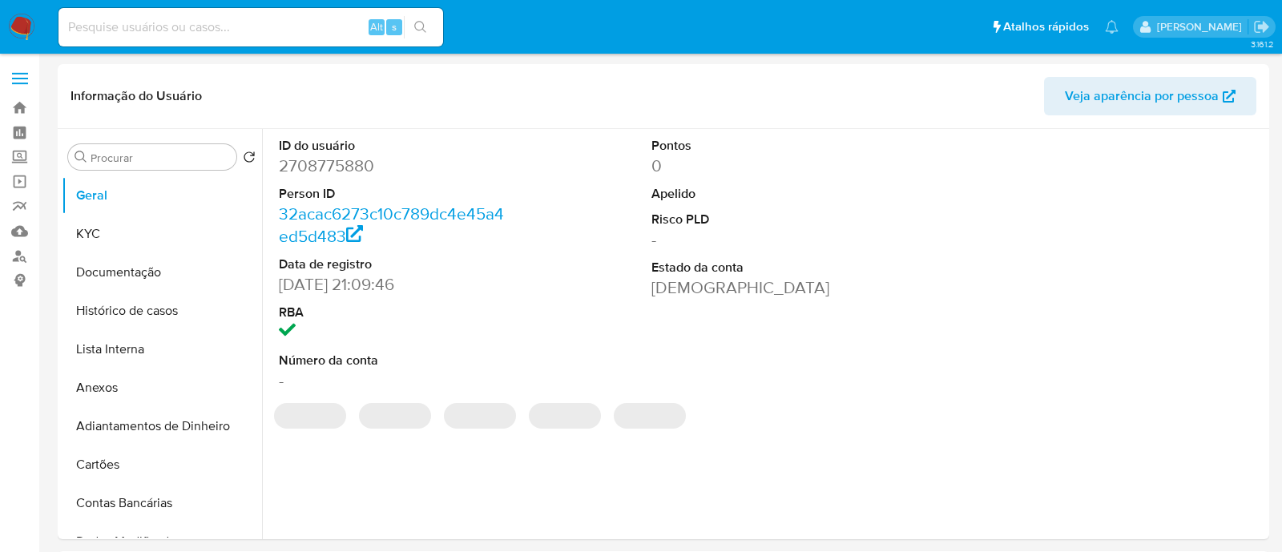
select select "10"
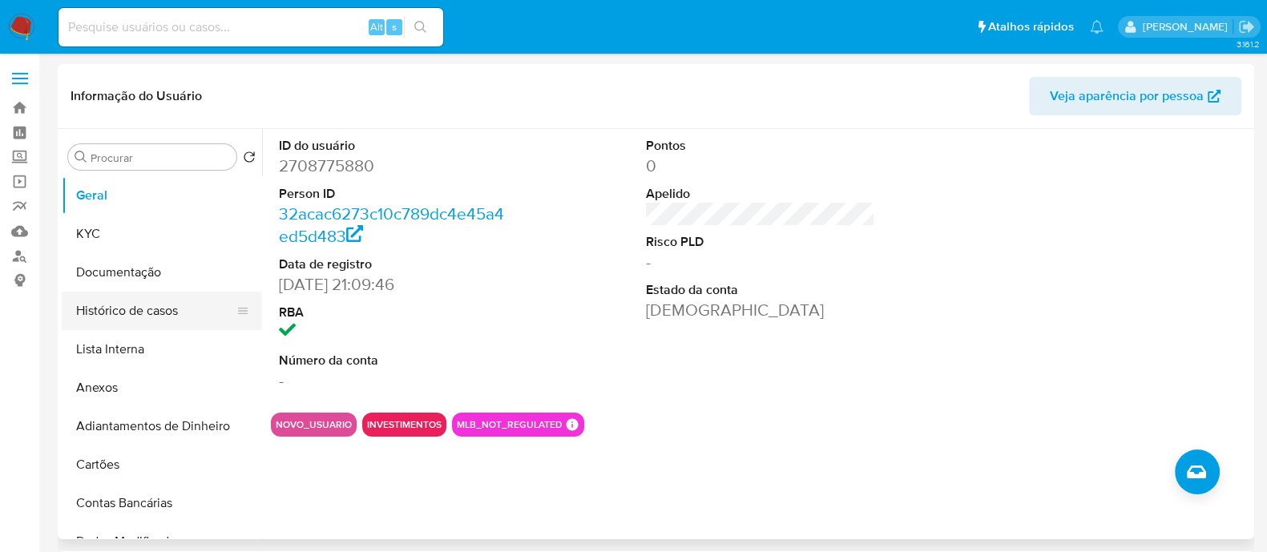
click at [152, 304] on button "Histórico de casos" at bounding box center [155, 311] width 187 height 38
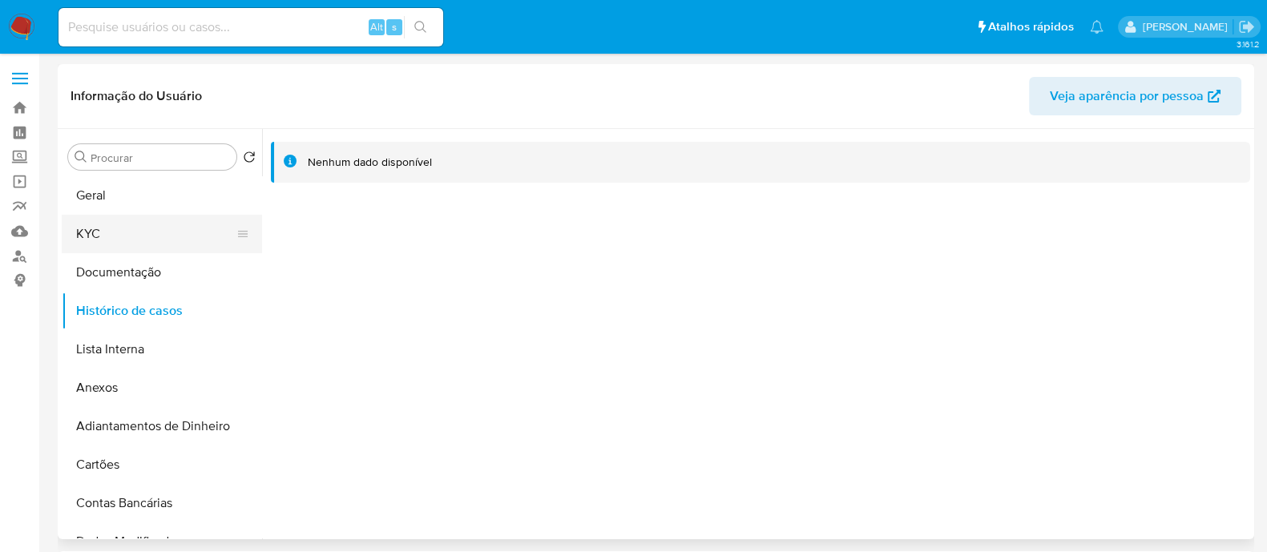
click at [122, 224] on button "KYC" at bounding box center [155, 234] width 187 height 38
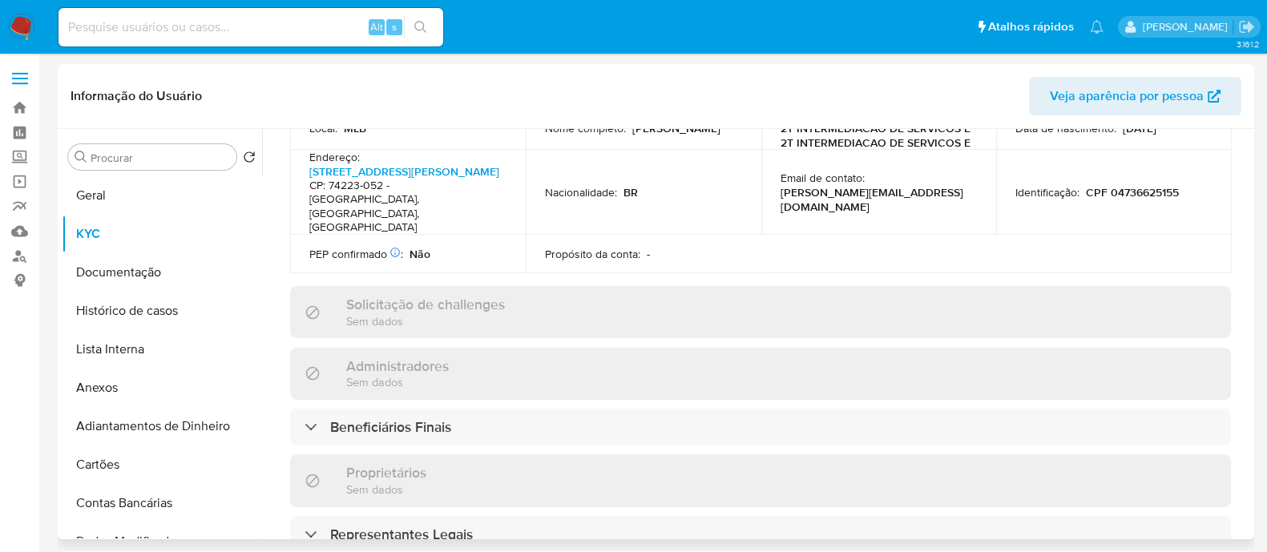
scroll to position [559, 0]
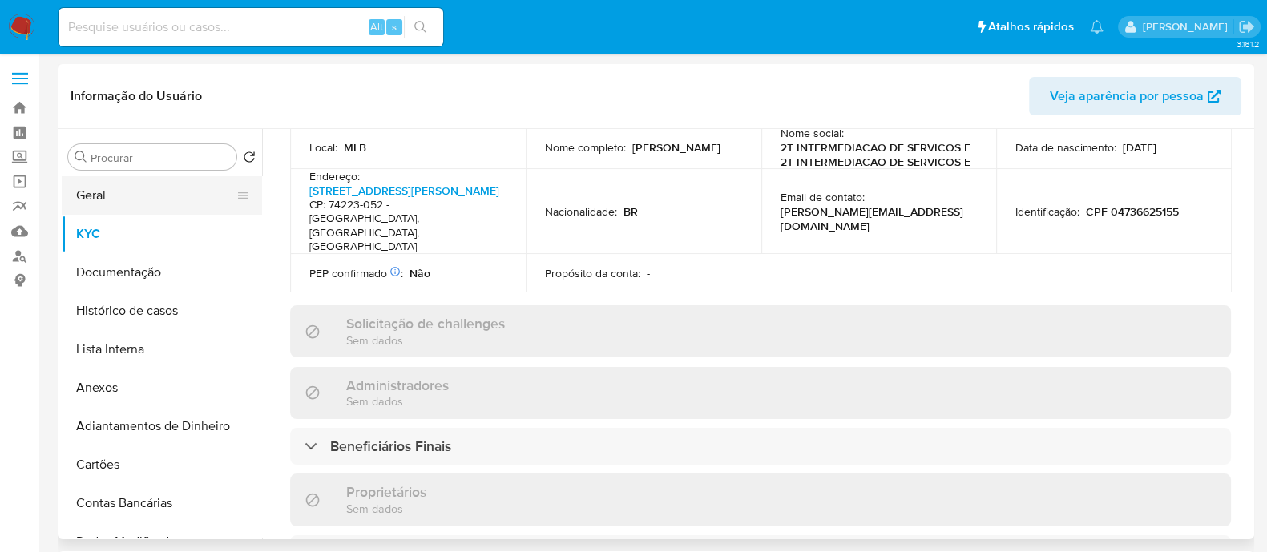
click at [109, 197] on button "Geral" at bounding box center [155, 195] width 187 height 38
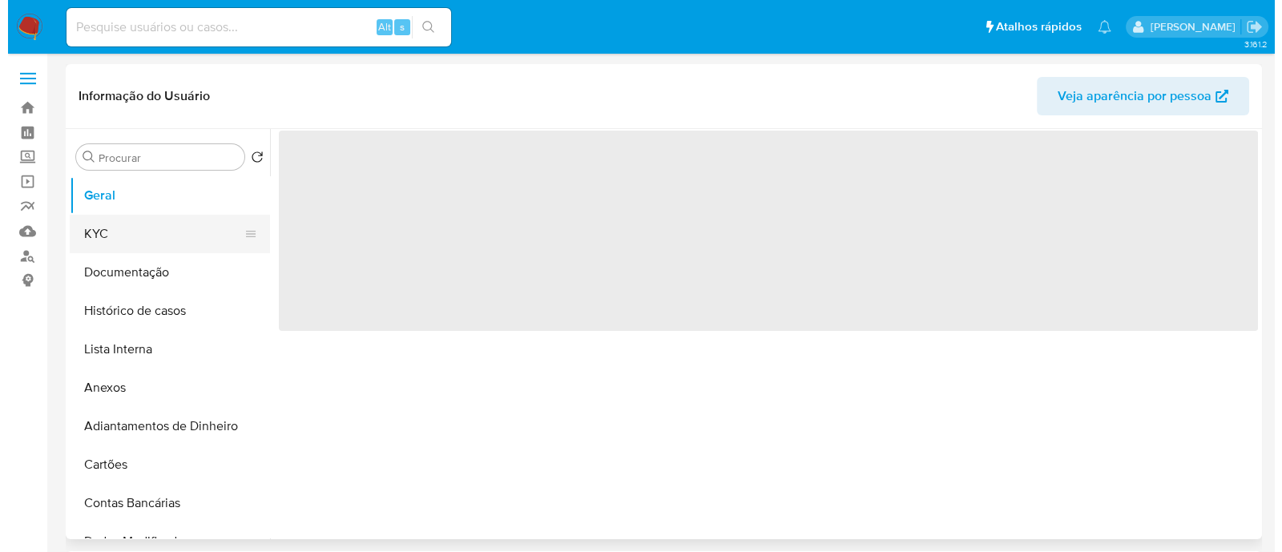
scroll to position [0, 0]
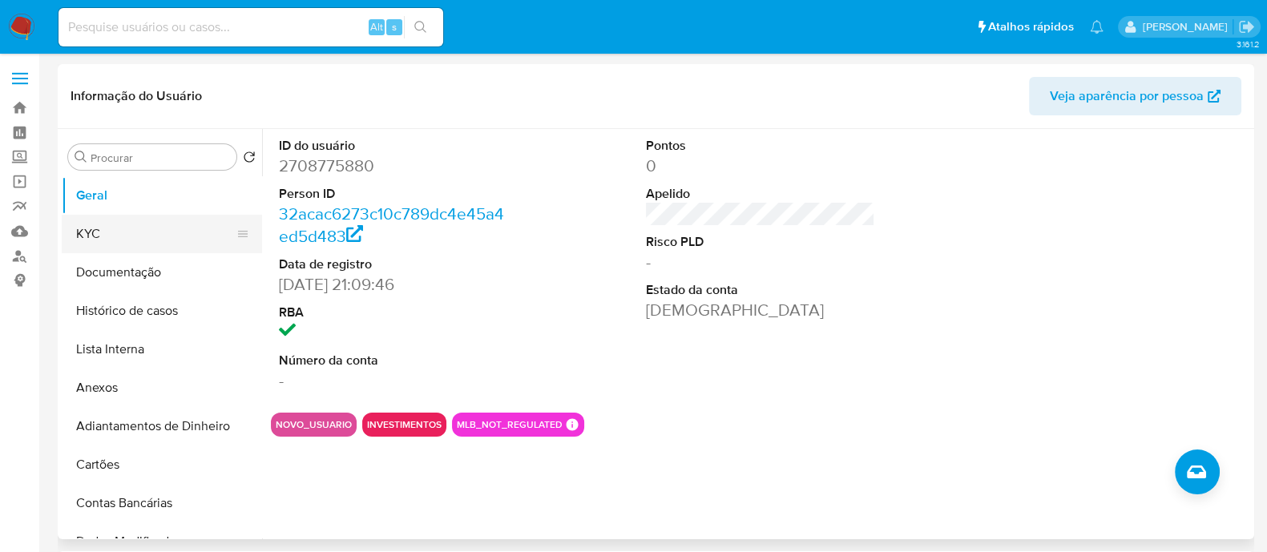
click at [159, 228] on button "KYC" at bounding box center [155, 234] width 187 height 38
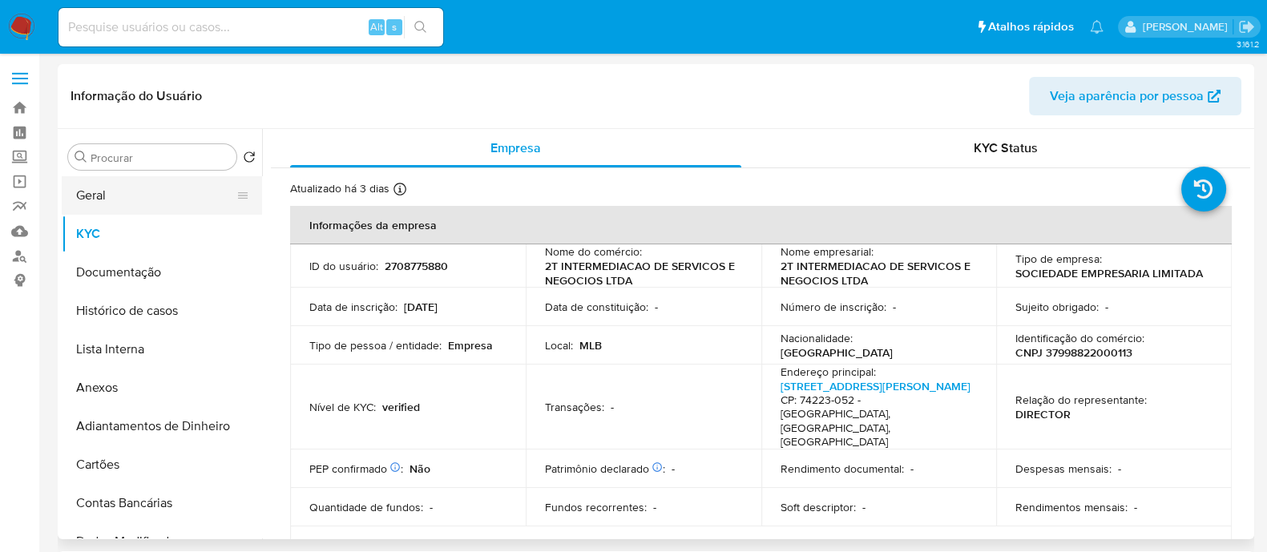
click at [137, 204] on button "Geral" at bounding box center [155, 195] width 187 height 38
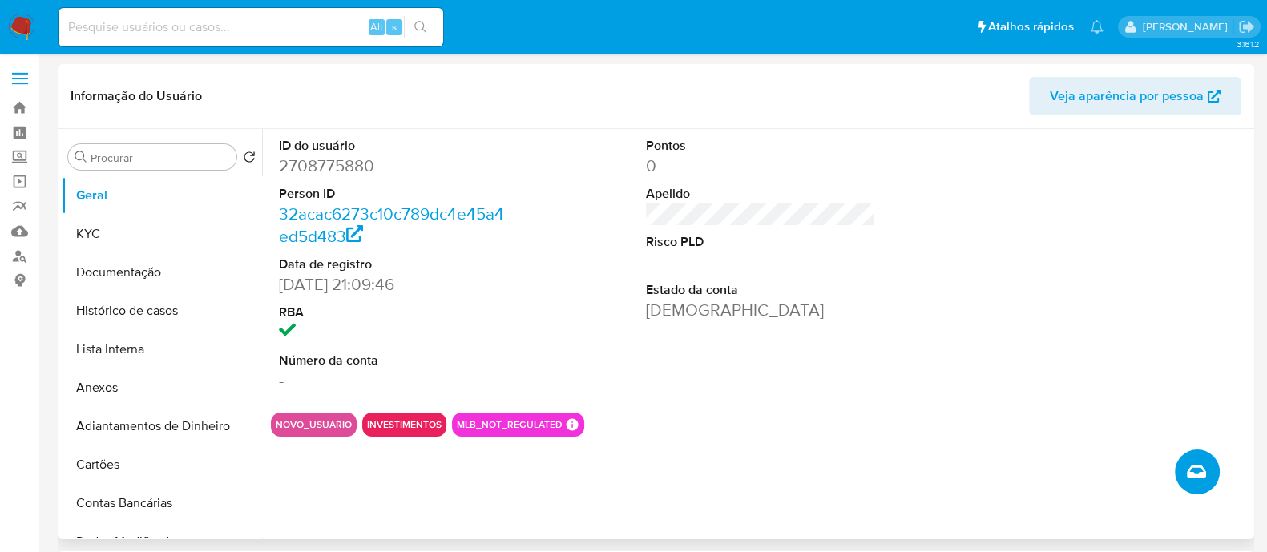
click at [1199, 467] on icon "Criar caso manual" at bounding box center [1195, 471] width 19 height 13
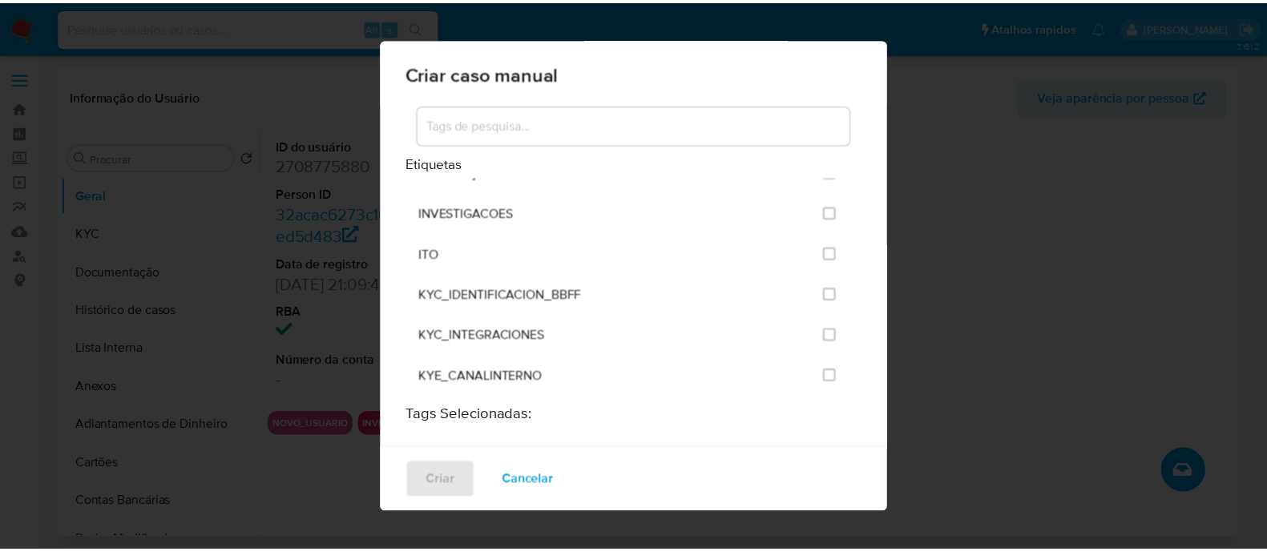
scroll to position [1401, 0]
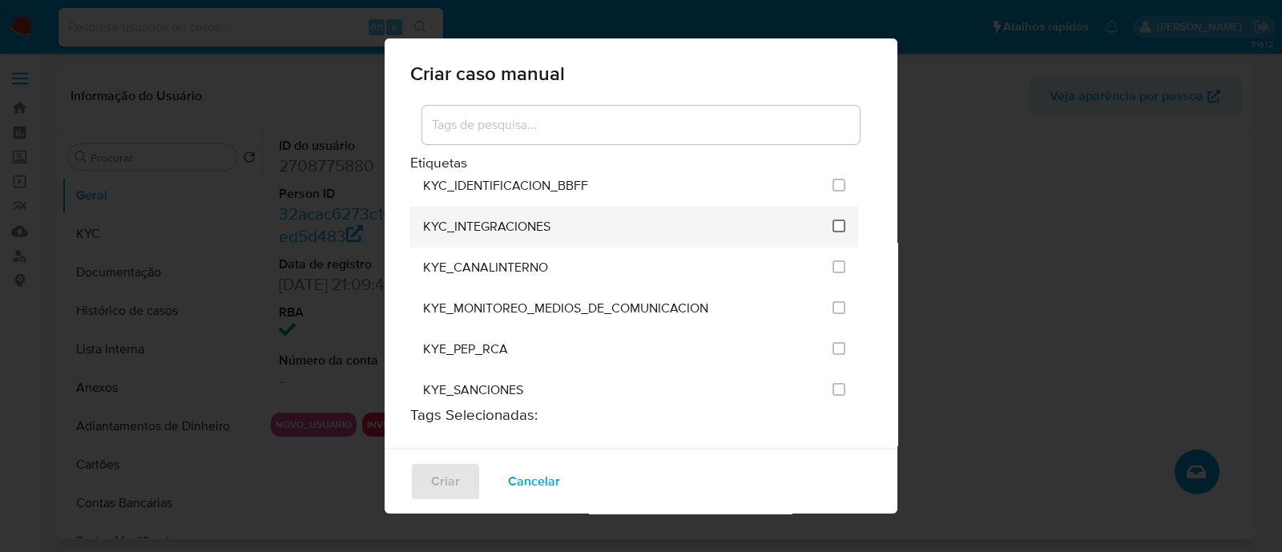
click at [832, 220] on input "2093" at bounding box center [838, 226] width 13 height 13
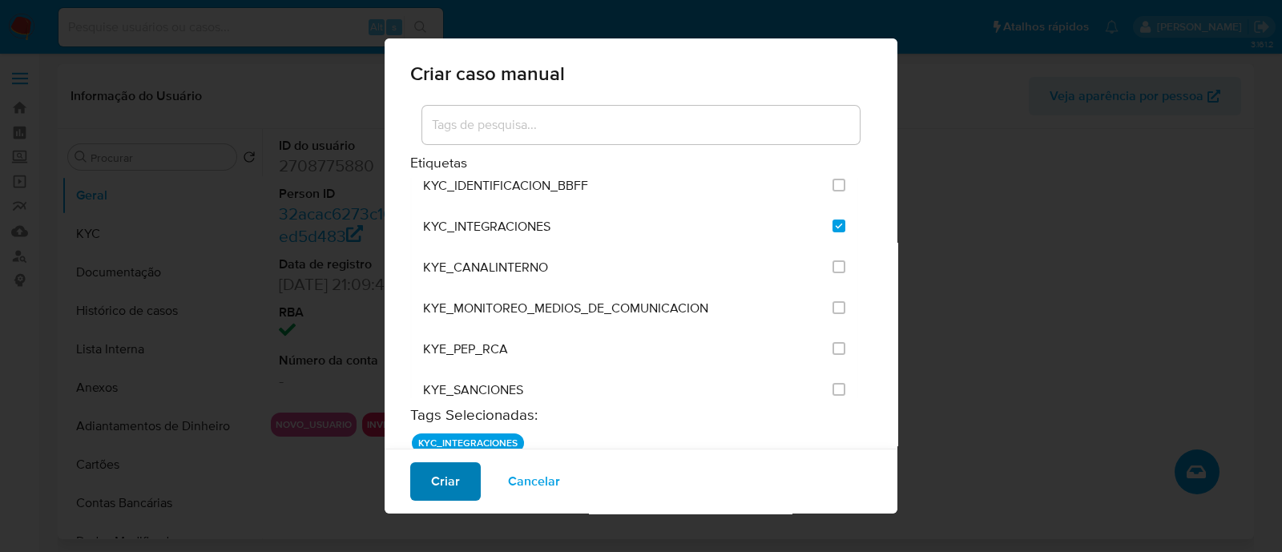
click at [437, 477] on span "Criar" at bounding box center [445, 481] width 29 height 35
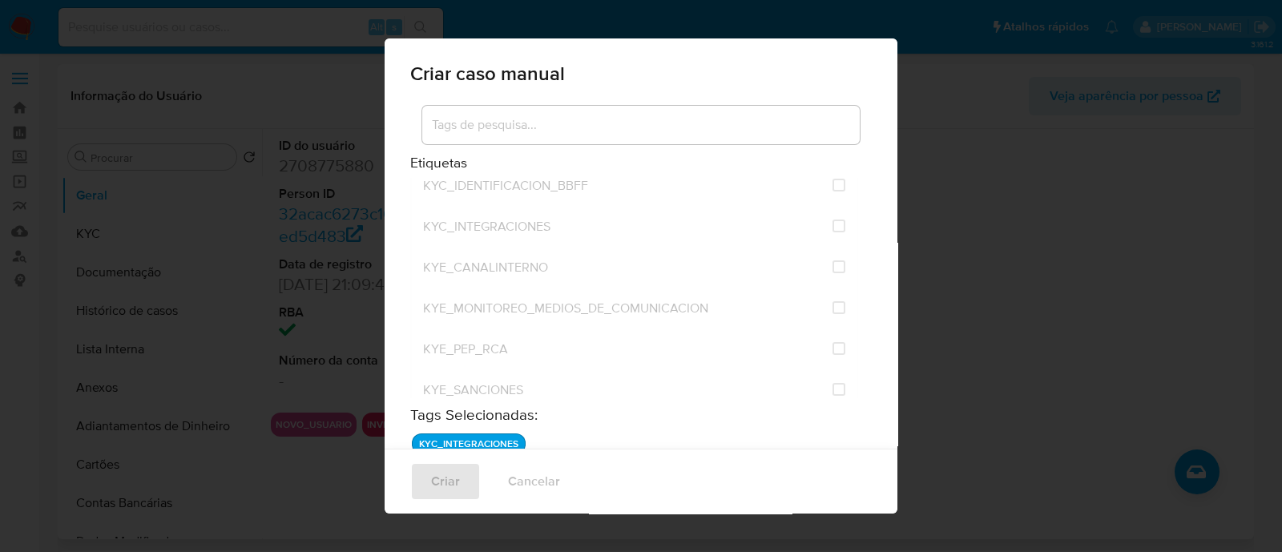
checkbox input "false"
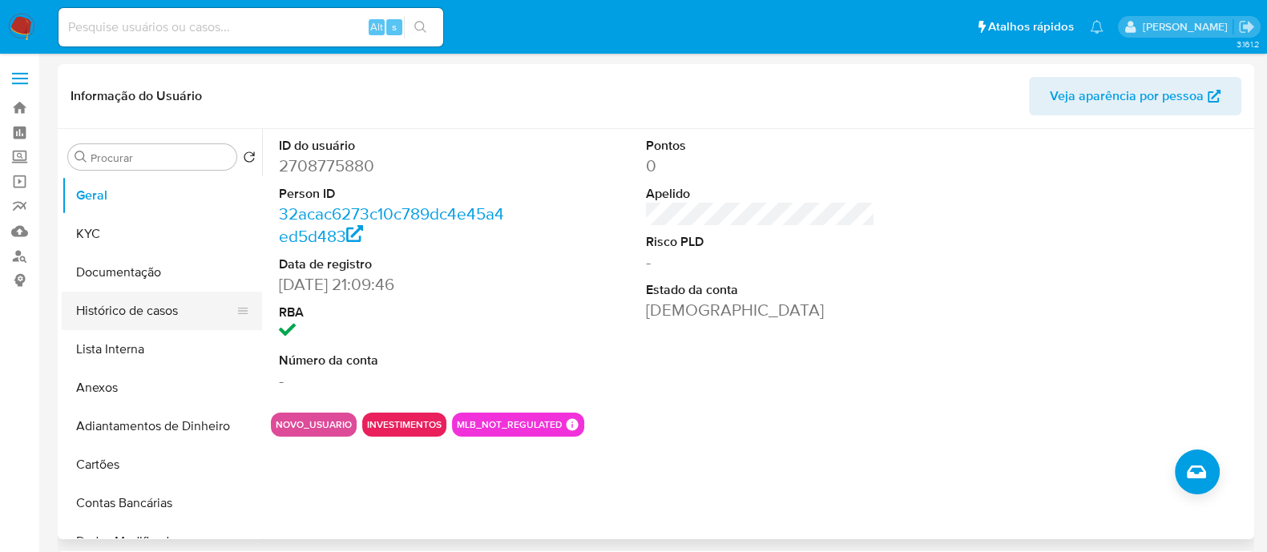
click at [129, 308] on button "Histórico de casos" at bounding box center [155, 311] width 187 height 38
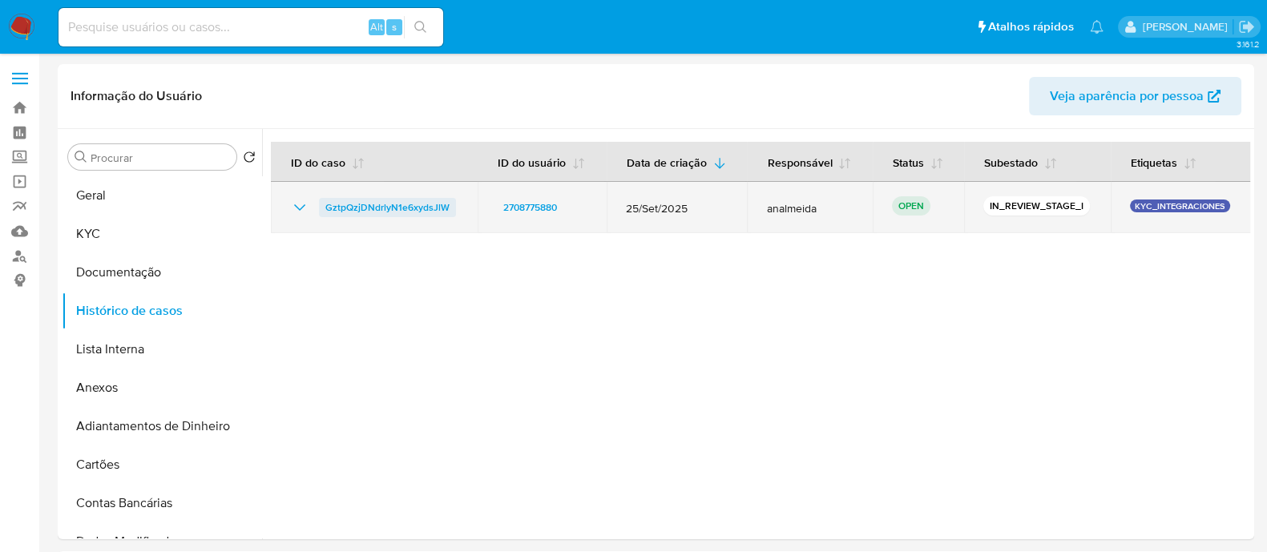
click at [373, 205] on span "GztpQzjDNdrlyN1e6xydsJlW" at bounding box center [387, 207] width 124 height 19
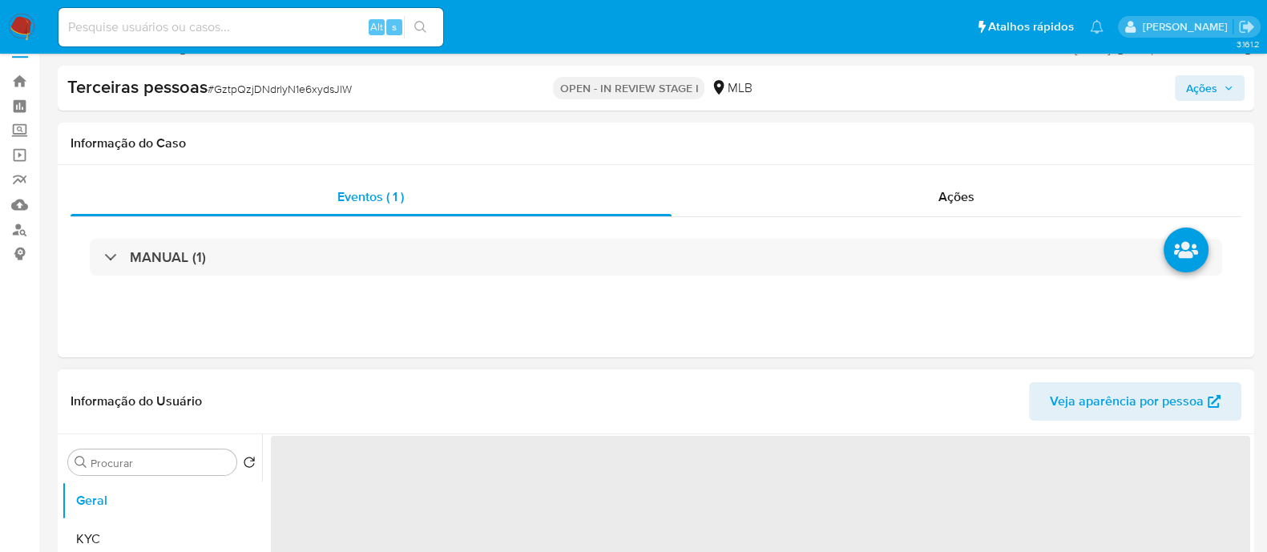
select select "10"
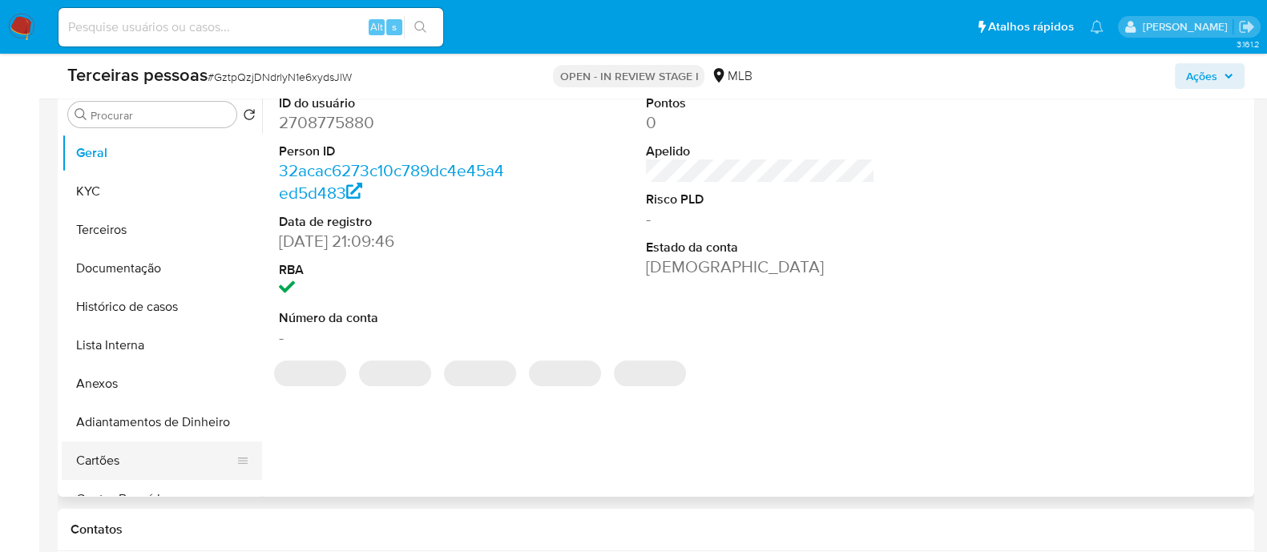
scroll to position [400, 0]
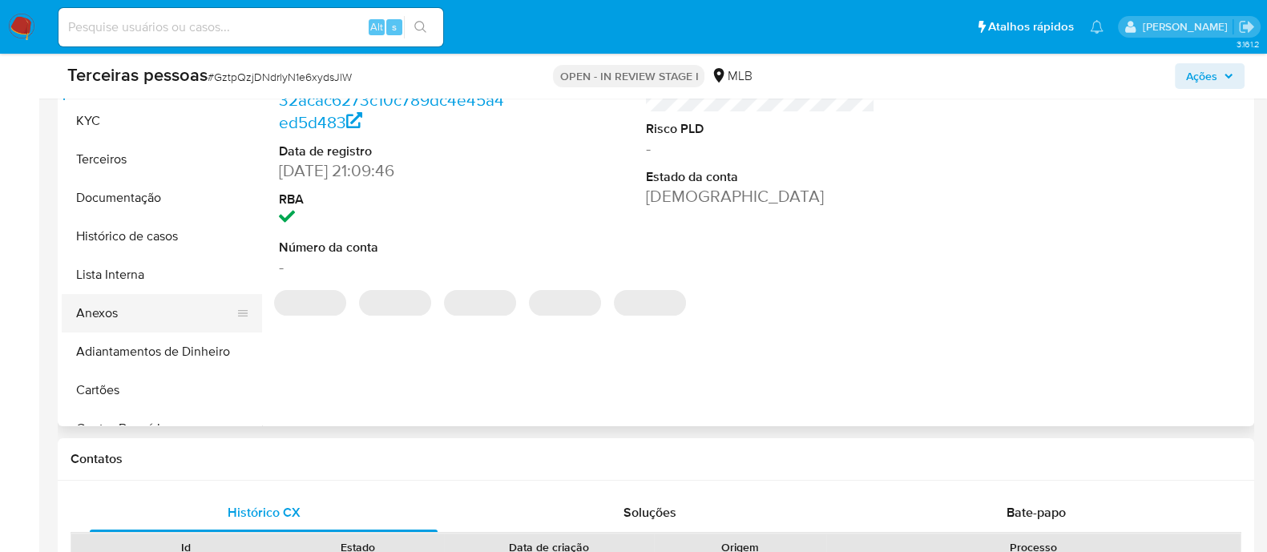
click at [127, 320] on button "Anexos" at bounding box center [155, 313] width 187 height 38
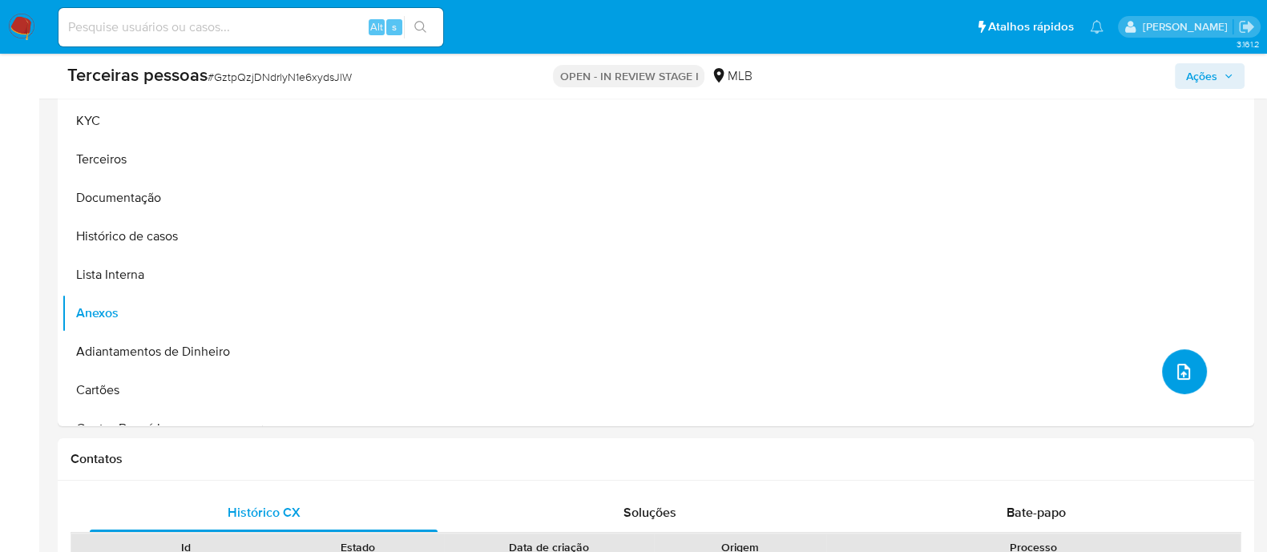
click at [1185, 362] on span "upload-file" at bounding box center [1183, 371] width 19 height 19
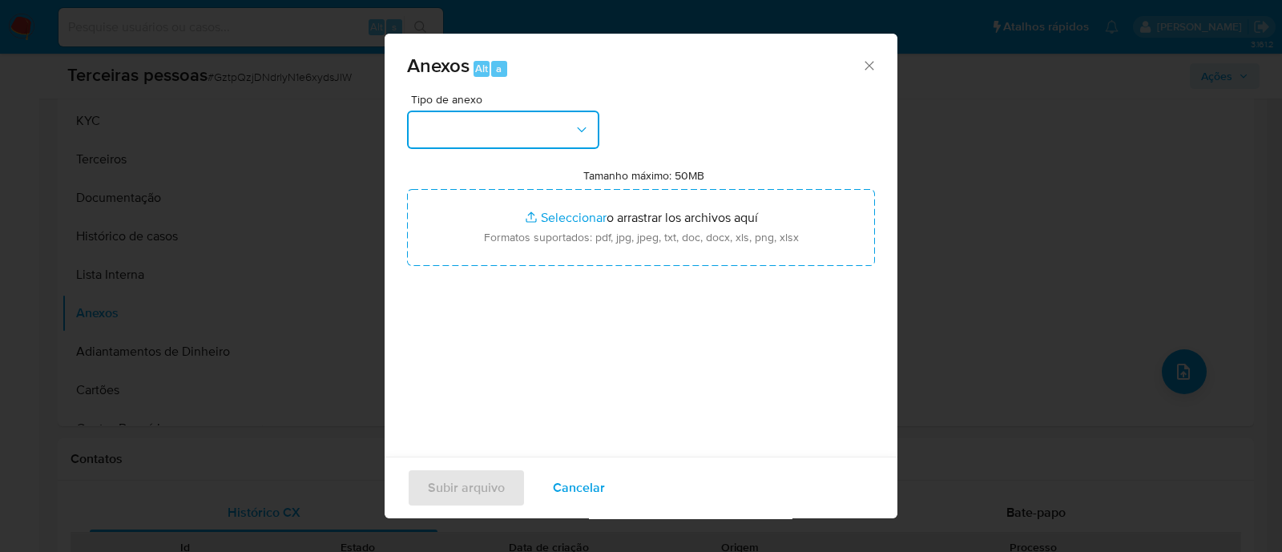
click at [577, 134] on icon "button" at bounding box center [582, 130] width 16 height 16
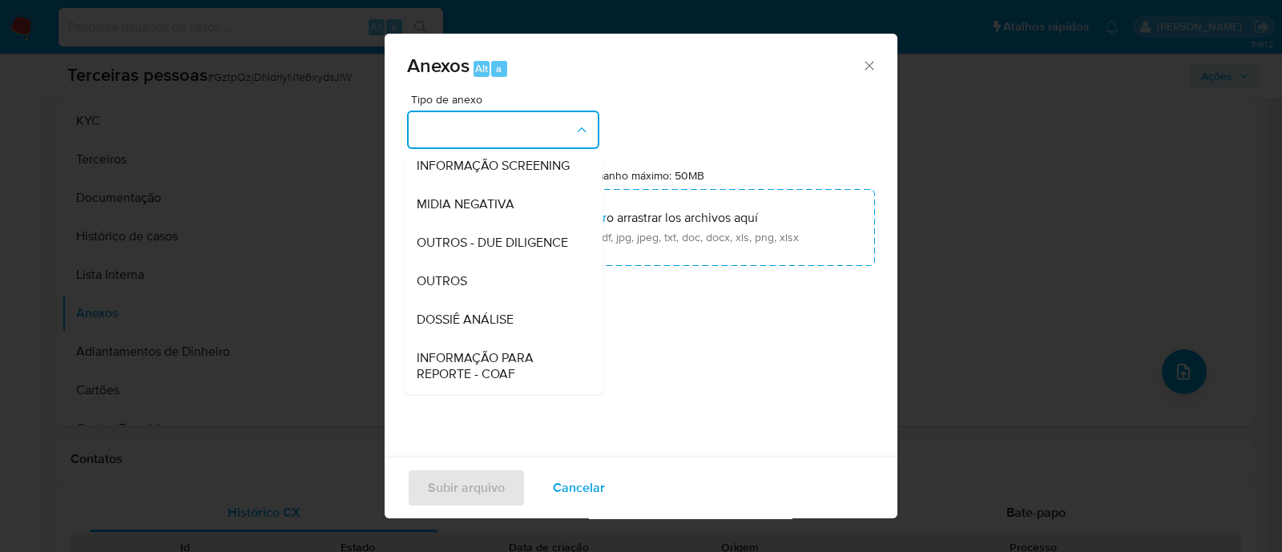
scroll to position [247, 0]
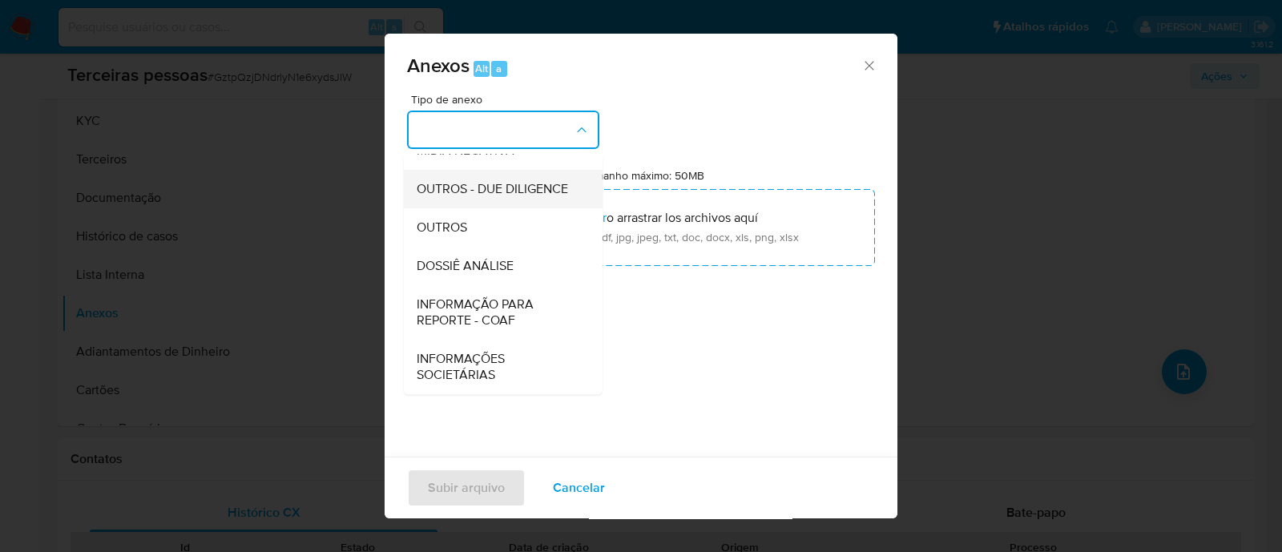
click at [481, 192] on span "OUTROS - DUE DILIGENCE" at bounding box center [492, 189] width 151 height 16
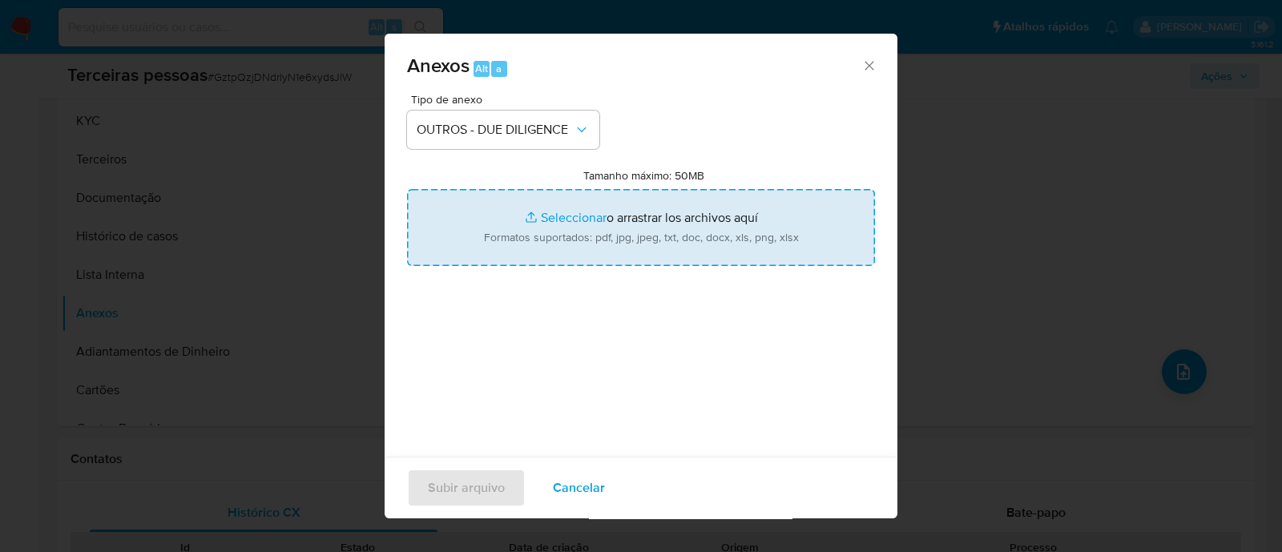
click at [549, 223] on input "Tamanho máximo: 50MB Seleccionar archivos" at bounding box center [641, 227] width 468 height 77
type input "C:\fakepath\2T INTERMEDIACAO DE SERVICOS E NEGOCIOS LTDA maps.png"
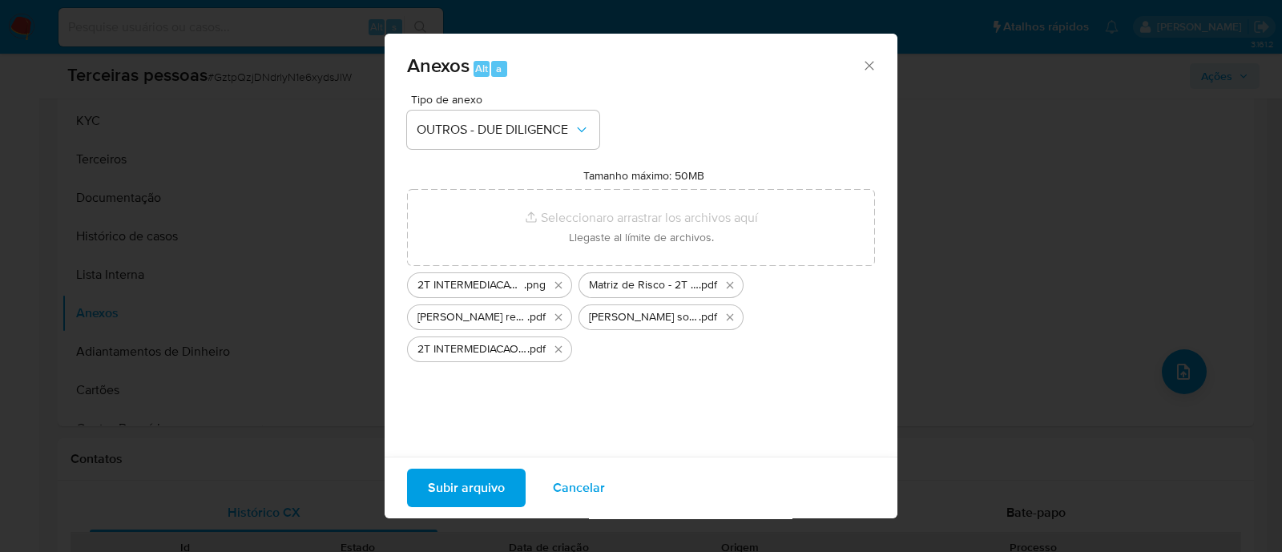
click at [486, 484] on span "Subir arquivo" at bounding box center [466, 487] width 77 height 35
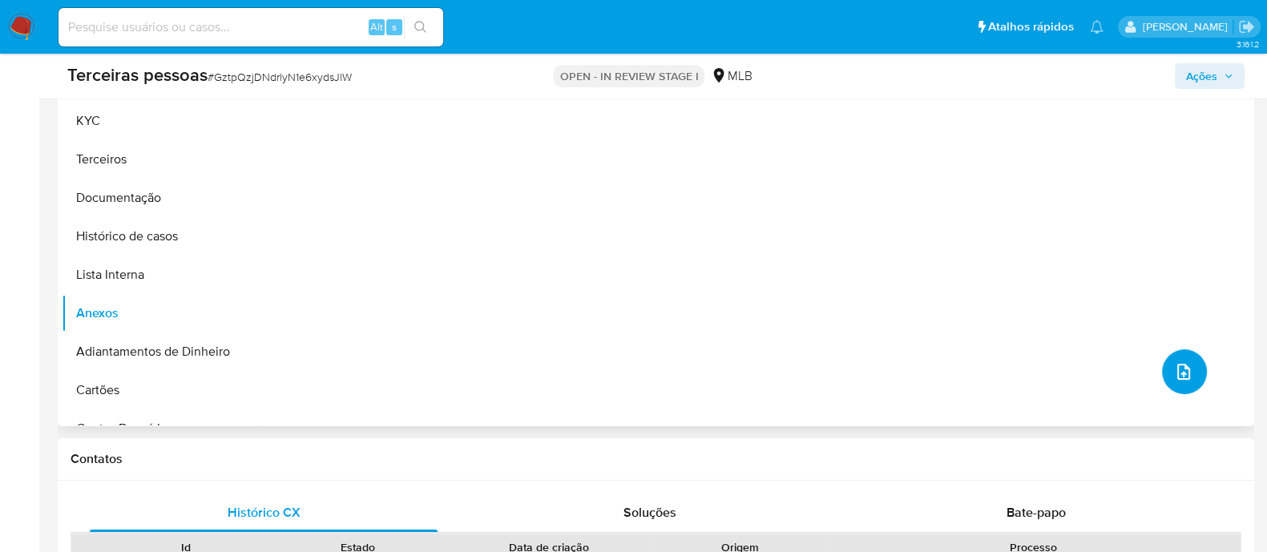
click at [1165, 369] on button "upload-file" at bounding box center [1184, 371] width 45 height 45
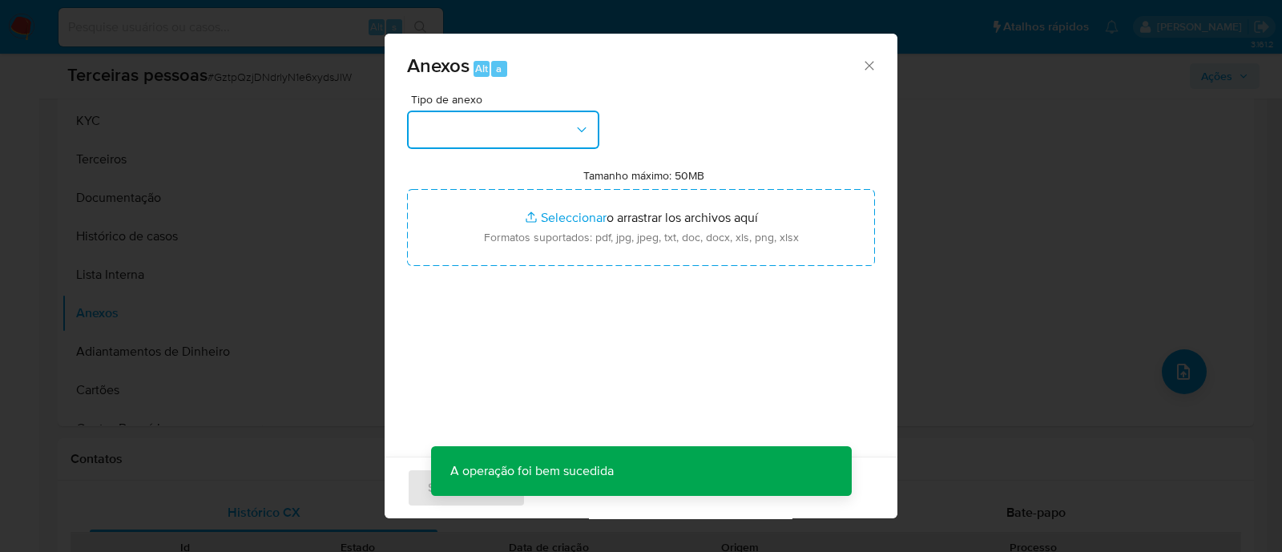
drag, startPoint x: 537, startPoint y: 131, endPoint x: 544, endPoint y: 126, distance: 8.7
click at [541, 128] on button "button" at bounding box center [503, 130] width 192 height 38
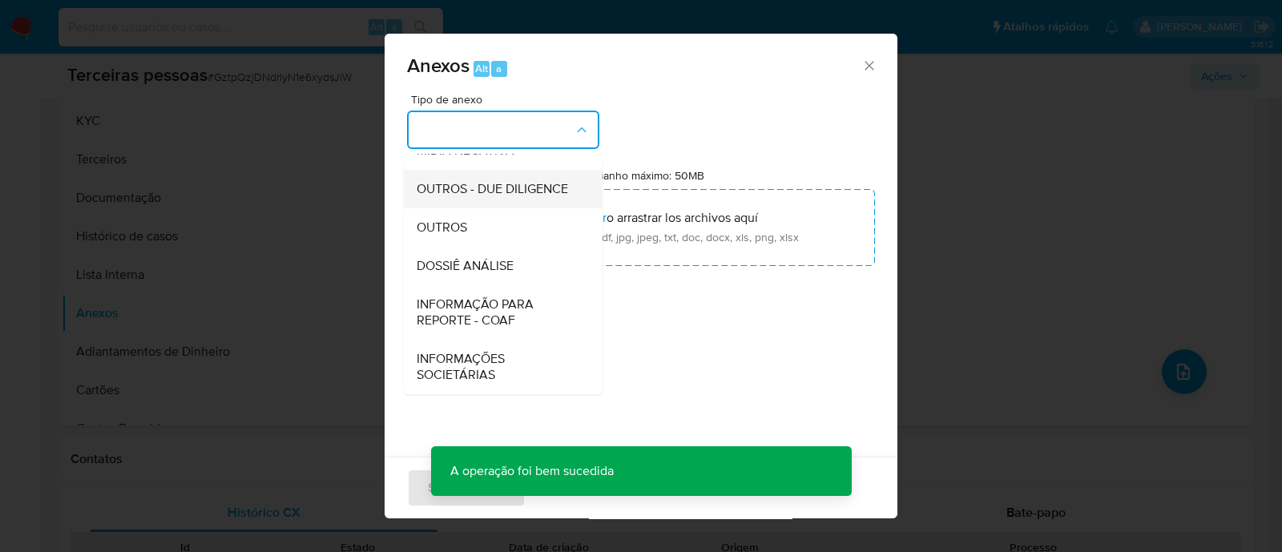
click at [509, 199] on div "OUTROS - DUE DILIGENCE" at bounding box center [498, 189] width 163 height 38
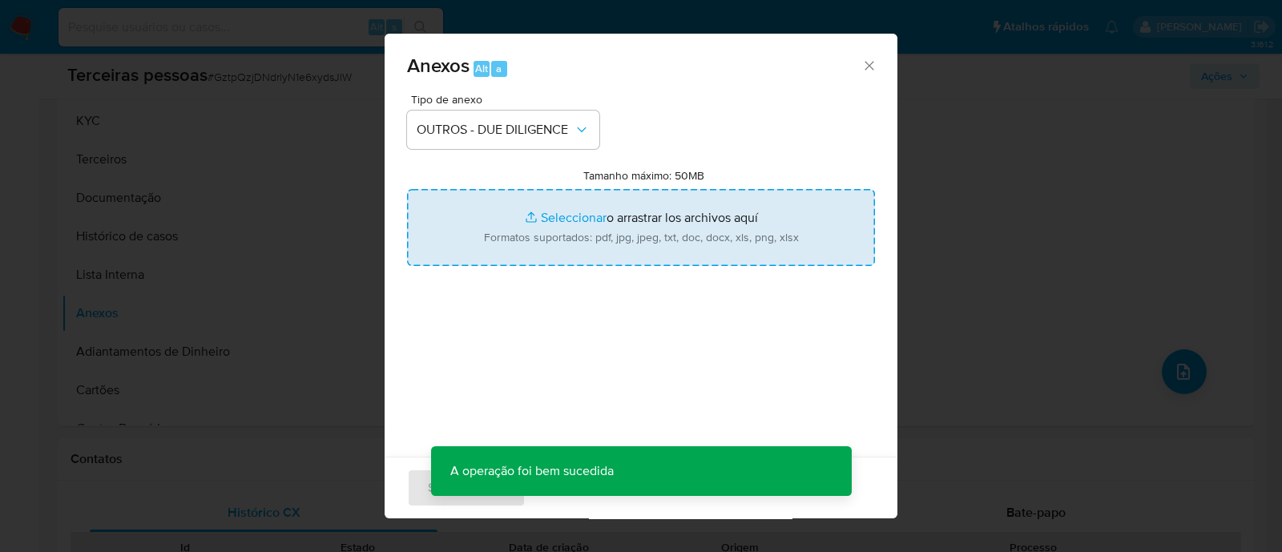
click at [602, 215] on input "Tamanho máximo: 50MB Seleccionar archivos" at bounding box center [641, 227] width 468 height 77
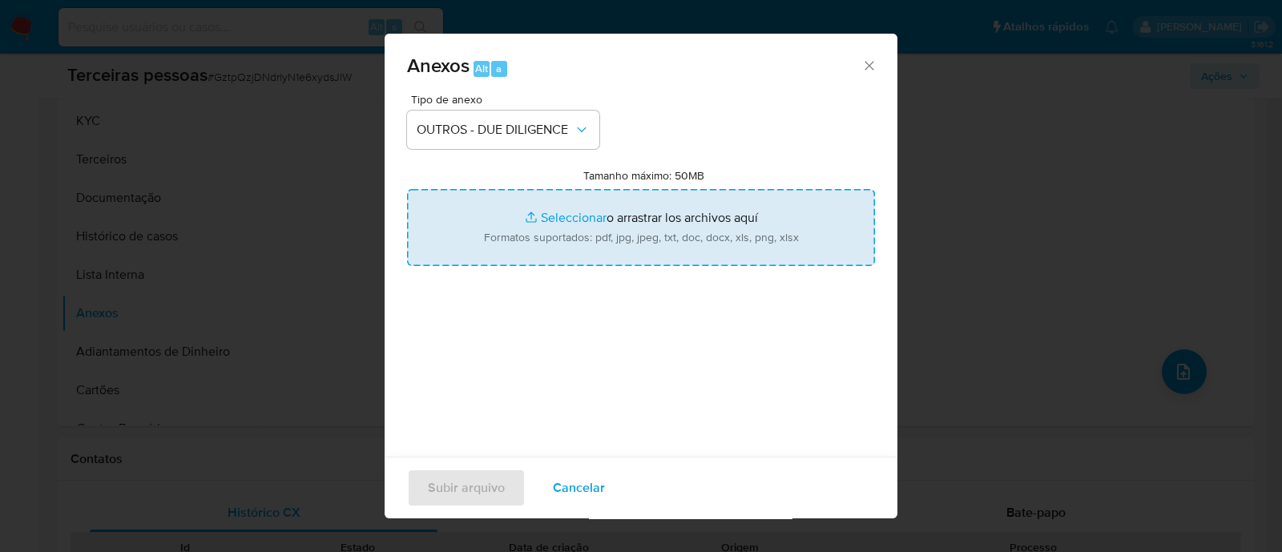
type input "C:\fakepath\2T INTERMEDIACAO DE SERVICOS E NEGOCIOS LTDA softon.pdf"
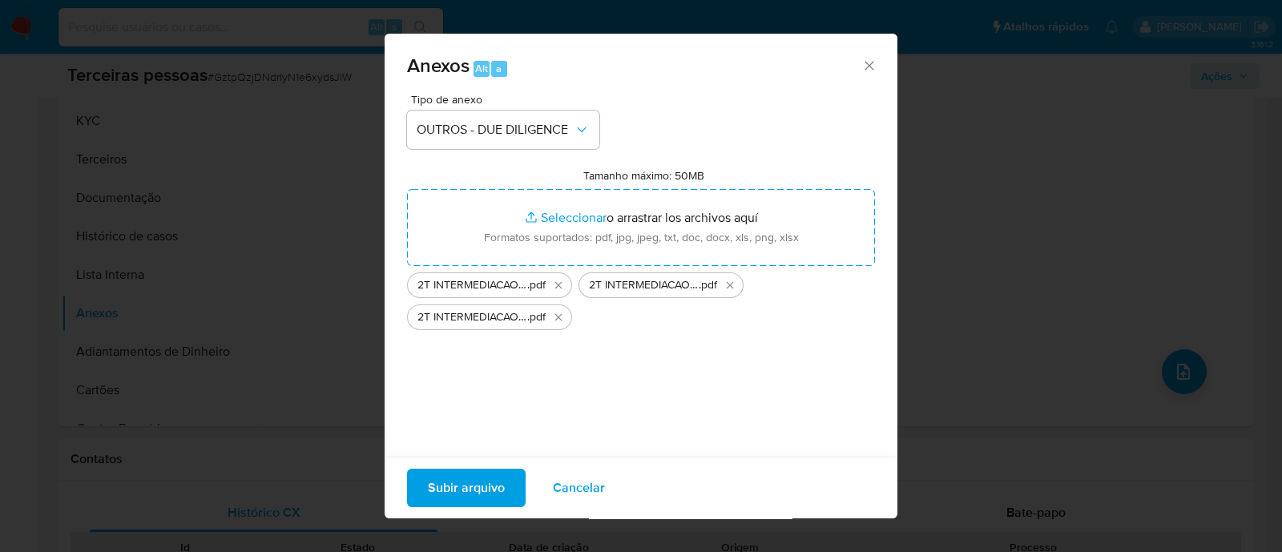
click at [470, 477] on span "Subir arquivo" at bounding box center [466, 487] width 77 height 35
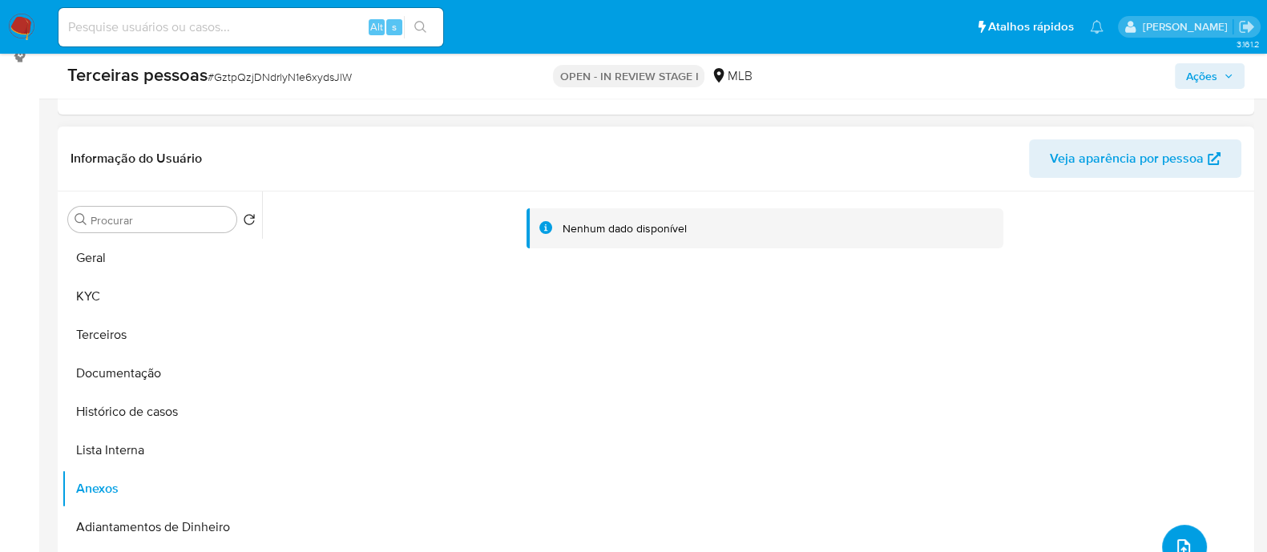
scroll to position [199, 0]
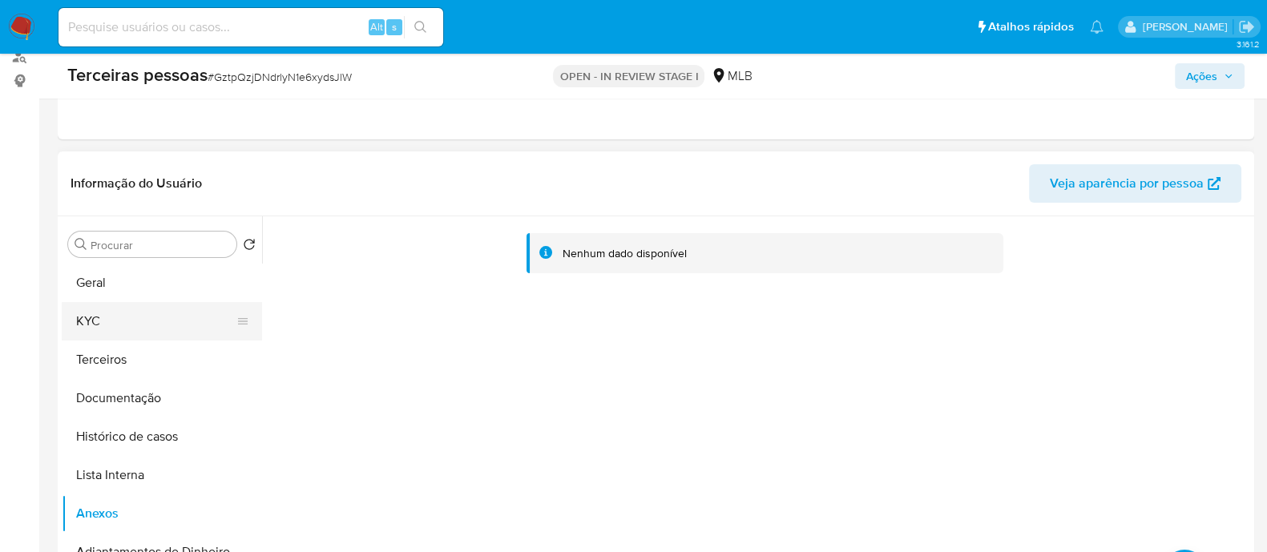
click at [116, 308] on button "KYC" at bounding box center [155, 321] width 187 height 38
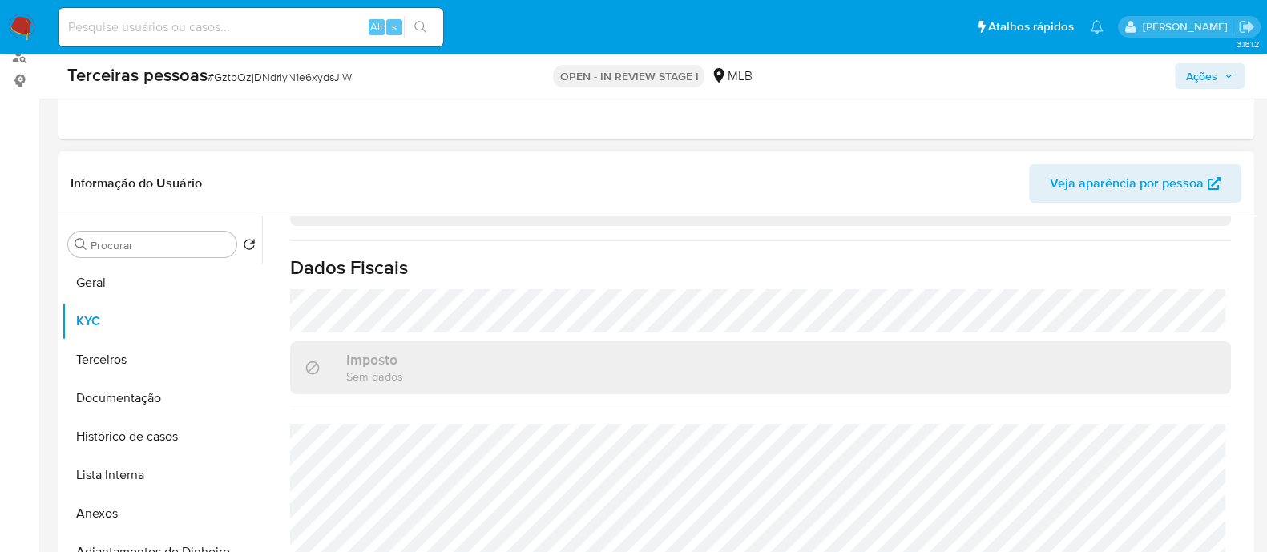
click at [510, 165] on div "Representantes Legais" at bounding box center [760, 146] width 941 height 37
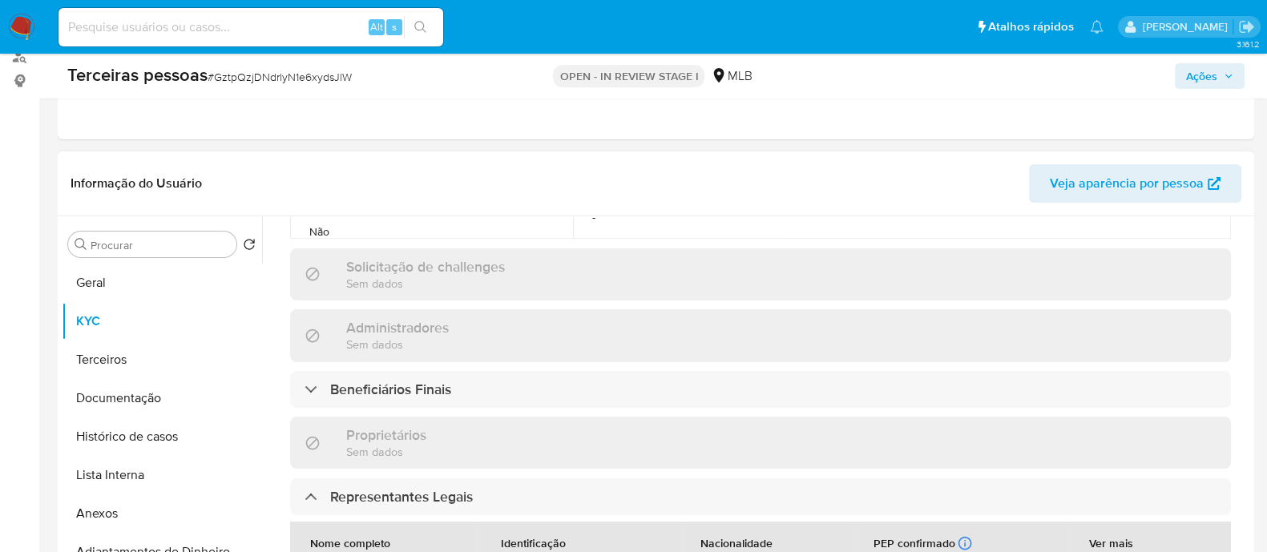
scroll to position [860, 0]
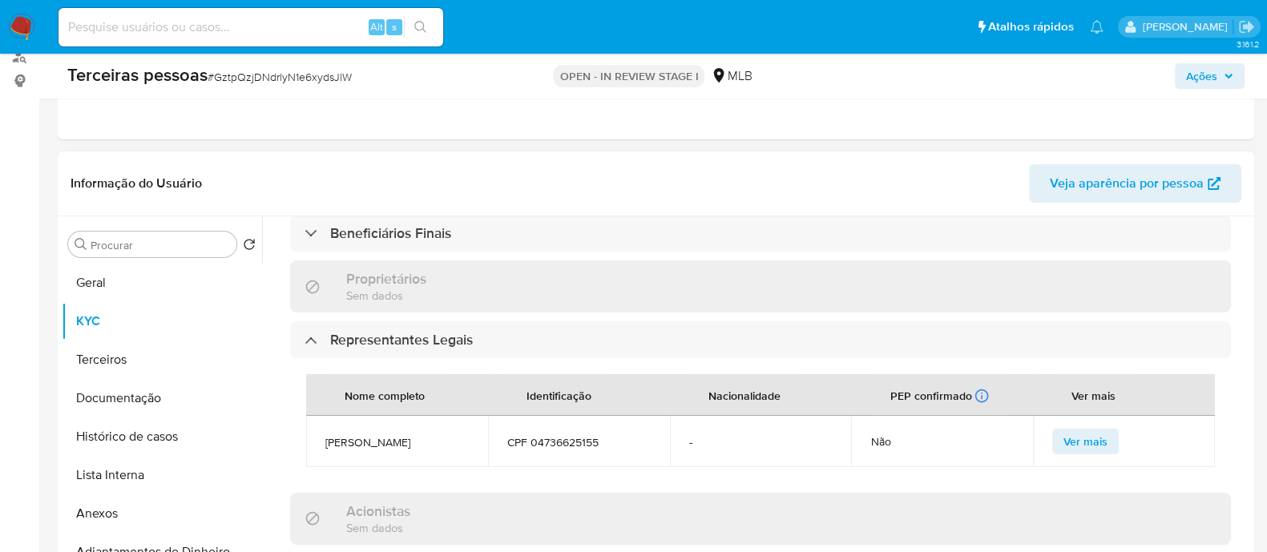
click at [401, 416] on td "GABRIEL DE PAULA RAMOS GILBERTI" at bounding box center [397, 441] width 182 height 51
click at [554, 435] on span "CPF 04736625155" at bounding box center [578, 442] width 143 height 14
copy span "04736625155"
click at [147, 353] on button "Terceiros" at bounding box center [155, 359] width 187 height 38
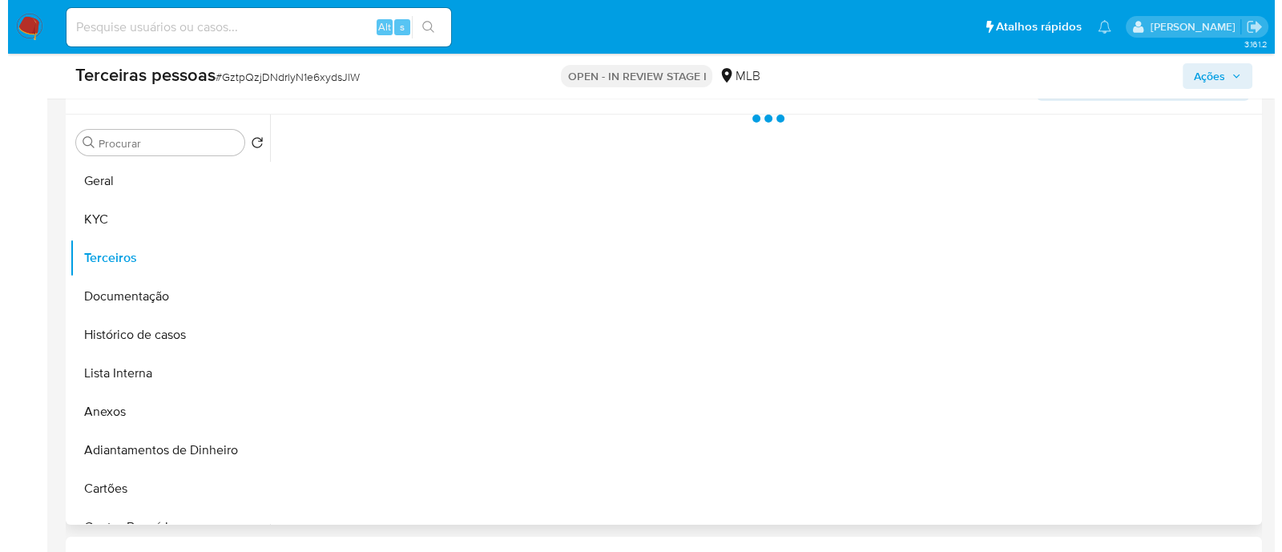
scroll to position [400, 0]
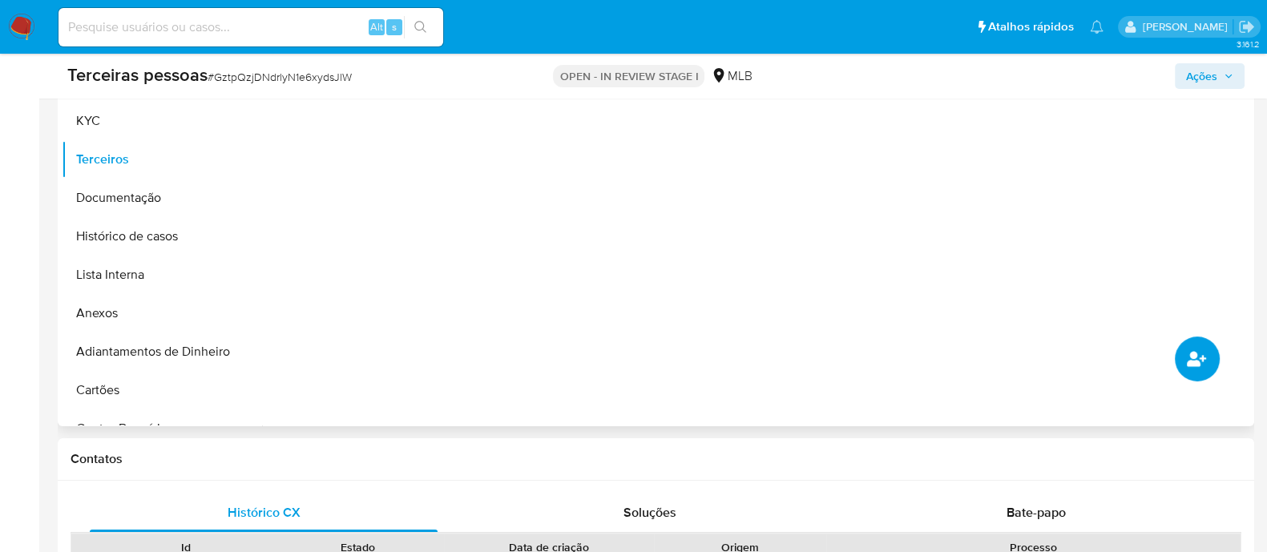
click at [1214, 347] on button "common.add_complementary_information" at bounding box center [1196, 358] width 45 height 45
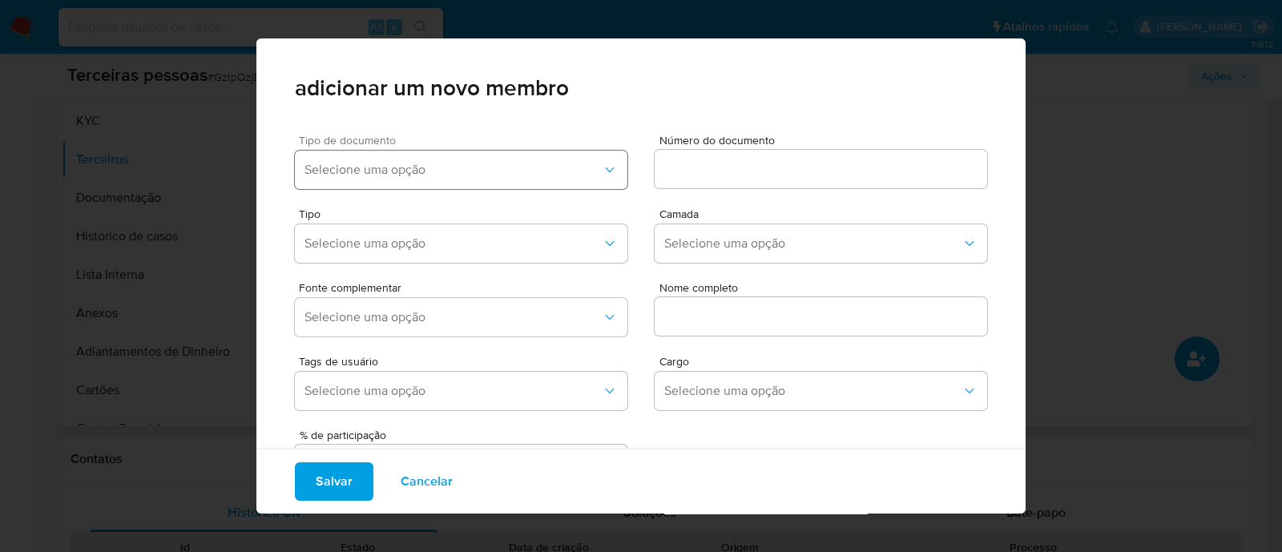
click at [473, 178] on button "Selecione uma opção" at bounding box center [461, 170] width 332 height 38
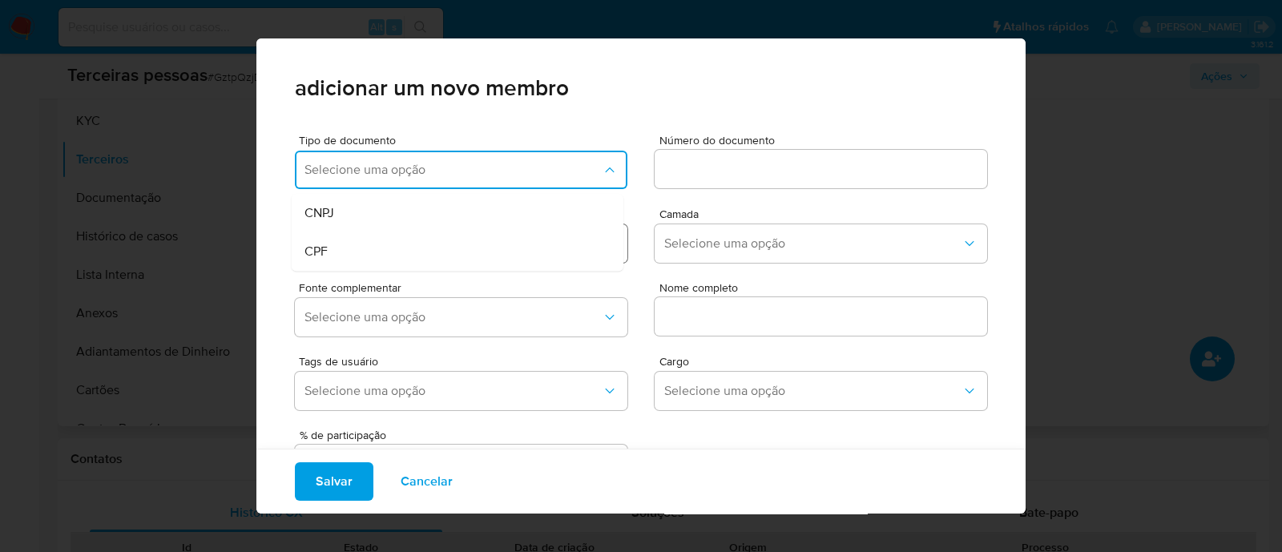
drag, startPoint x: 421, startPoint y: 243, endPoint x: 469, endPoint y: 243, distance: 48.9
click at [445, 243] on div "CPF" at bounding box center [426, 251] width 245 height 38
click at [702, 175] on input at bounding box center [821, 169] width 332 height 21
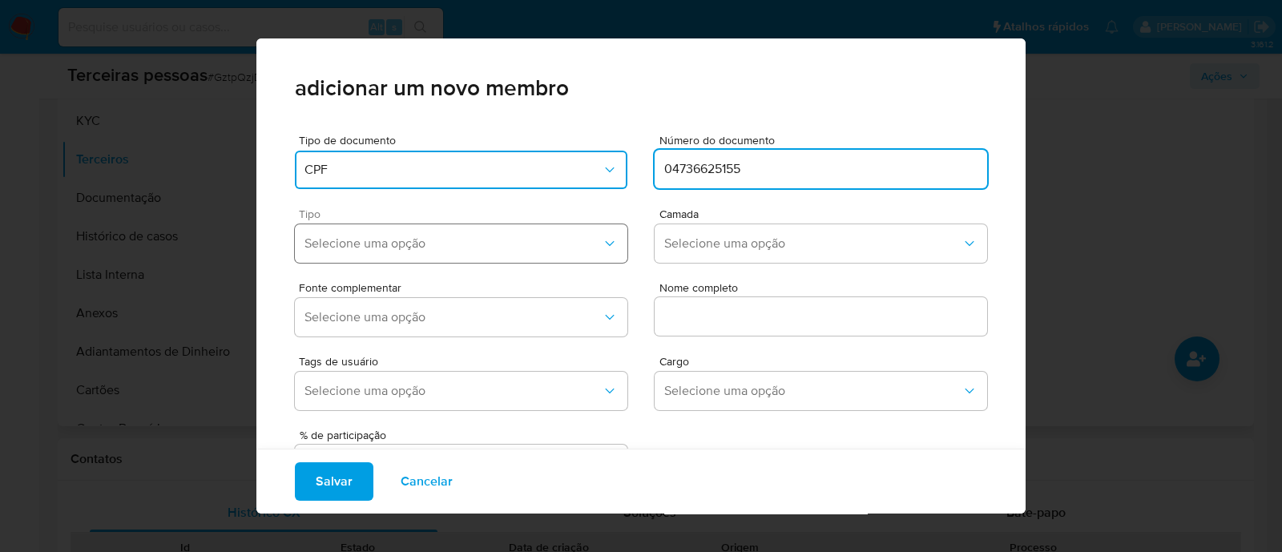
type input "04736625155"
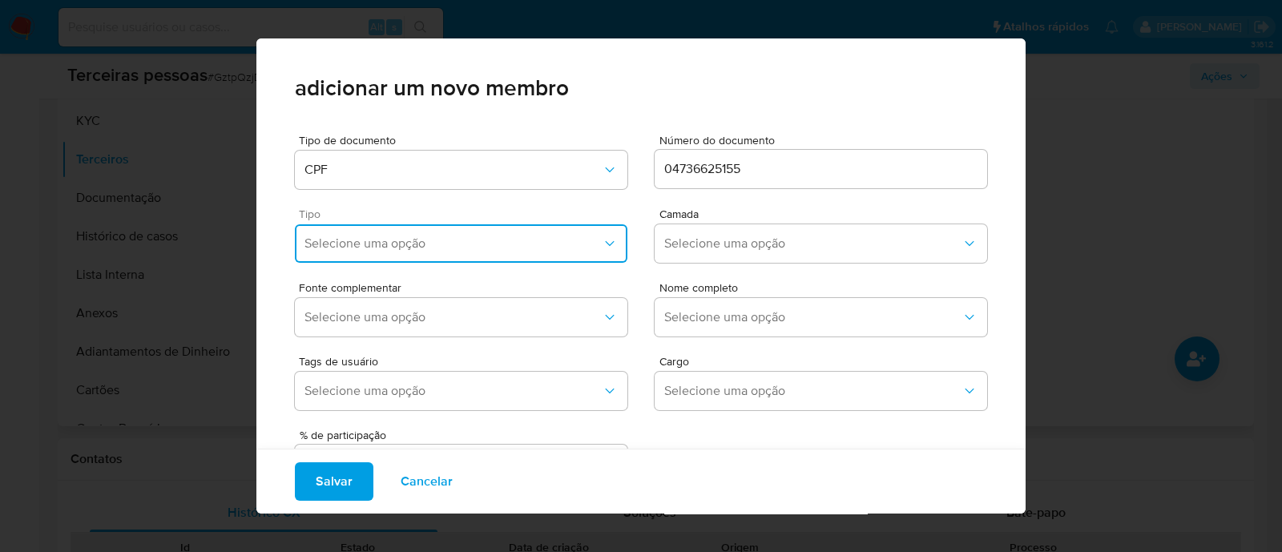
click at [432, 240] on span "Selecione uma opção" at bounding box center [452, 244] width 297 height 16
click at [396, 449] on div "Accionistas" at bounding box center [426, 440] width 245 height 38
click at [733, 239] on span "Selecione uma opção" at bounding box center [812, 244] width 297 height 16
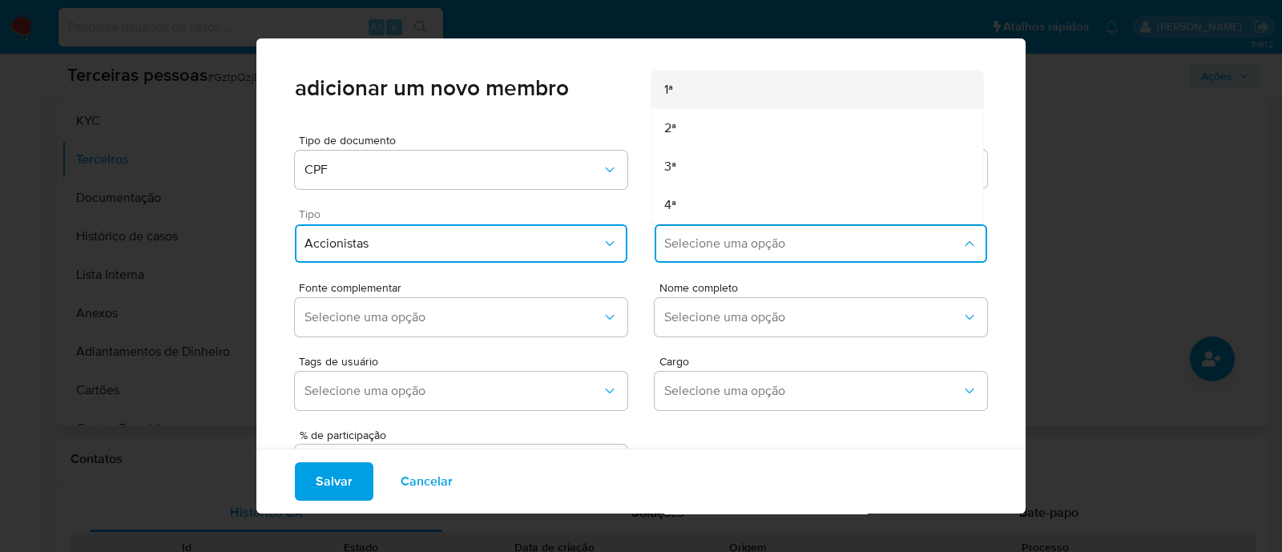
click at [678, 95] on div "1ª" at bounding box center [786, 89] width 245 height 38
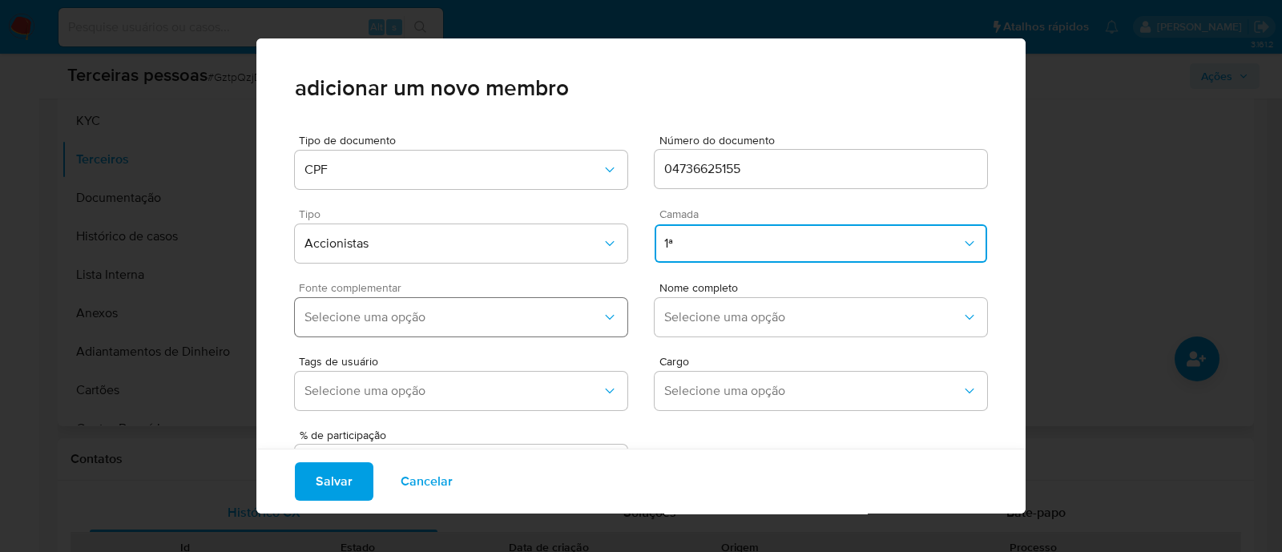
click at [461, 314] on span "Selecione uma opção" at bounding box center [452, 317] width 297 height 16
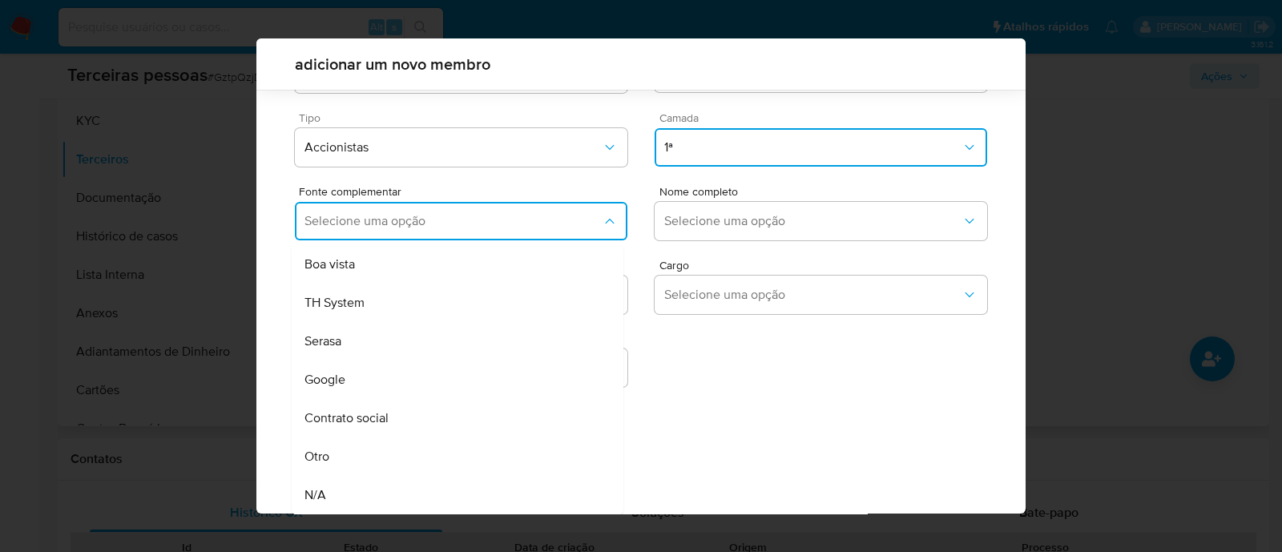
click at [377, 423] on span "Contrato social" at bounding box center [346, 418] width 84 height 16
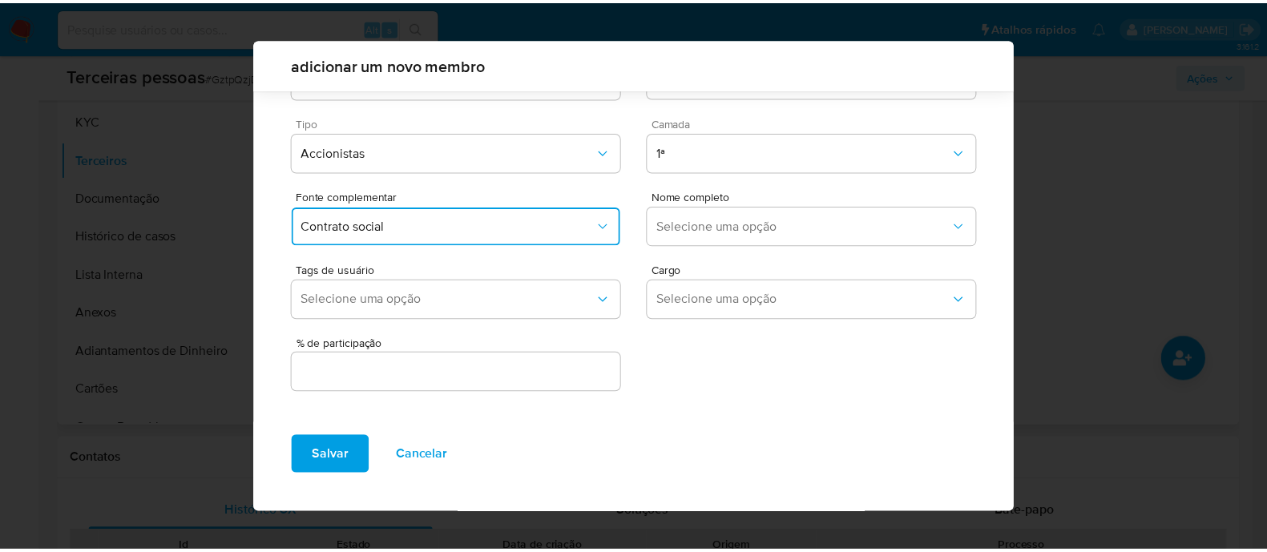
scroll to position [58, 0]
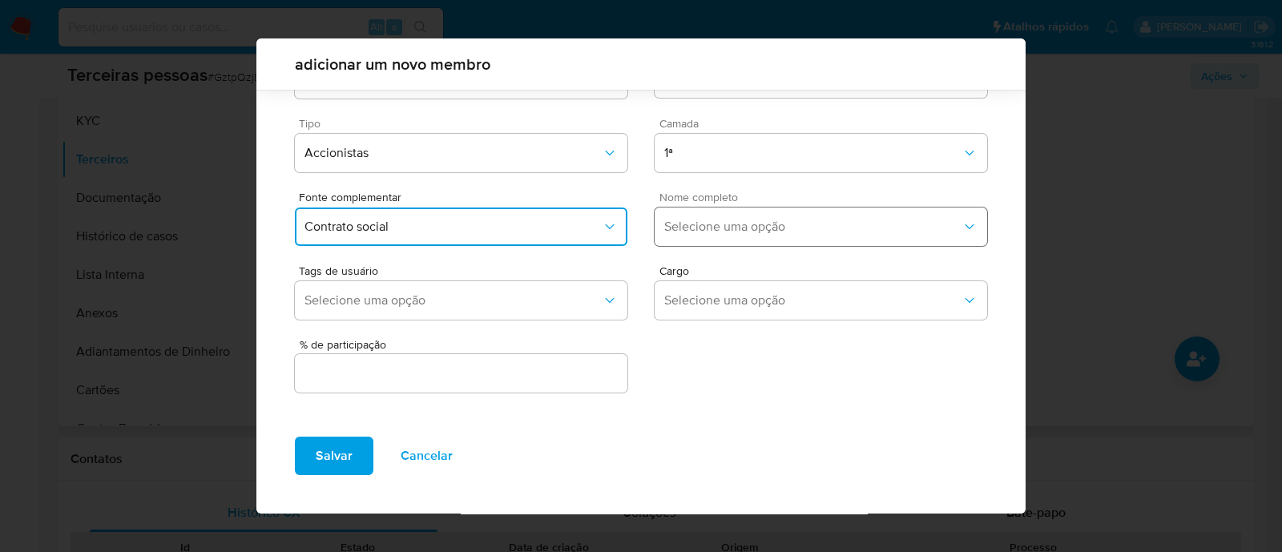
click at [717, 240] on button "Selecione uma opção" at bounding box center [821, 226] width 332 height 38
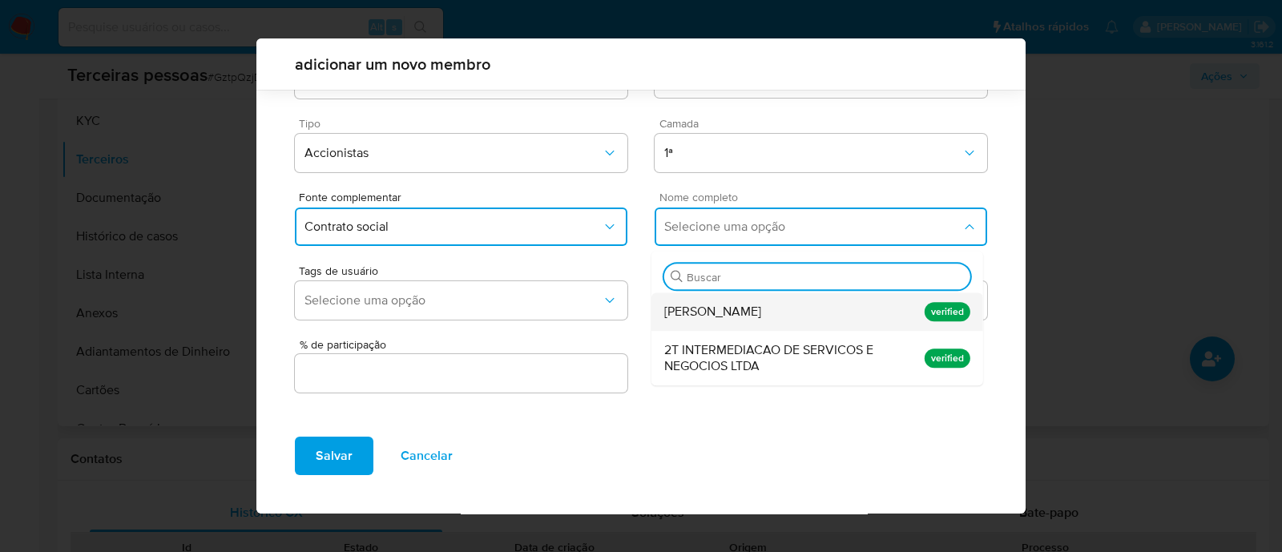
click at [712, 313] on span "[PERSON_NAME]" at bounding box center [712, 312] width 97 height 16
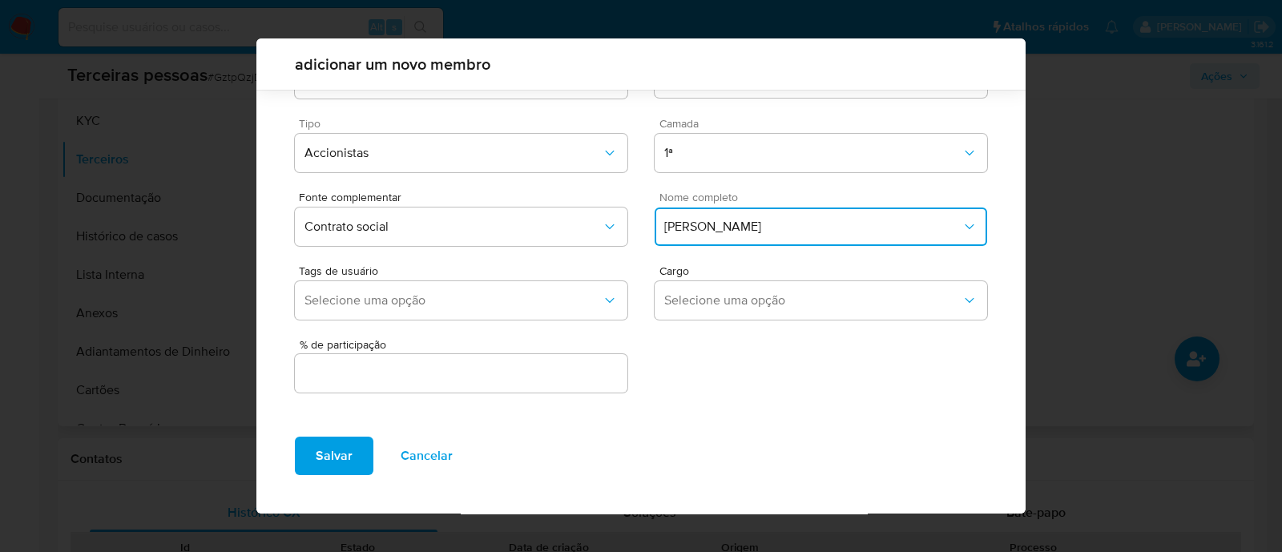
click at [406, 364] on input "text" at bounding box center [461, 373] width 332 height 21
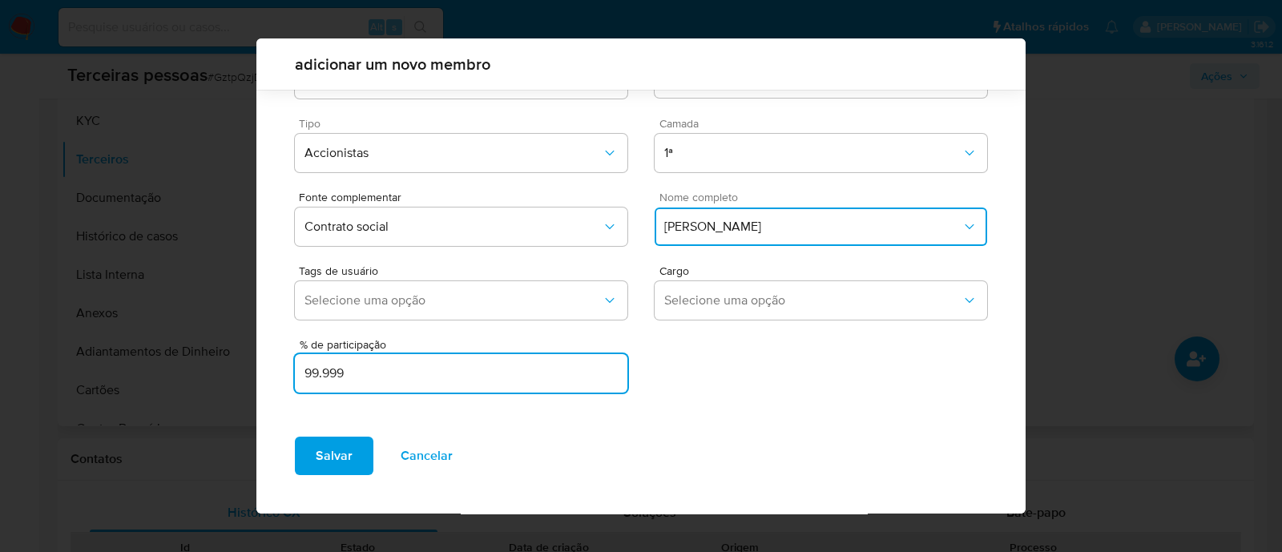
type input "99.999"
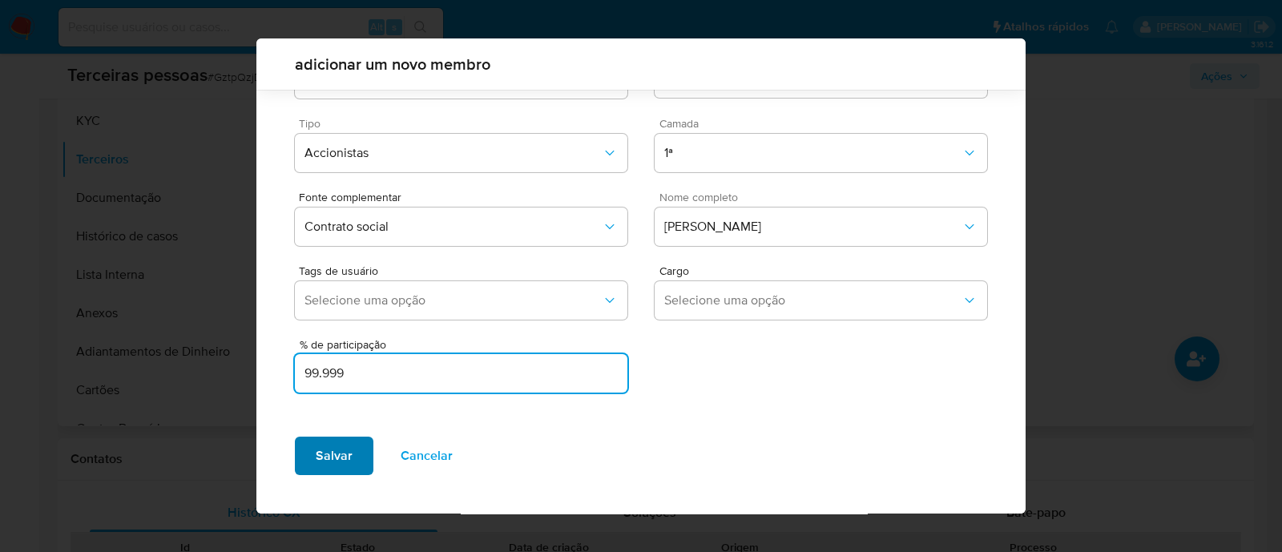
click at [316, 470] on span "Salvar" at bounding box center [334, 455] width 37 height 35
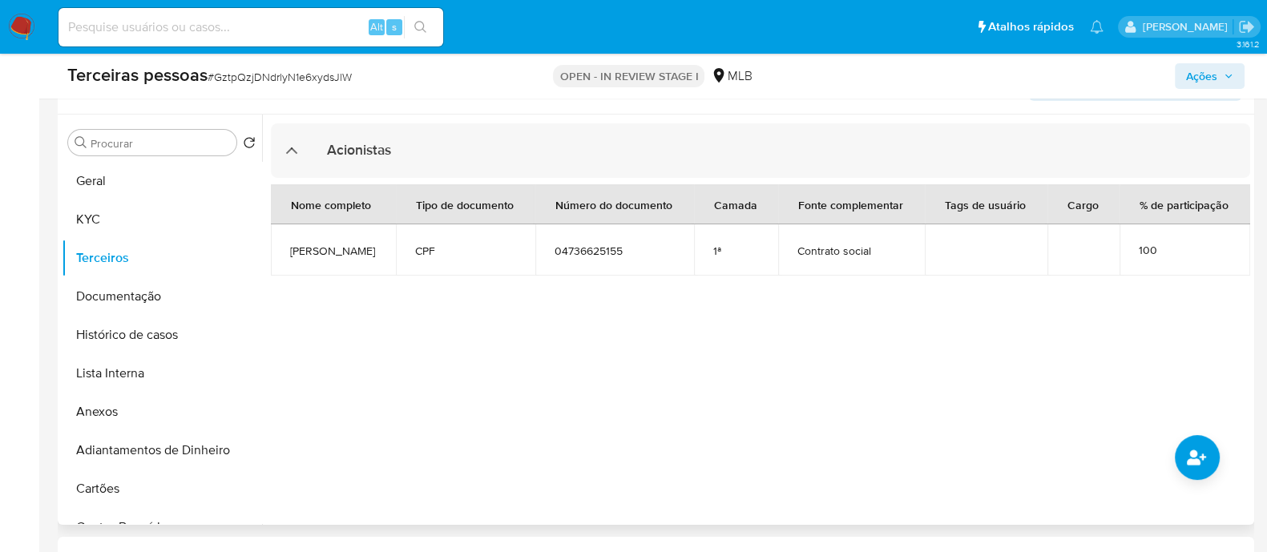
scroll to position [300, 0]
click at [1241, 86] on button "Ações" at bounding box center [1209, 76] width 70 height 26
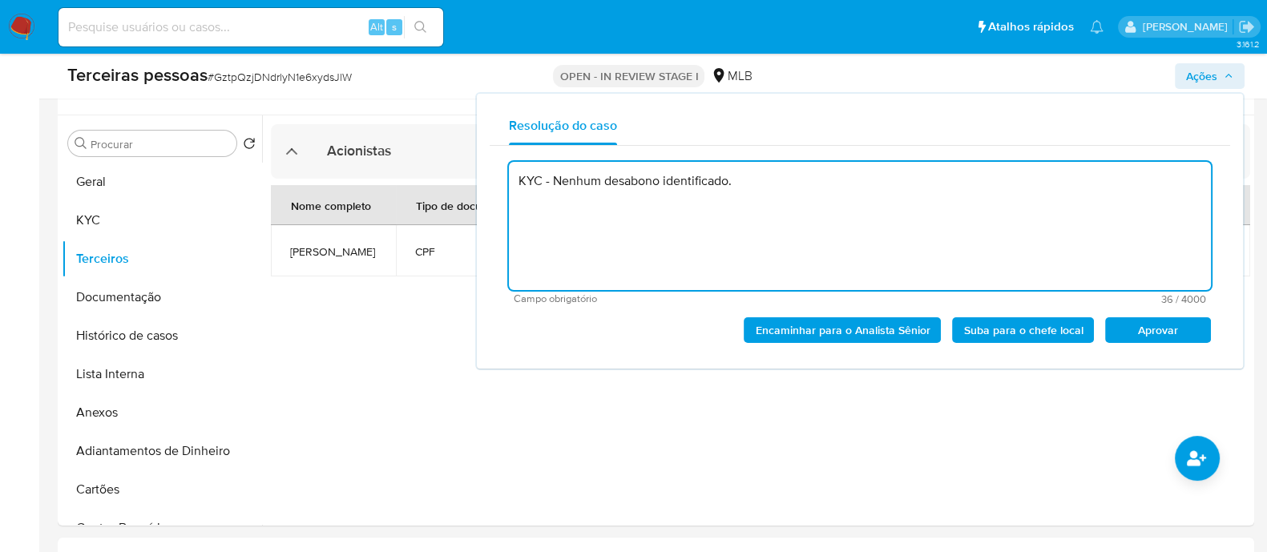
click at [1193, 328] on span "Aprovar" at bounding box center [1157, 330] width 83 height 22
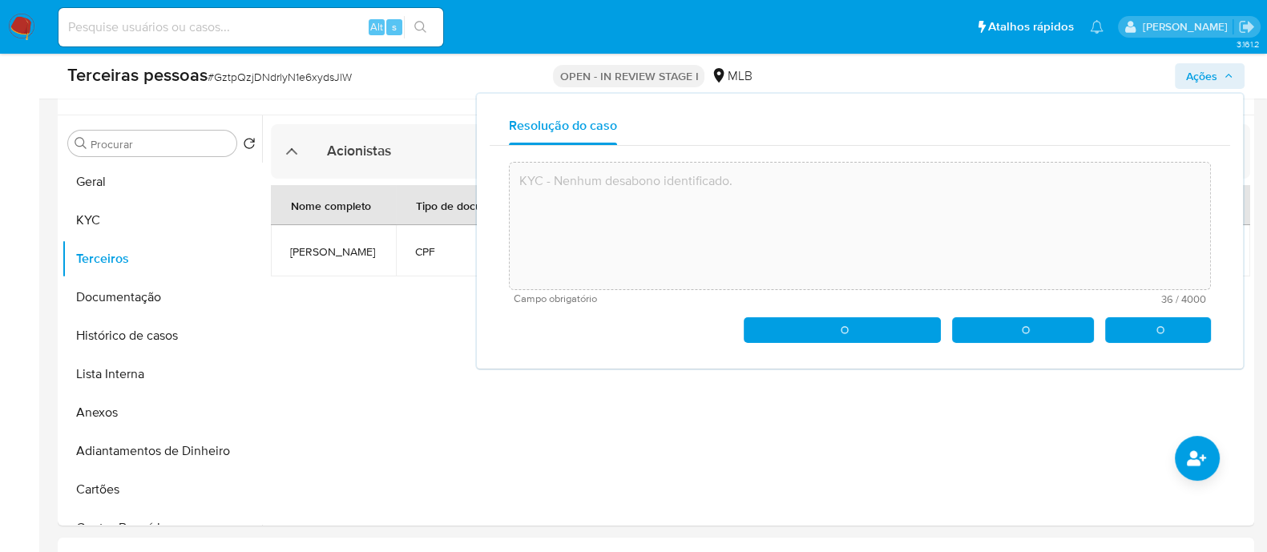
type textarea "KYC - Nenhum desabono identificado."
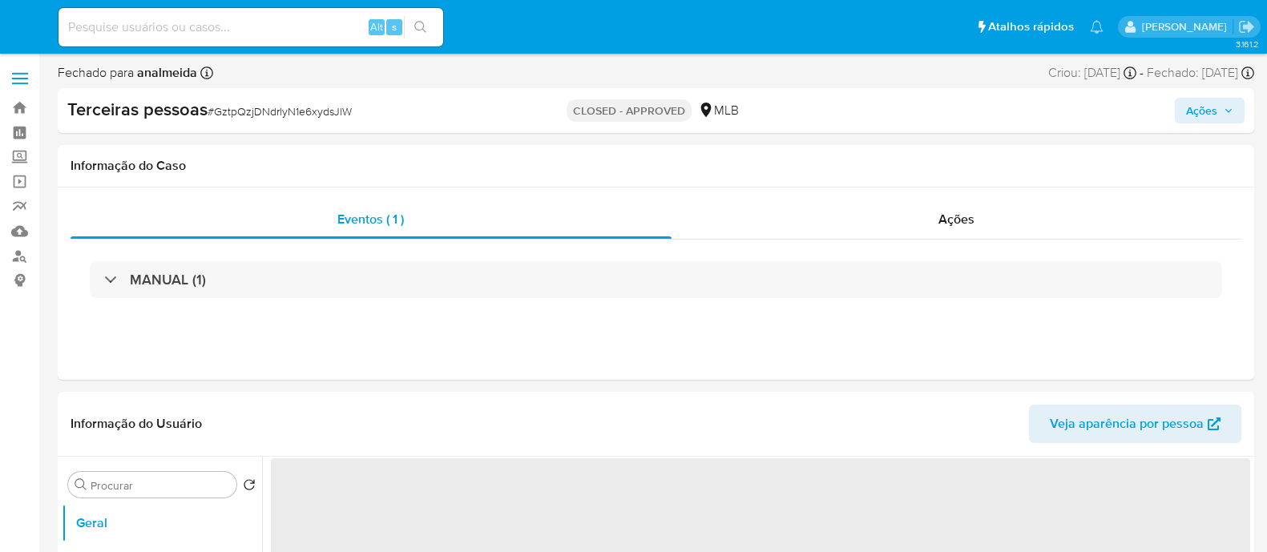
select select "10"
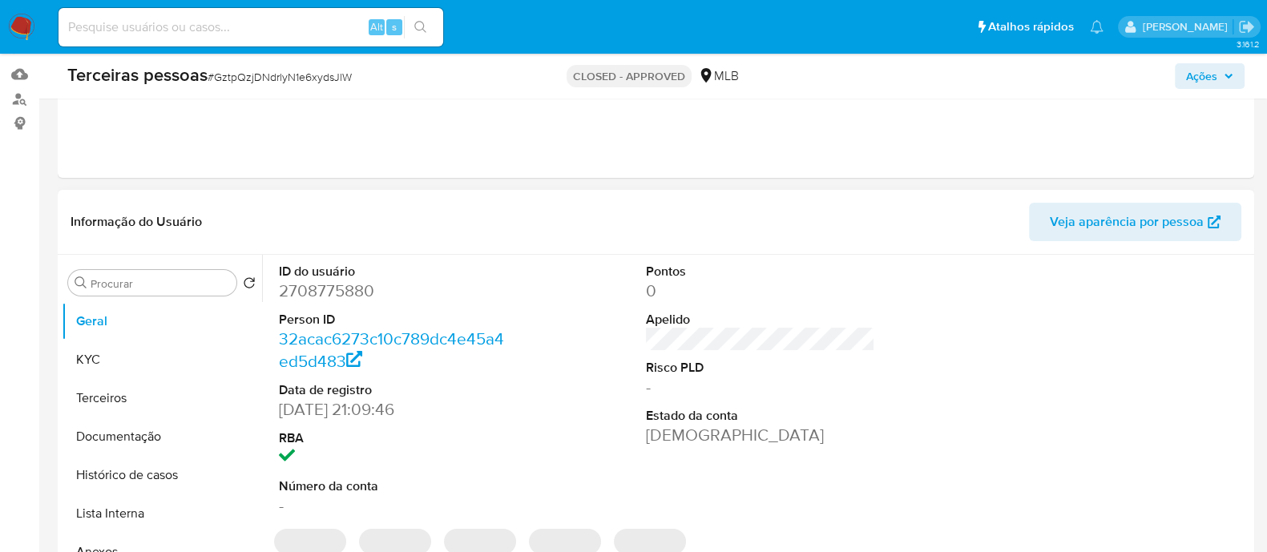
scroll to position [300, 0]
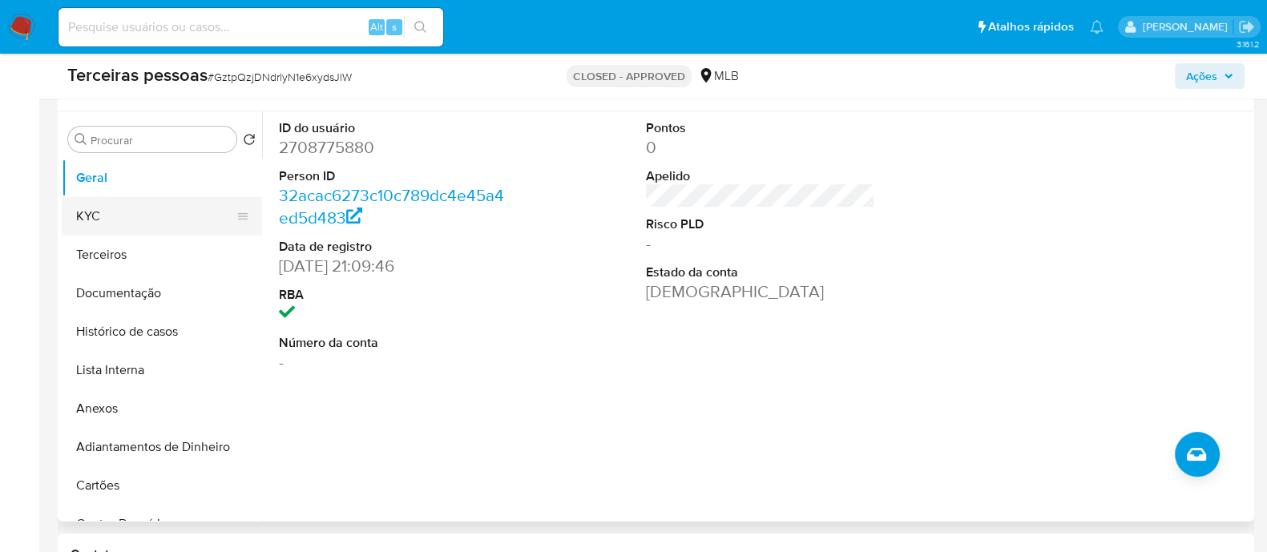
click at [99, 203] on button "KYC" at bounding box center [155, 216] width 187 height 38
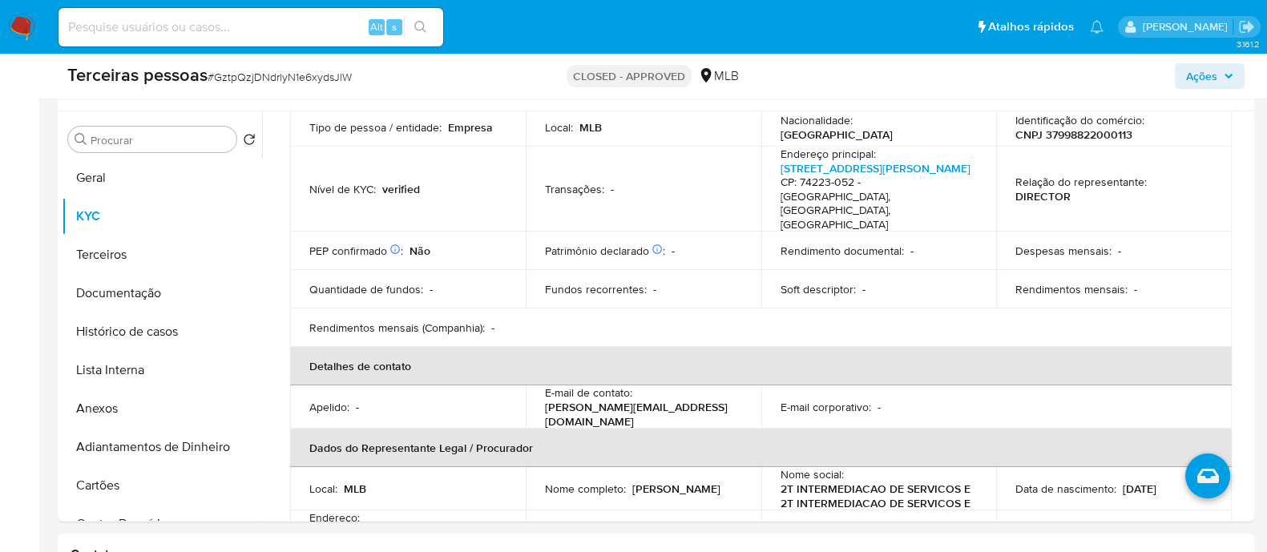
scroll to position [0, 0]
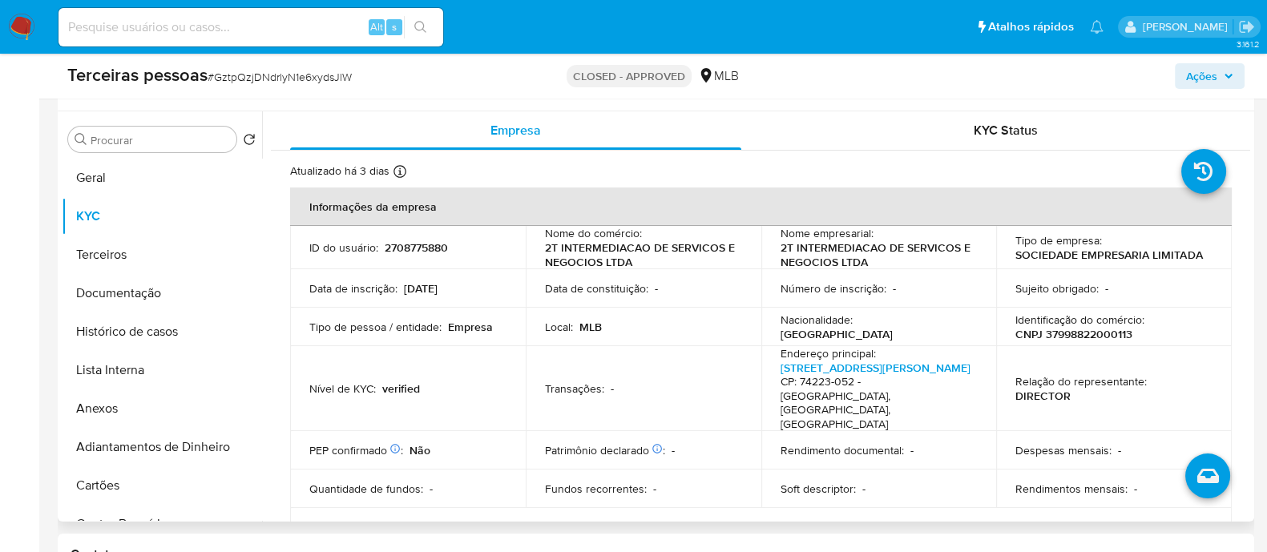
click at [1043, 331] on p "CNPJ 37998822000113" at bounding box center [1073, 334] width 117 height 14
copy p "37998822000113"
